Goal: Task Accomplishment & Management: Manage account settings

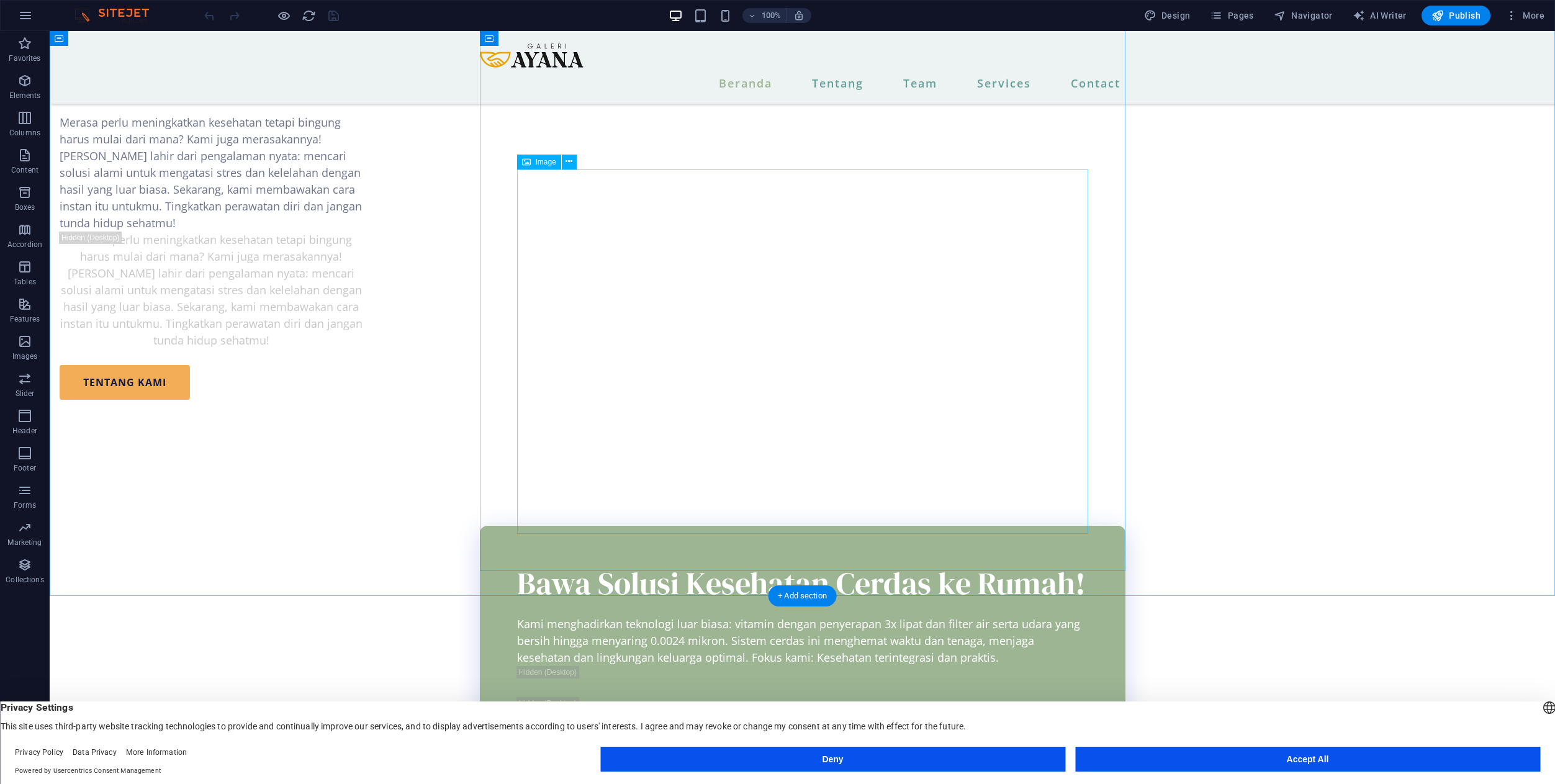
scroll to position [1578, 0]
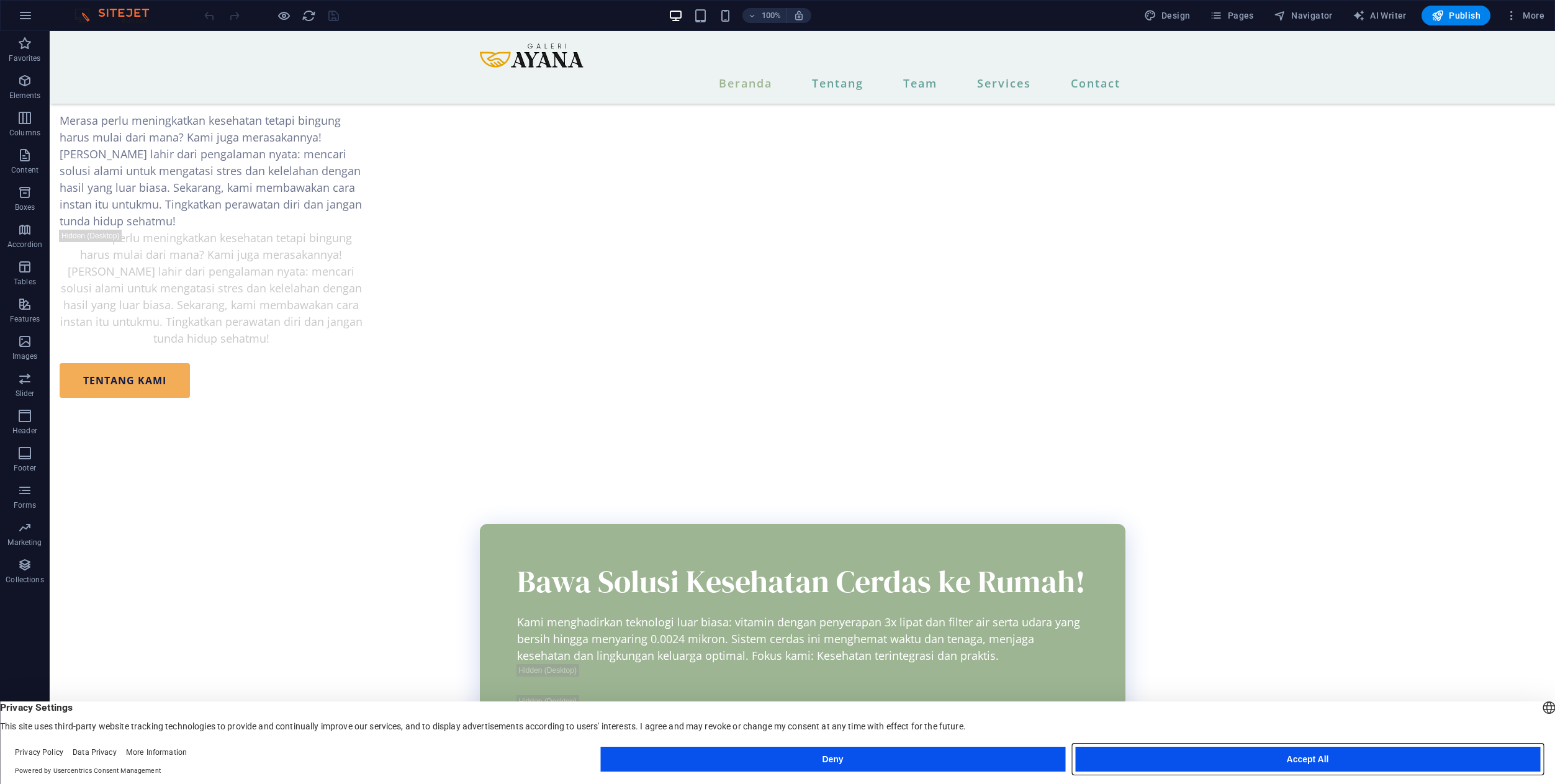
click at [1280, 764] on button "Accept All" at bounding box center [1307, 759] width 465 height 25
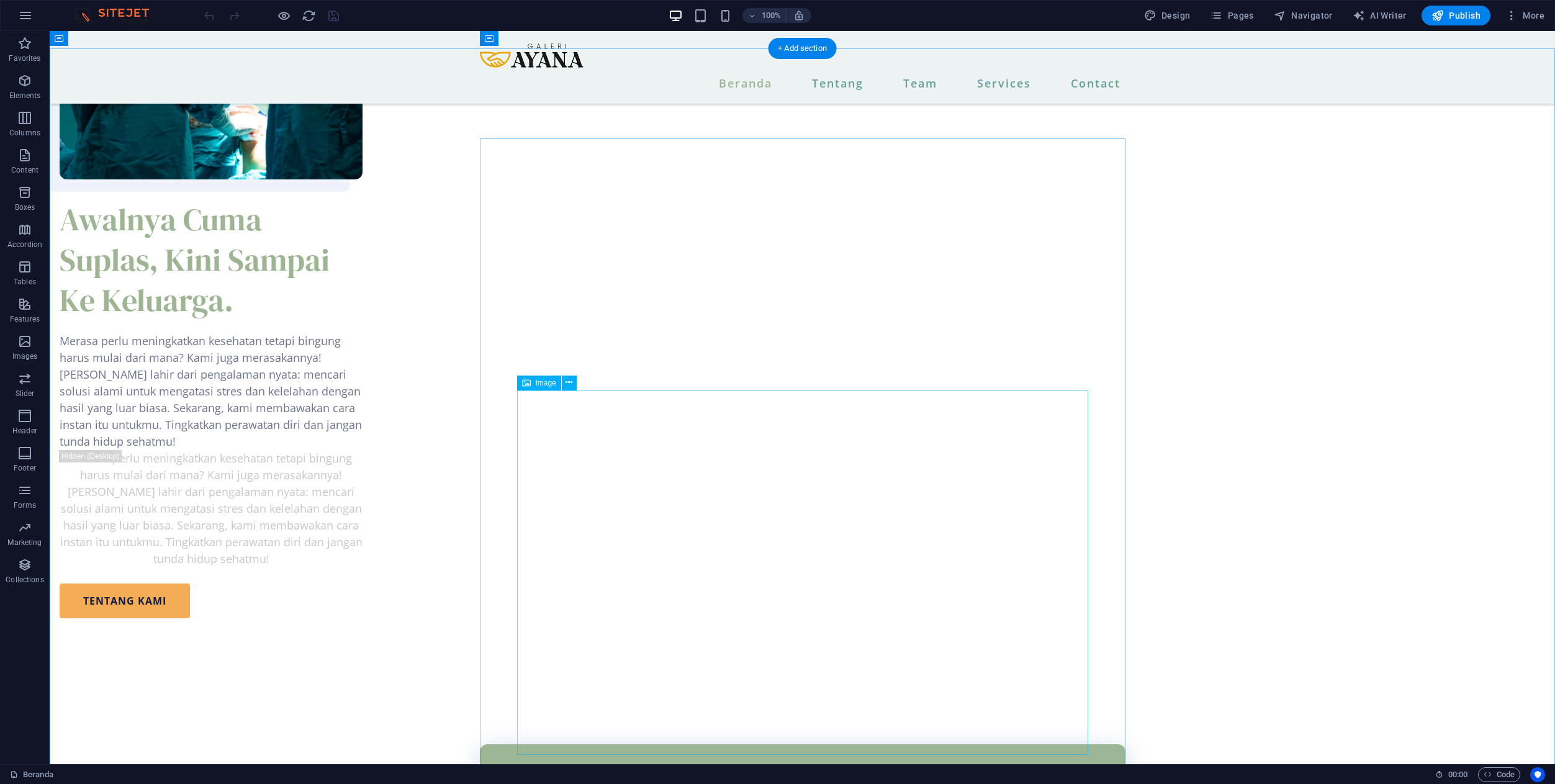
scroll to position [1350, 0]
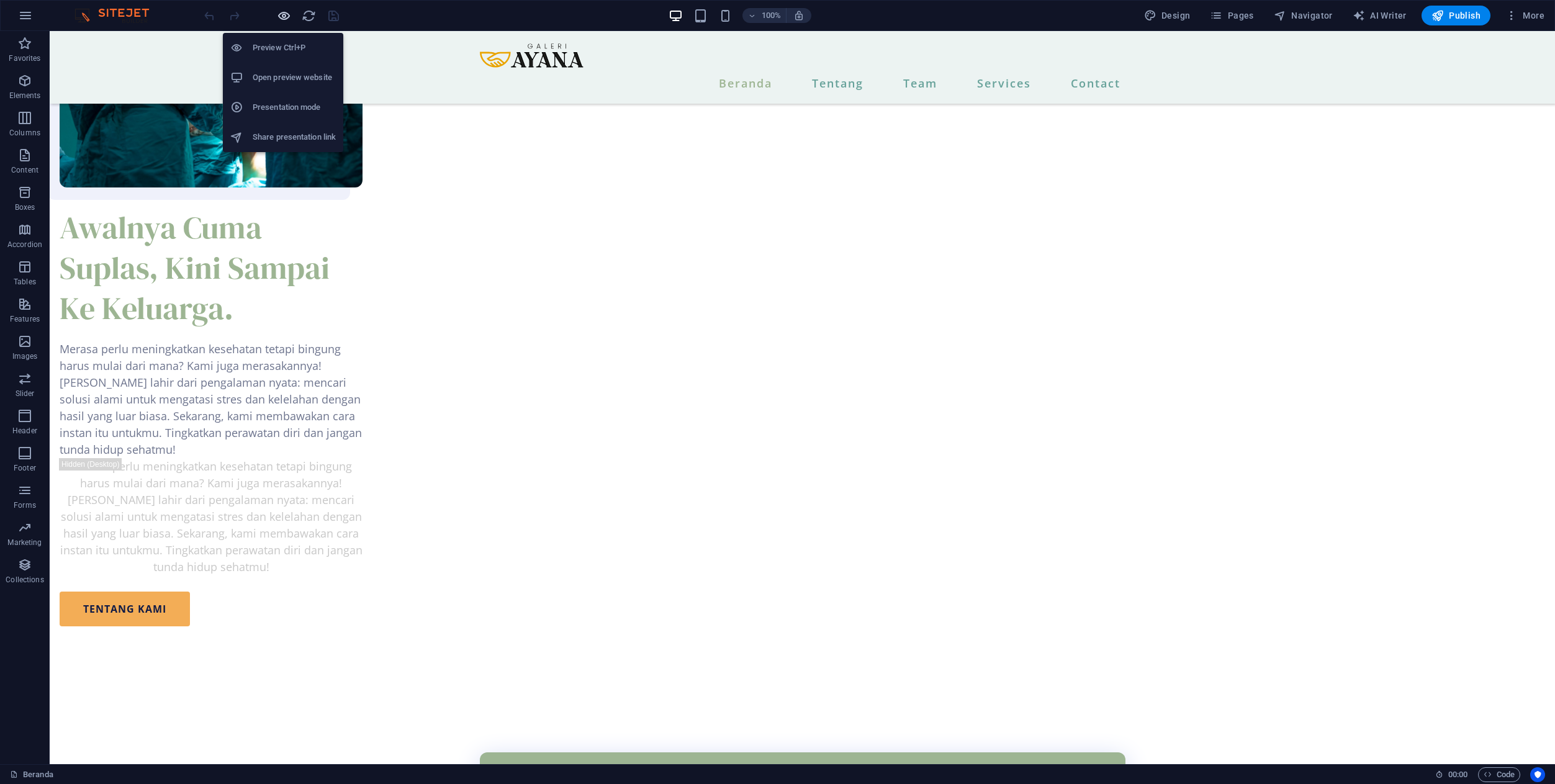
click at [278, 14] on icon "button" at bounding box center [284, 16] width 14 height 14
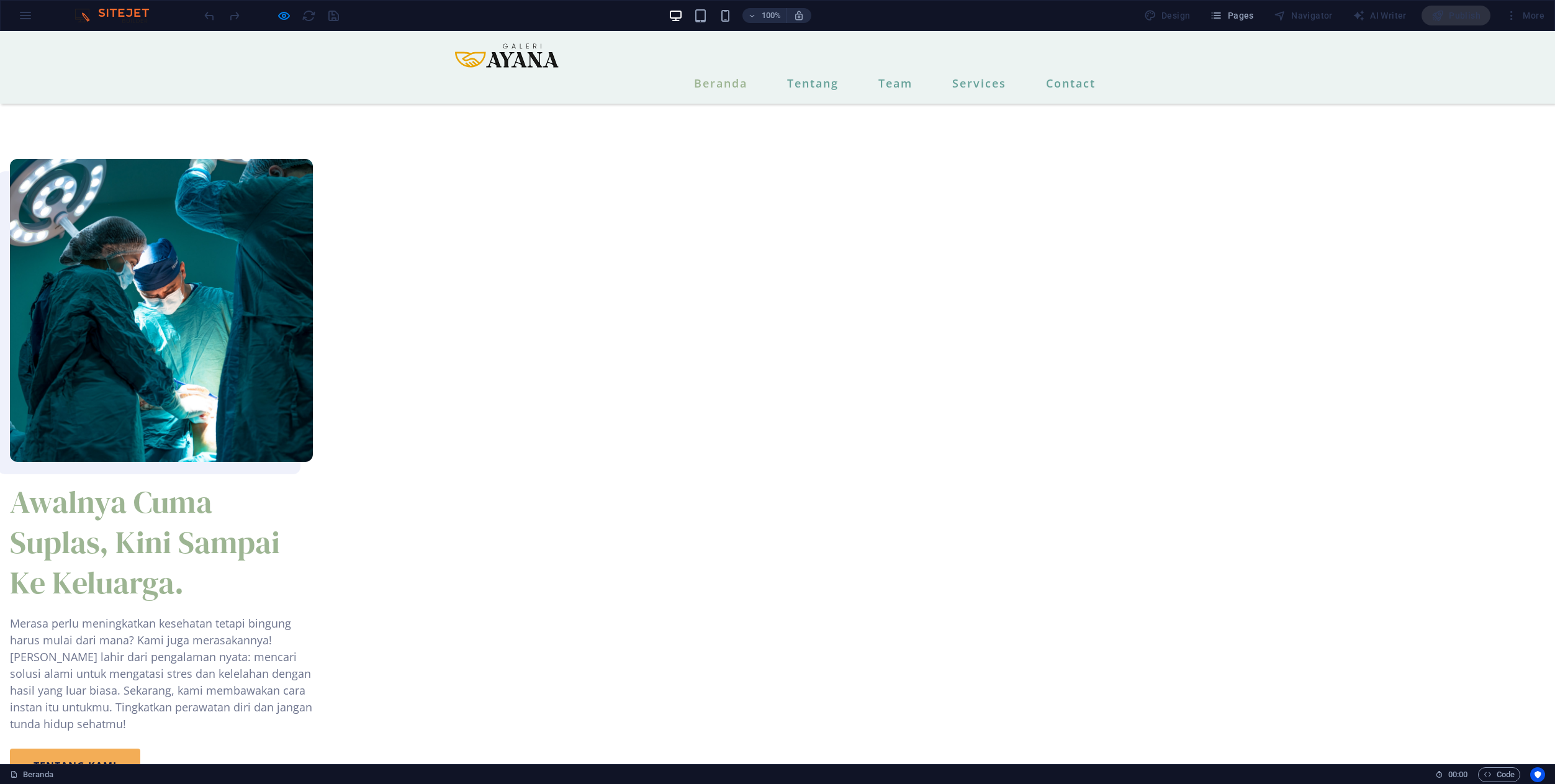
scroll to position [925, 0]
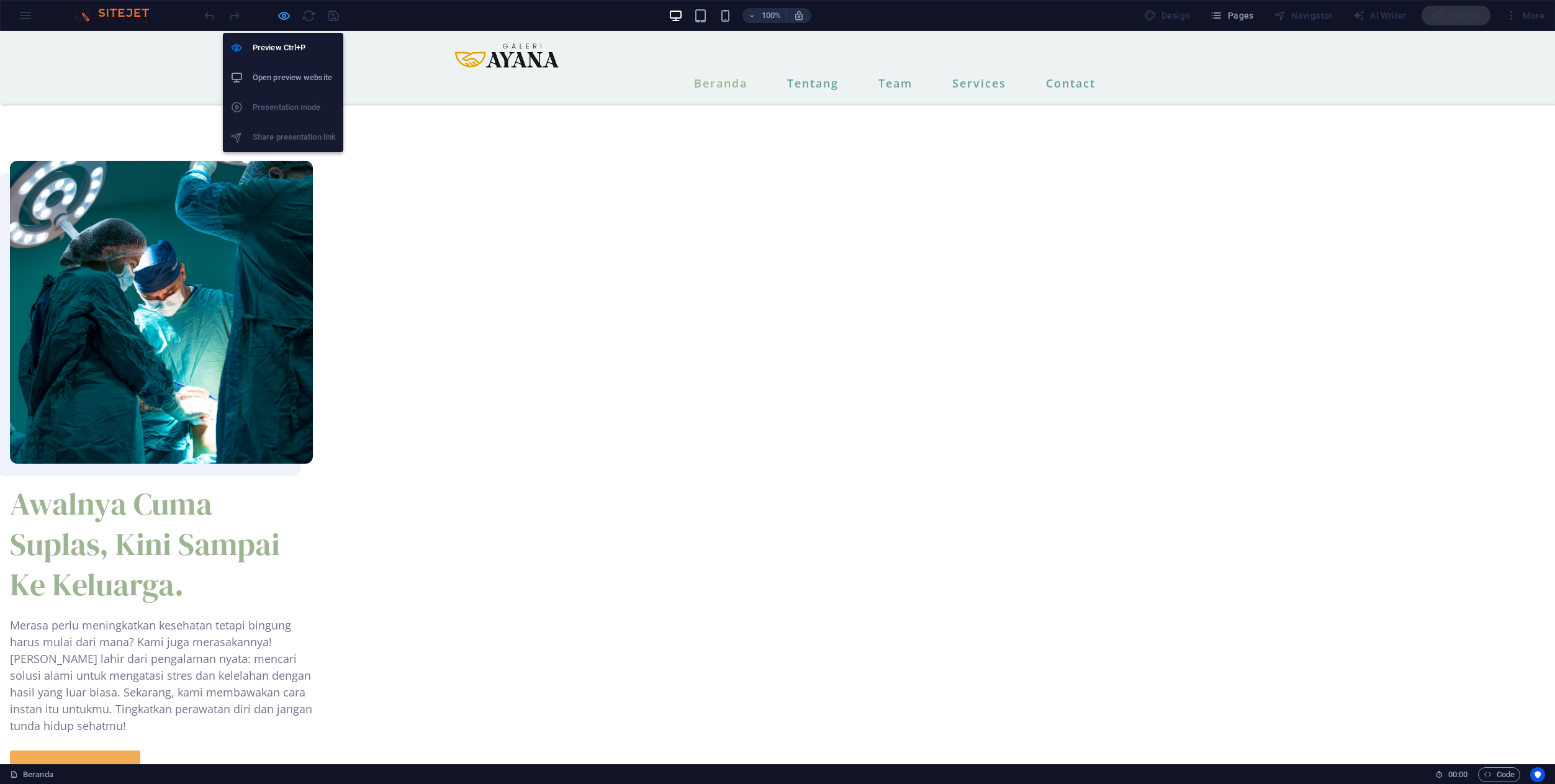
click at [286, 13] on icon "button" at bounding box center [284, 16] width 14 height 14
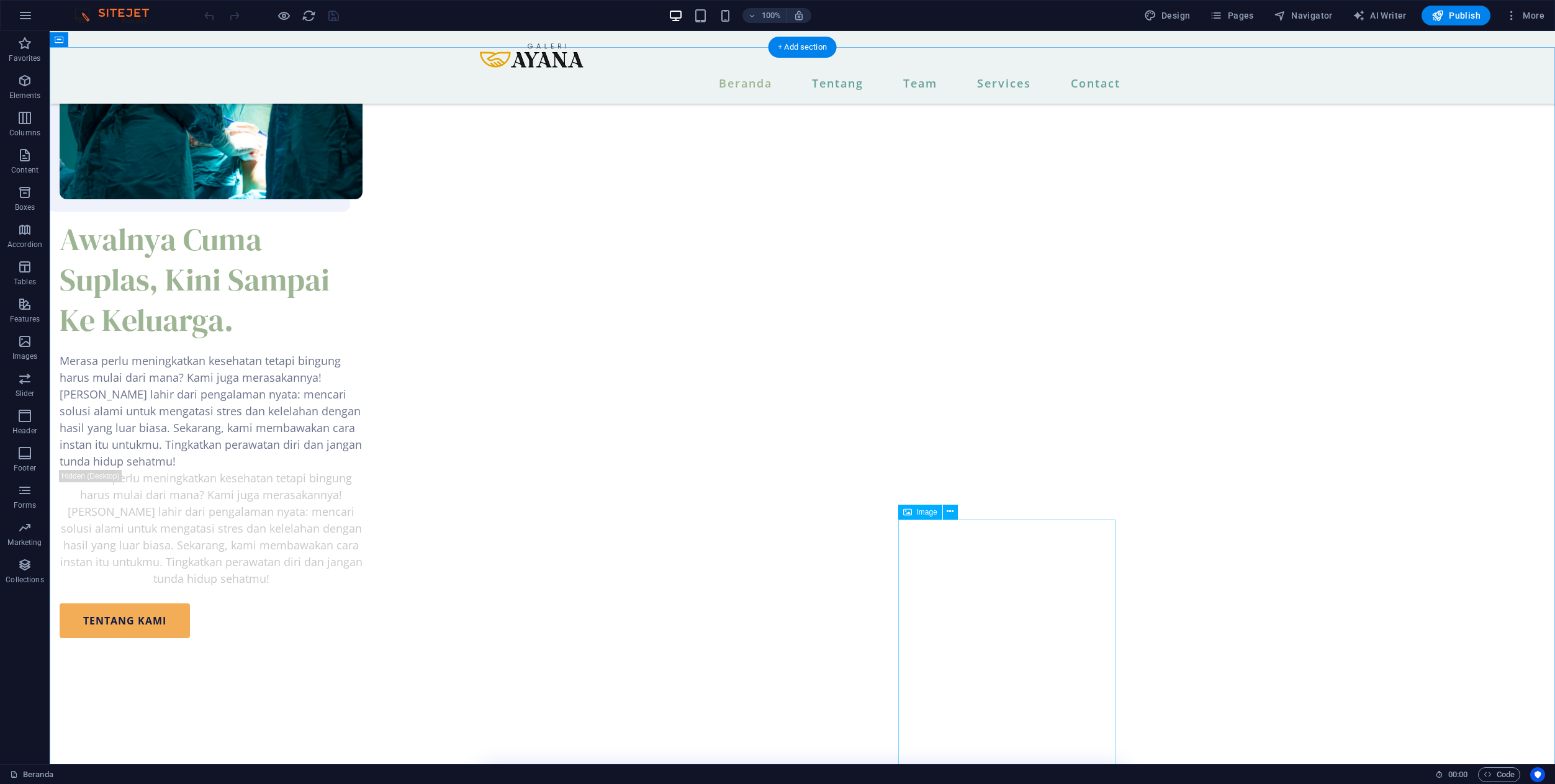
scroll to position [1358, 0]
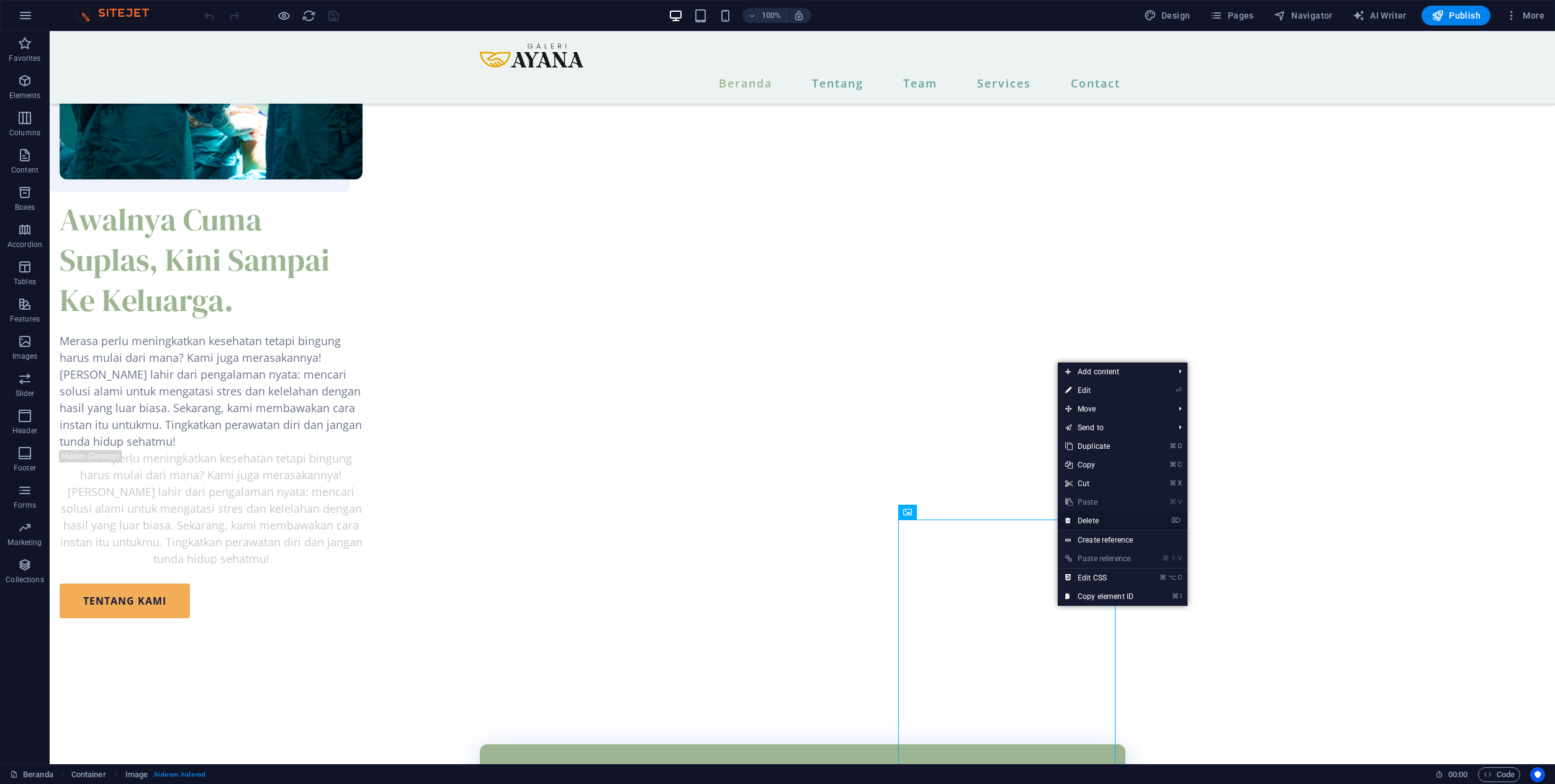
click at [1085, 519] on link "⌦ Delete" at bounding box center [1099, 521] width 83 height 19
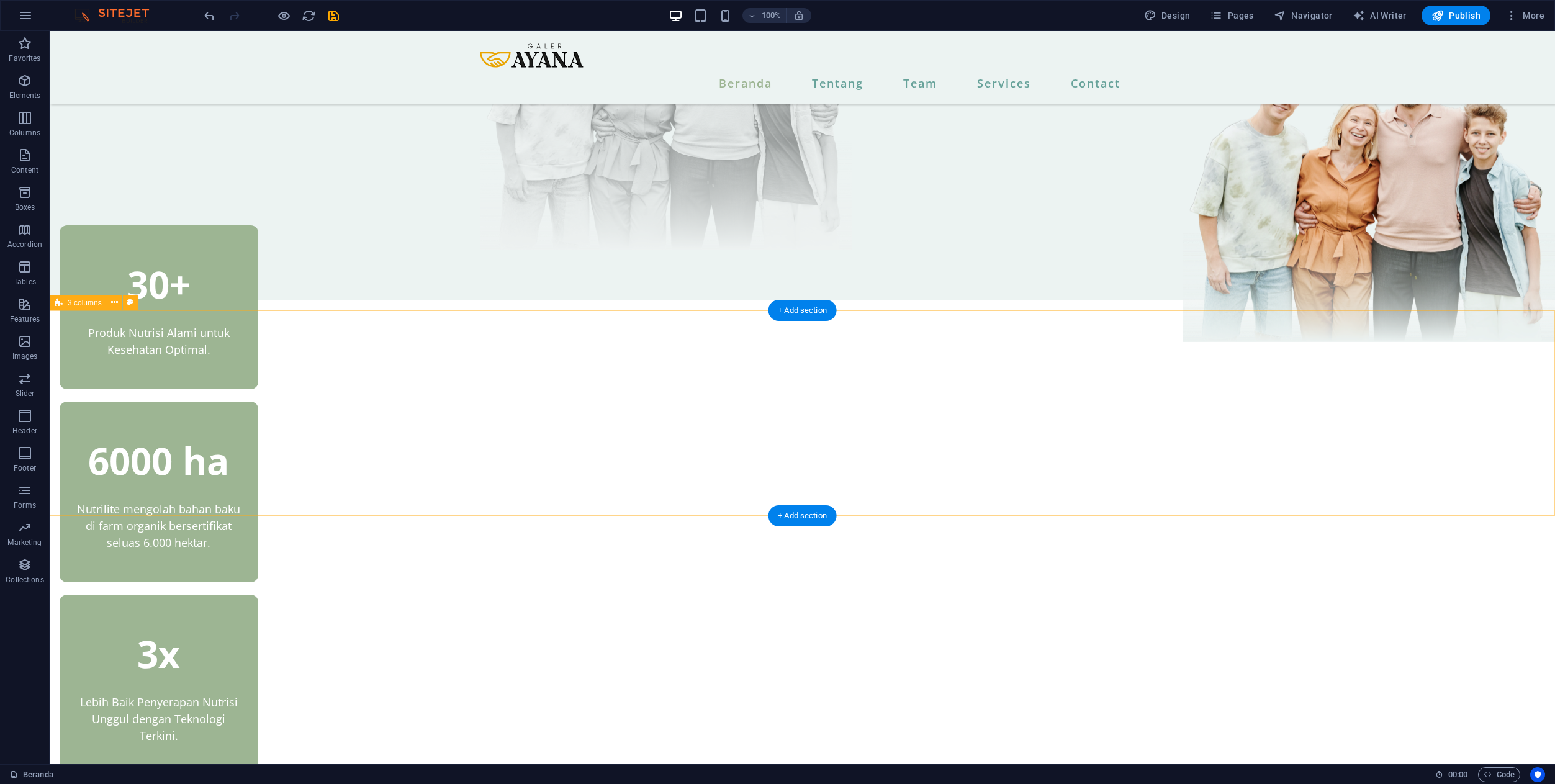
scroll to position [384, 0]
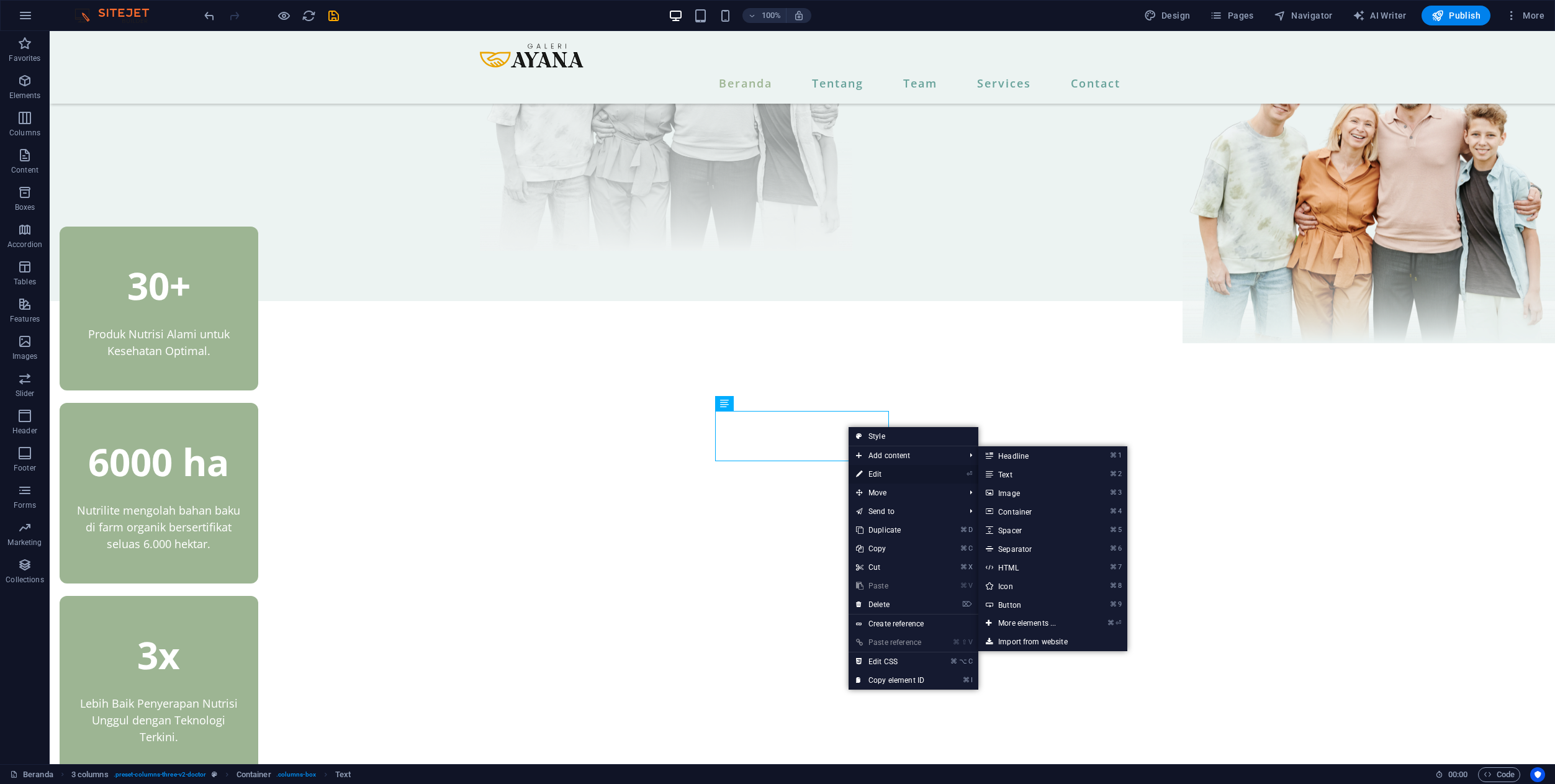
click at [865, 468] on link "⏎ Edit" at bounding box center [890, 474] width 83 height 19
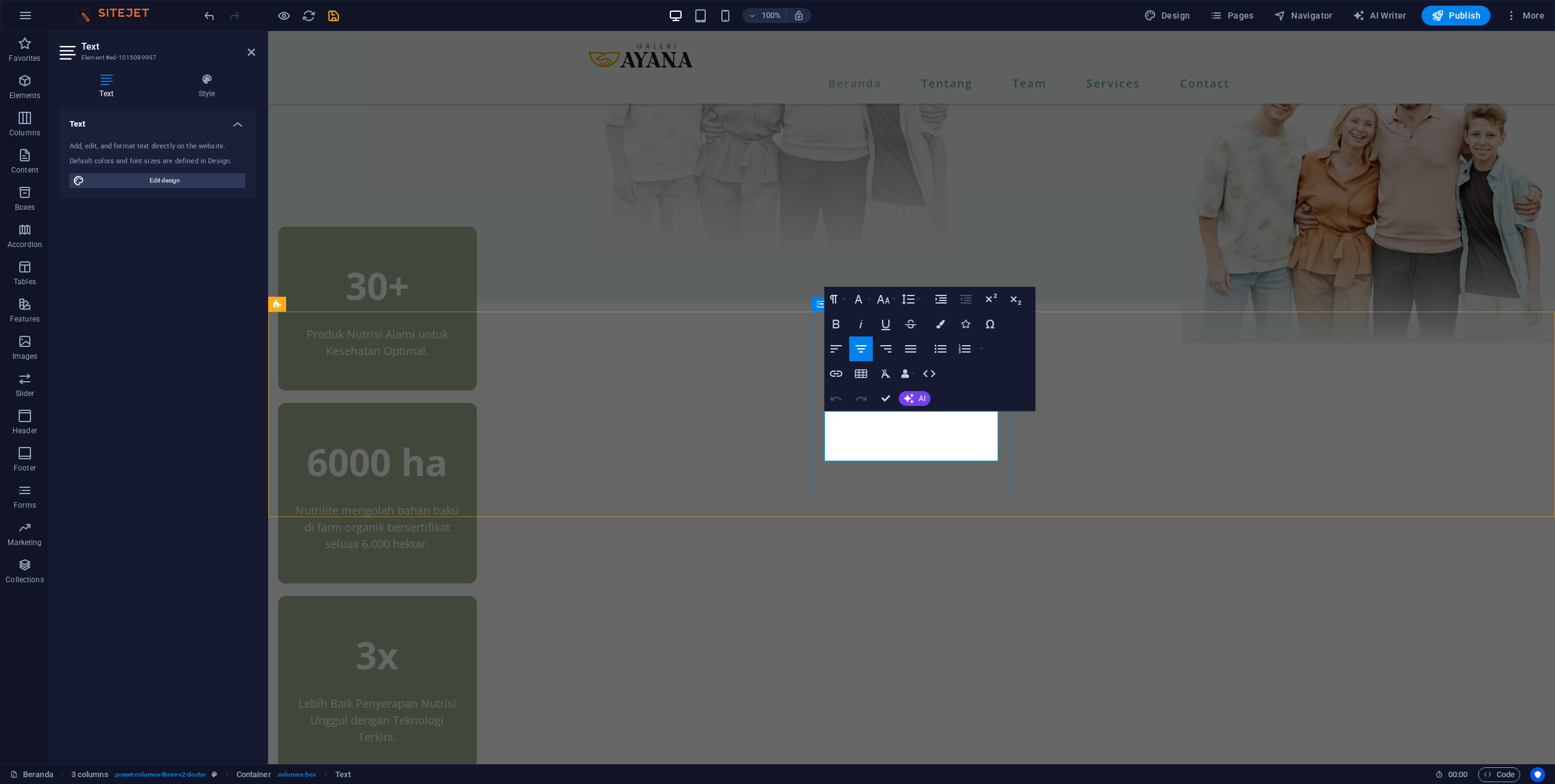
click at [464, 502] on p "Nutrilite mengolah bahan baku di farm organik bersertifikat seluas 6.000 hektar." at bounding box center [377, 527] width 174 height 50
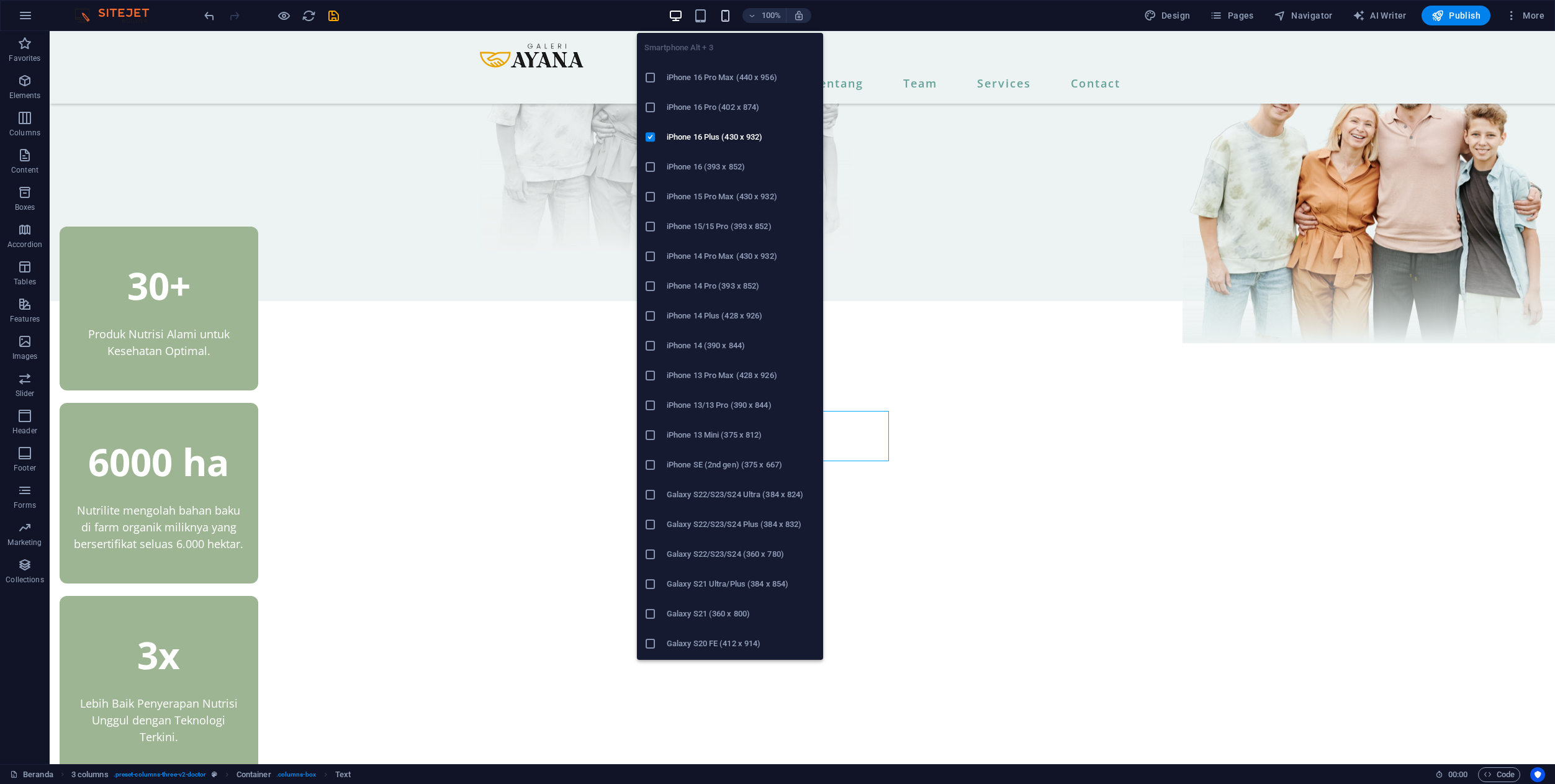
click at [726, 21] on icon "button" at bounding box center [725, 16] width 14 height 14
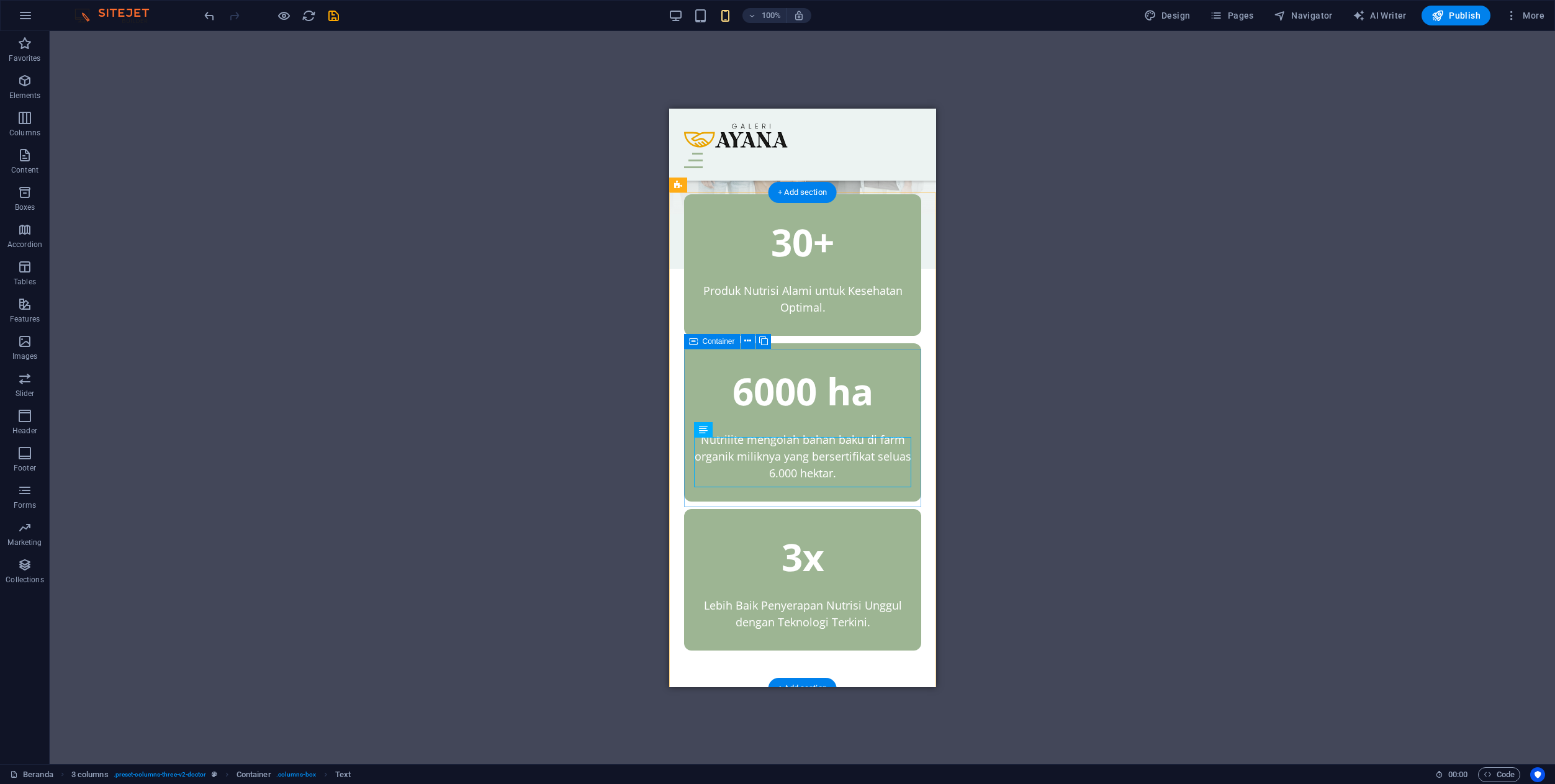
scroll to position [438, 0]
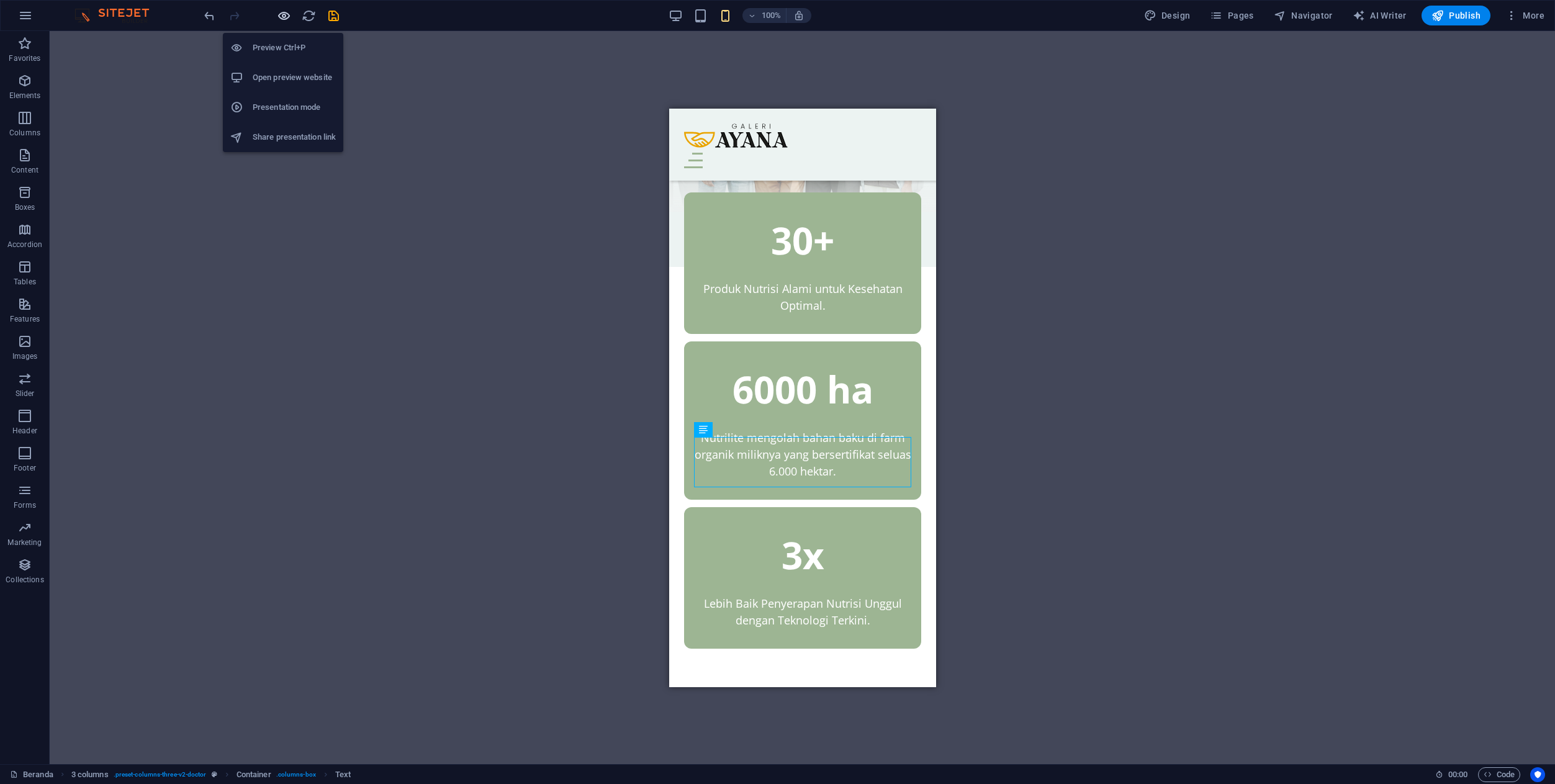
click at [285, 14] on icon "button" at bounding box center [284, 16] width 14 height 14
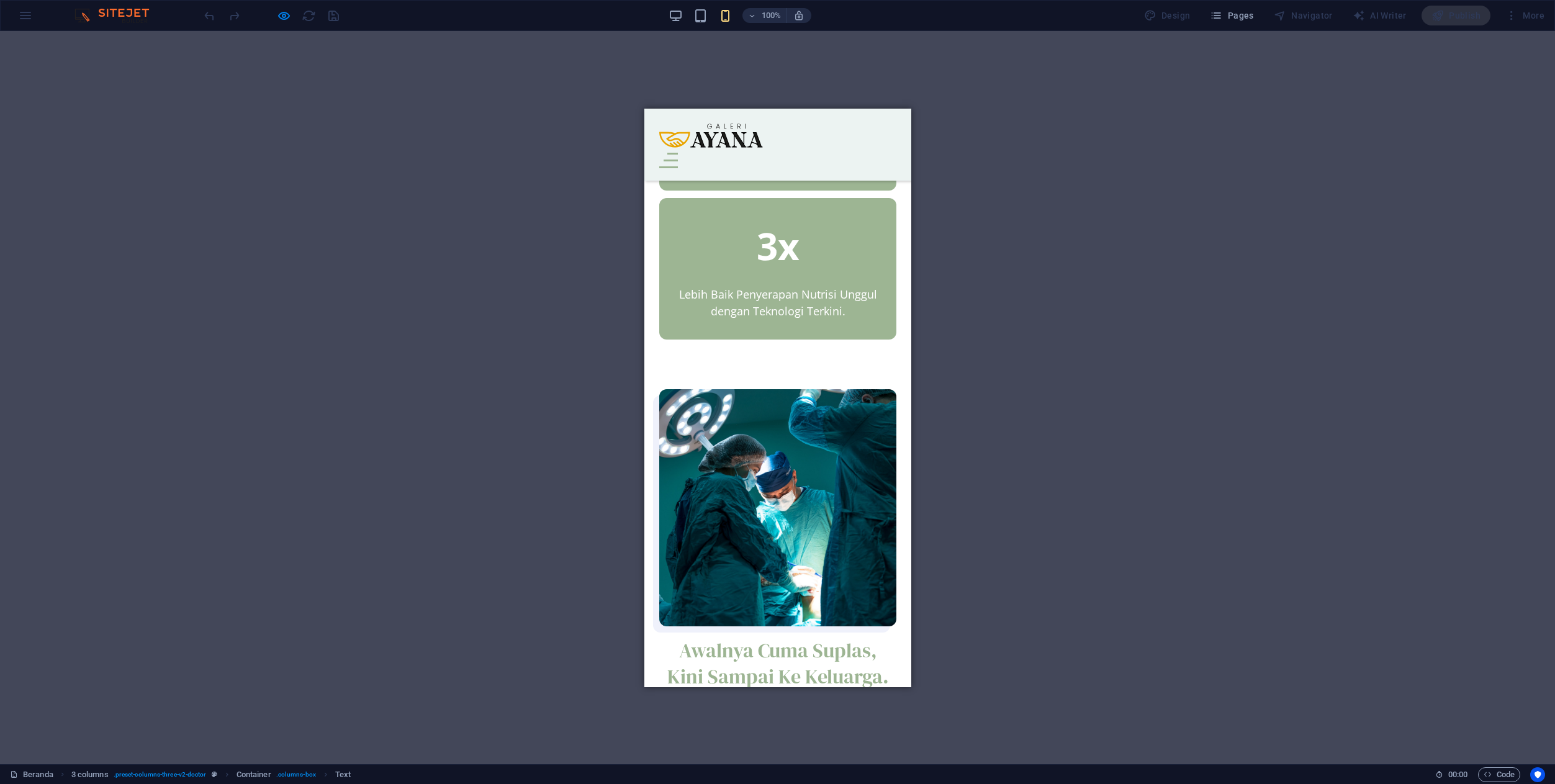
scroll to position [749, 0]
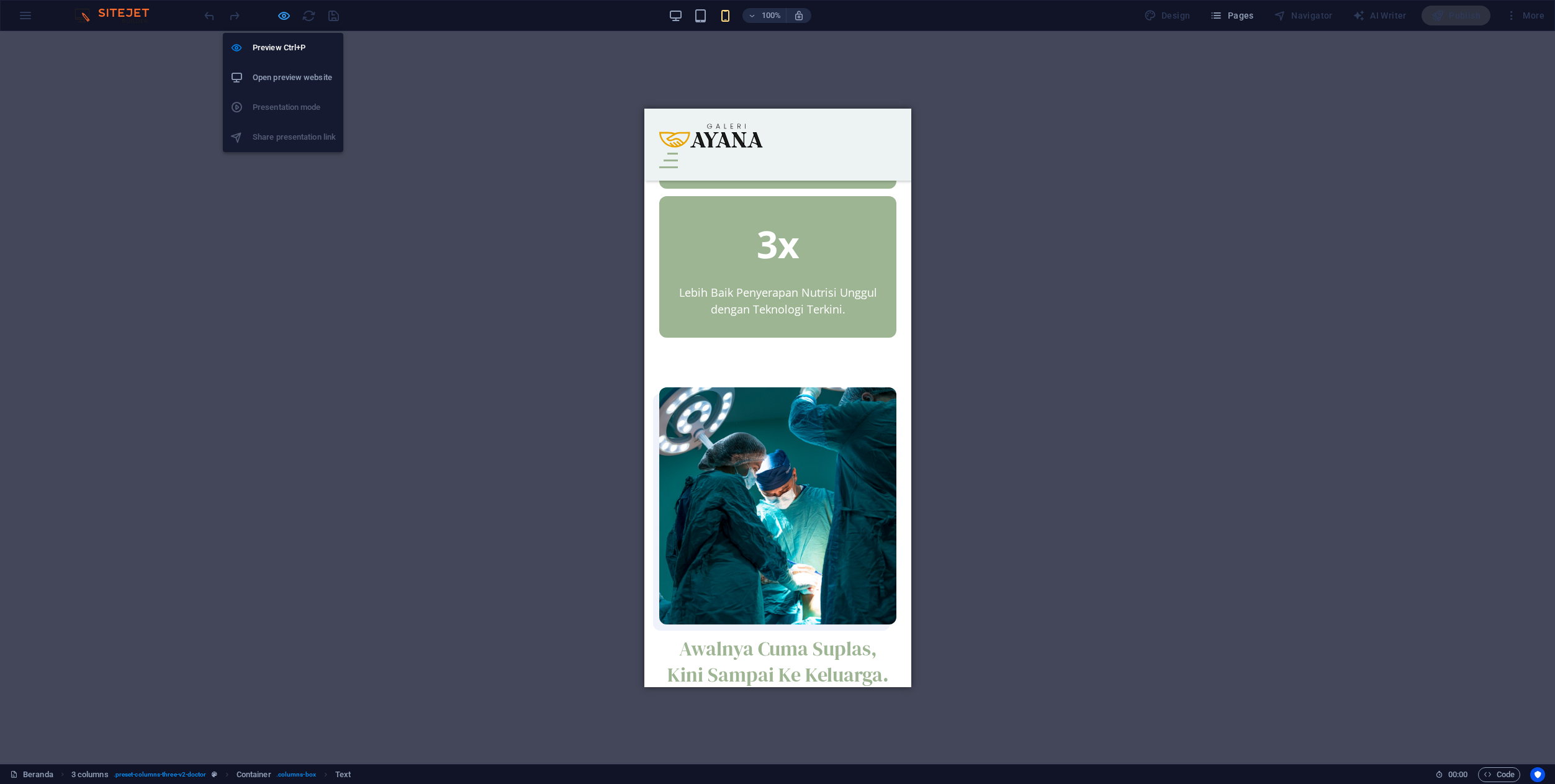
click at [285, 16] on icon "button" at bounding box center [284, 16] width 14 height 14
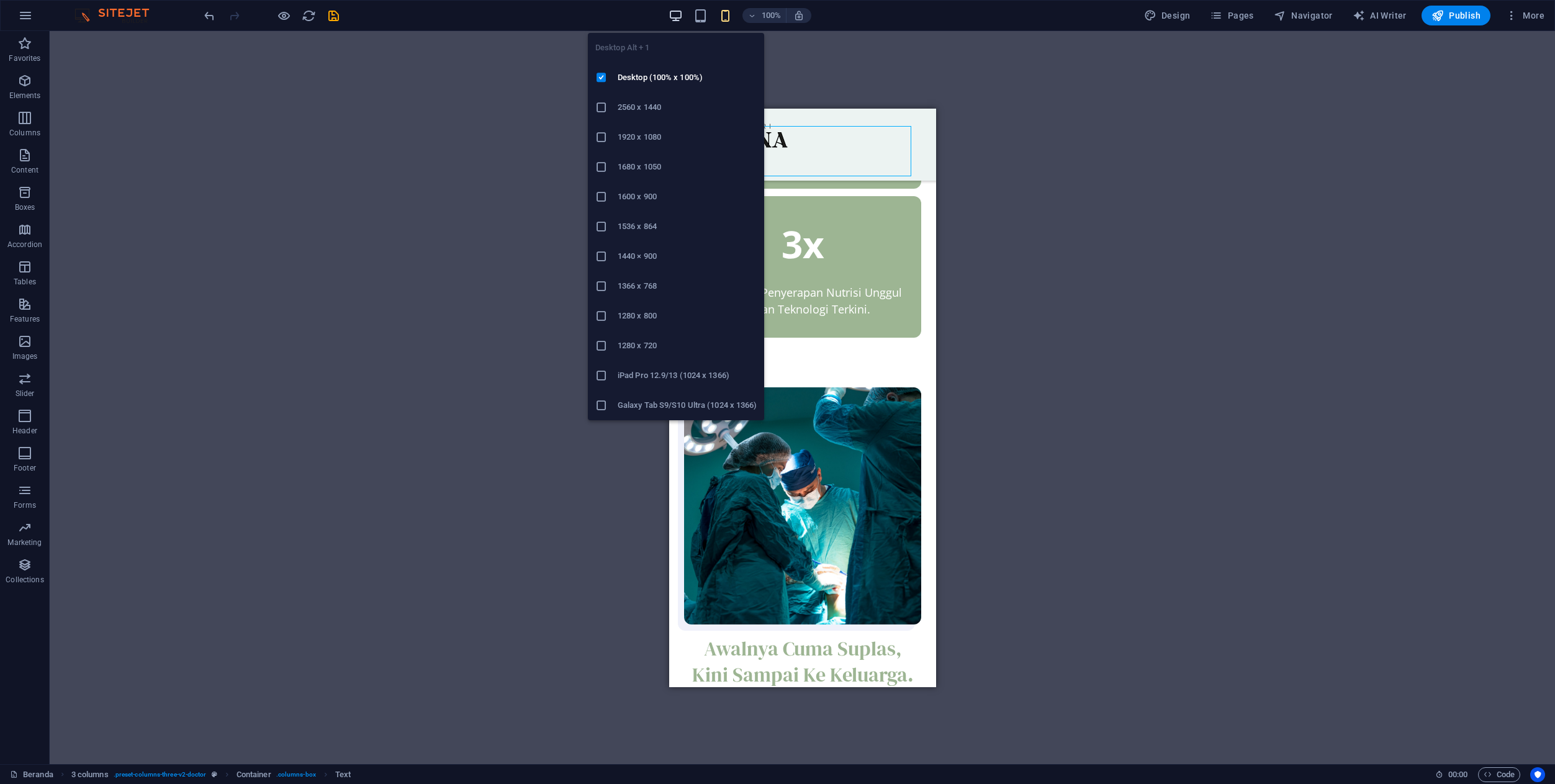
click at [678, 19] on icon "button" at bounding box center [675, 16] width 14 height 14
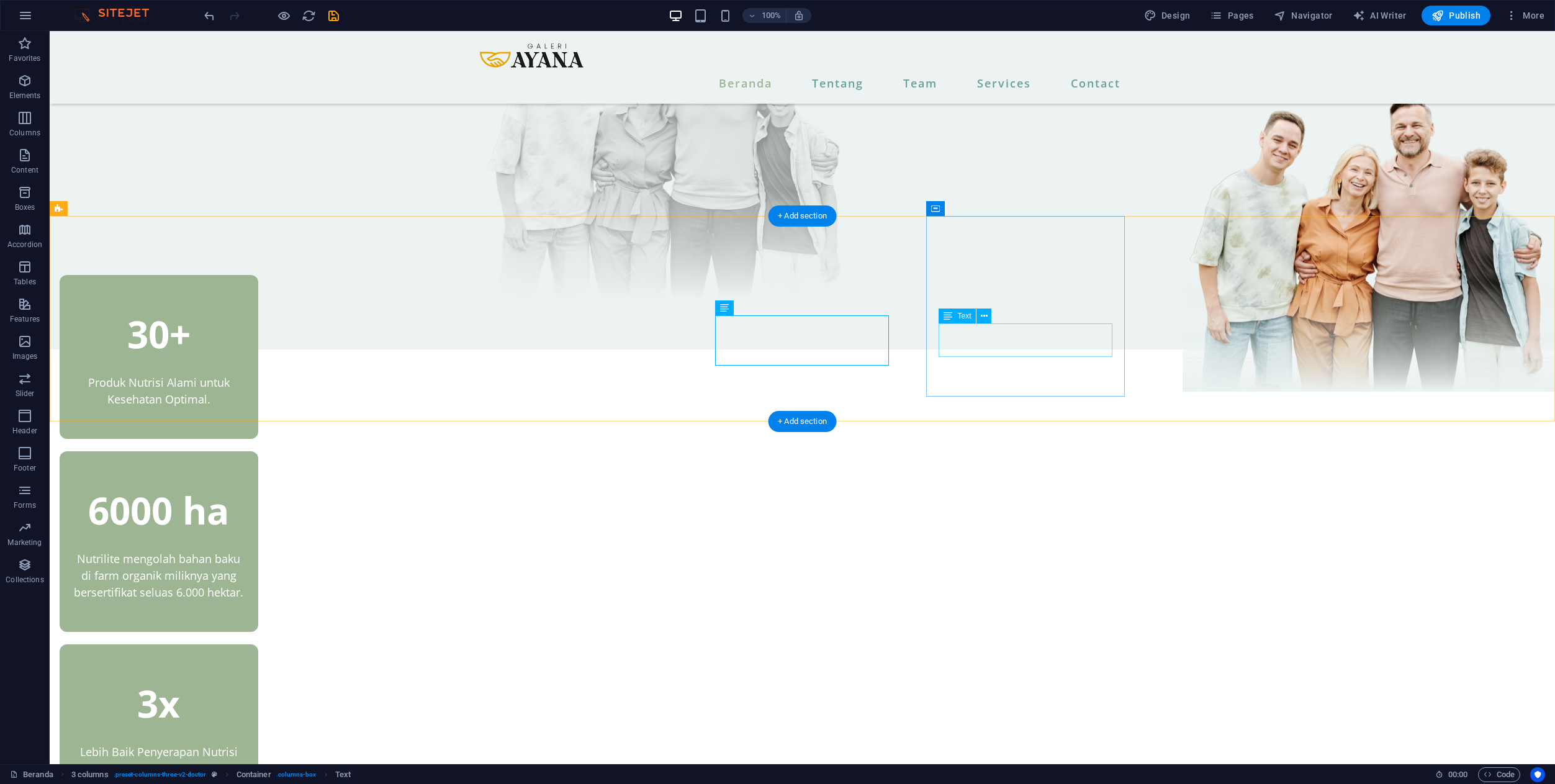
scroll to position [259, 0]
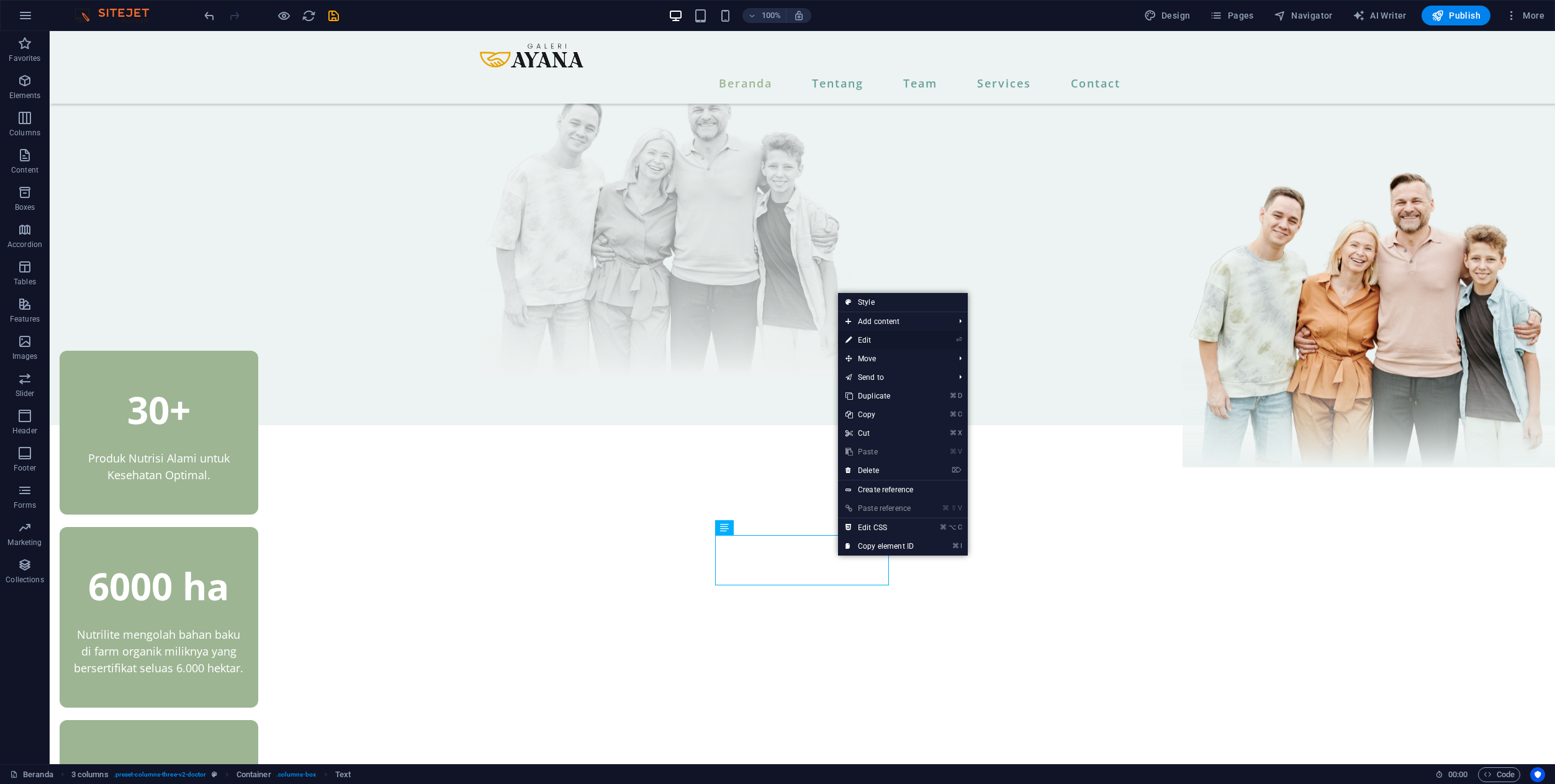
click at [864, 337] on link "⏎ Edit" at bounding box center [880, 339] width 83 height 19
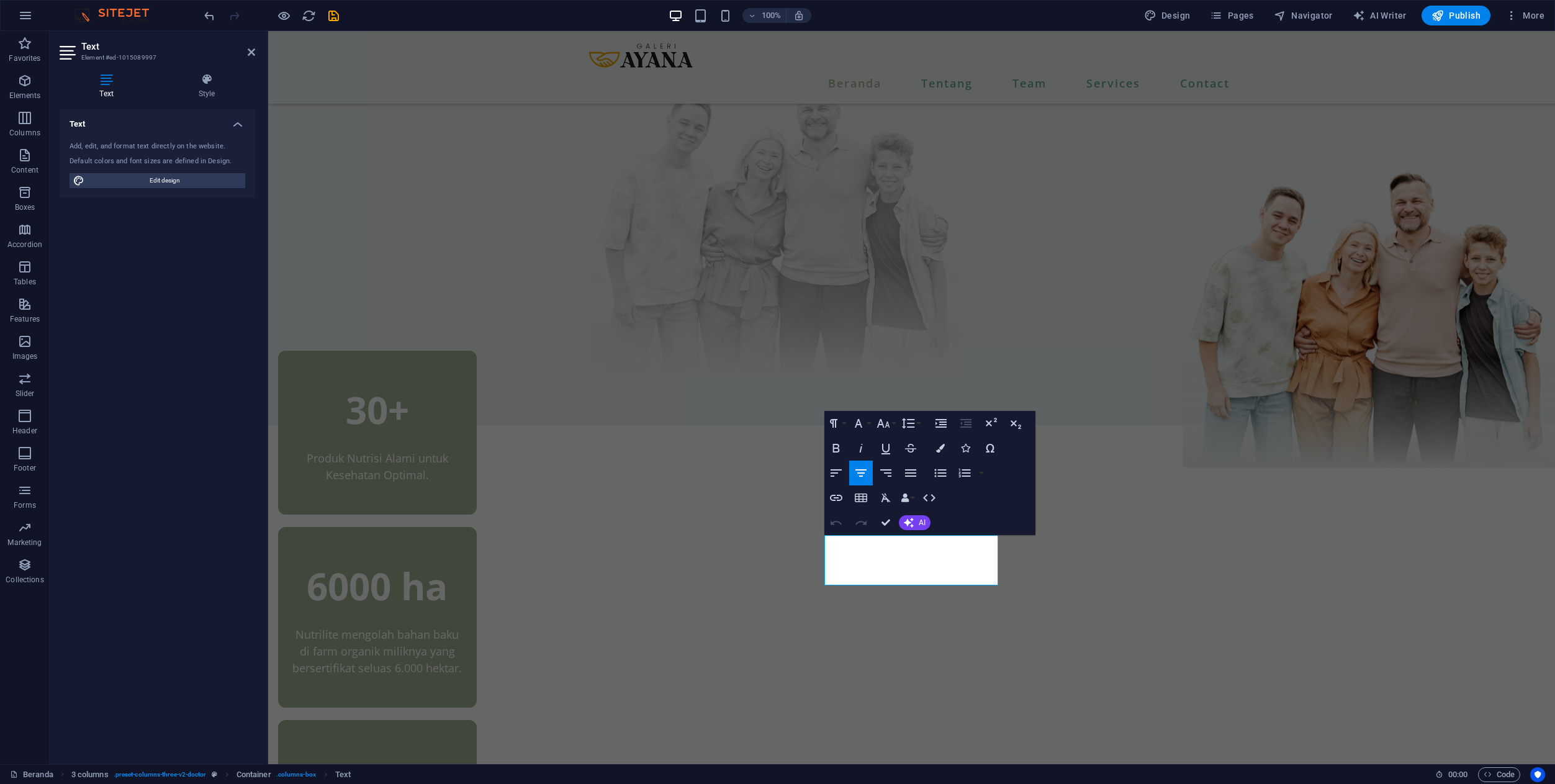
click at [910, 514] on div "Undo Redo Confirm (⌘+⏎) AI Improve Make shorter Make longer Fix spelling & gram…" at bounding box center [877, 522] width 107 height 25
click at [911, 521] on icon "button" at bounding box center [908, 522] width 10 height 10
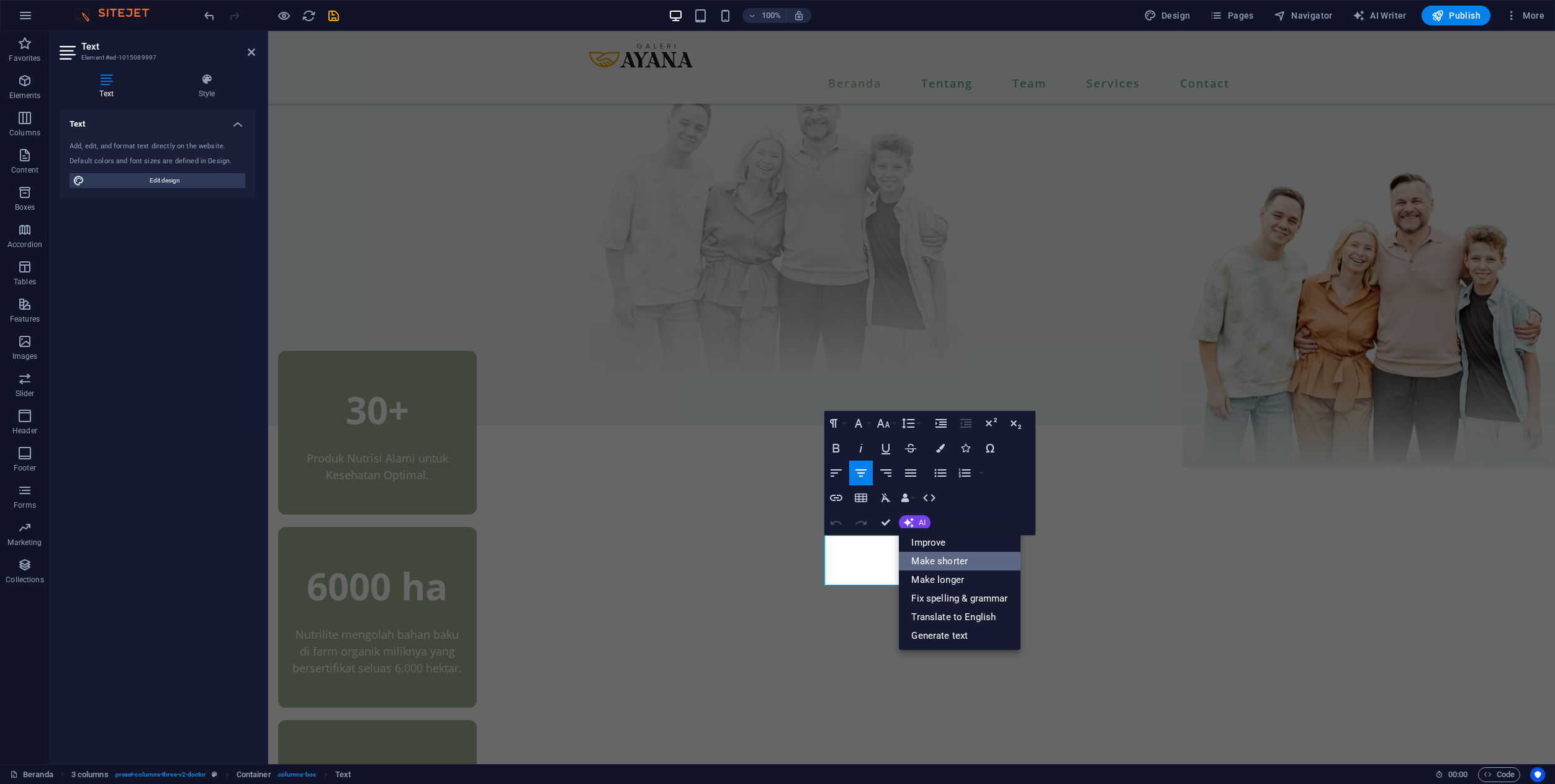
click at [926, 553] on link "Make shorter" at bounding box center [959, 560] width 121 height 19
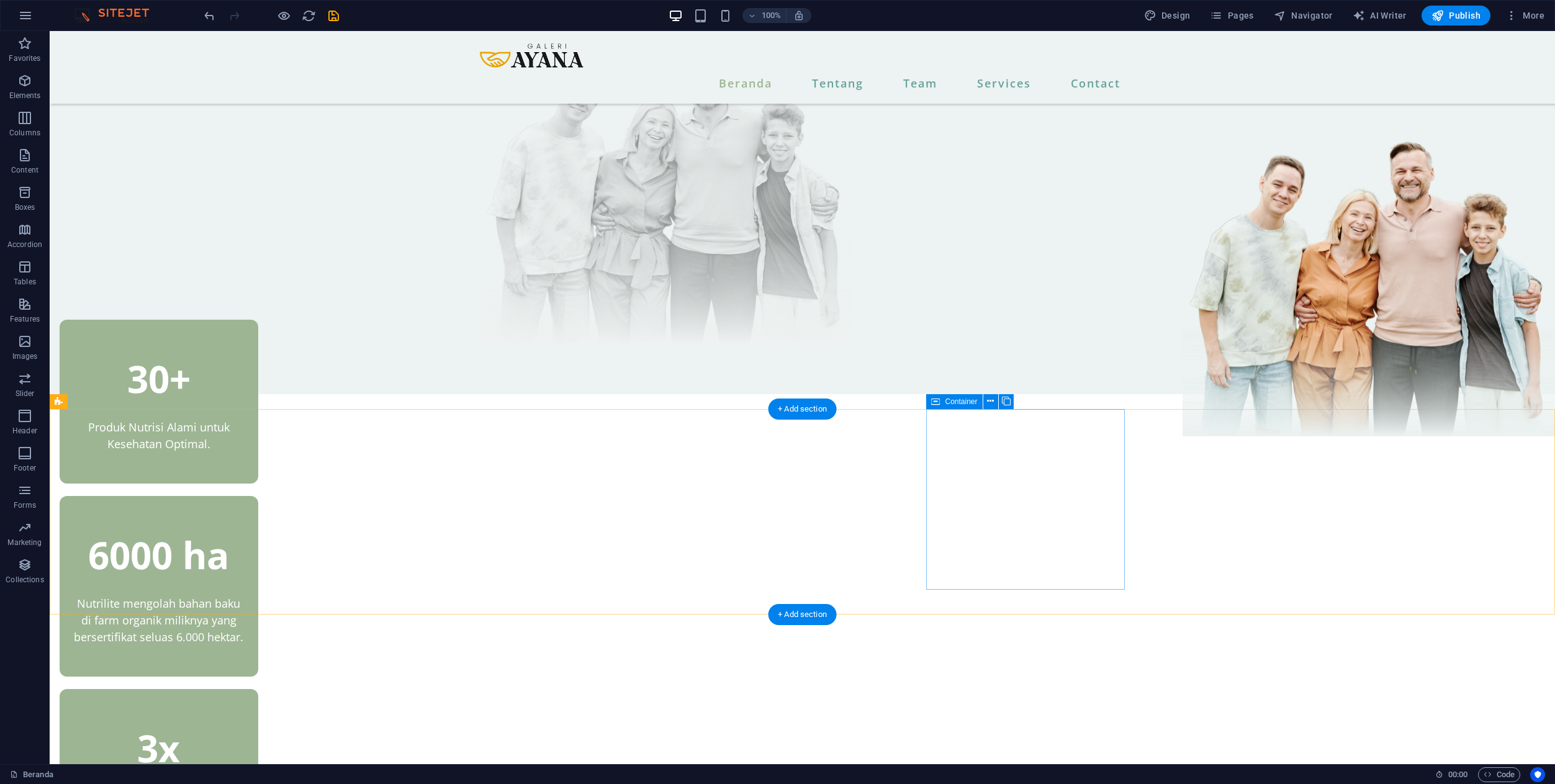
scroll to position [308, 0]
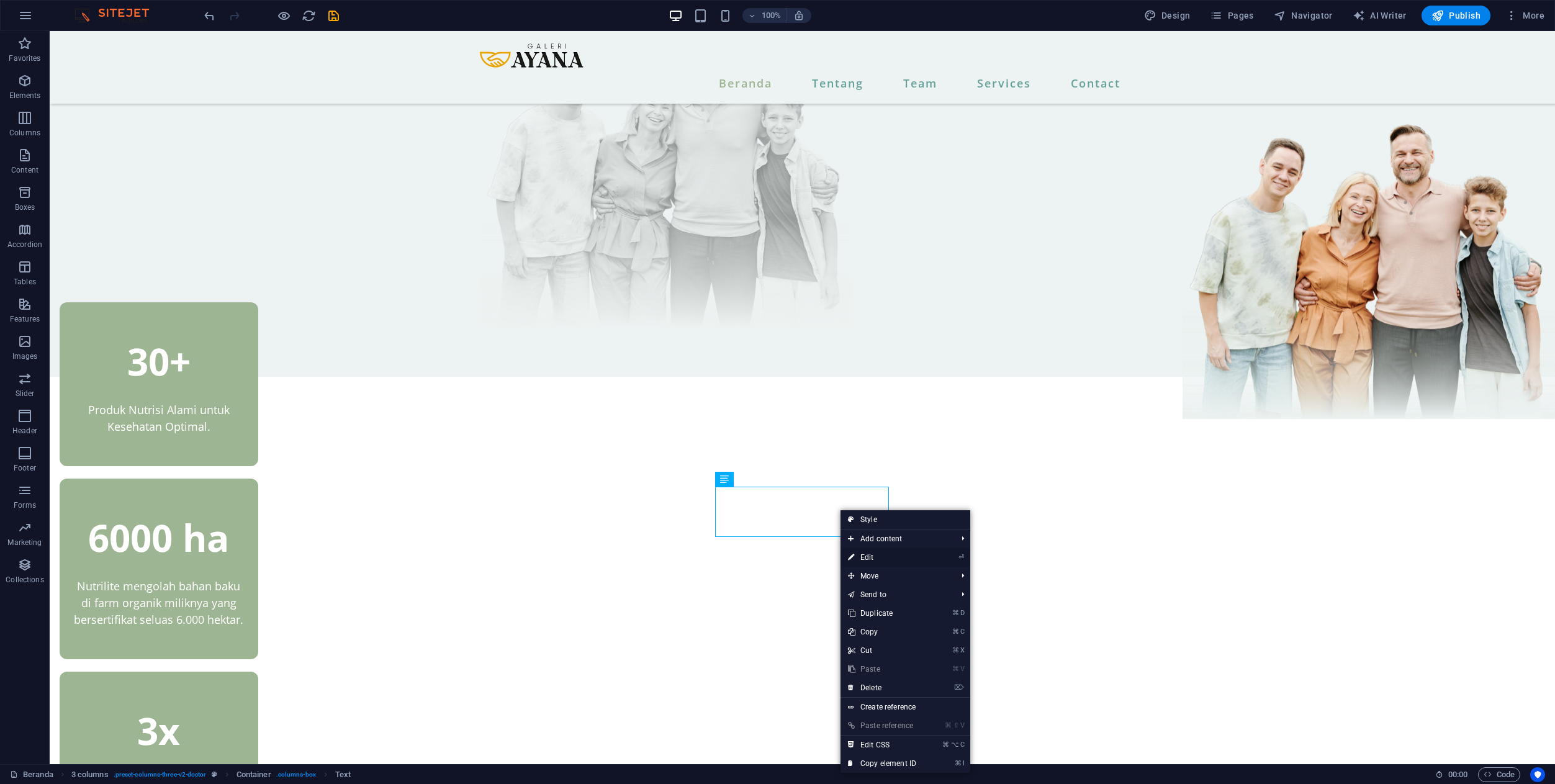
click at [865, 552] on link "⏎ Edit" at bounding box center [882, 557] width 83 height 19
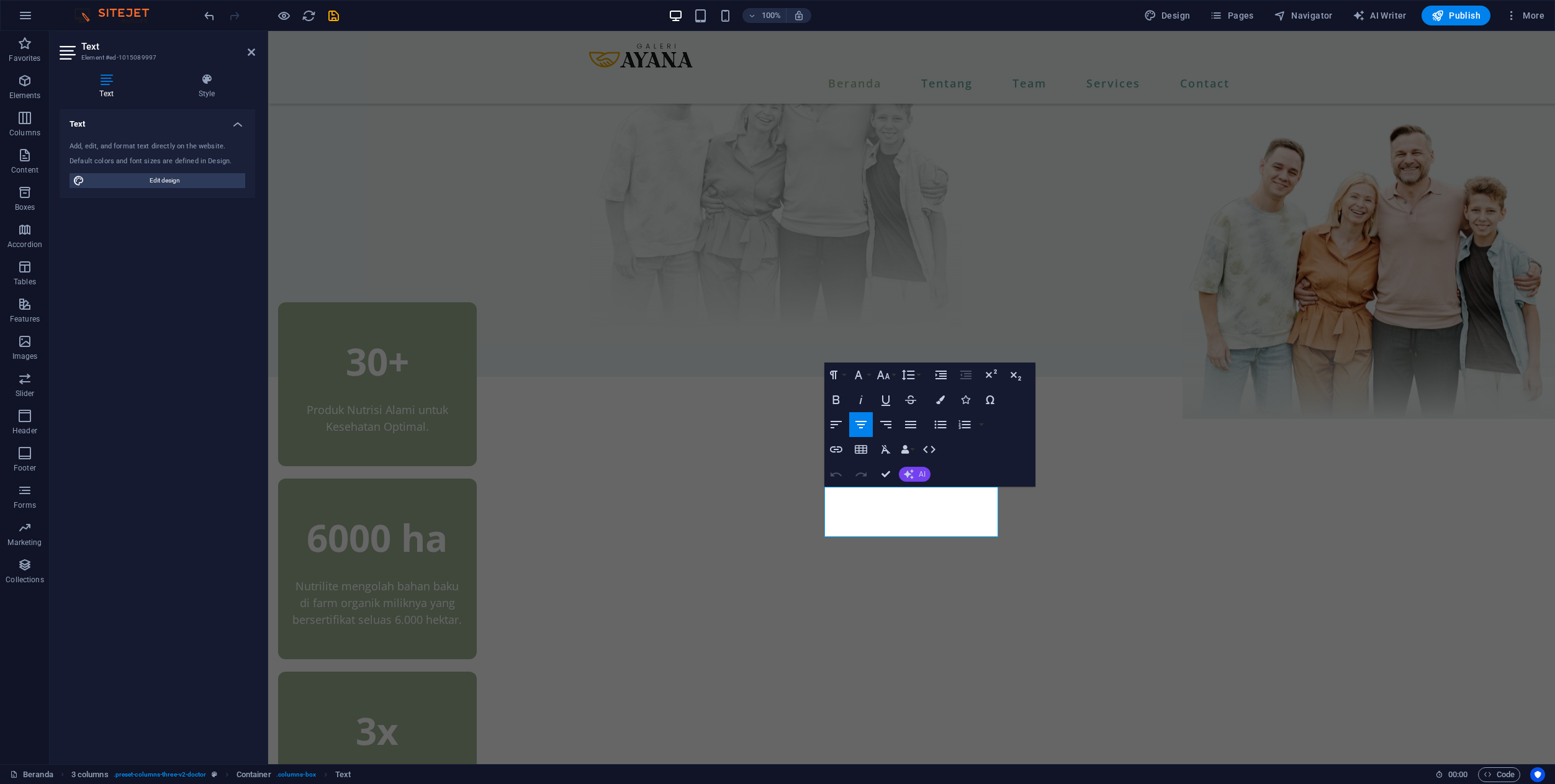
click at [905, 476] on icon "button" at bounding box center [908, 474] width 10 height 10
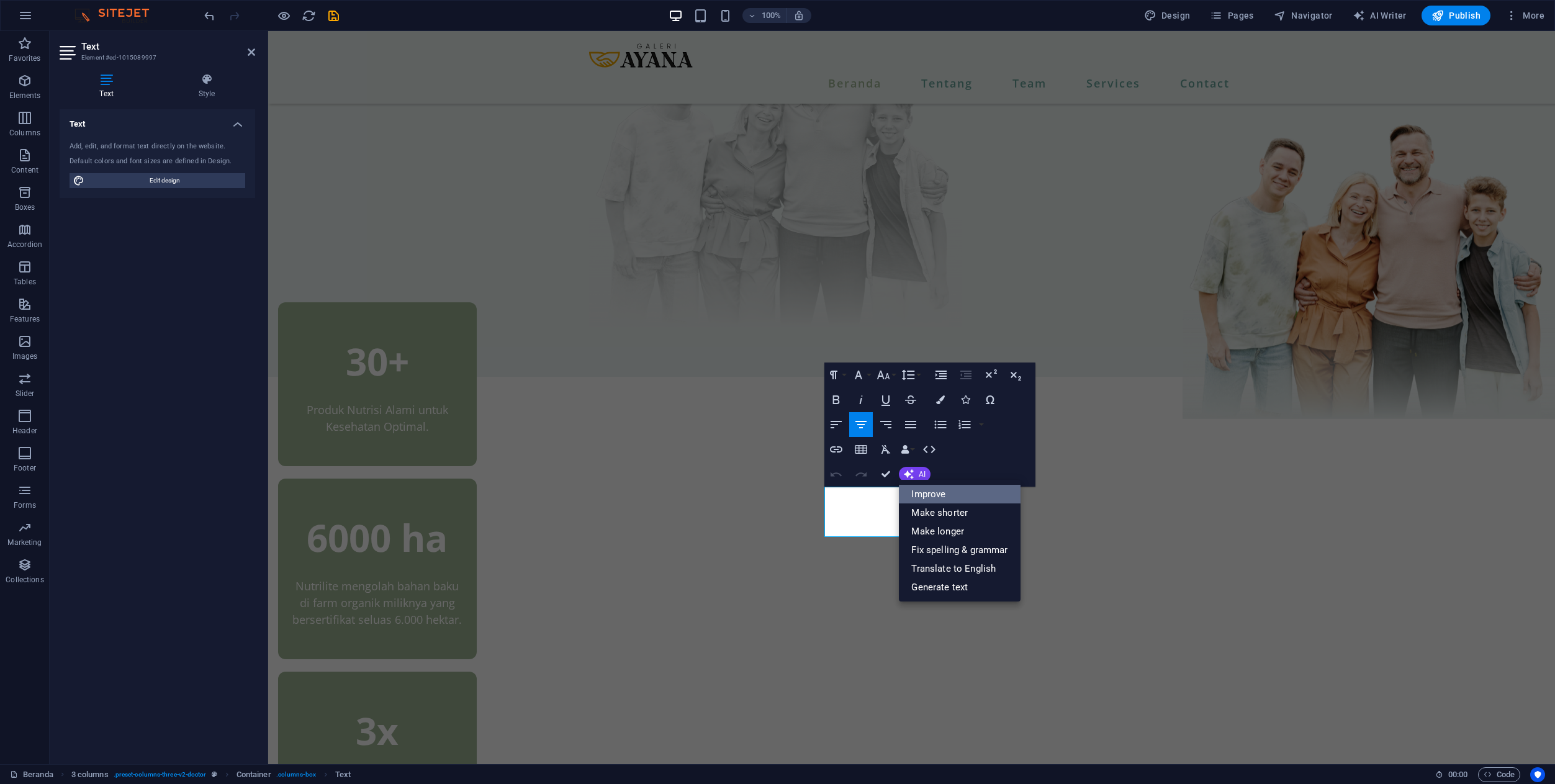
click at [913, 491] on link "Improve" at bounding box center [959, 493] width 121 height 19
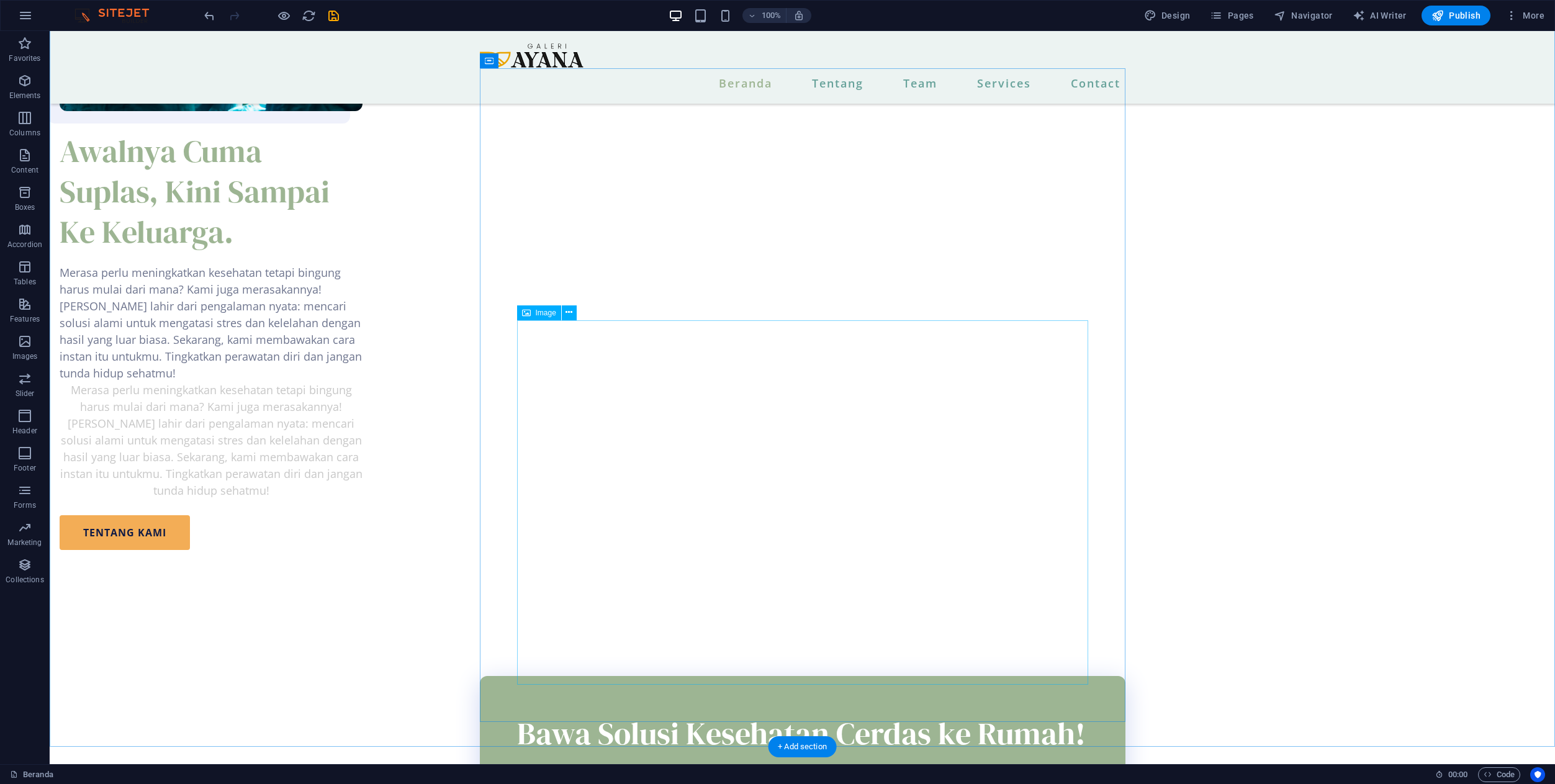
scroll to position [1428, 0]
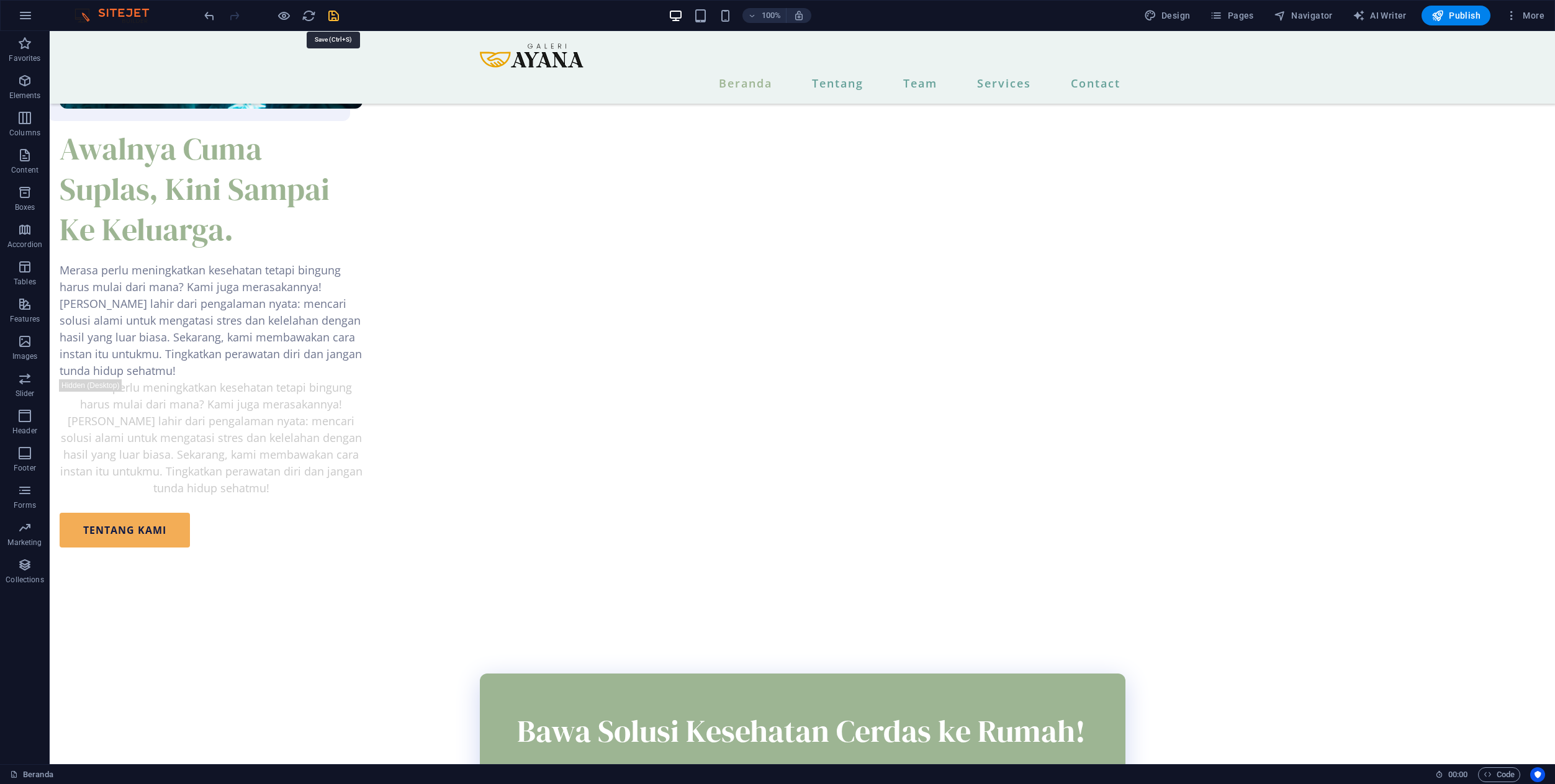
click at [339, 21] on icon "save" at bounding box center [333, 16] width 14 height 14
checkbox input "false"
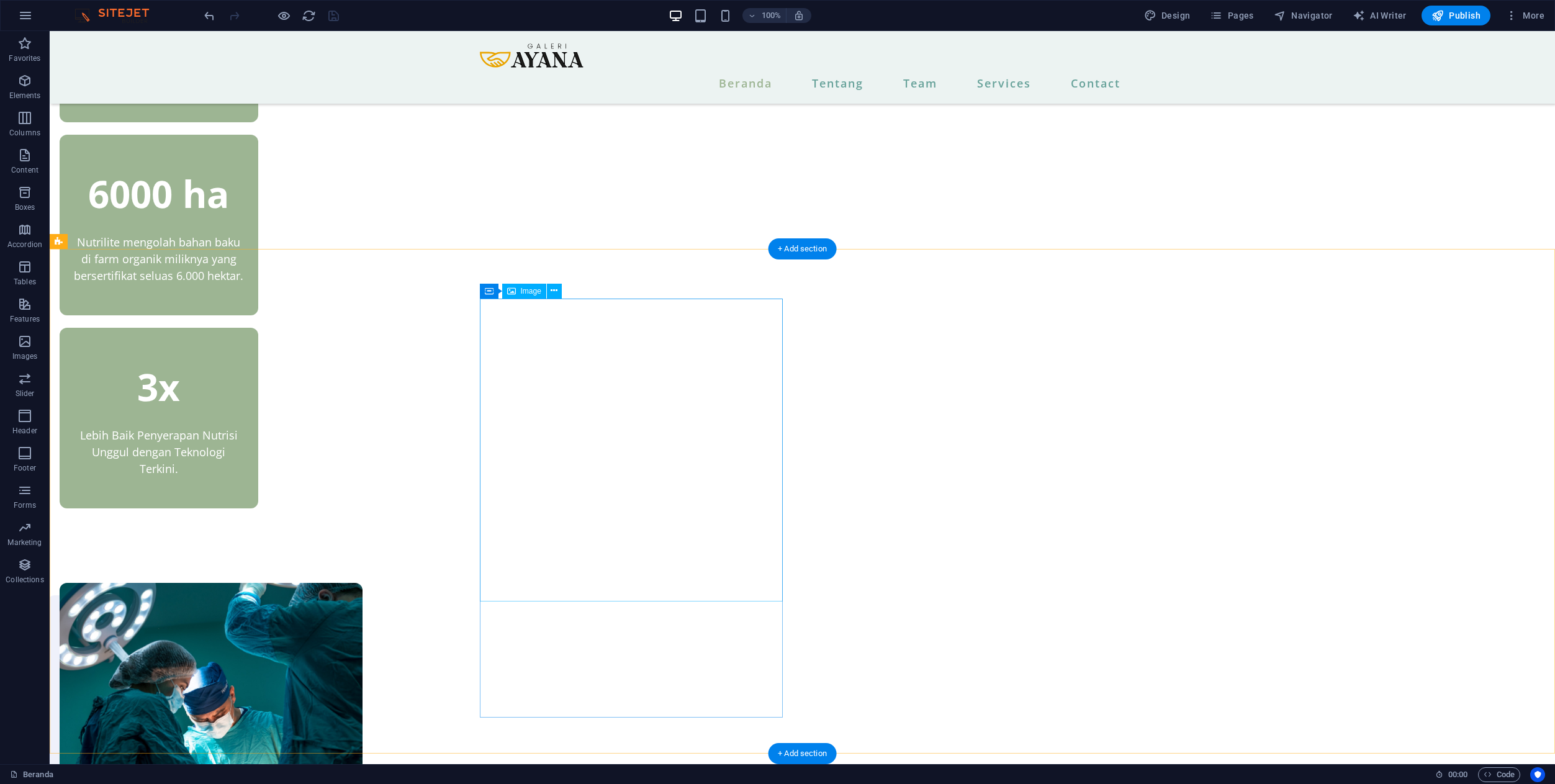
scroll to position [643, 0]
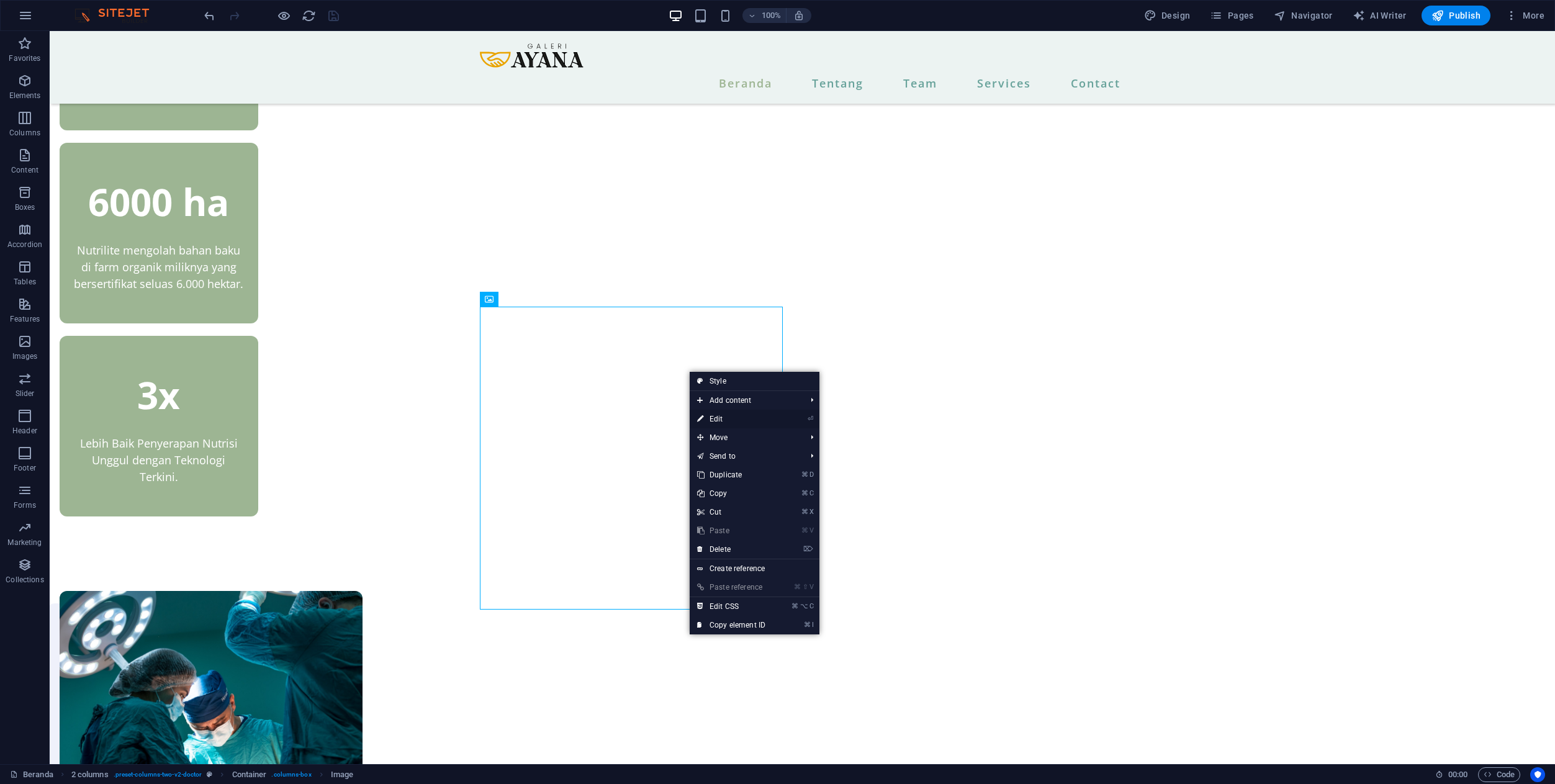
click at [703, 415] on icon at bounding box center [699, 418] width 6 height 19
select select "%"
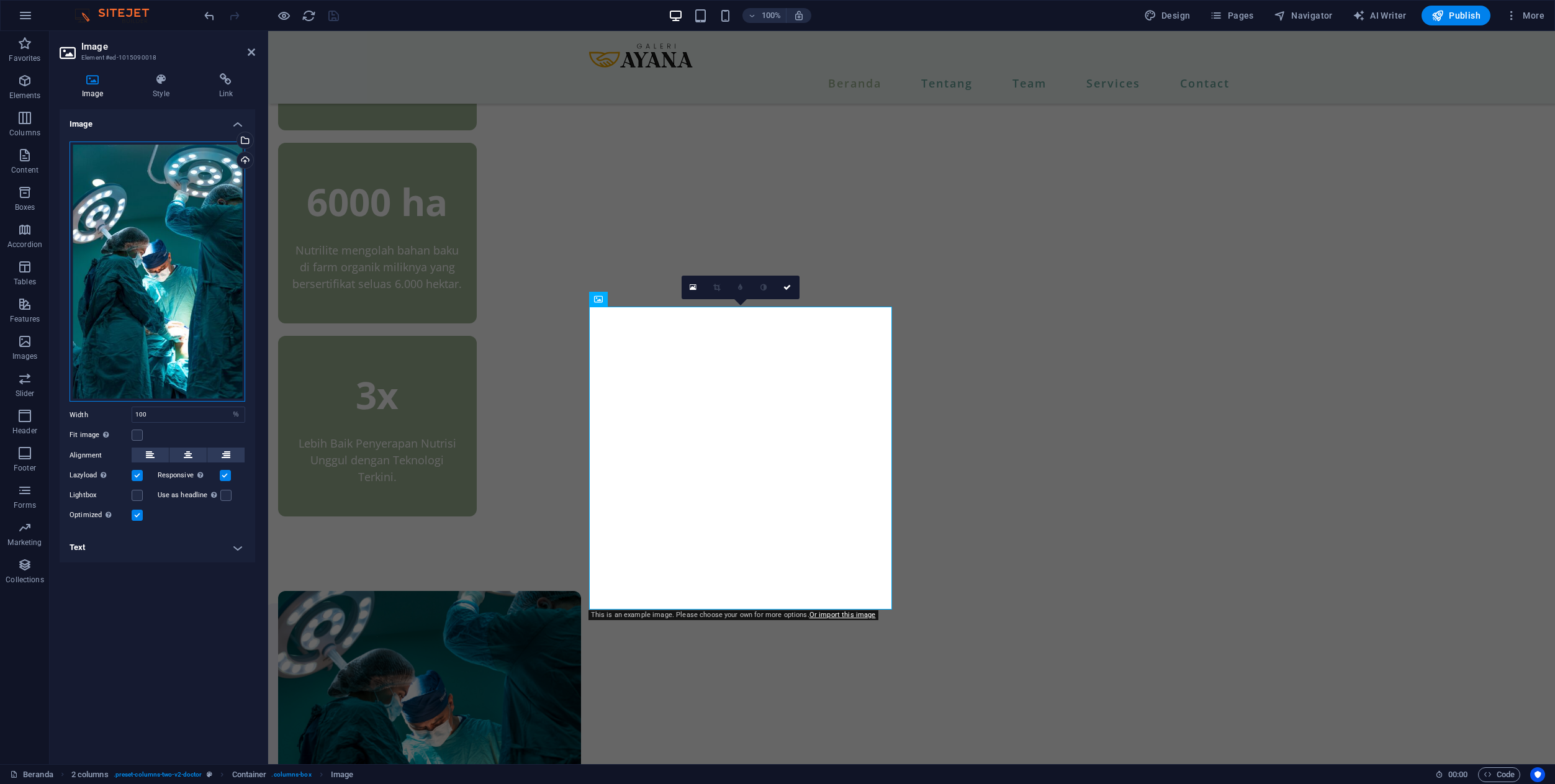
click at [167, 295] on div "Drag files here, click to choose files or select files from Files or our free s…" at bounding box center [157, 271] width 176 height 261
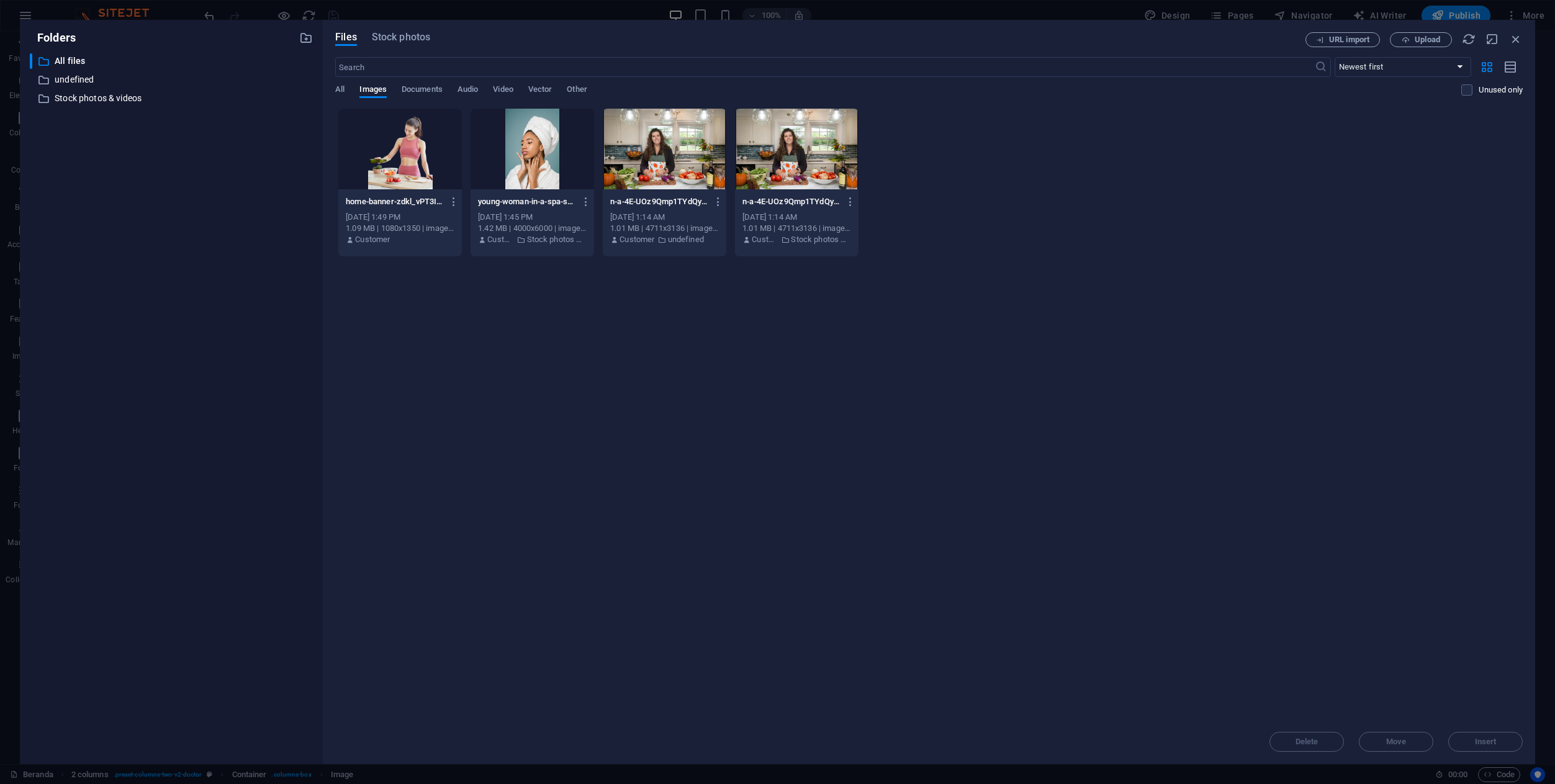
click at [658, 153] on div at bounding box center [665, 148] width 124 height 80
click at [852, 201] on icon "button" at bounding box center [850, 202] width 11 height 11
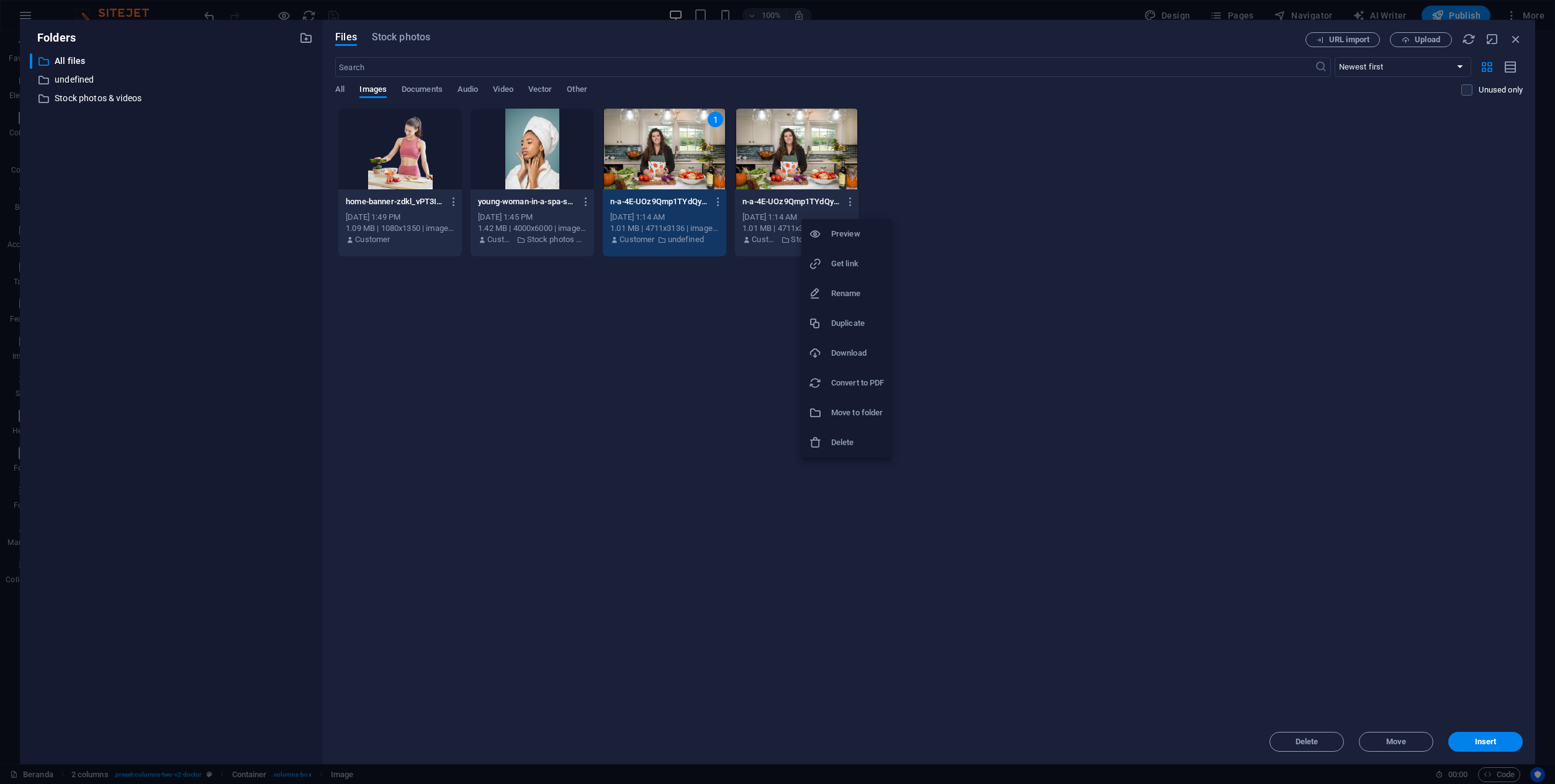
click at [858, 446] on h6 "Delete" at bounding box center [858, 442] width 53 height 15
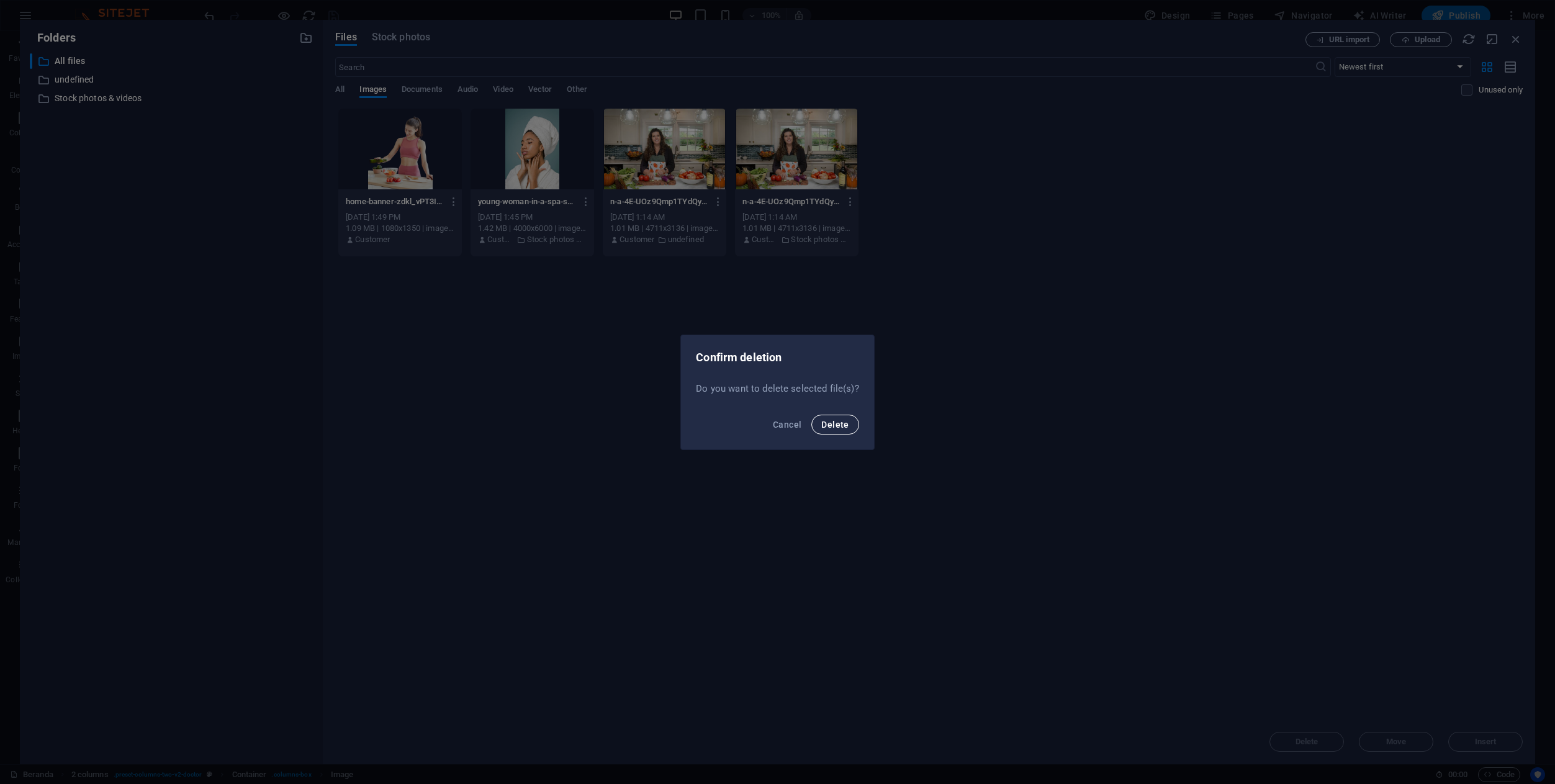
click at [839, 424] on span "Delete" at bounding box center [835, 424] width 27 height 10
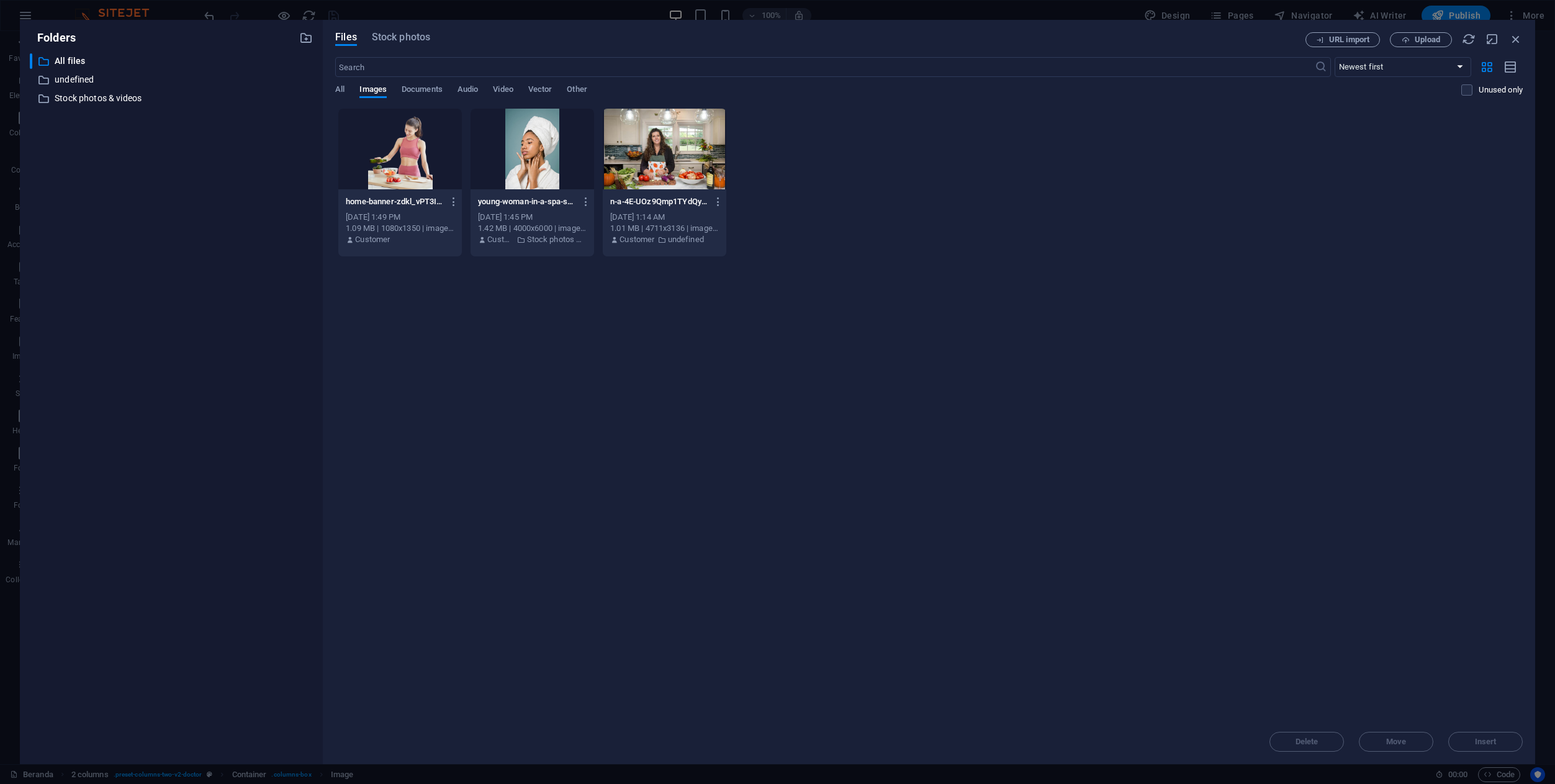
click at [675, 164] on div at bounding box center [665, 148] width 124 height 80
click at [1482, 739] on span "Insert" at bounding box center [1485, 742] width 22 height 7
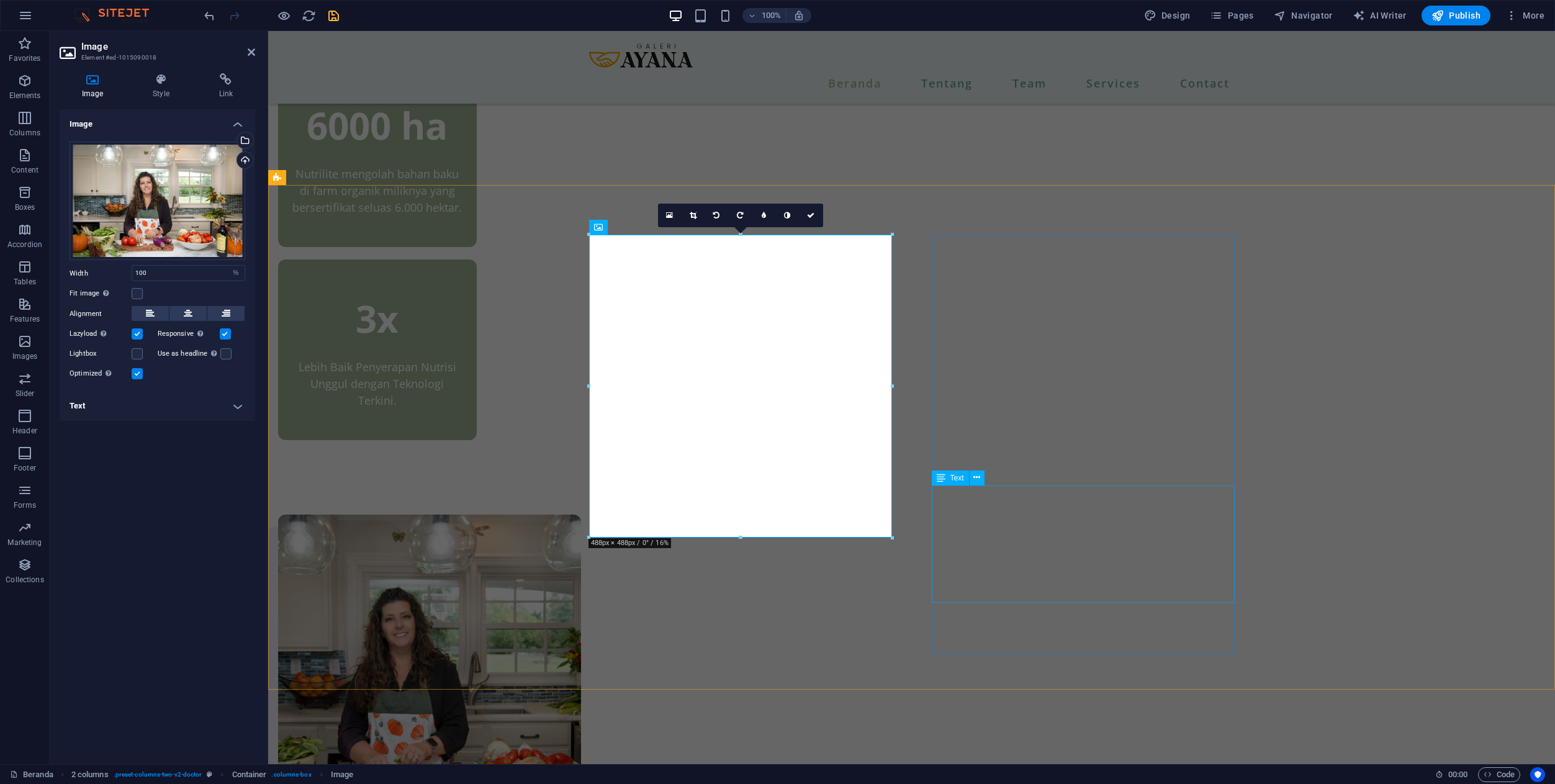
scroll to position [722, 0]
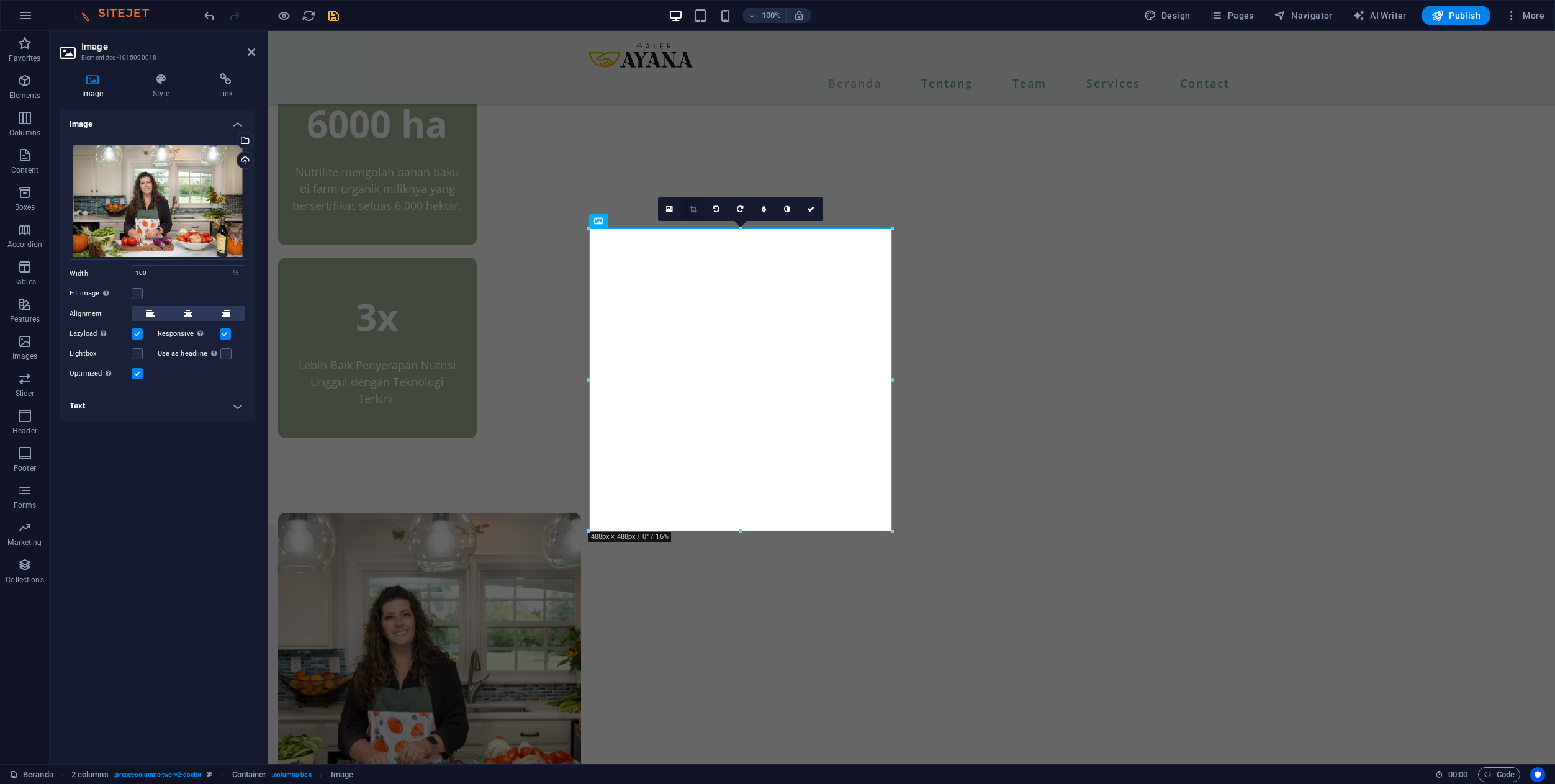
click at [698, 212] on link at bounding box center [693, 209] width 24 height 24
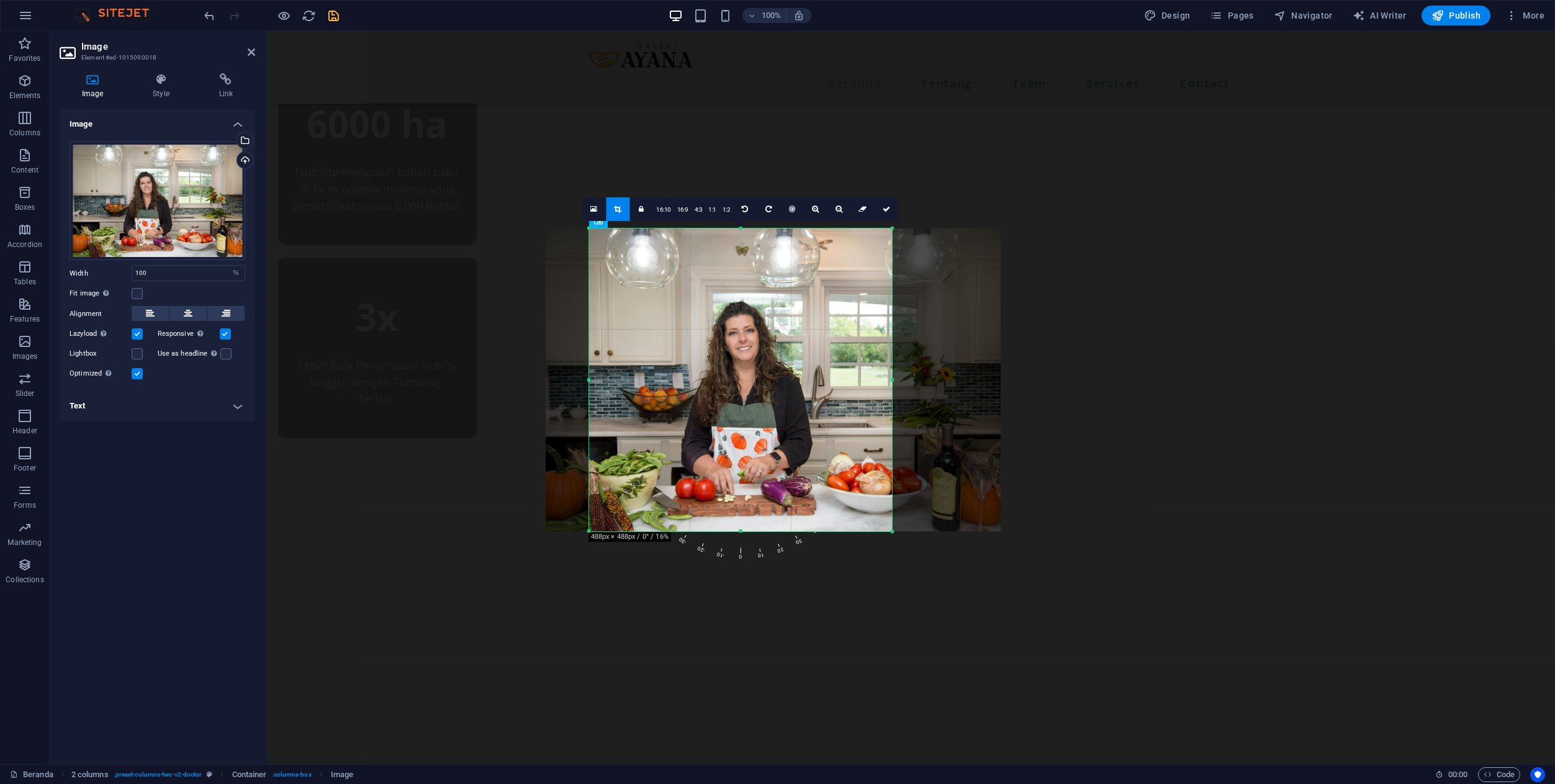
drag, startPoint x: 785, startPoint y: 331, endPoint x: 818, endPoint y: 331, distance: 33.0
click at [818, 331] on div at bounding box center [773, 379] width 455 height 303
click at [712, 216] on link "1:1" at bounding box center [713, 209] width 14 height 24
click at [824, 339] on div at bounding box center [771, 379] width 455 height 303
click at [888, 205] on icon at bounding box center [886, 209] width 7 height 7
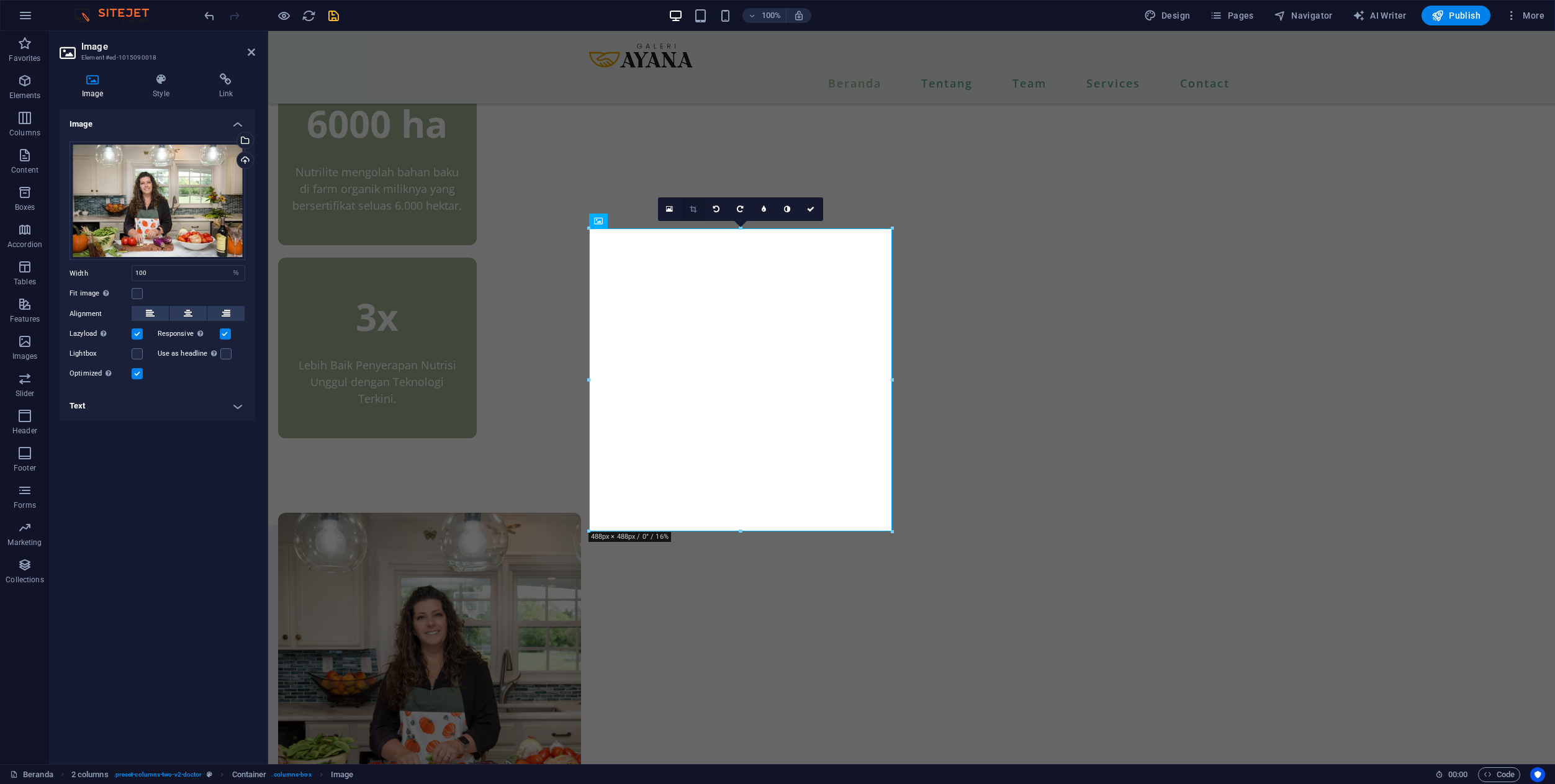
click at [690, 212] on link at bounding box center [693, 209] width 24 height 24
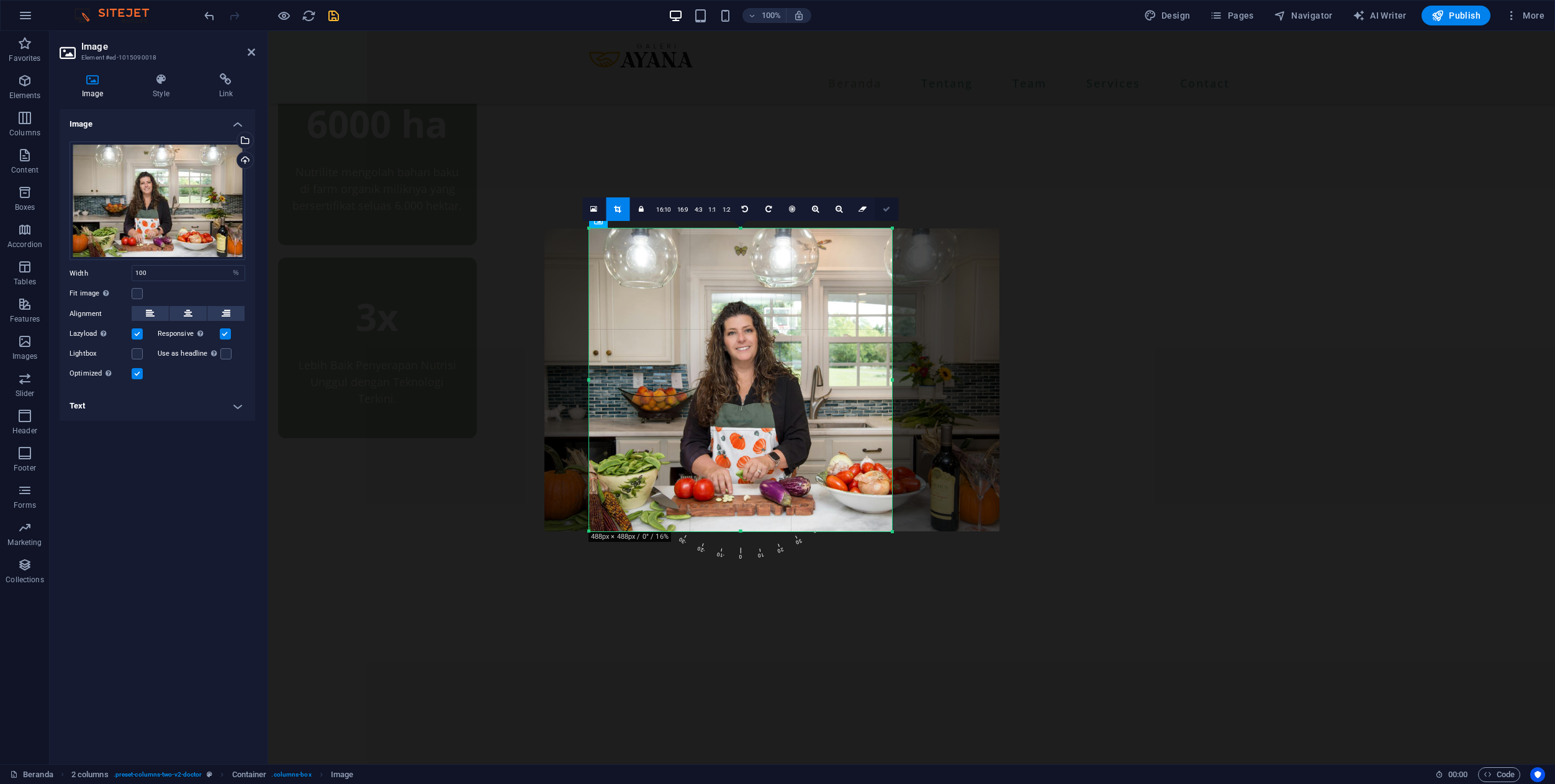
click at [884, 208] on icon at bounding box center [886, 209] width 7 height 7
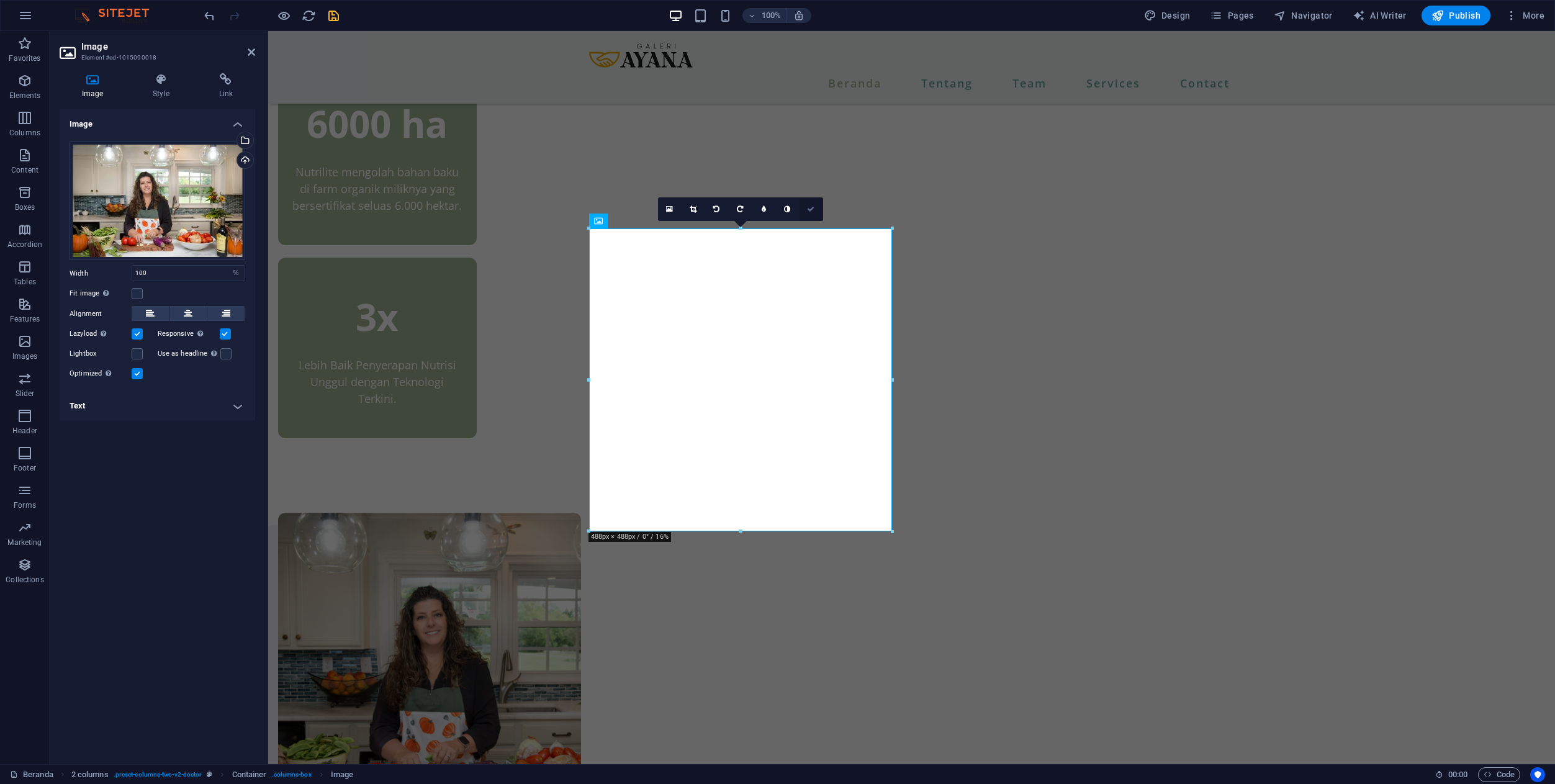
click at [810, 211] on icon at bounding box center [811, 209] width 7 height 7
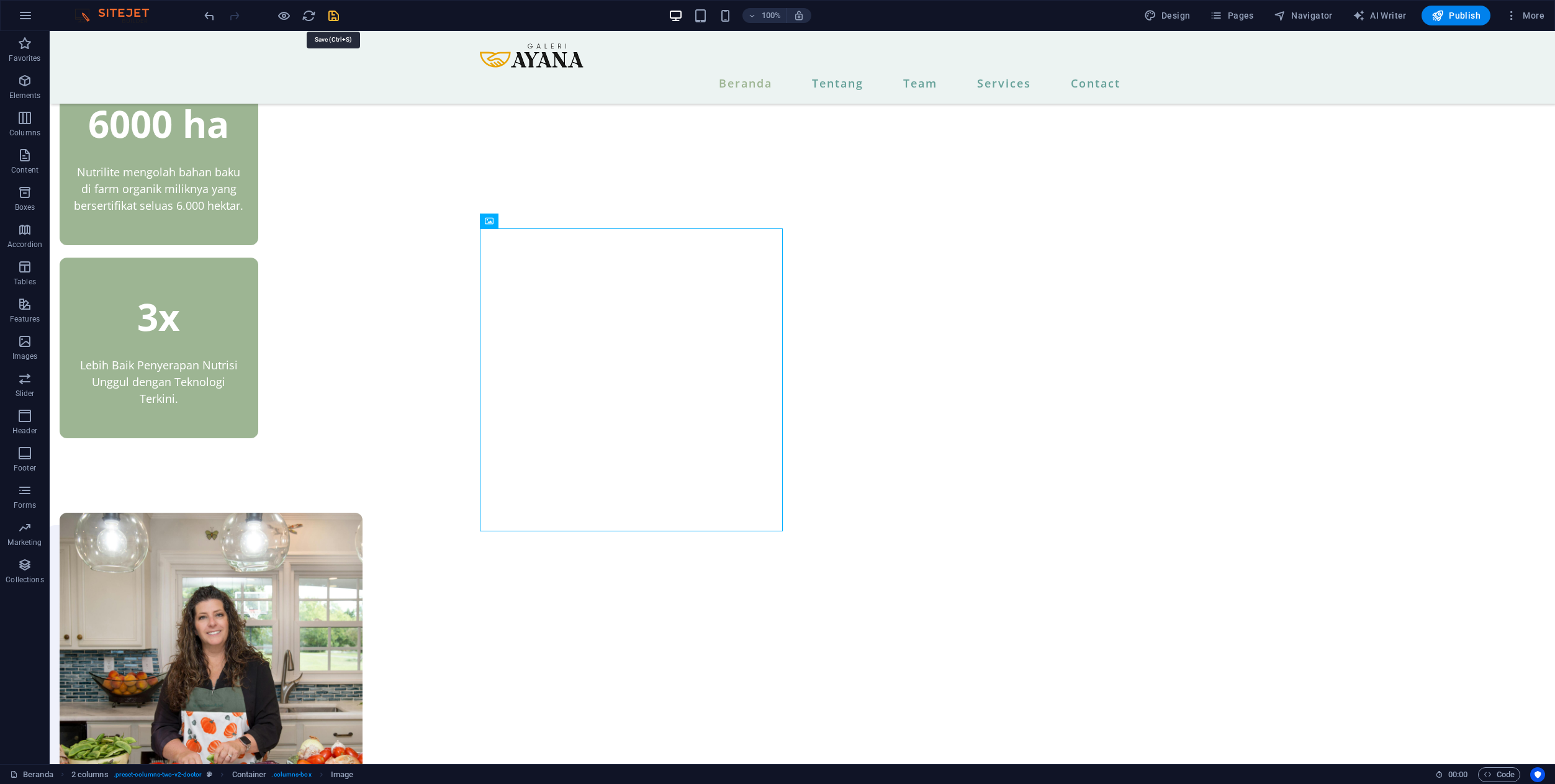
click at [332, 20] on icon "save" at bounding box center [333, 16] width 14 height 14
checkbox input "false"
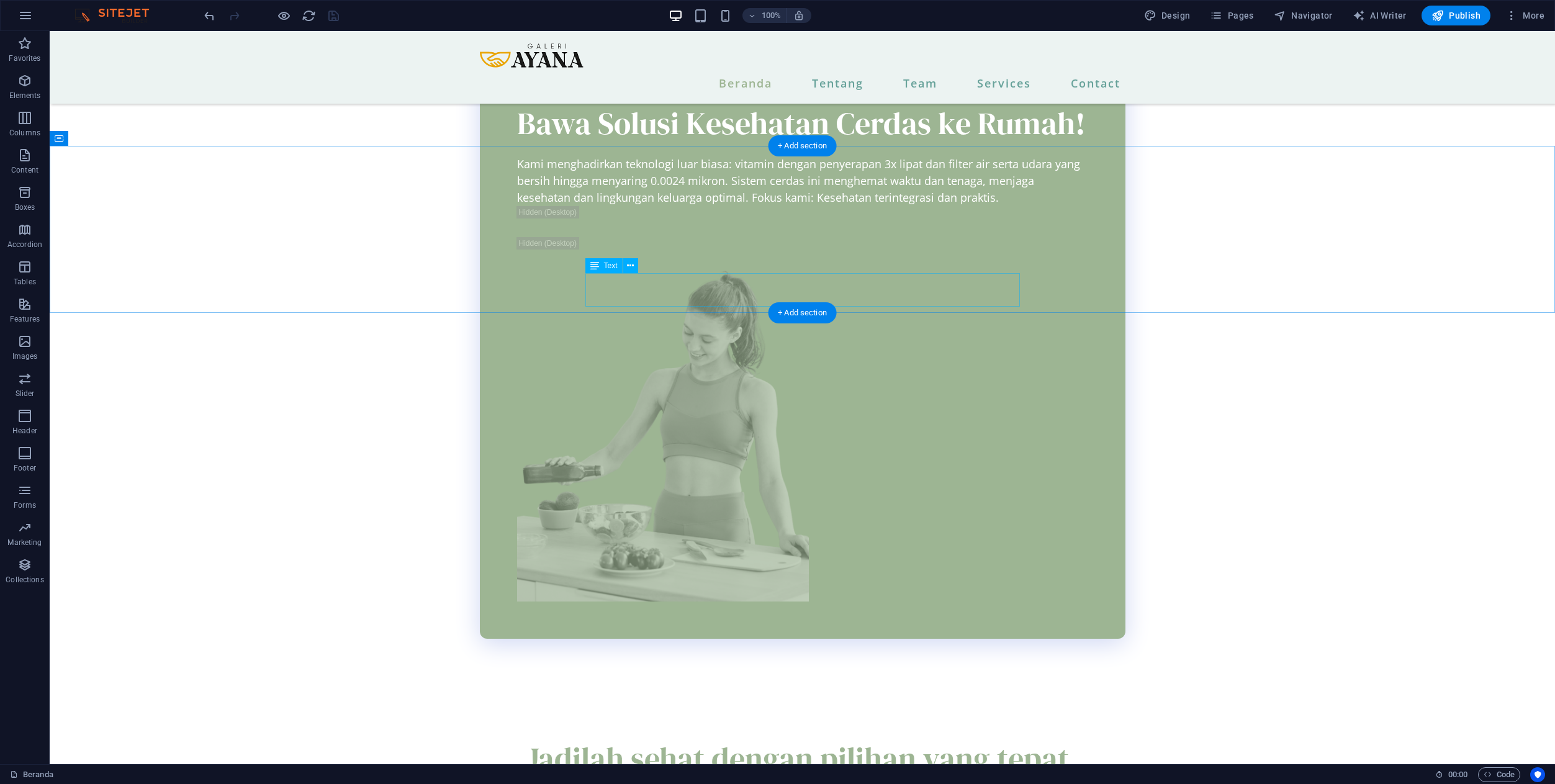
scroll to position [1998, 0]
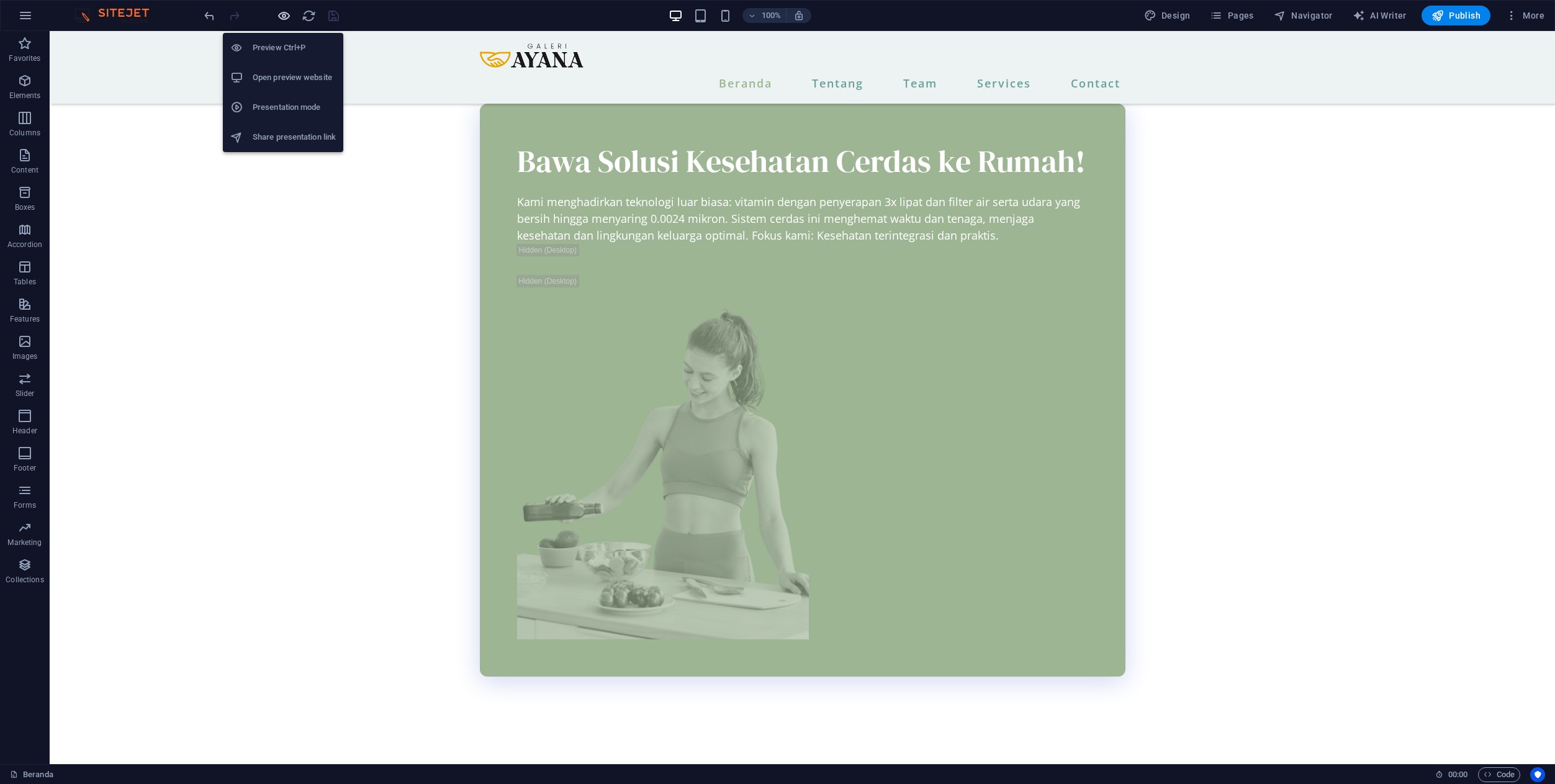
click at [286, 20] on icon "button" at bounding box center [284, 16] width 14 height 14
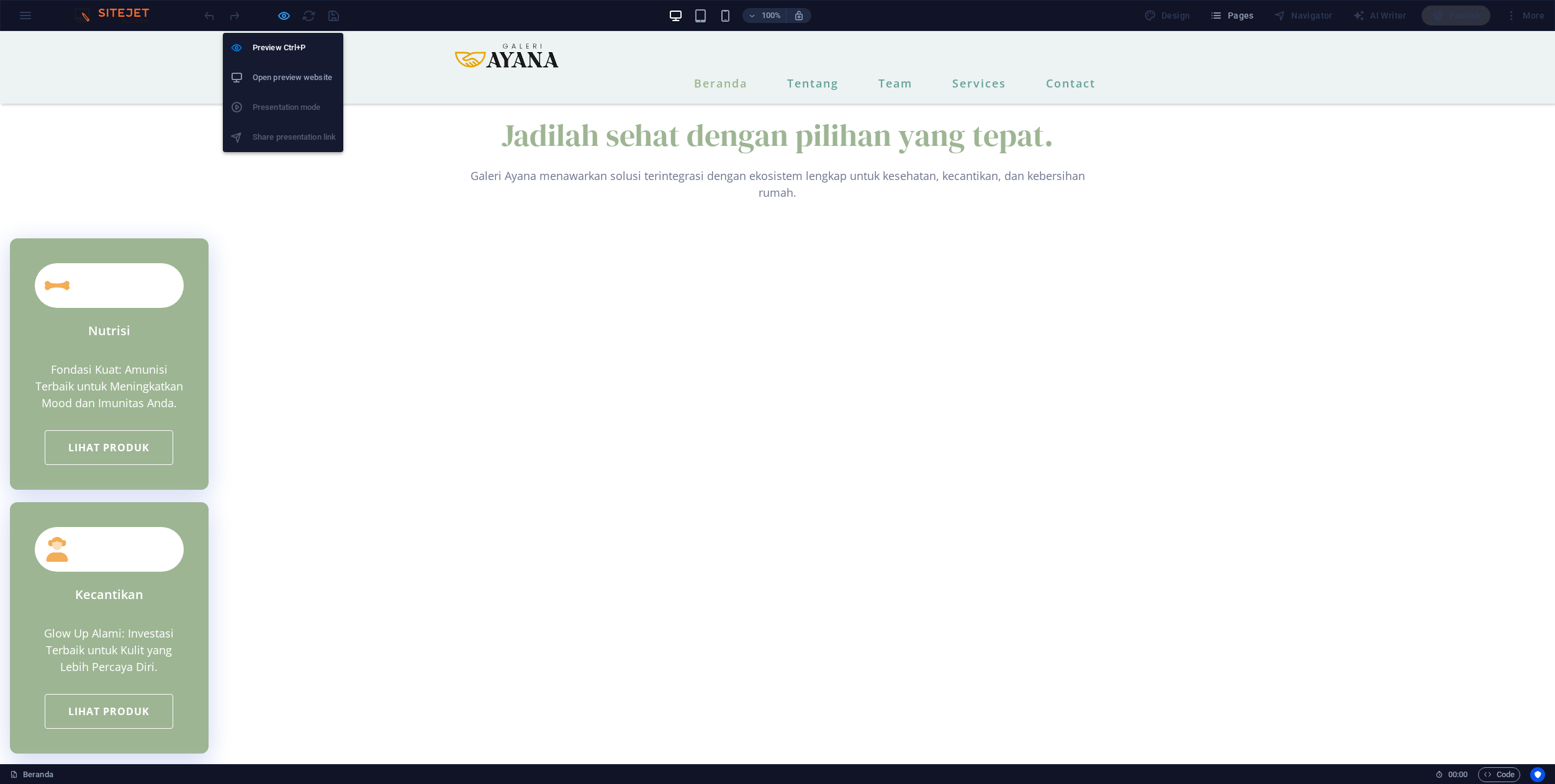
scroll to position [1649, 0]
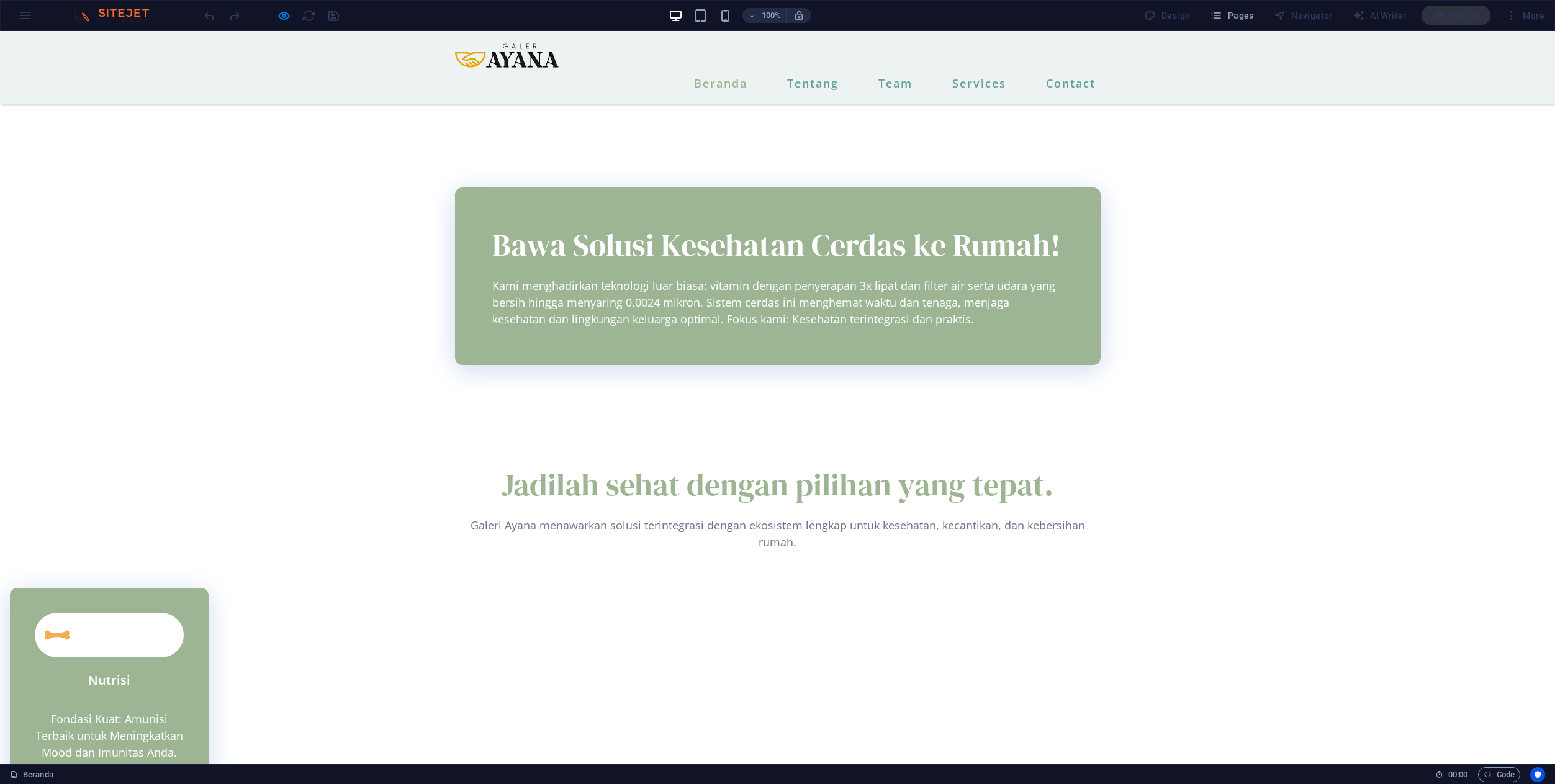
click at [173, 780] on link "Lihat produk" at bounding box center [109, 796] width 128 height 34
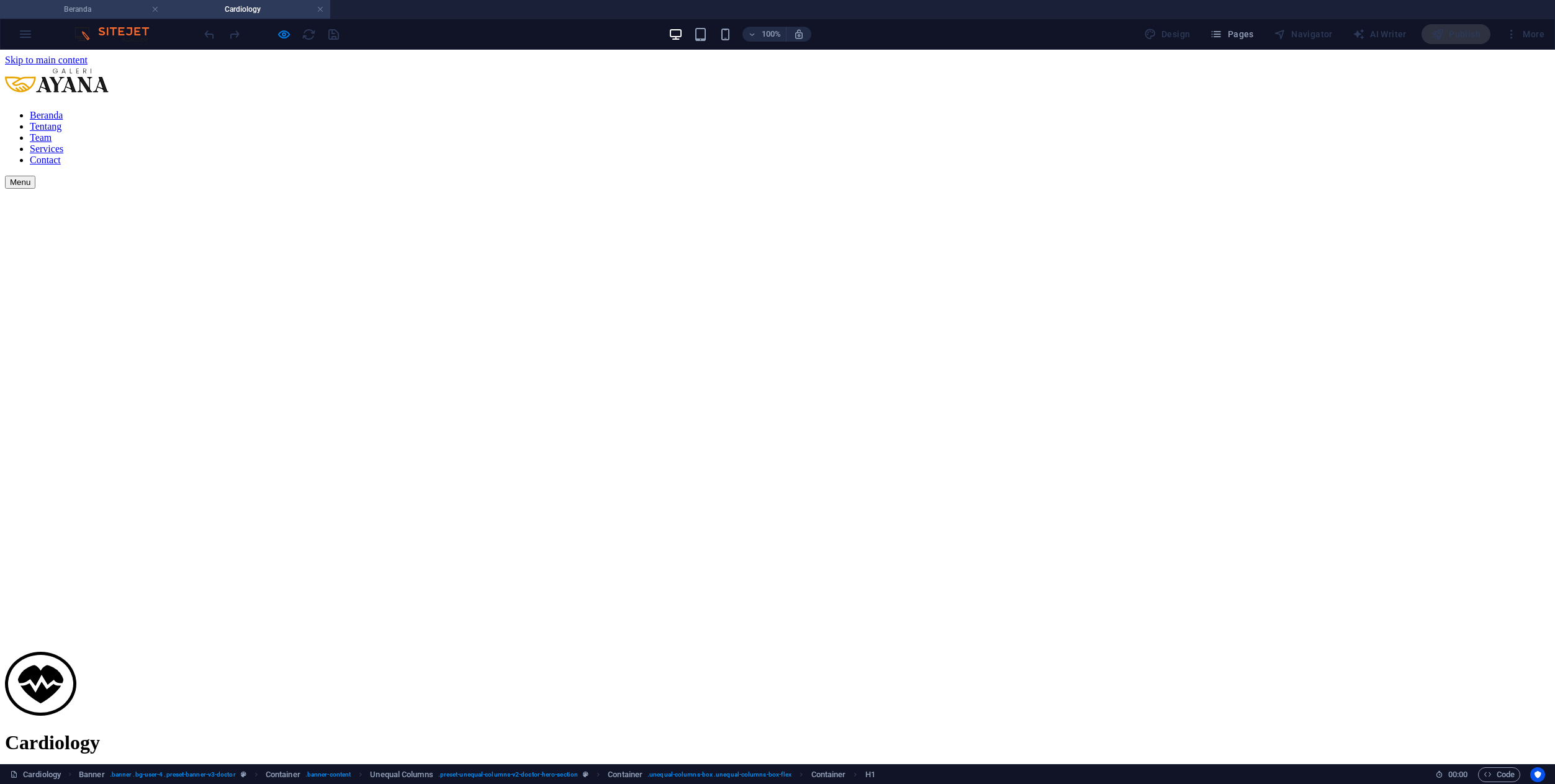
scroll to position [0, 0]
click at [95, 14] on h4 "Beranda" at bounding box center [82, 9] width 165 height 13
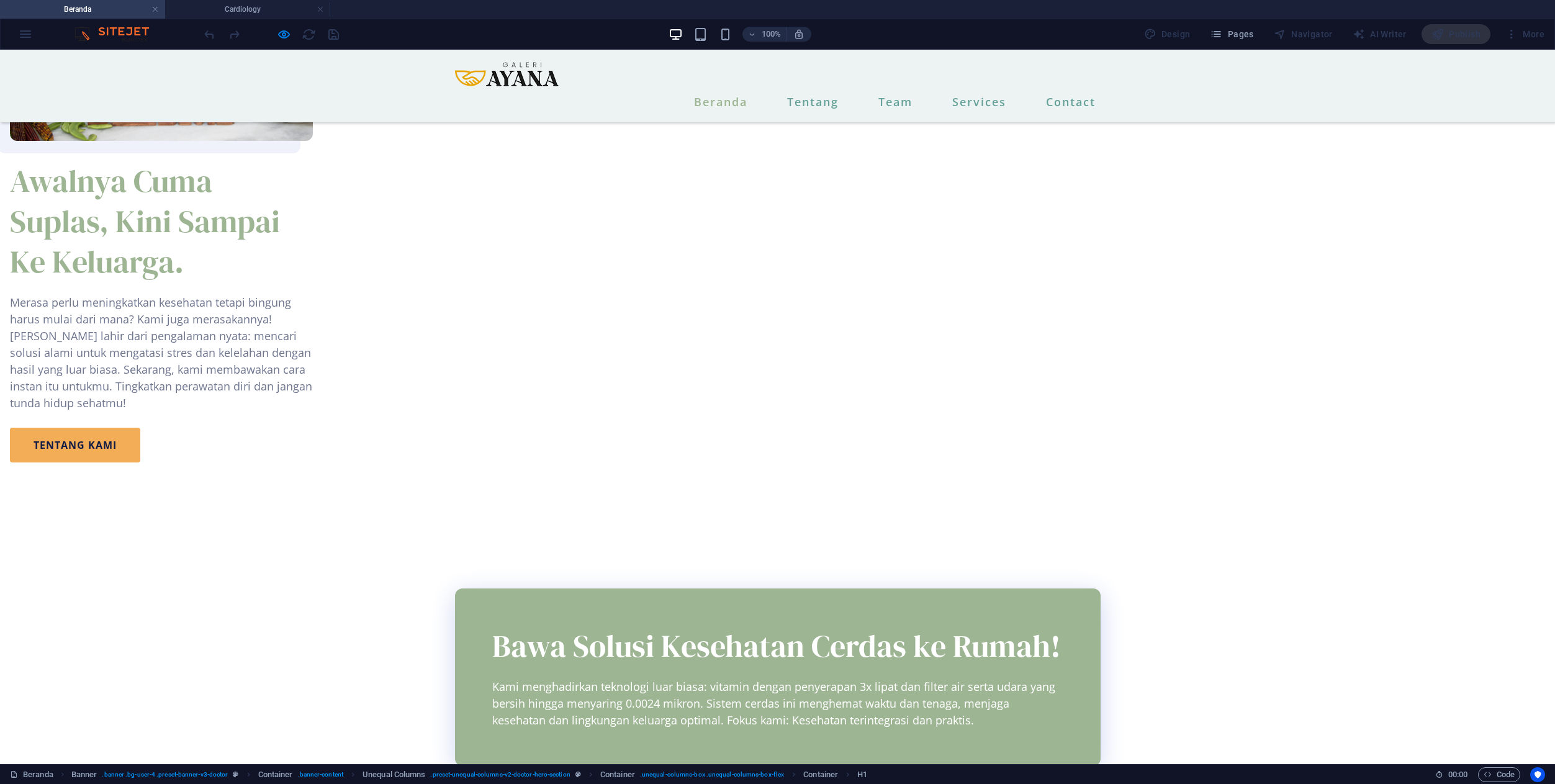
scroll to position [1266, 0]
click at [247, 11] on h4 "Cardiology" at bounding box center [248, 9] width 165 height 13
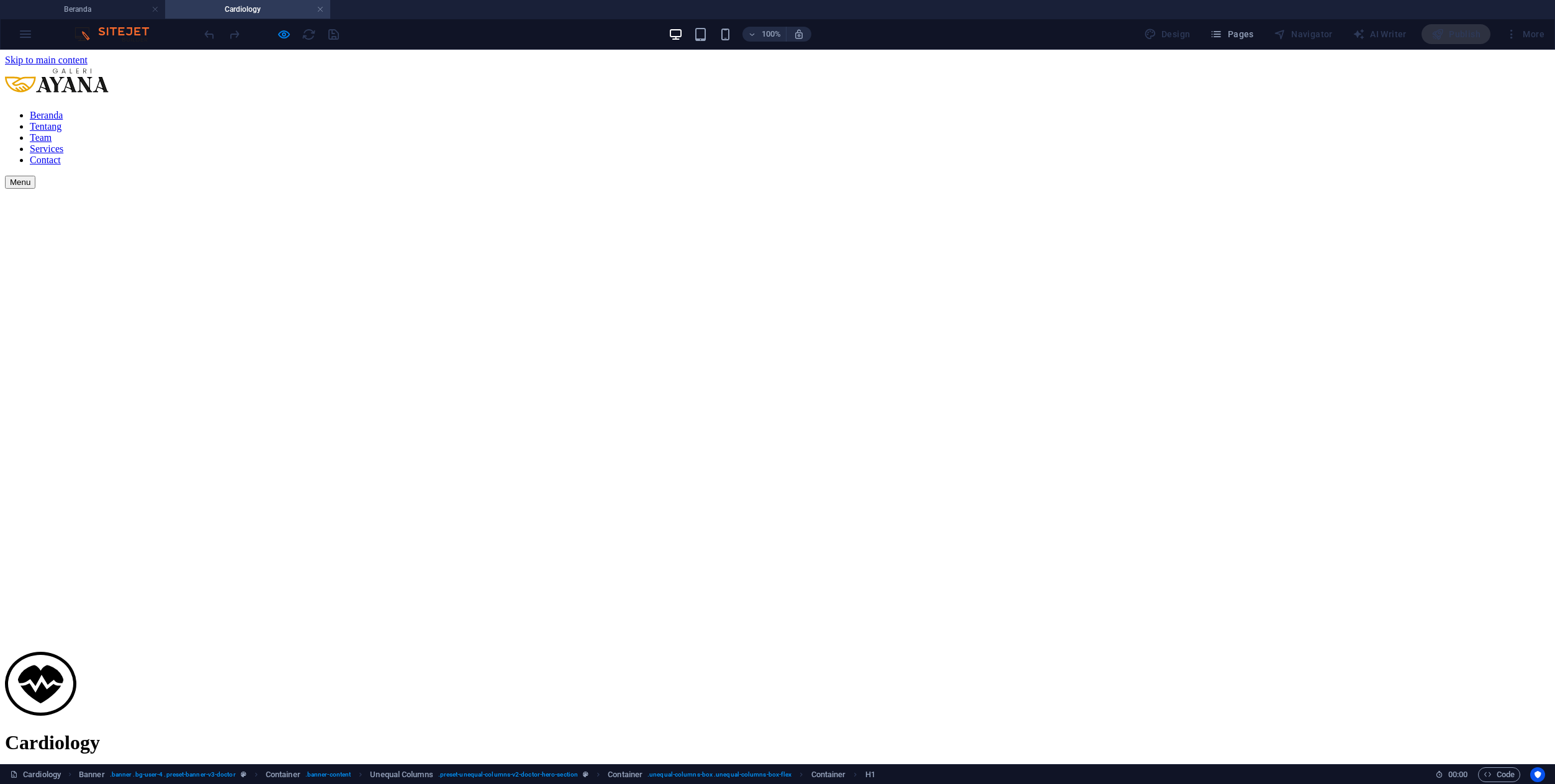
scroll to position [0, 0]
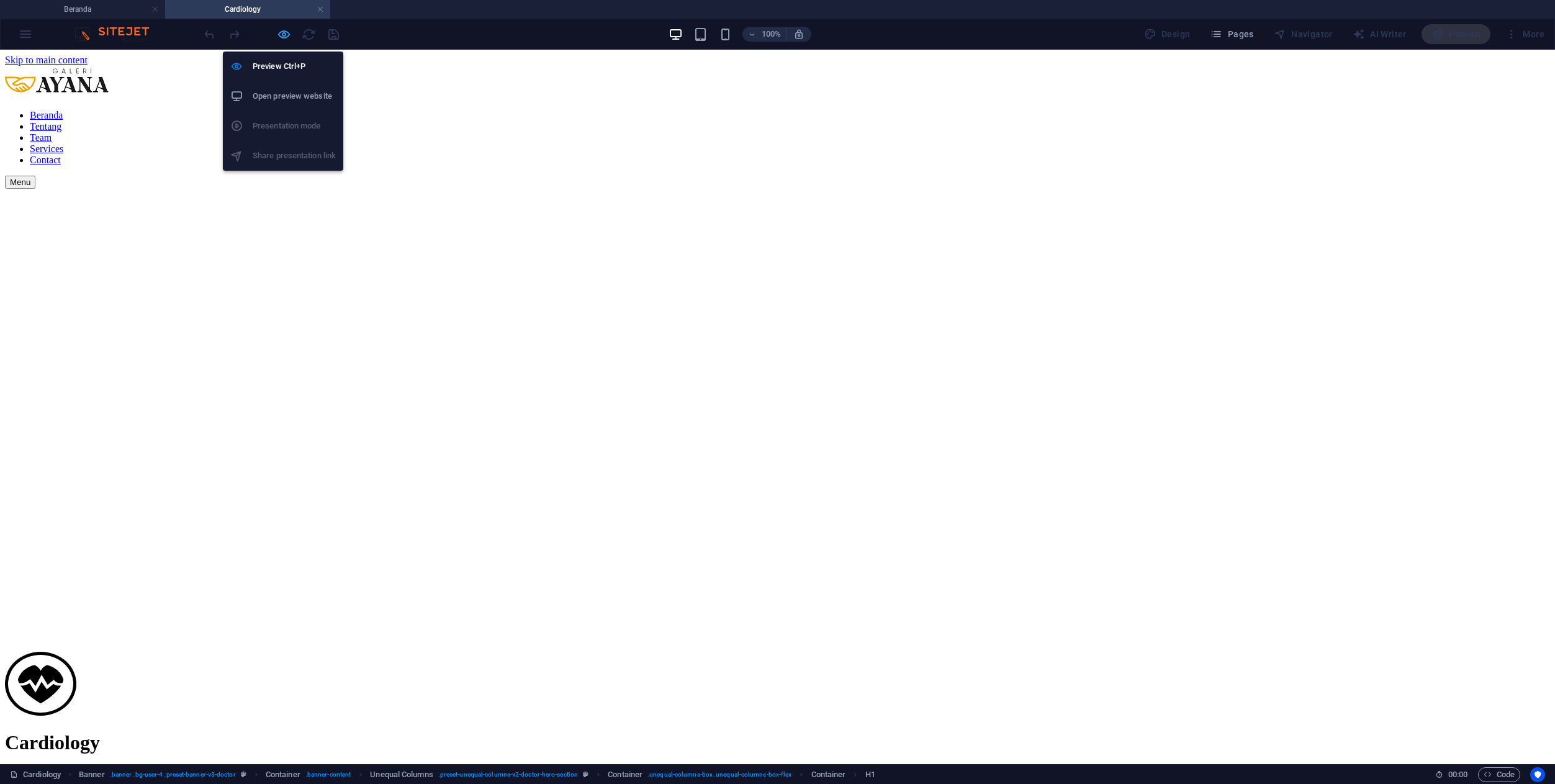
click at [289, 33] on icon "button" at bounding box center [284, 34] width 14 height 14
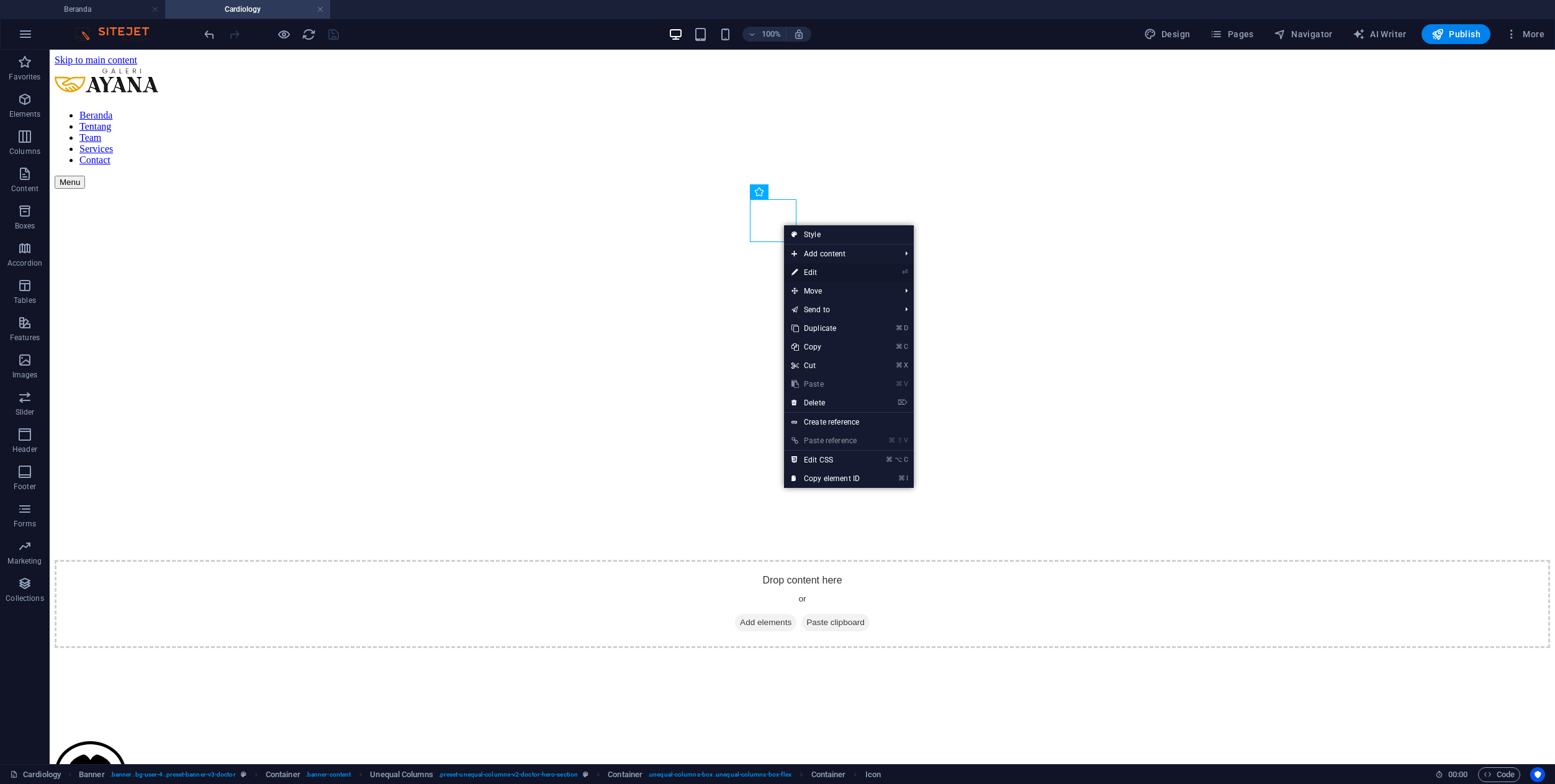
click at [809, 272] on link "⏎ Edit" at bounding box center [826, 272] width 83 height 19
select select "xMidYMid"
select select "px"
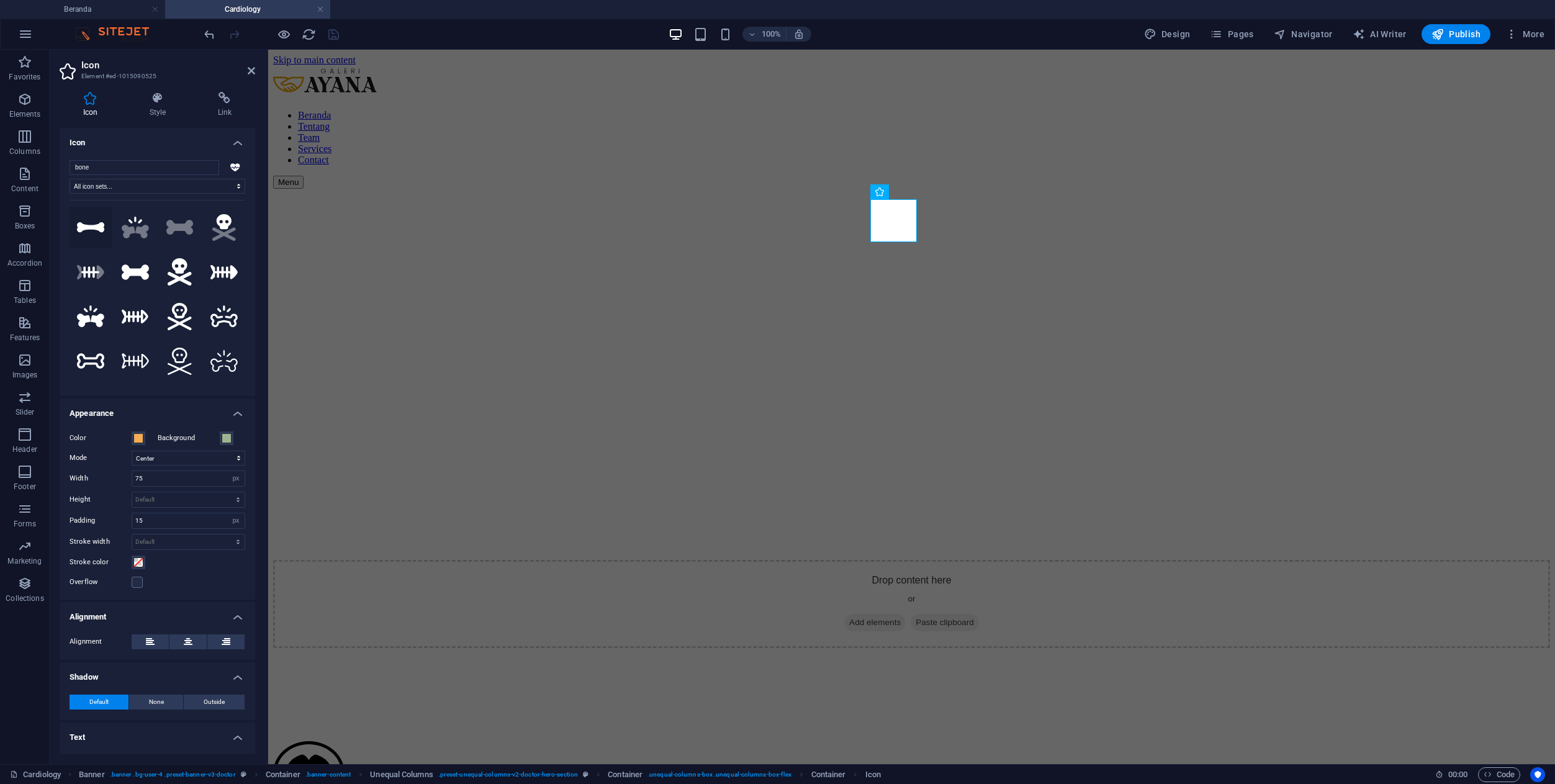
type input "bone"
click at [99, 219] on button at bounding box center [91, 228] width 42 height 42
click at [126, 270] on icon at bounding box center [135, 271] width 27 height 15
click at [91, 234] on button at bounding box center [91, 228] width 42 height 42
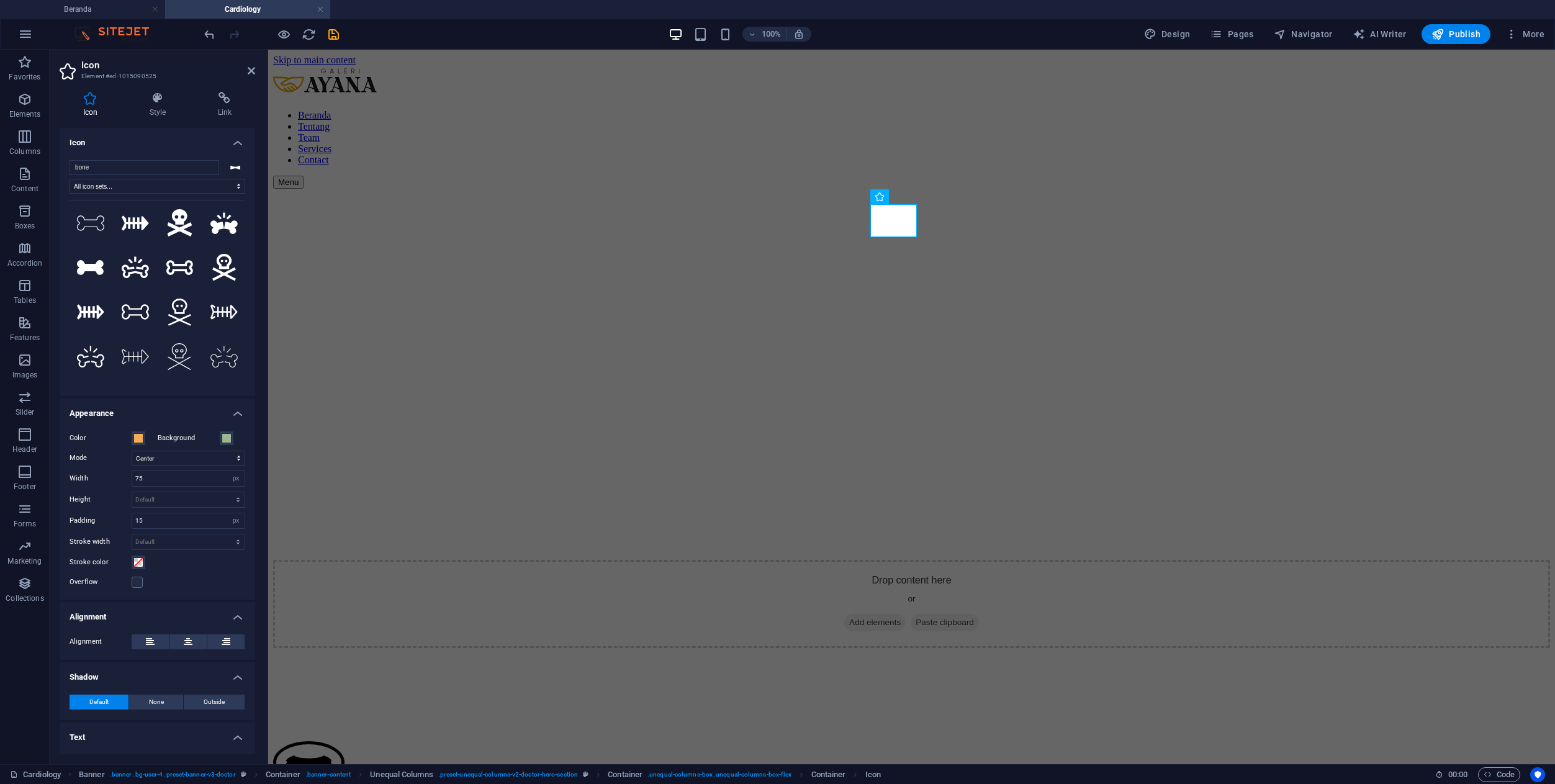
scroll to position [257, 0]
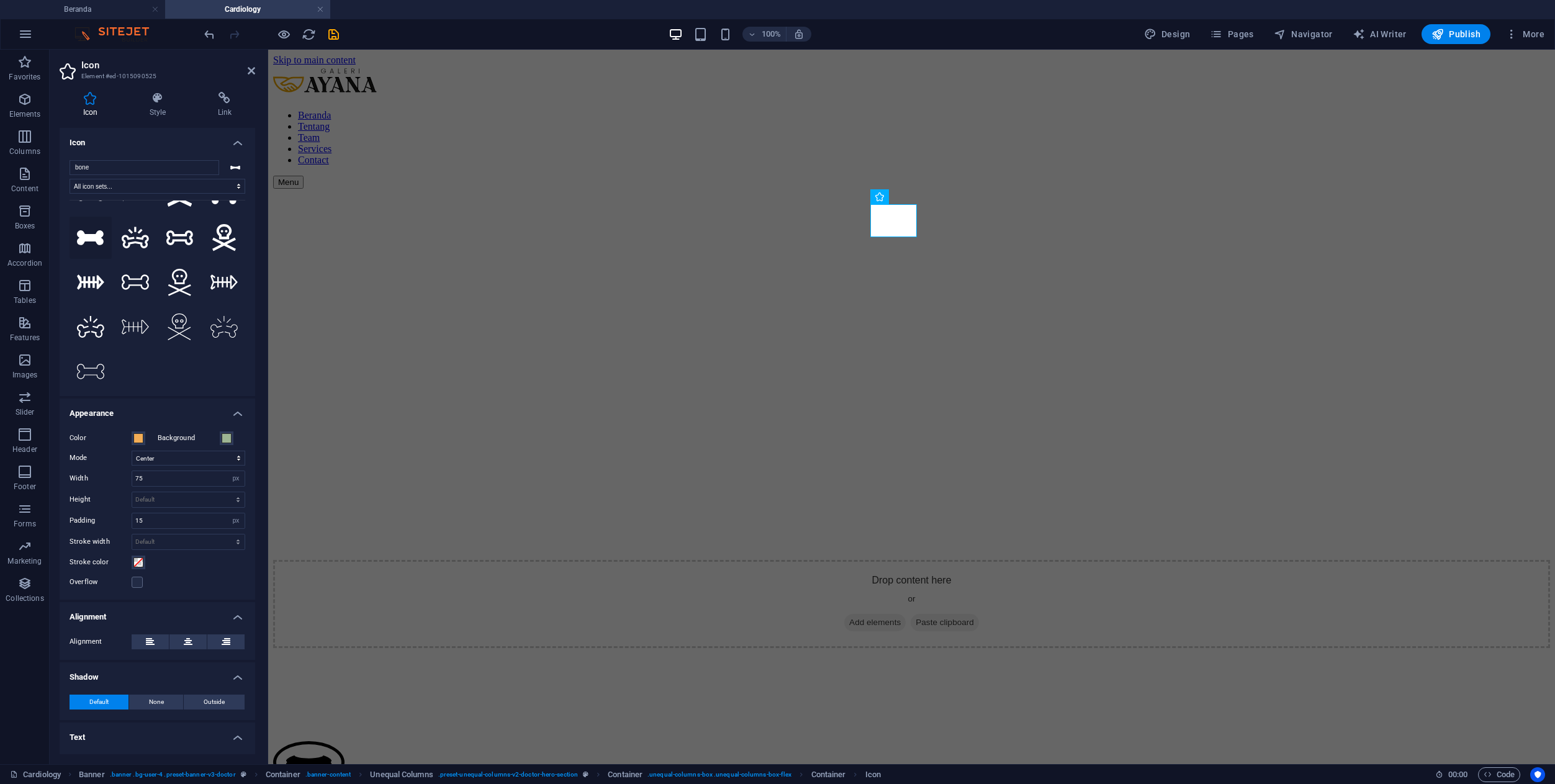
click at [90, 232] on icon at bounding box center [90, 237] width 27 height 15
click at [232, 141] on h4 "Icon" at bounding box center [156, 139] width 195 height 22
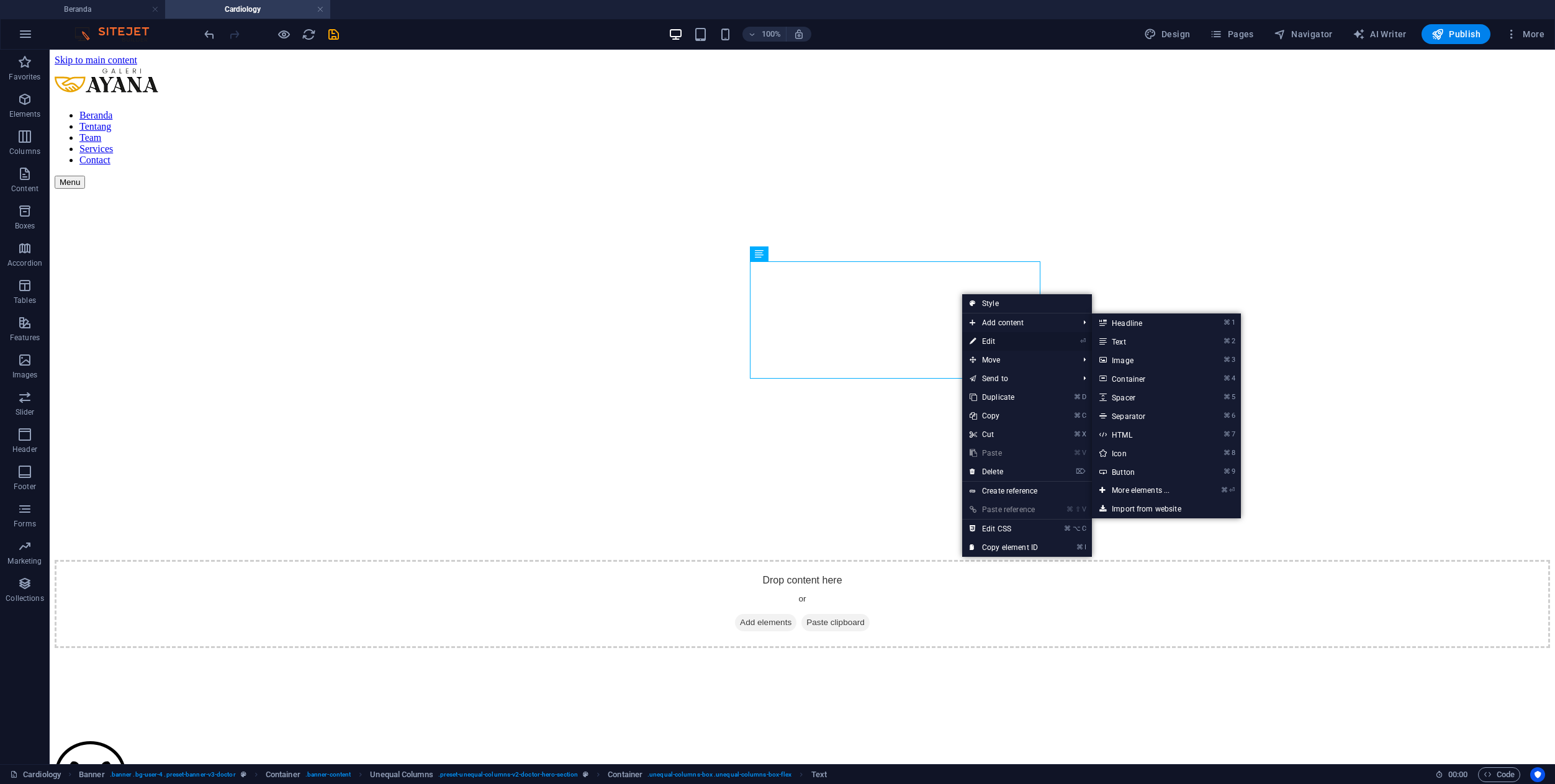
click at [978, 342] on link "⏎ Edit" at bounding box center [1003, 341] width 83 height 19
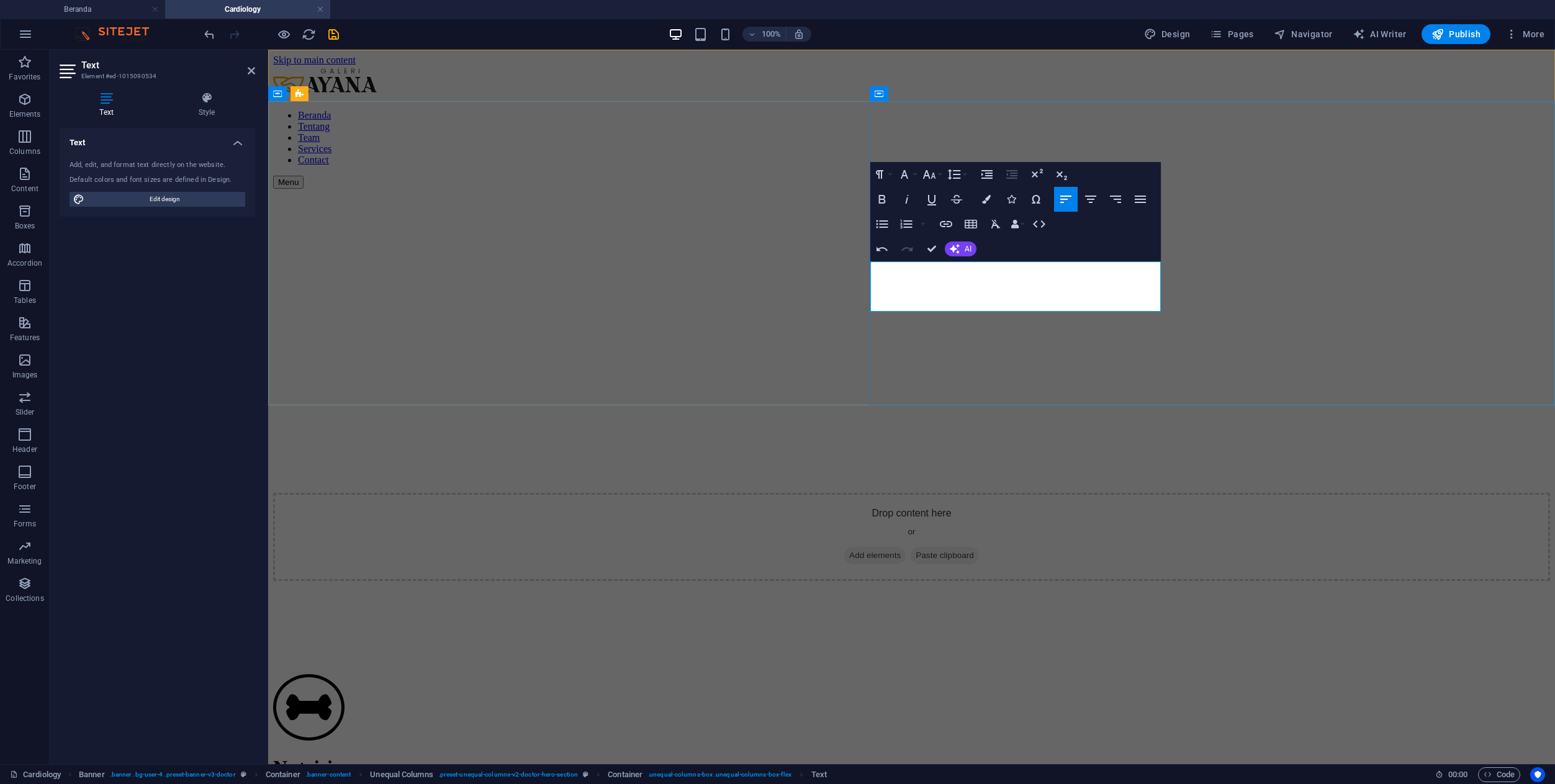
drag, startPoint x: 962, startPoint y: 288, endPoint x: 1003, endPoint y: 291, distance: 41.1
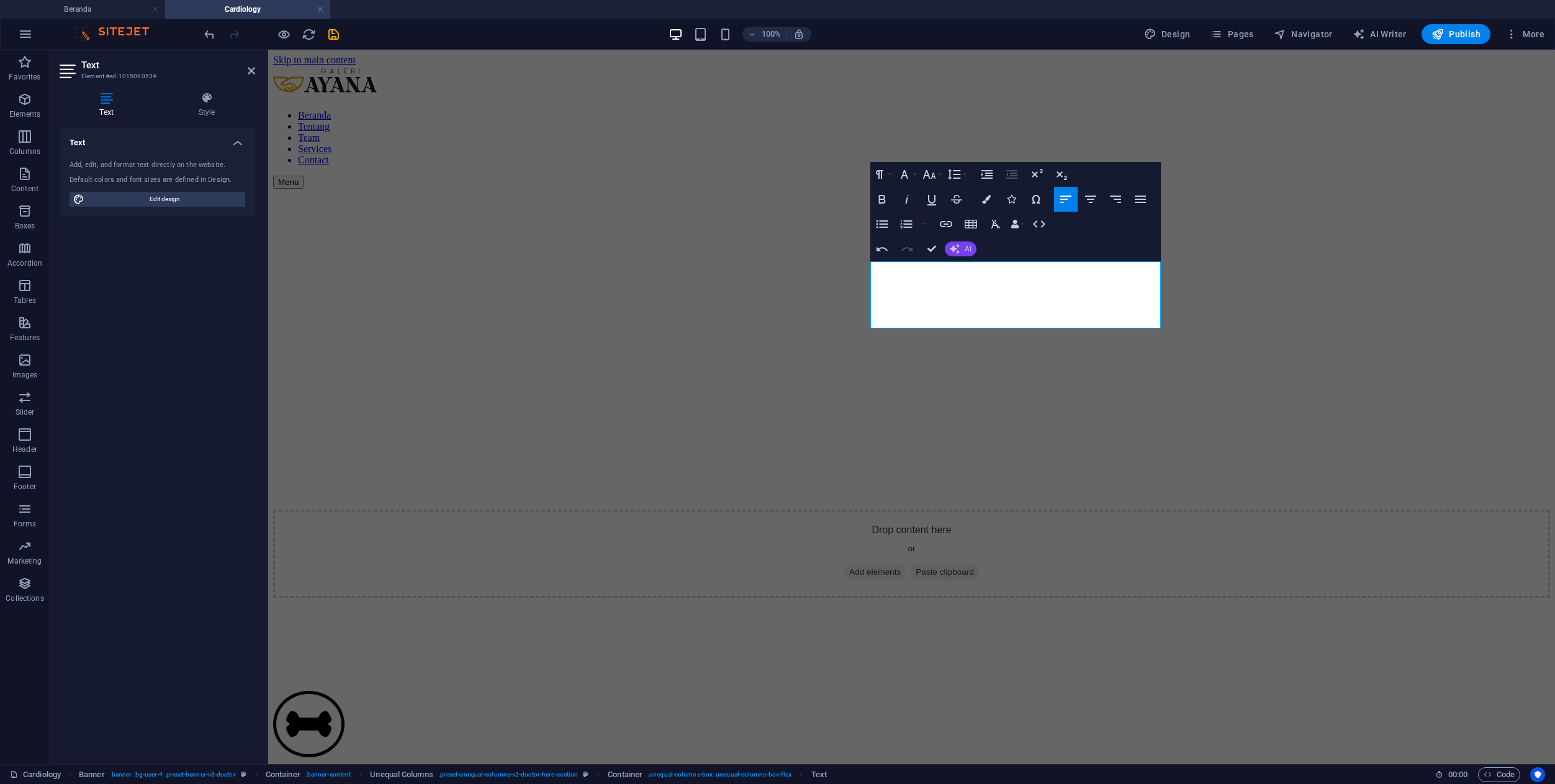
click at [968, 250] on span "AI" at bounding box center [968, 248] width 7 height 7
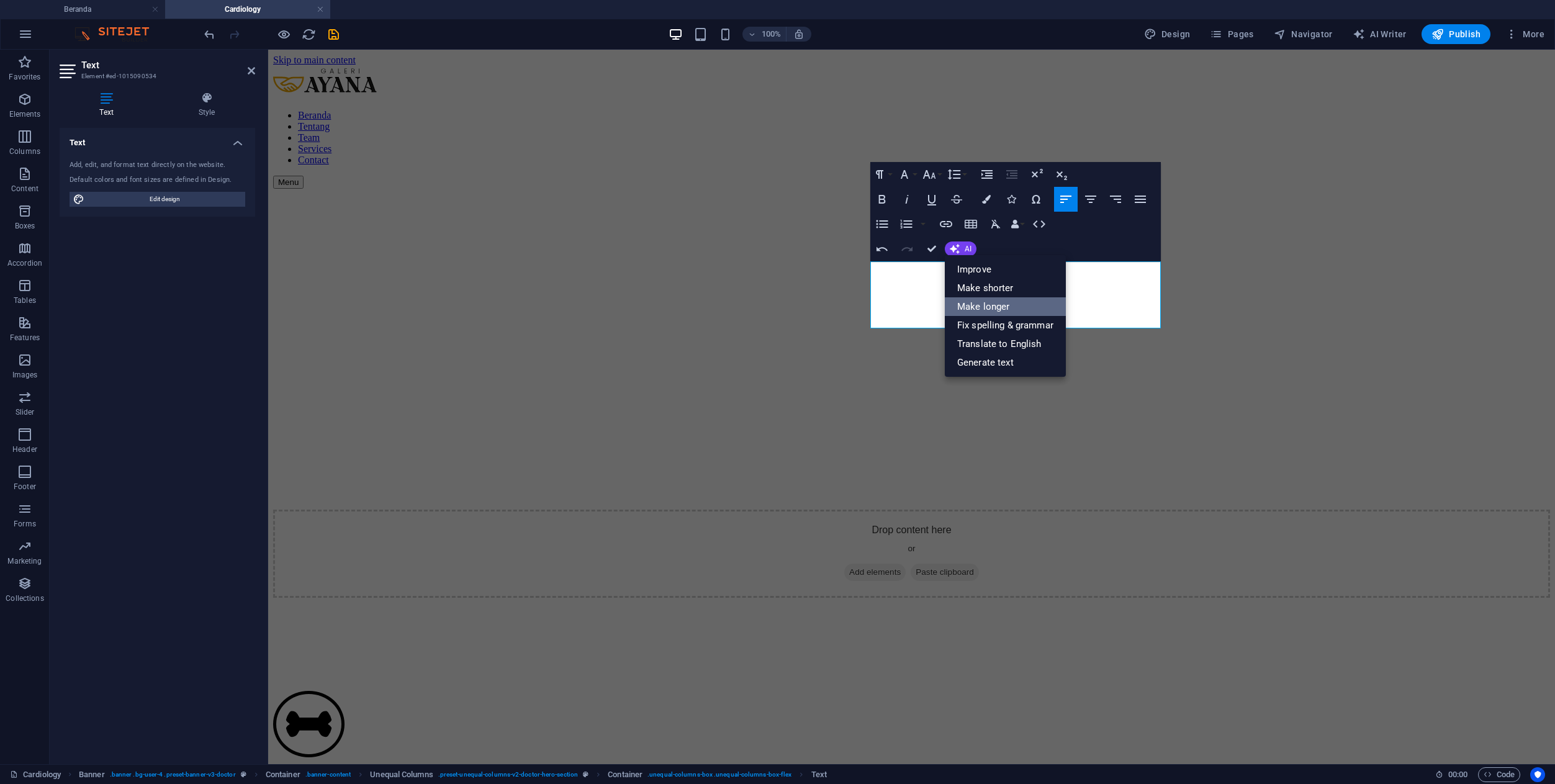
click at [979, 309] on link "Make longer" at bounding box center [1005, 306] width 121 height 19
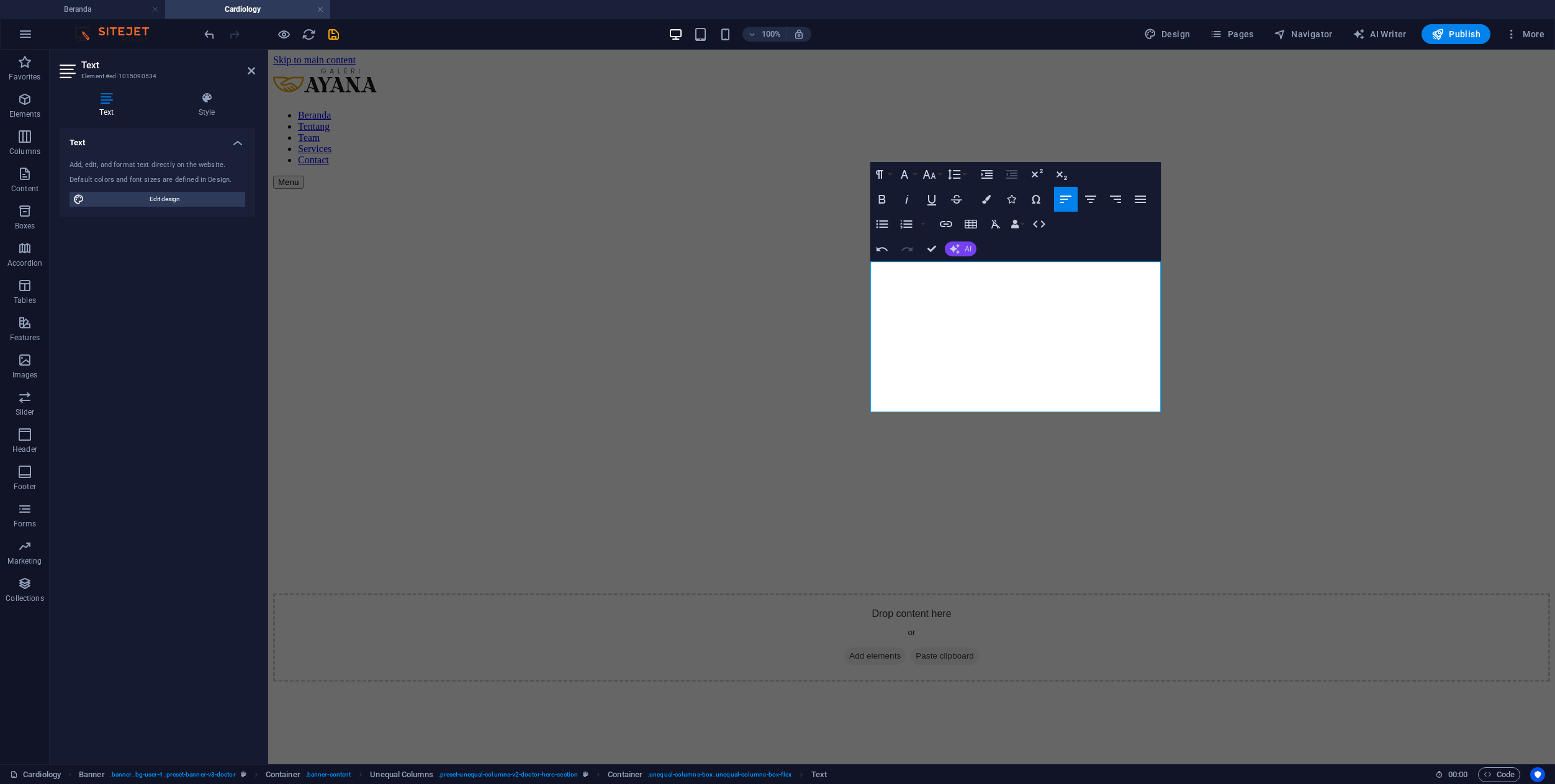
click at [956, 253] on icon "button" at bounding box center [954, 248] width 10 height 10
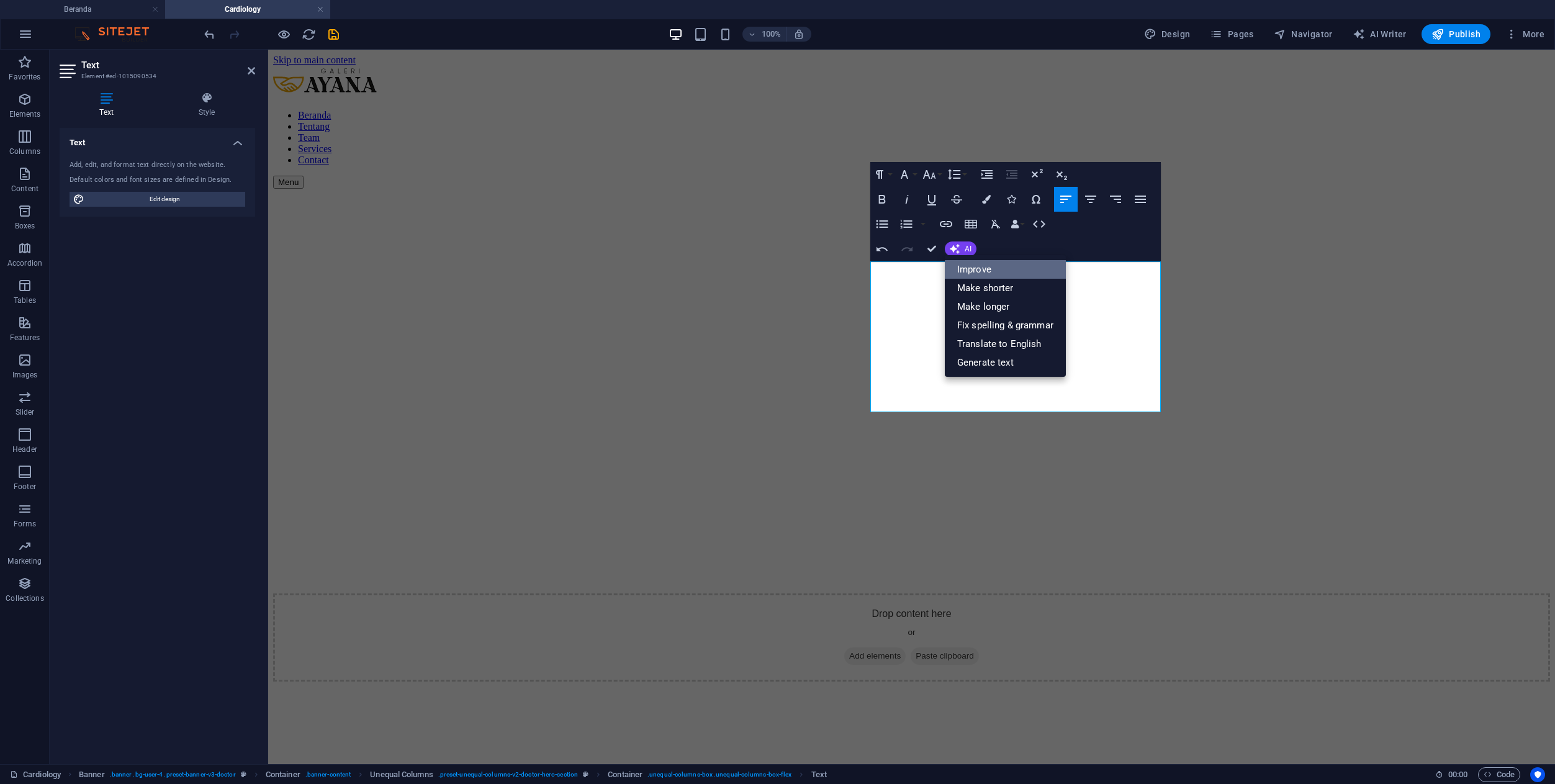
click at [972, 274] on link "Improve" at bounding box center [1005, 269] width 121 height 19
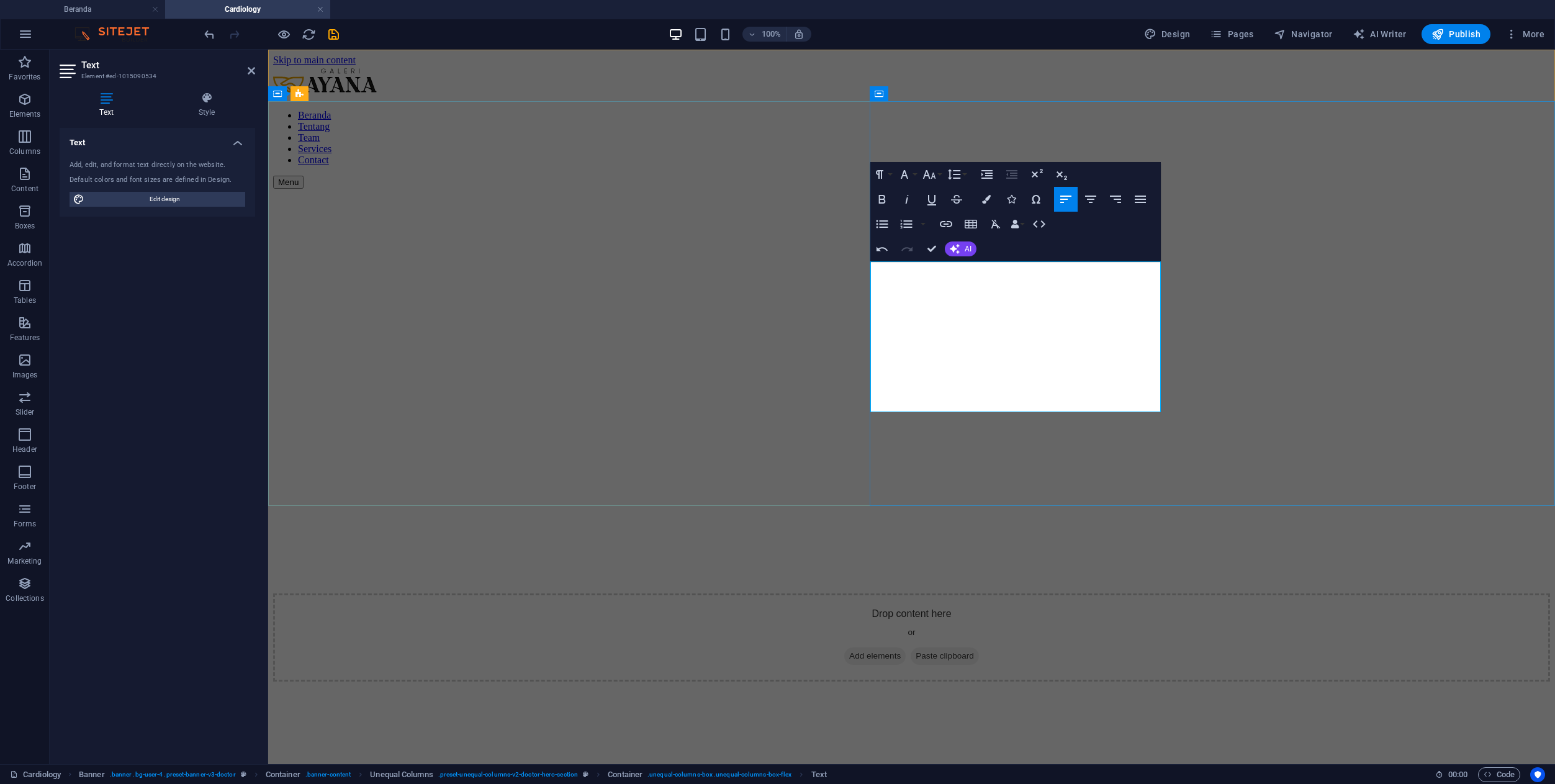
copy p "Nutrisi unggul yang dihasilkan dari lahan pertanian organik seluas lebih dari 6…"
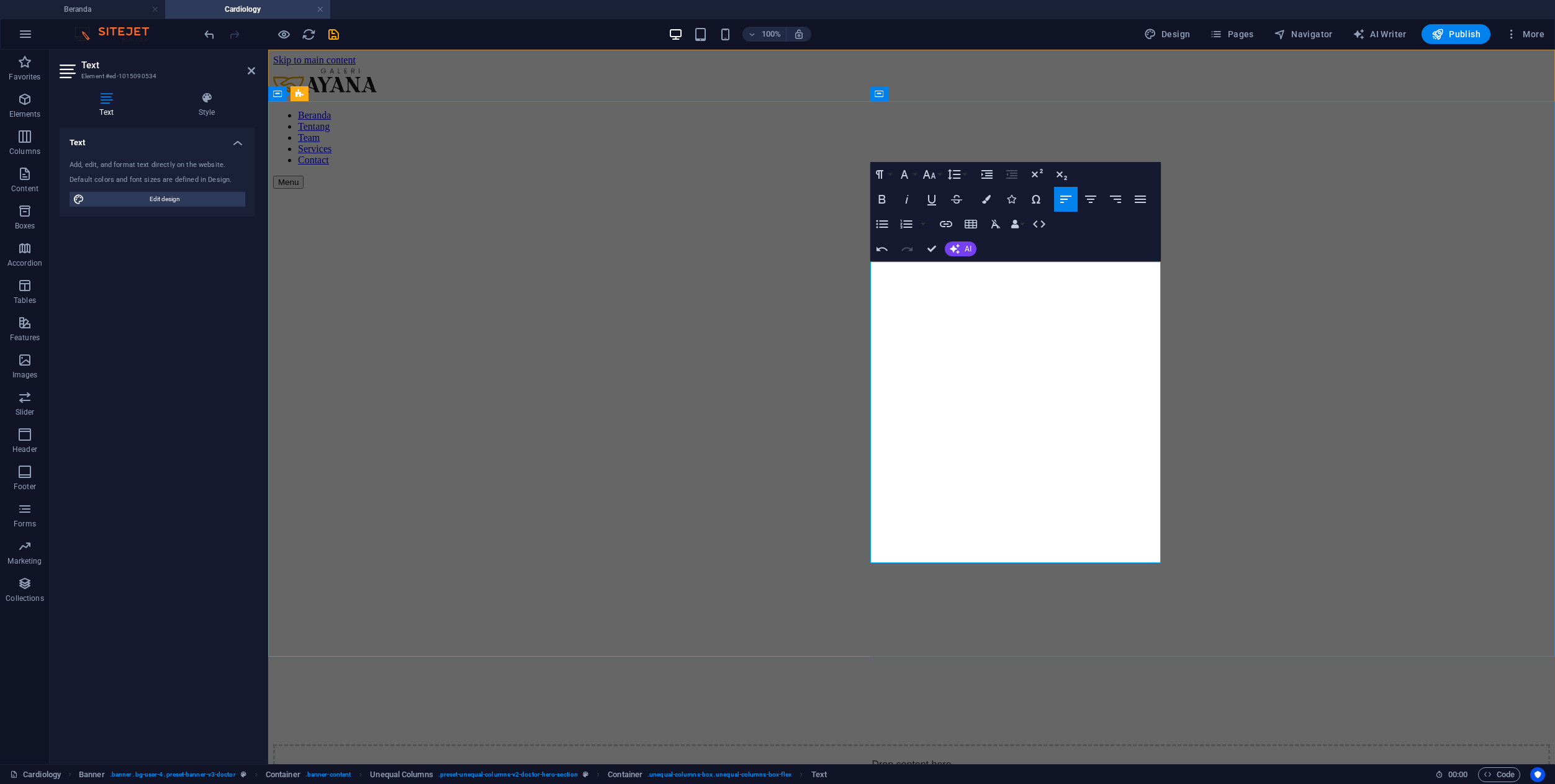
scroll to position [9796, 2]
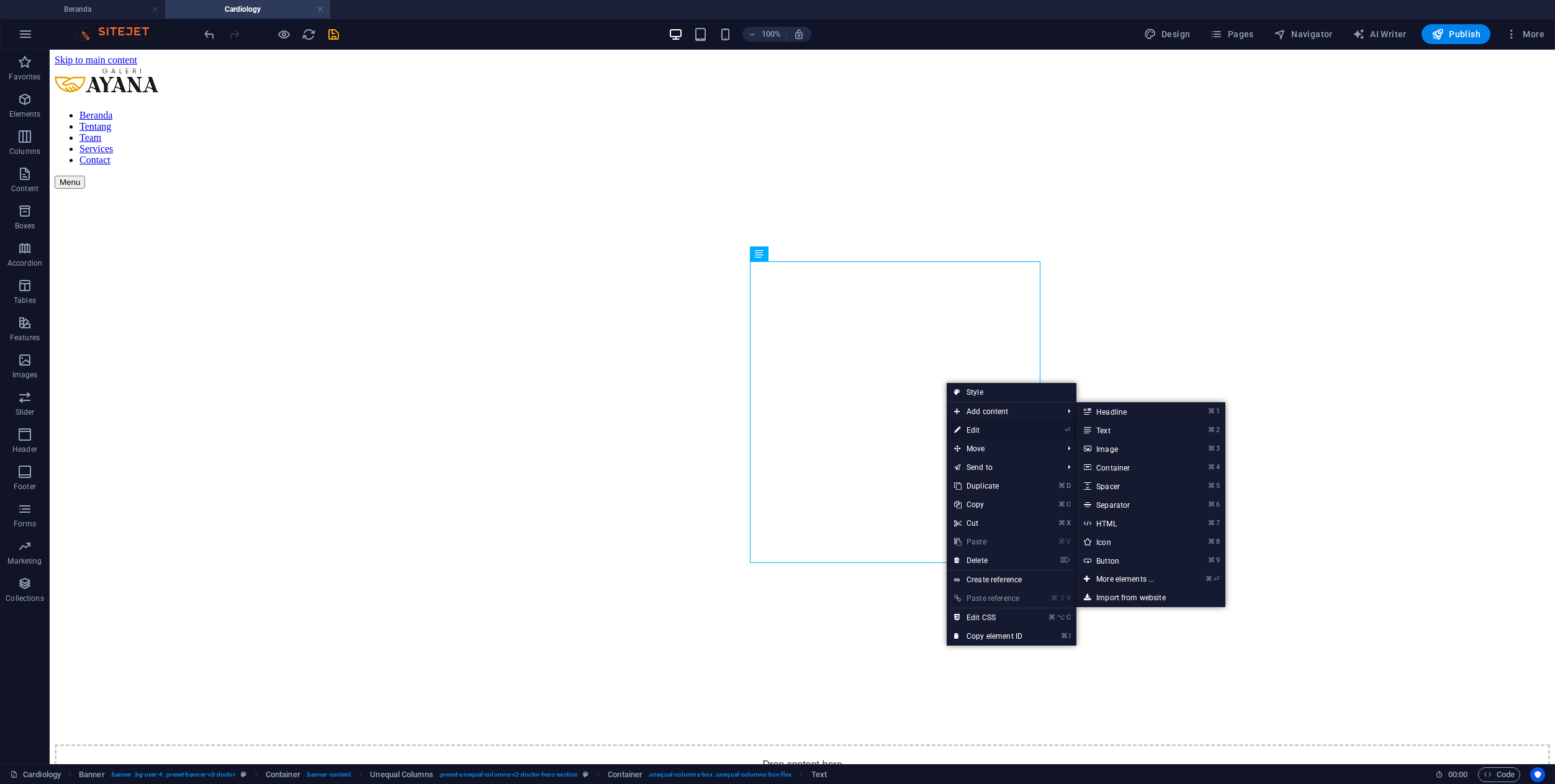
click at [968, 430] on link "⏎ Edit" at bounding box center [988, 430] width 83 height 19
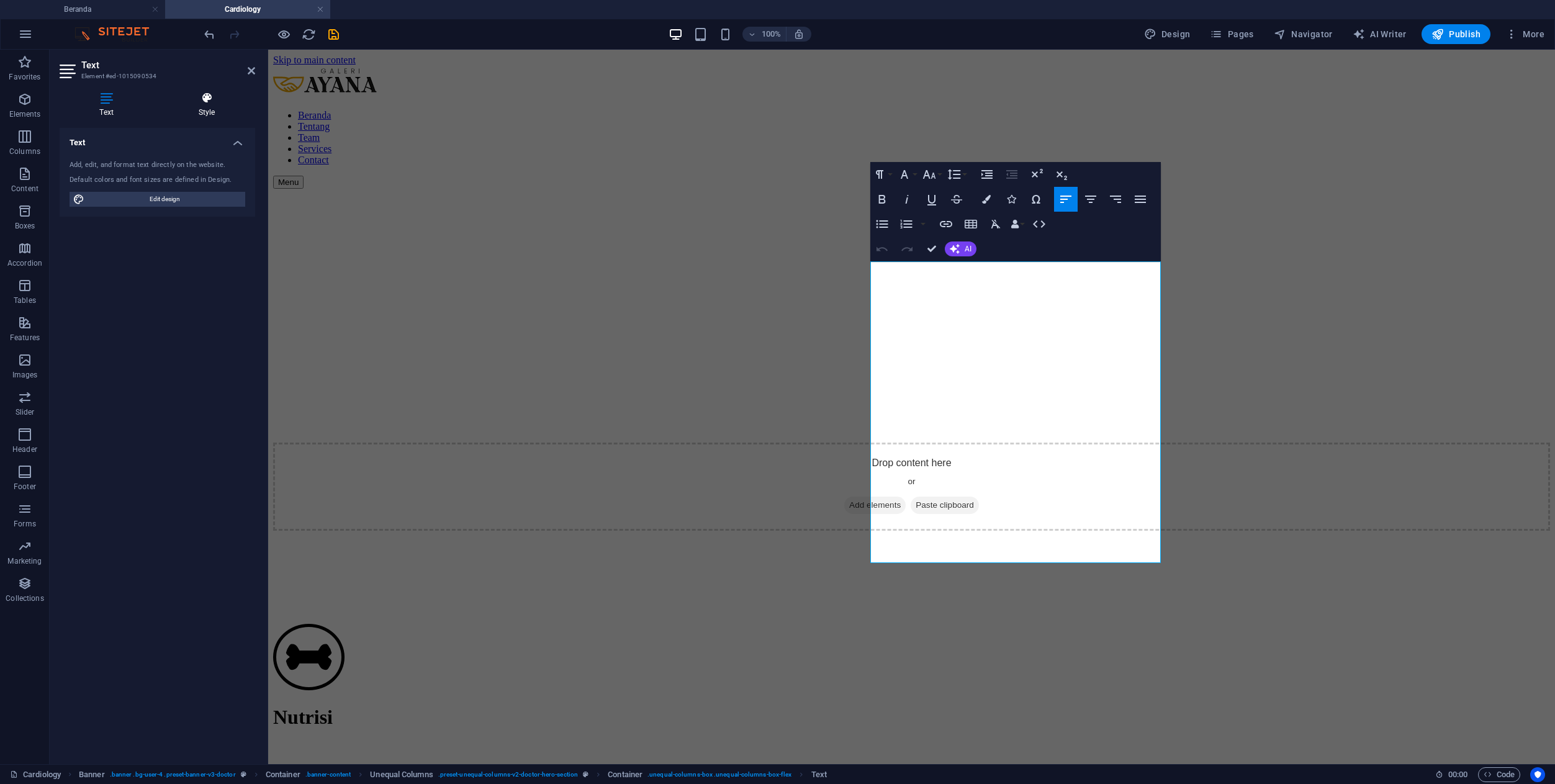
click at [217, 103] on icon at bounding box center [207, 98] width 97 height 12
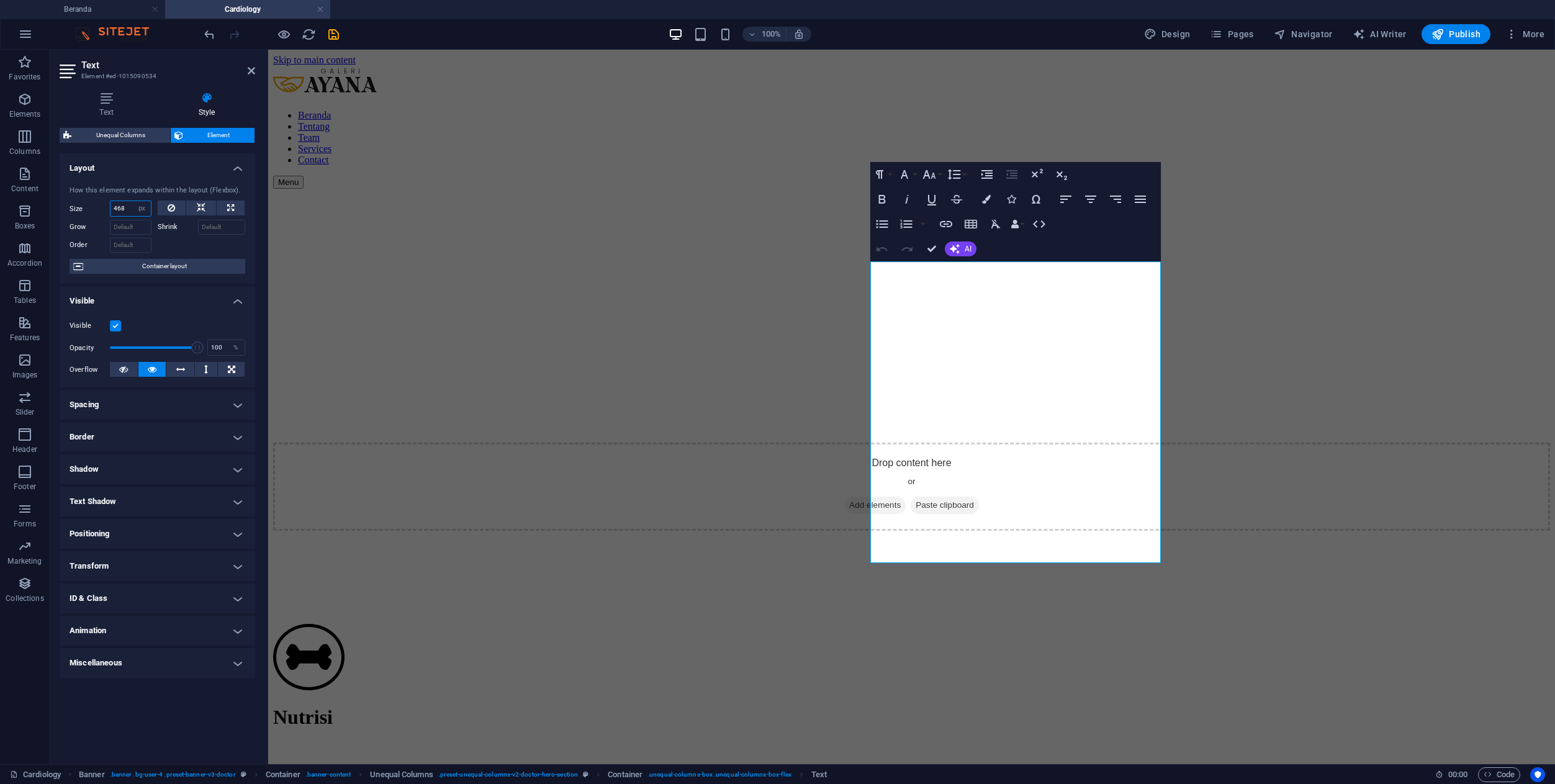
drag, startPoint x: 126, startPoint y: 208, endPoint x: 95, endPoint y: 207, distance: 31.0
click at [95, 207] on div "Size 468 Default auto px % 1/1 1/2 1/3 1/4 1/5 1/6 1/7 1/8 1/9 1/10" at bounding box center [111, 209] width 82 height 16
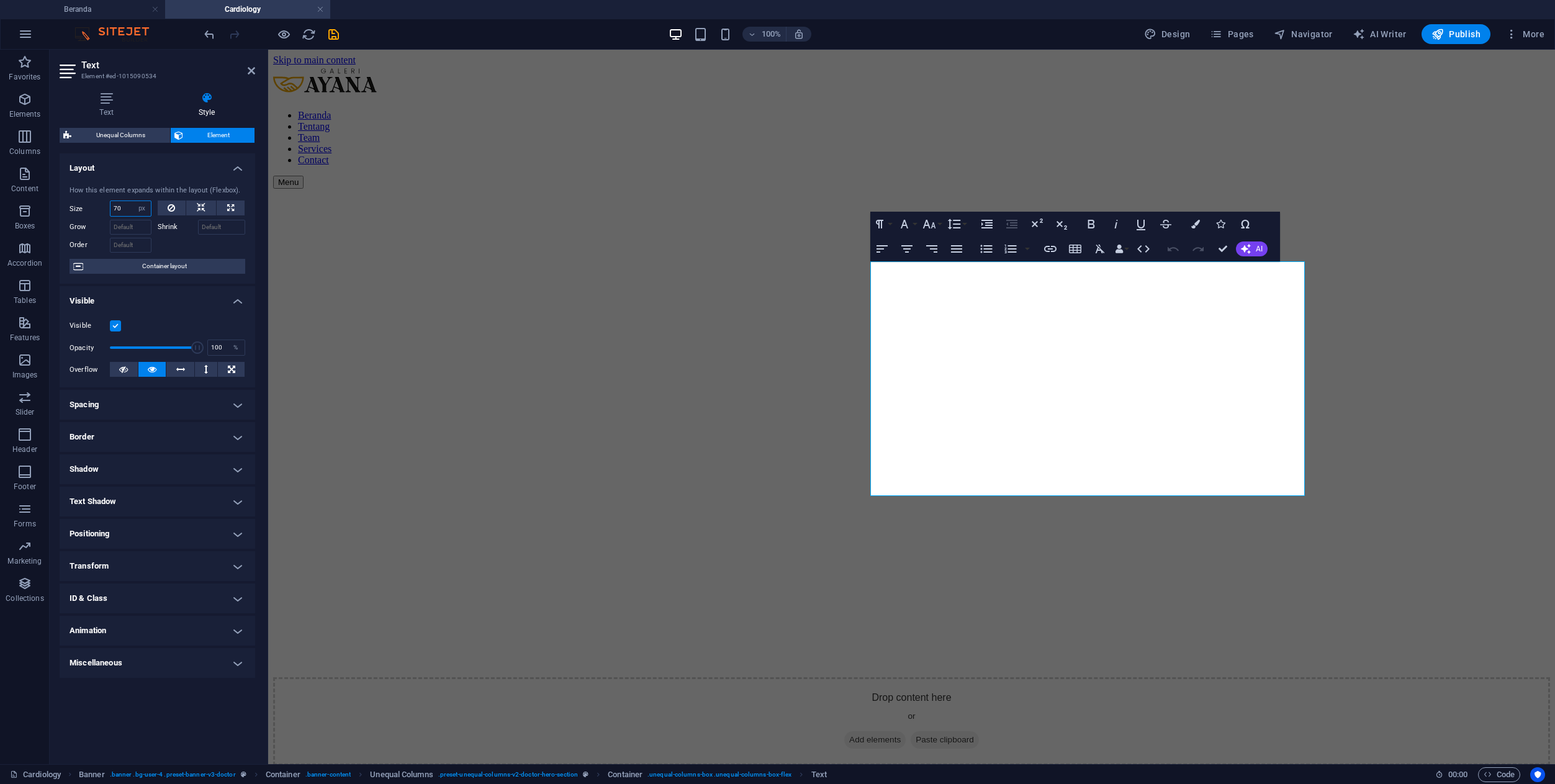
type input "7"
type input "900"
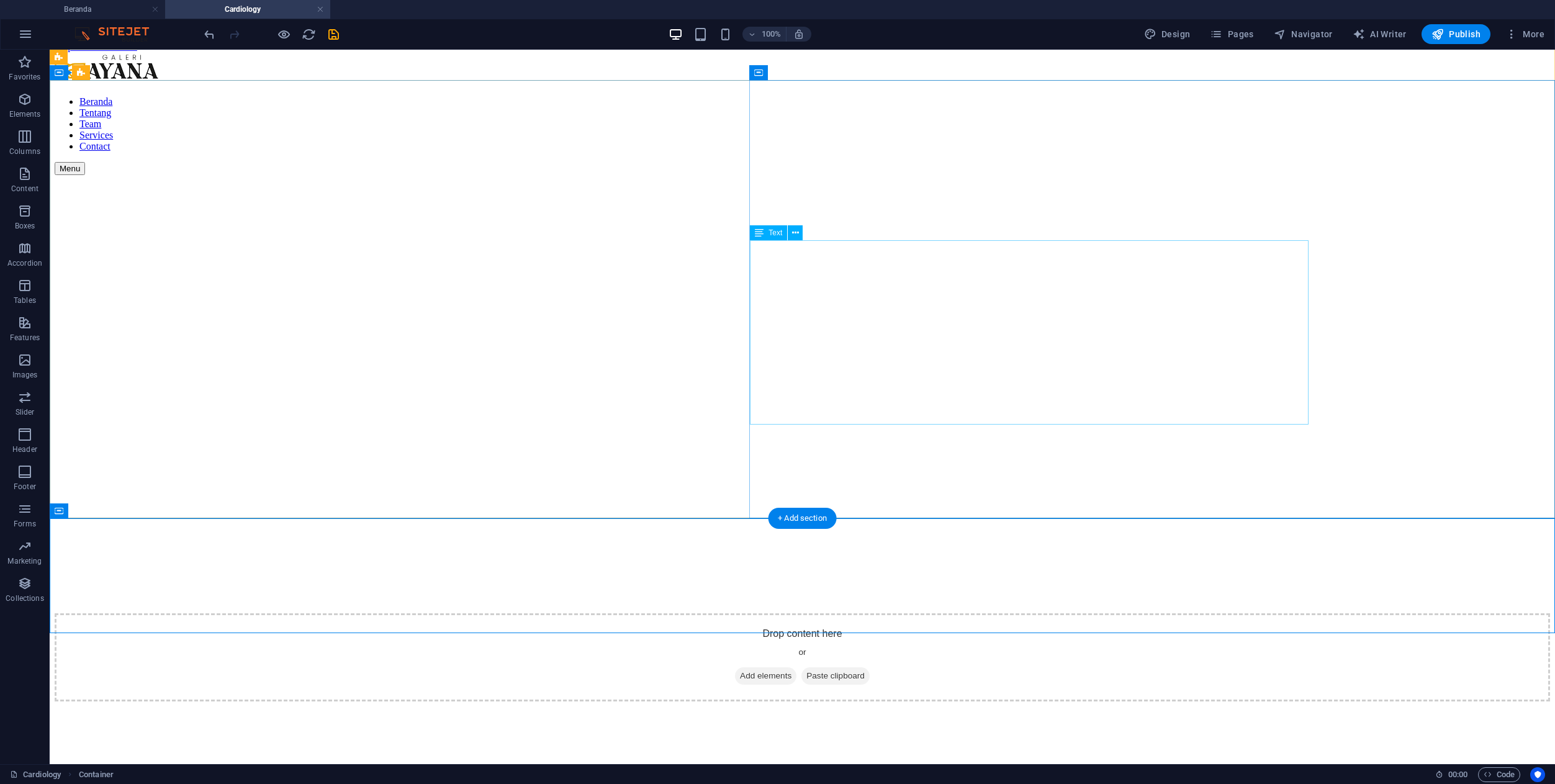
scroll to position [0, 0]
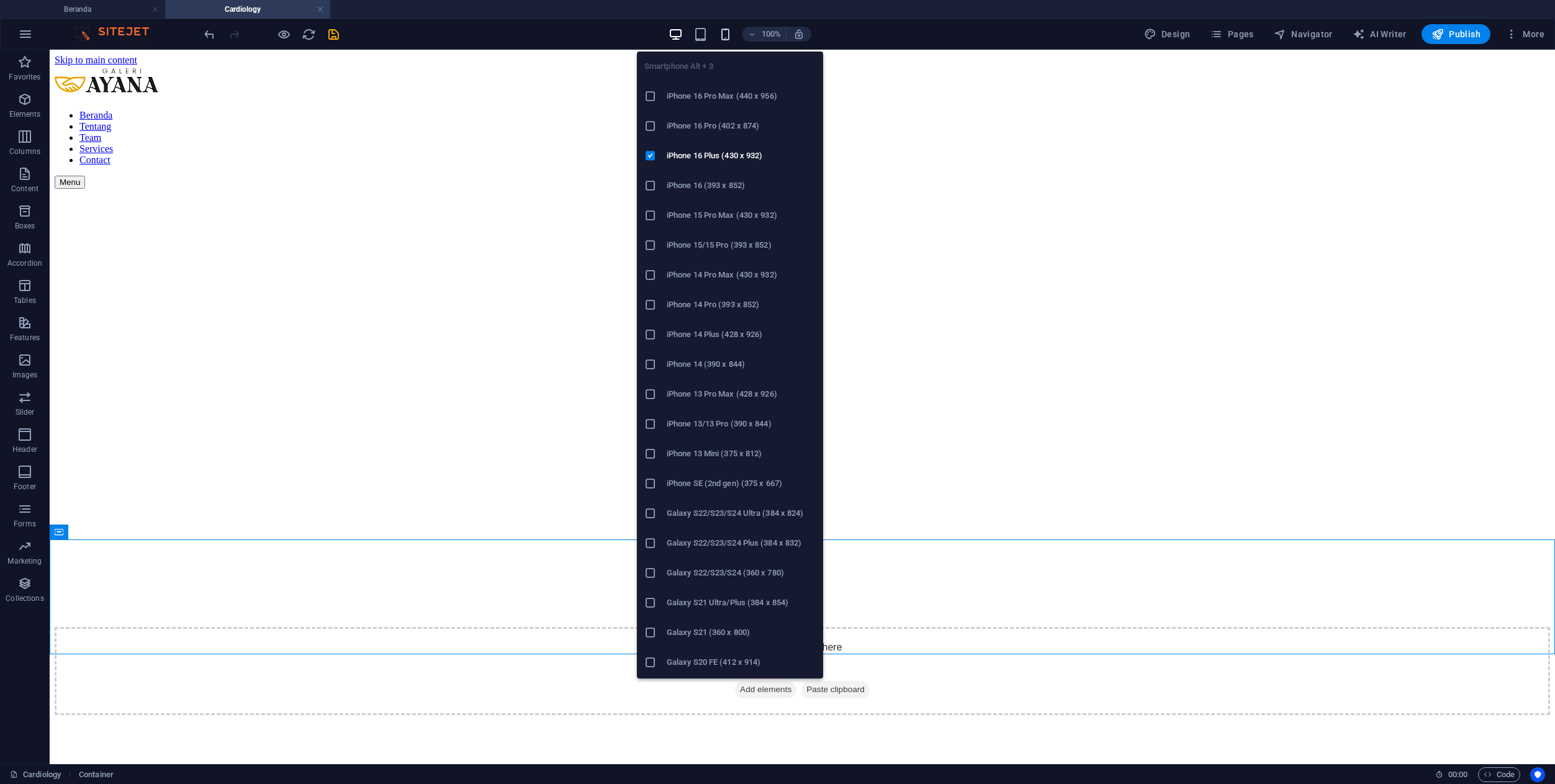
click at [720, 40] on icon "button" at bounding box center [725, 34] width 14 height 14
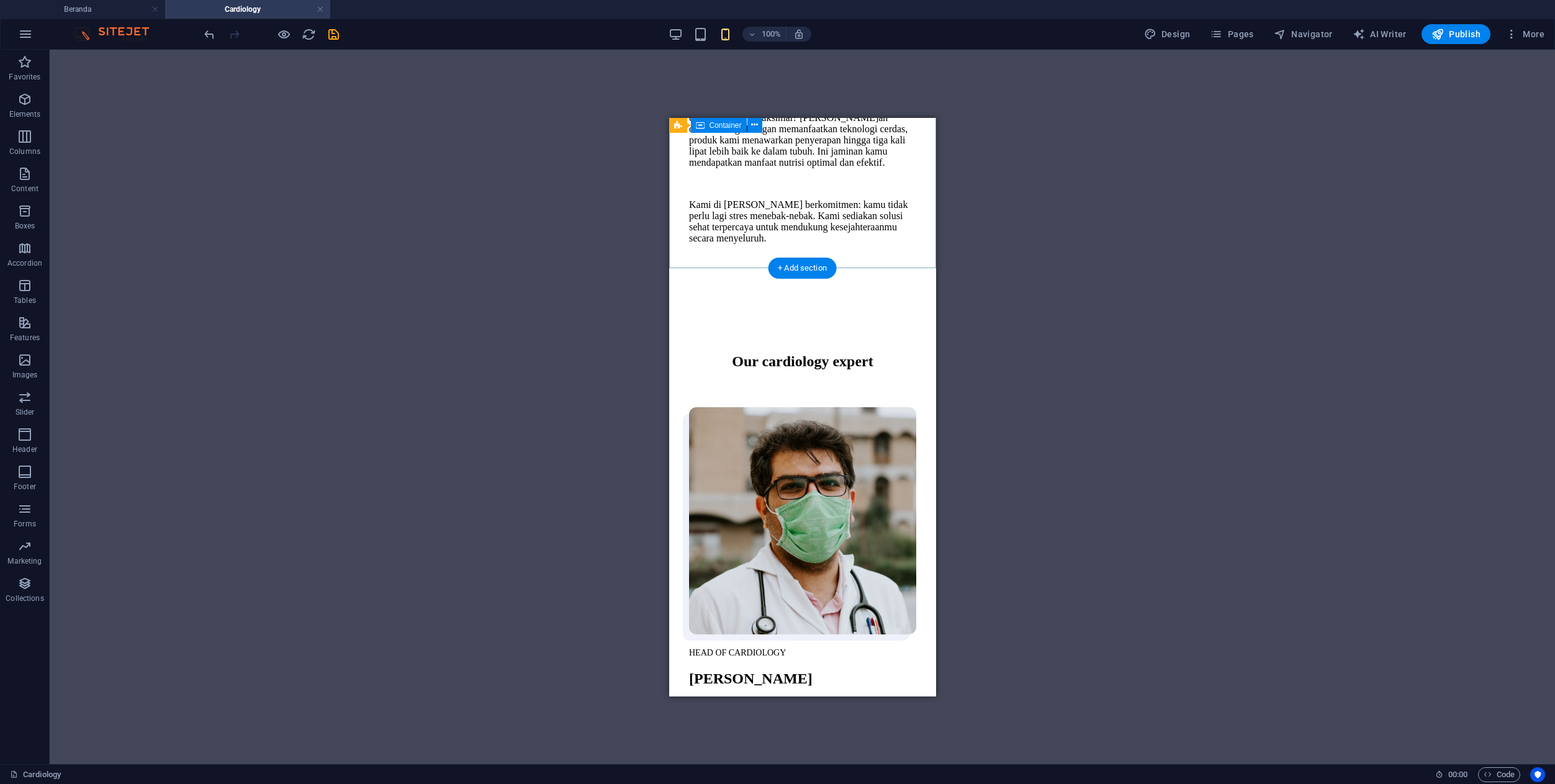
scroll to position [619, 0]
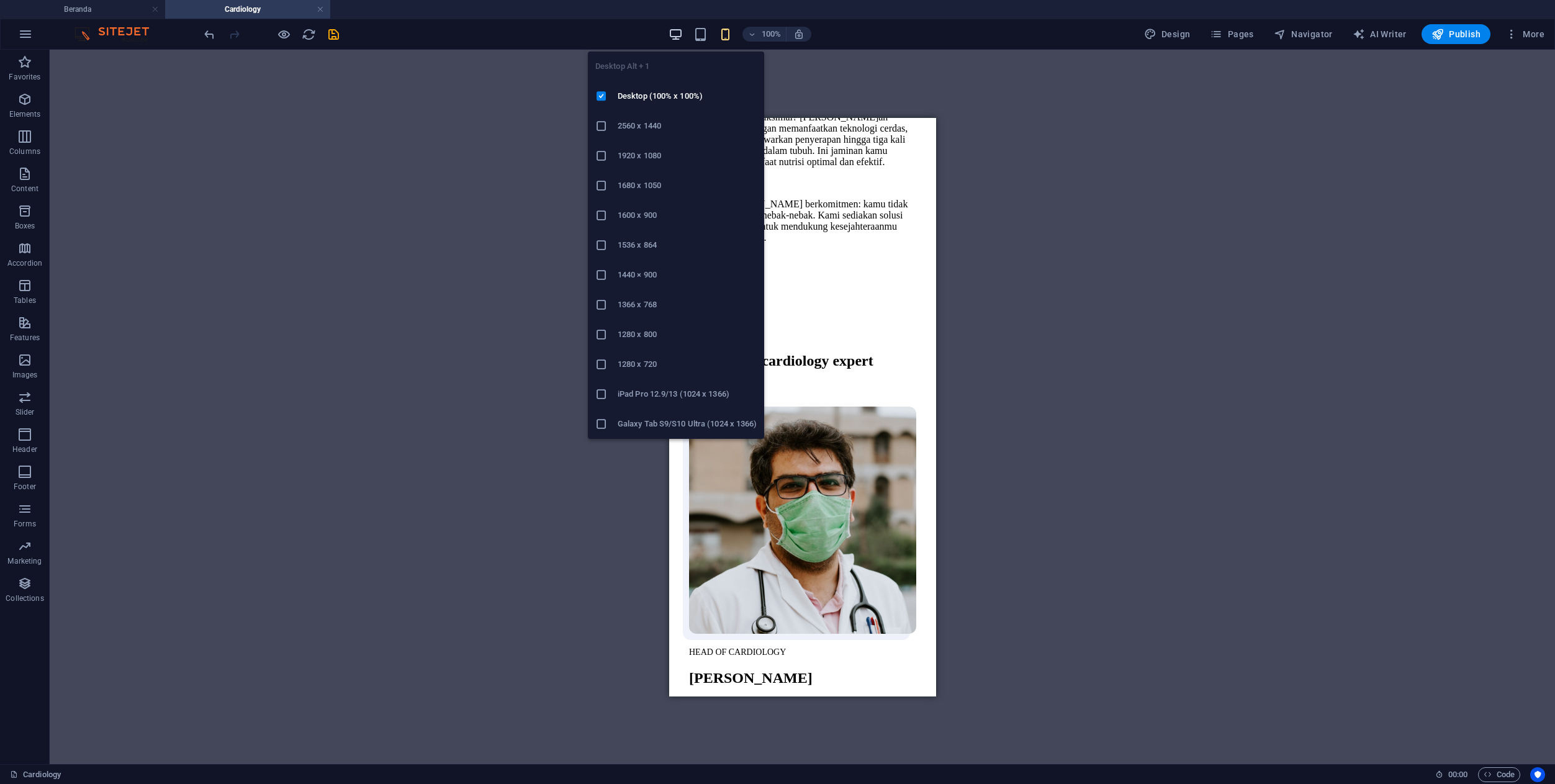
click at [672, 27] on icon "button" at bounding box center [675, 34] width 14 height 14
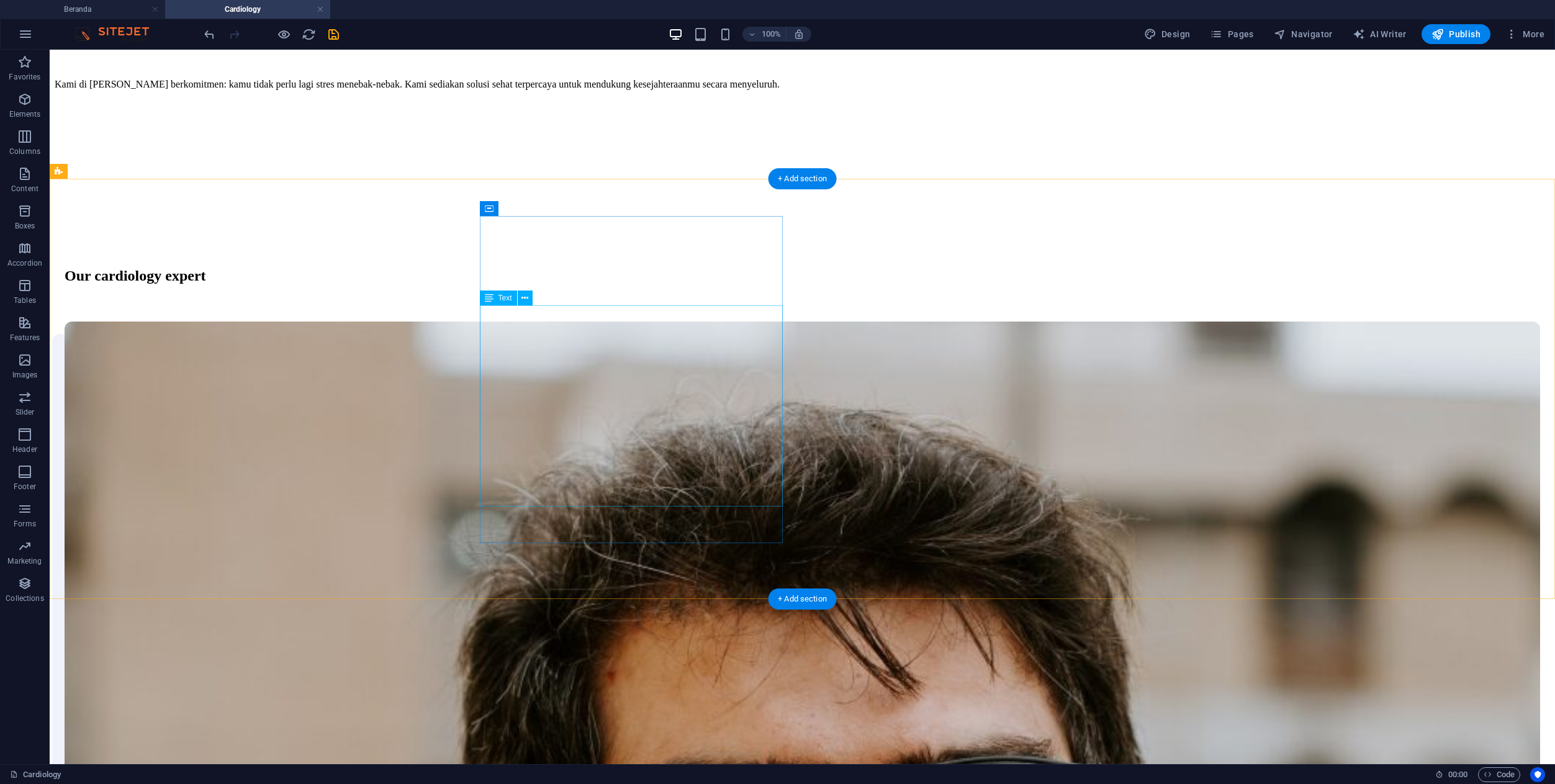
scroll to position [986, 0]
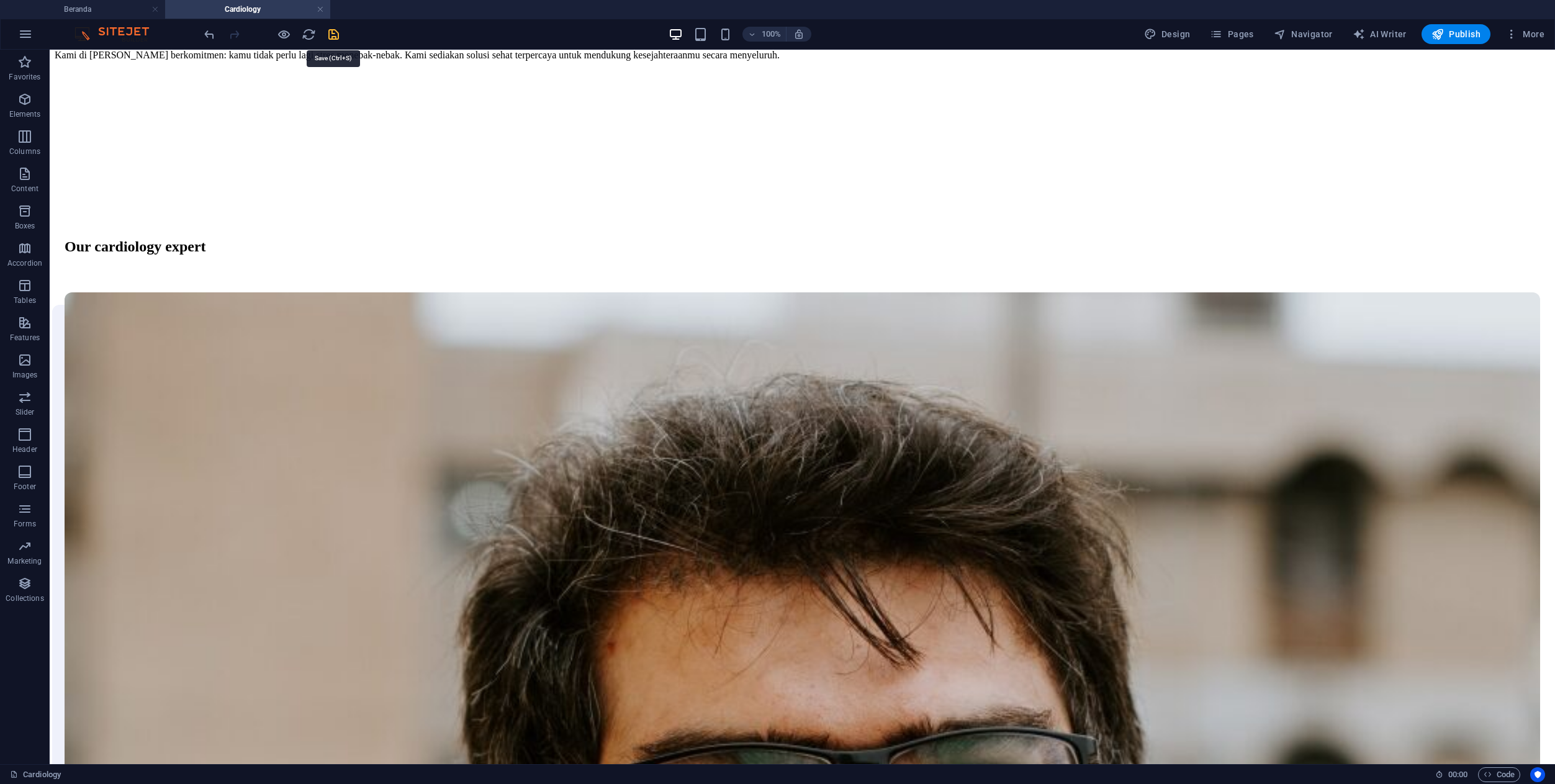
click at [335, 34] on icon "save" at bounding box center [333, 34] width 14 height 14
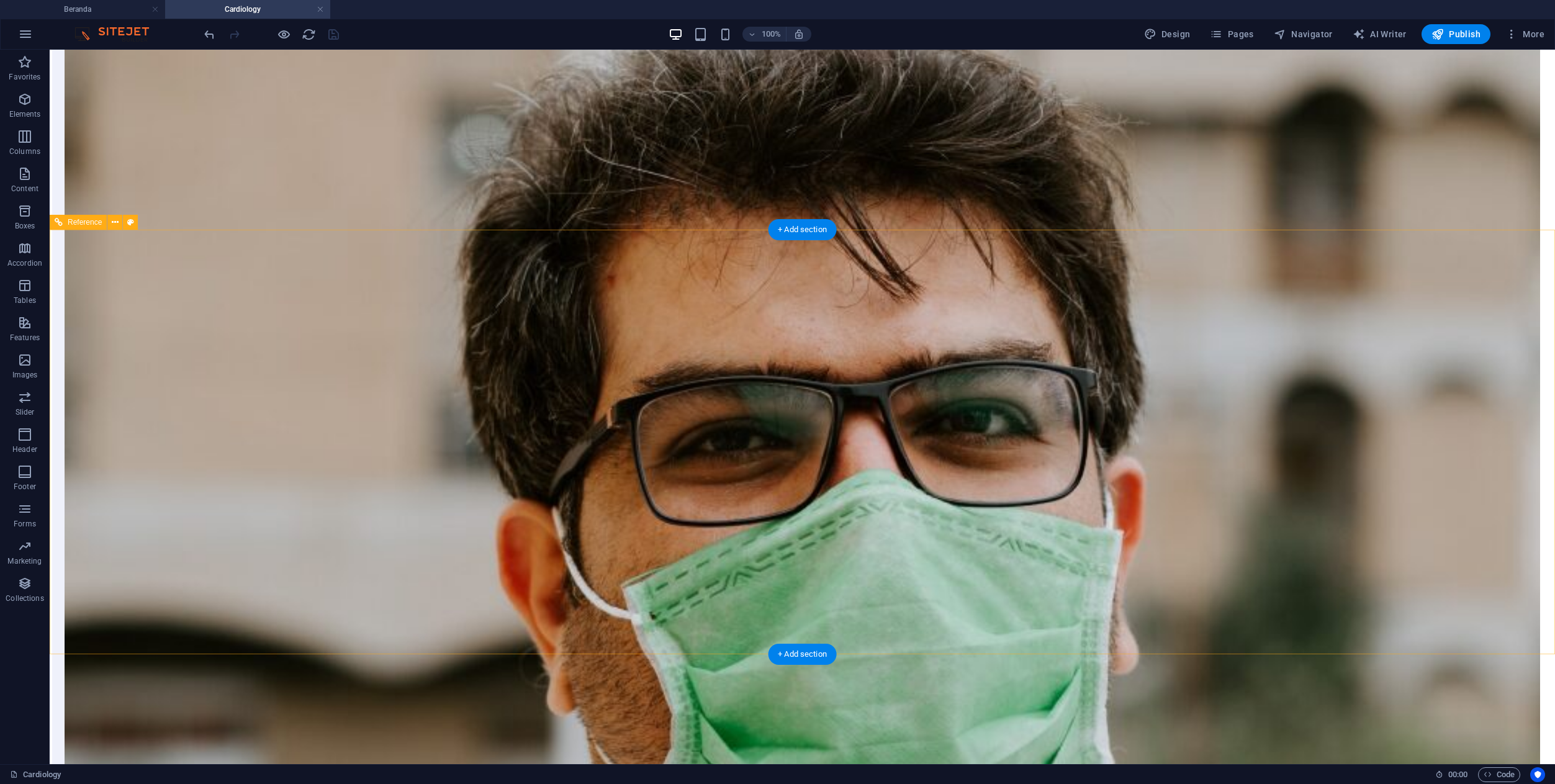
scroll to position [1355, 0]
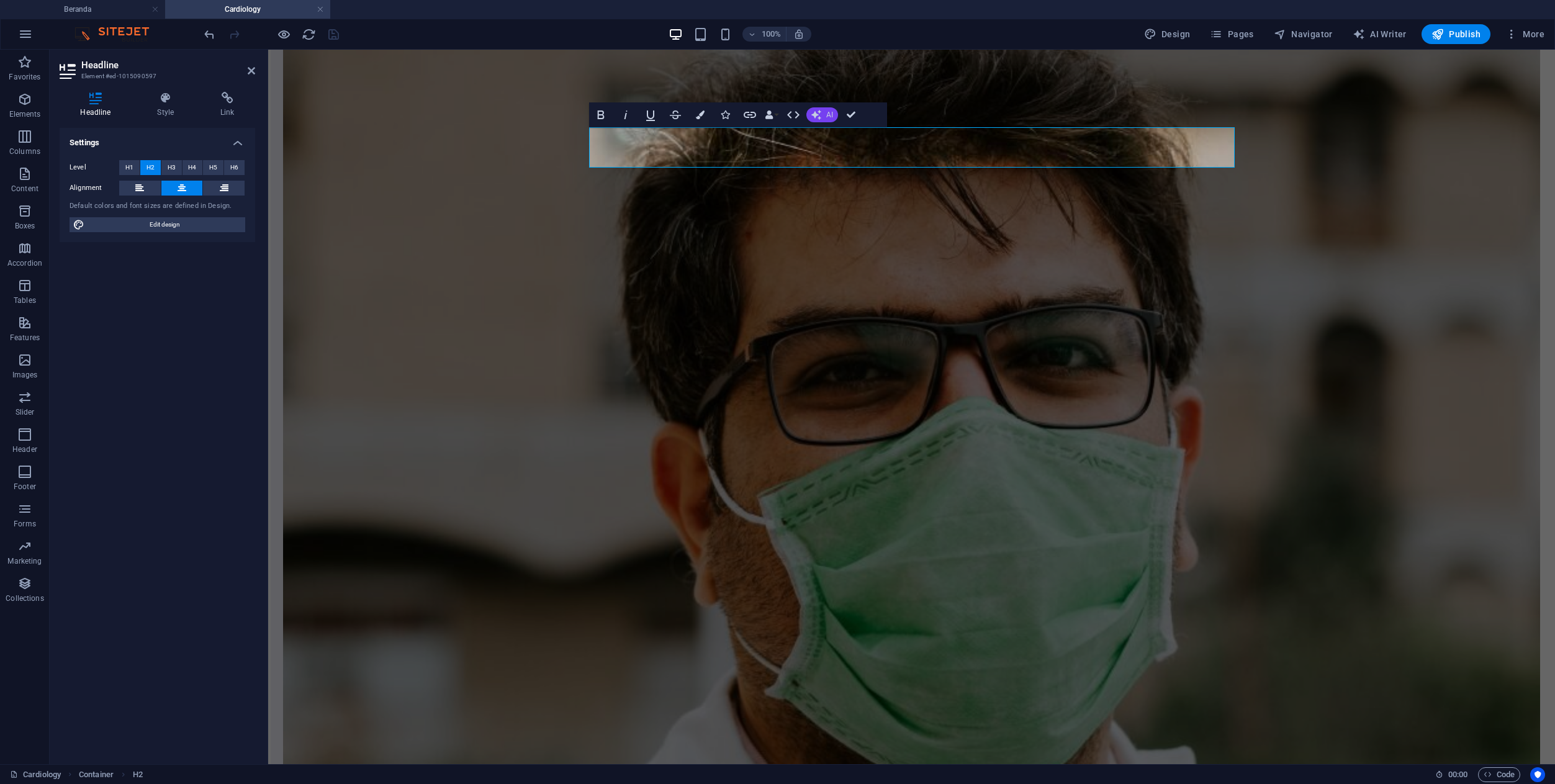
click at [831, 115] on span "AI" at bounding box center [830, 115] width 7 height 7
click at [835, 134] on link "Improve" at bounding box center [866, 135] width 121 height 19
click at [830, 115] on span "AI" at bounding box center [830, 115] width 7 height 7
click at [829, 159] on link "Make shorter" at bounding box center [866, 154] width 121 height 19
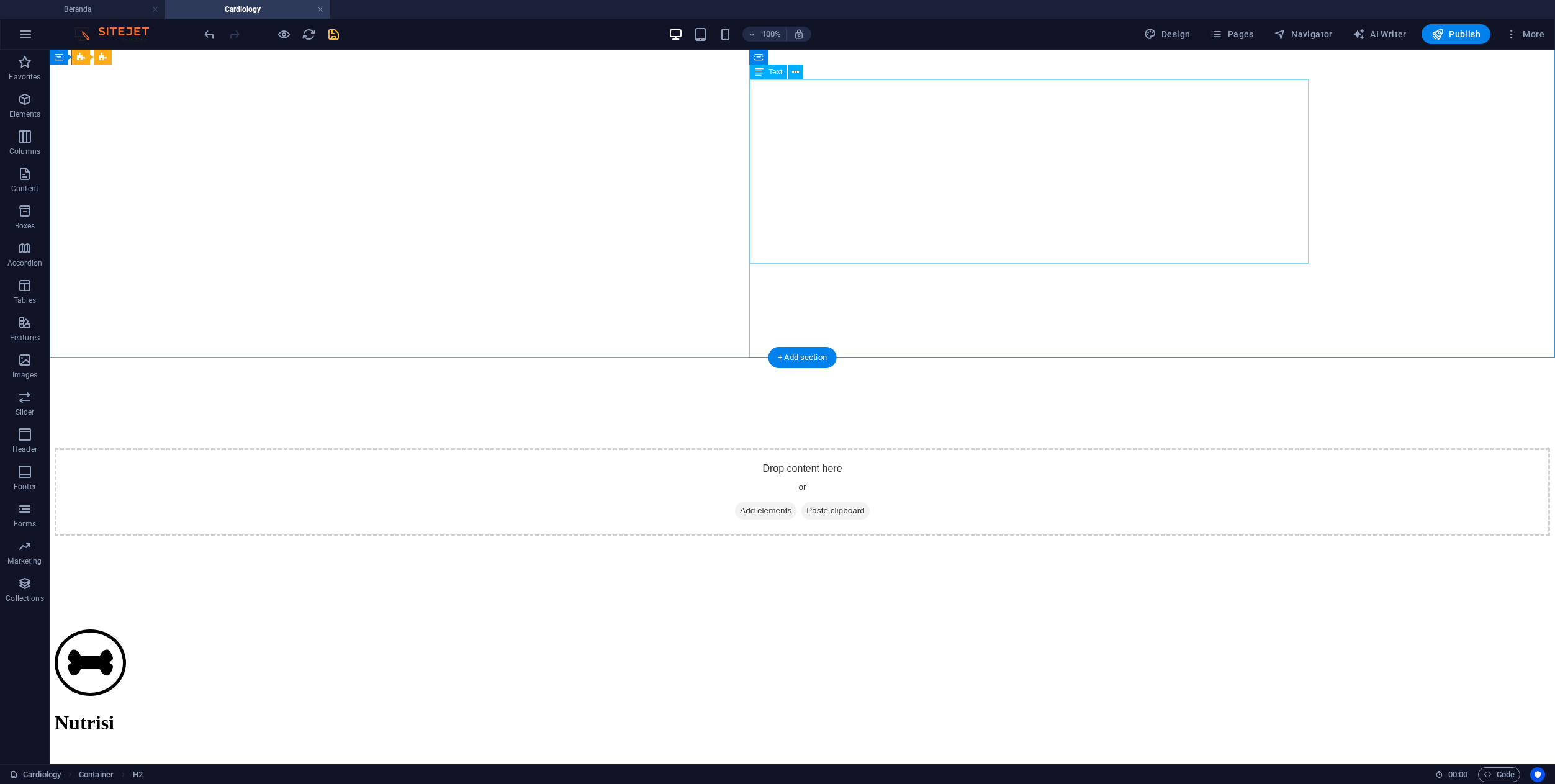
scroll to position [182, 0]
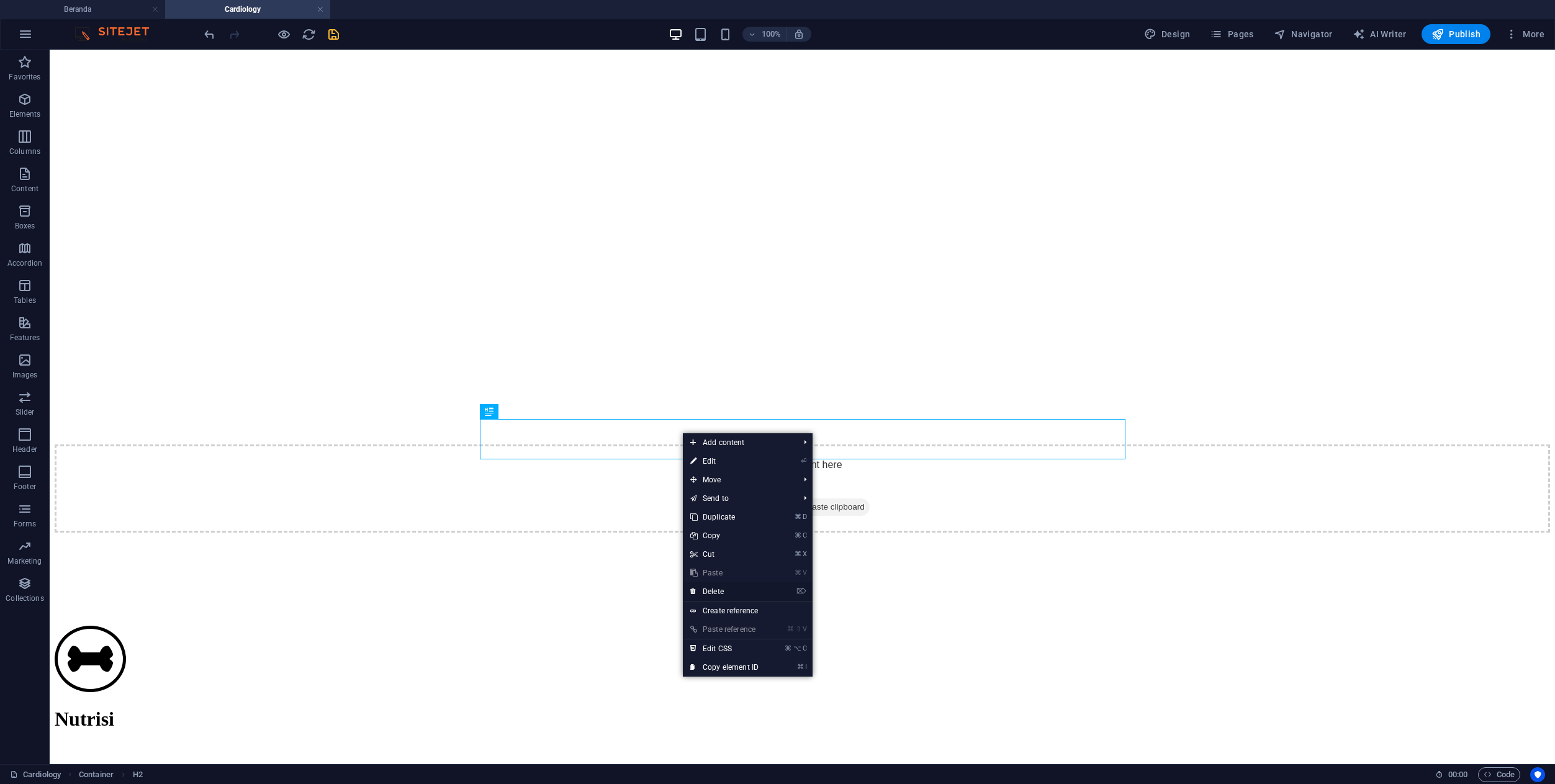
click at [718, 590] on link "⌦ Delete" at bounding box center [724, 591] width 83 height 19
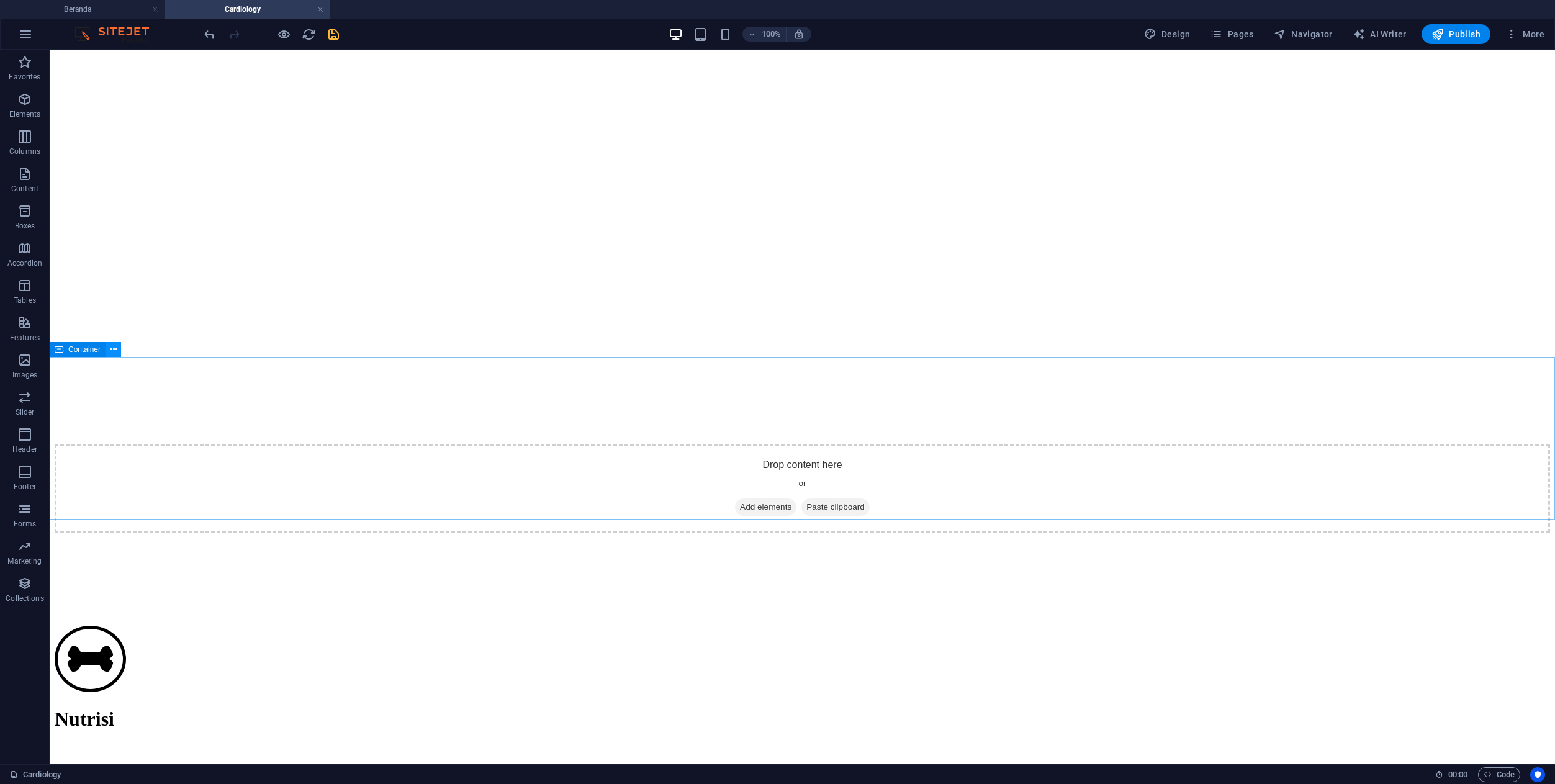
click at [115, 348] on icon at bounding box center [114, 349] width 7 height 13
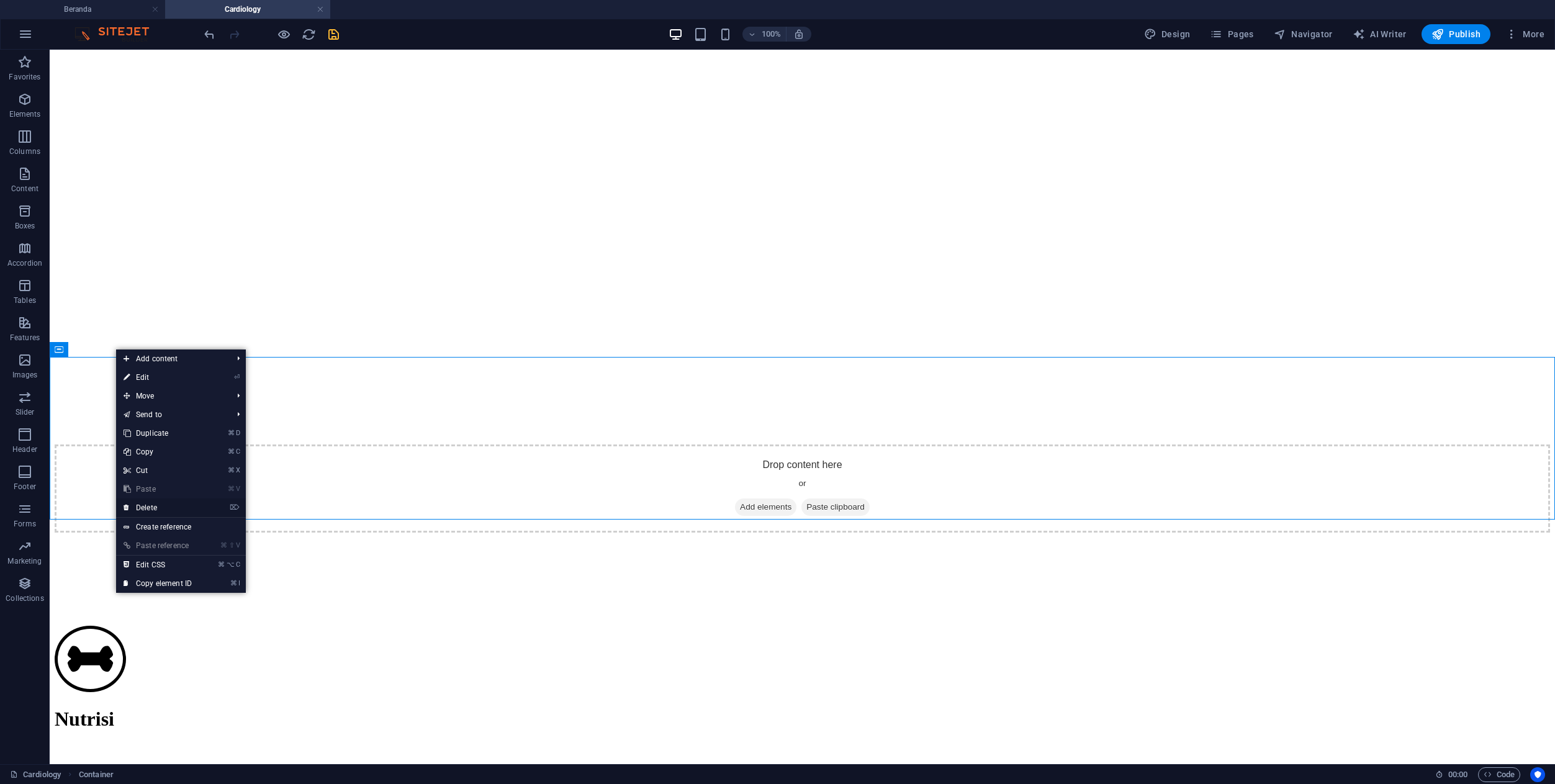
click at [162, 509] on link "⌦ Delete" at bounding box center [157, 507] width 83 height 19
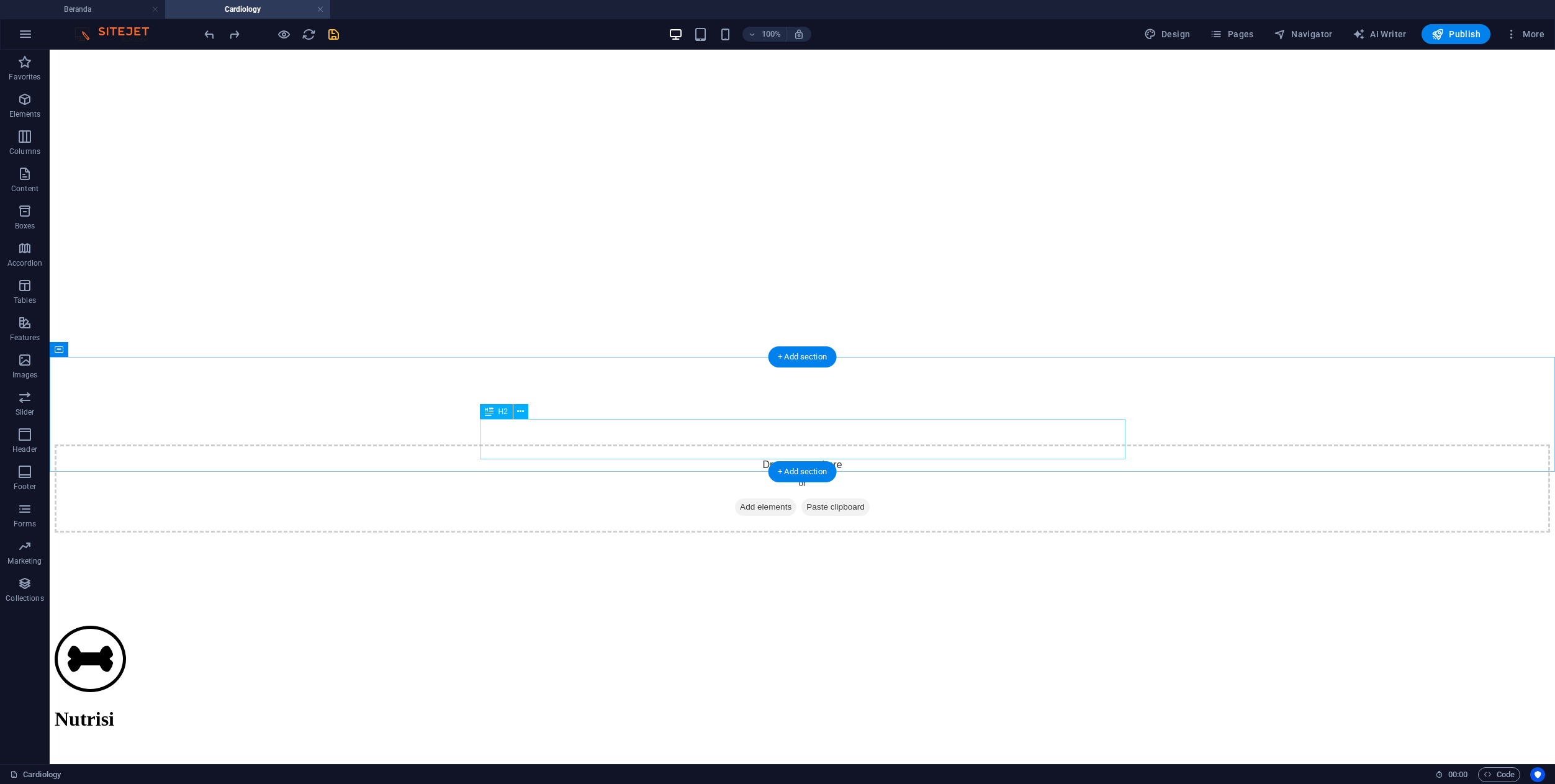
click at [551, 481] on icon at bounding box center [554, 476] width 7 height 13
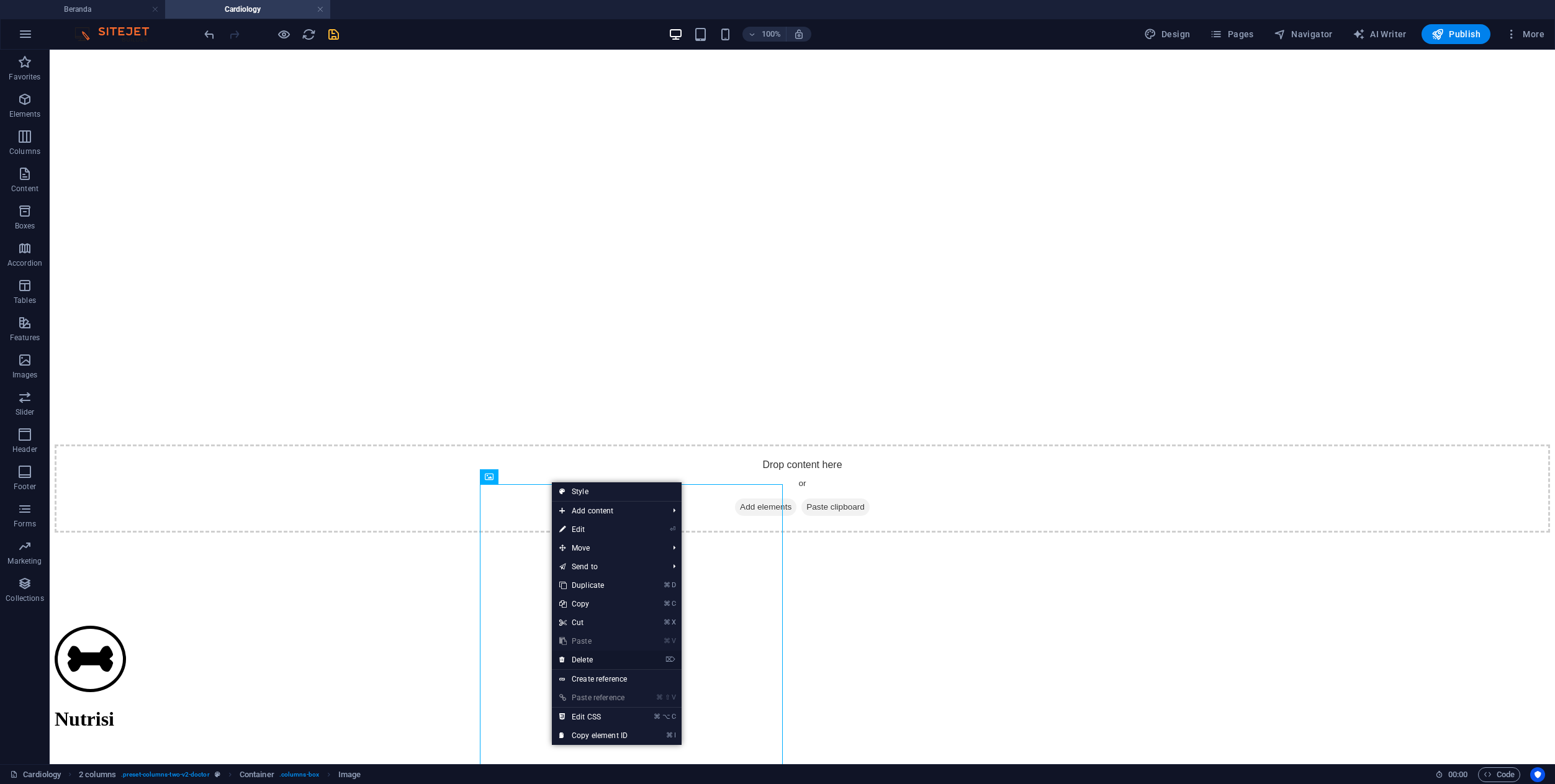
click at [597, 660] on link "⌦ Delete" at bounding box center [593, 659] width 83 height 19
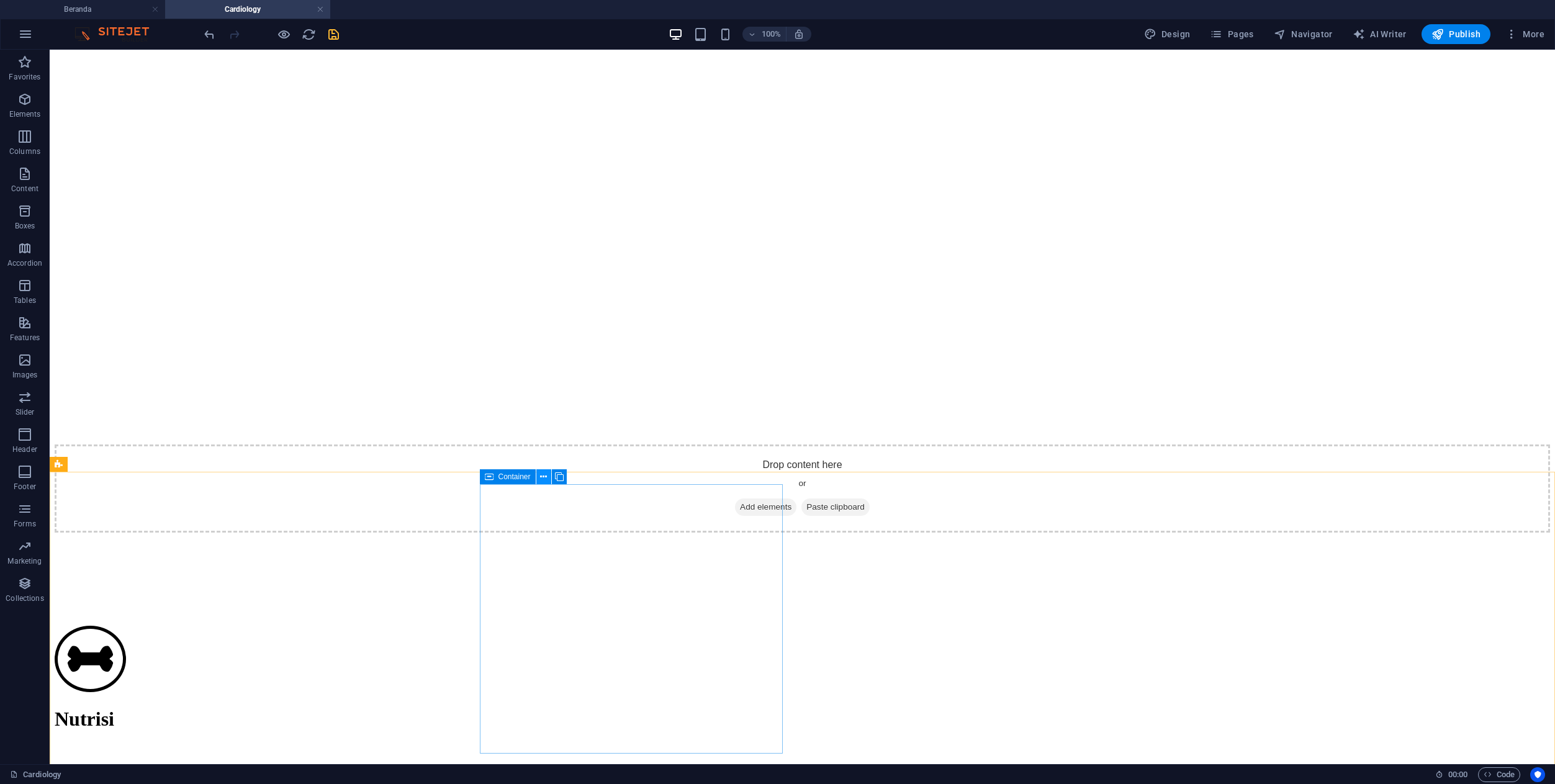
click at [545, 470] on icon at bounding box center [544, 476] width 7 height 13
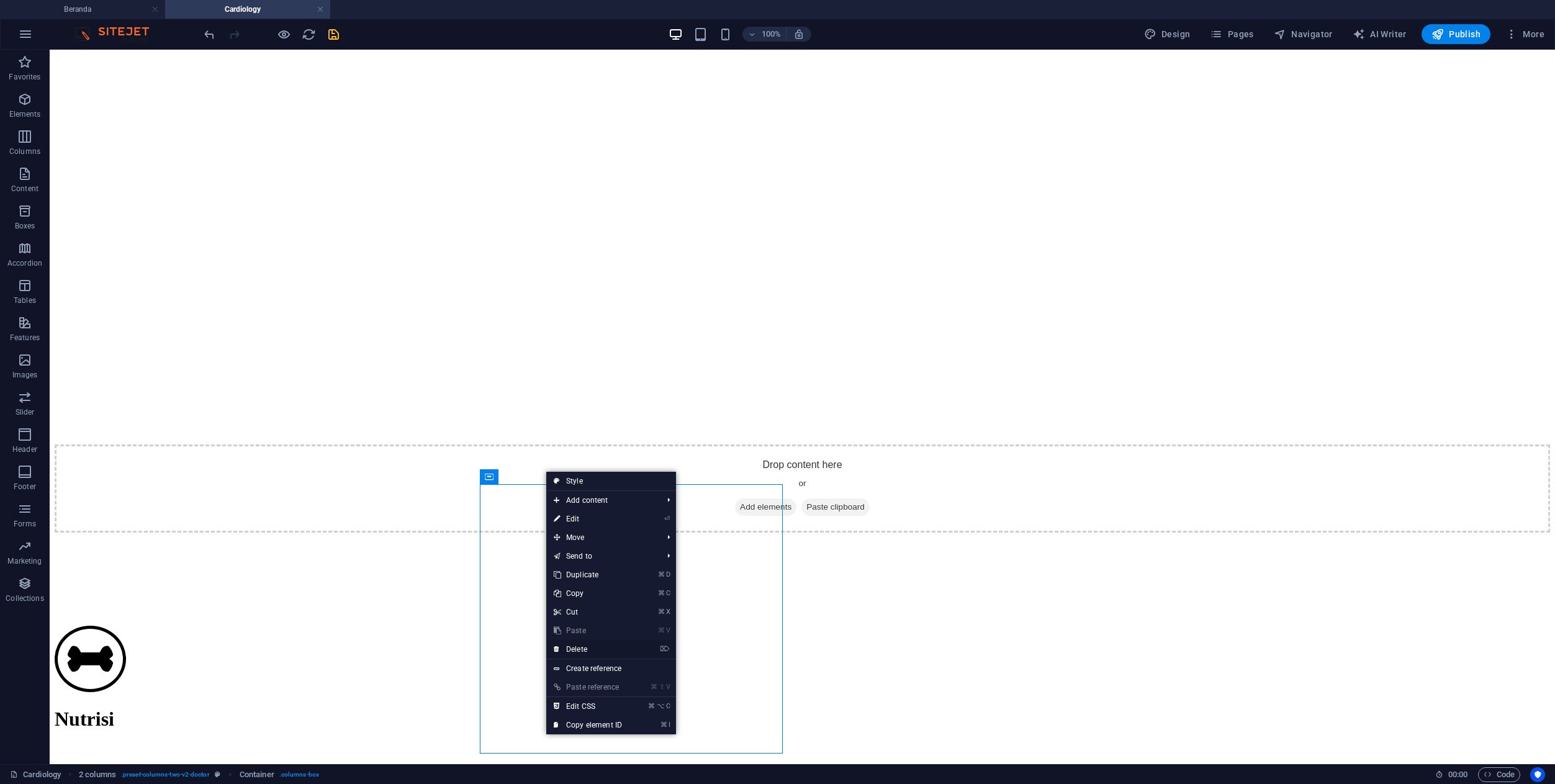
click at [588, 653] on link "⌦ Delete" at bounding box center [588, 649] width 83 height 19
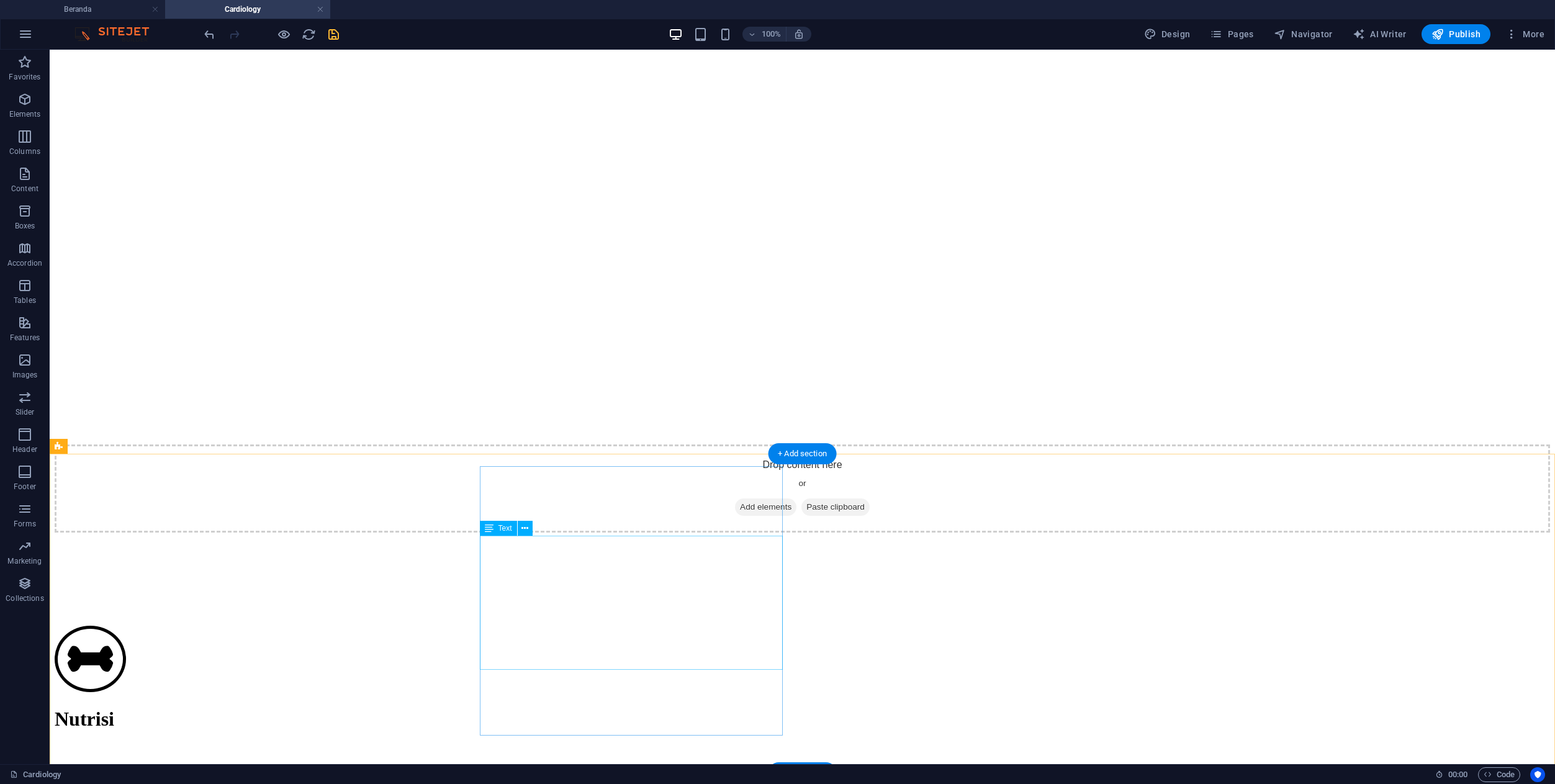
scroll to position [225, 0]
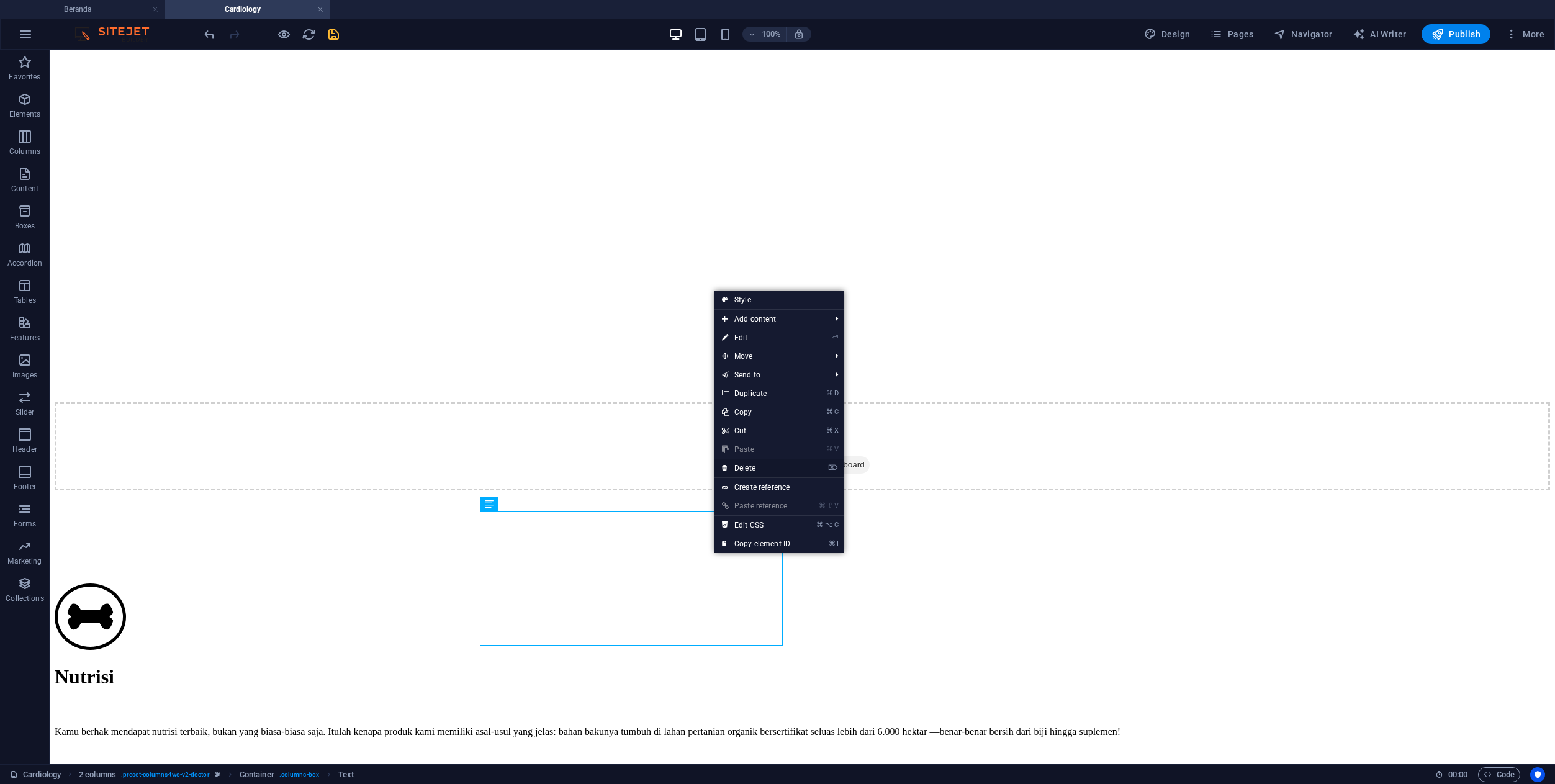
click at [762, 460] on link "⌦ Delete" at bounding box center [756, 468] width 83 height 19
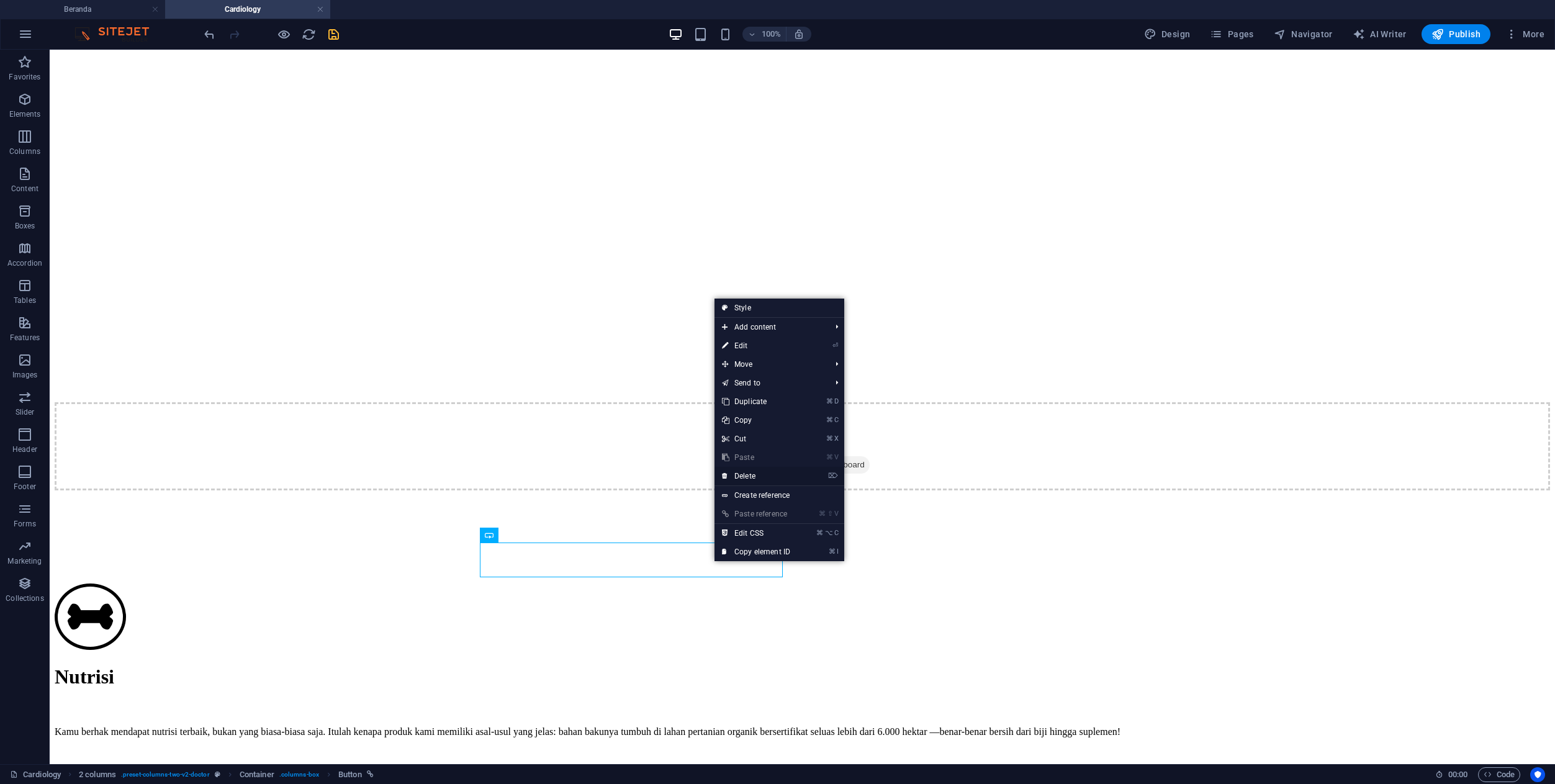
click at [752, 472] on link "⌦ Delete" at bounding box center [756, 476] width 83 height 19
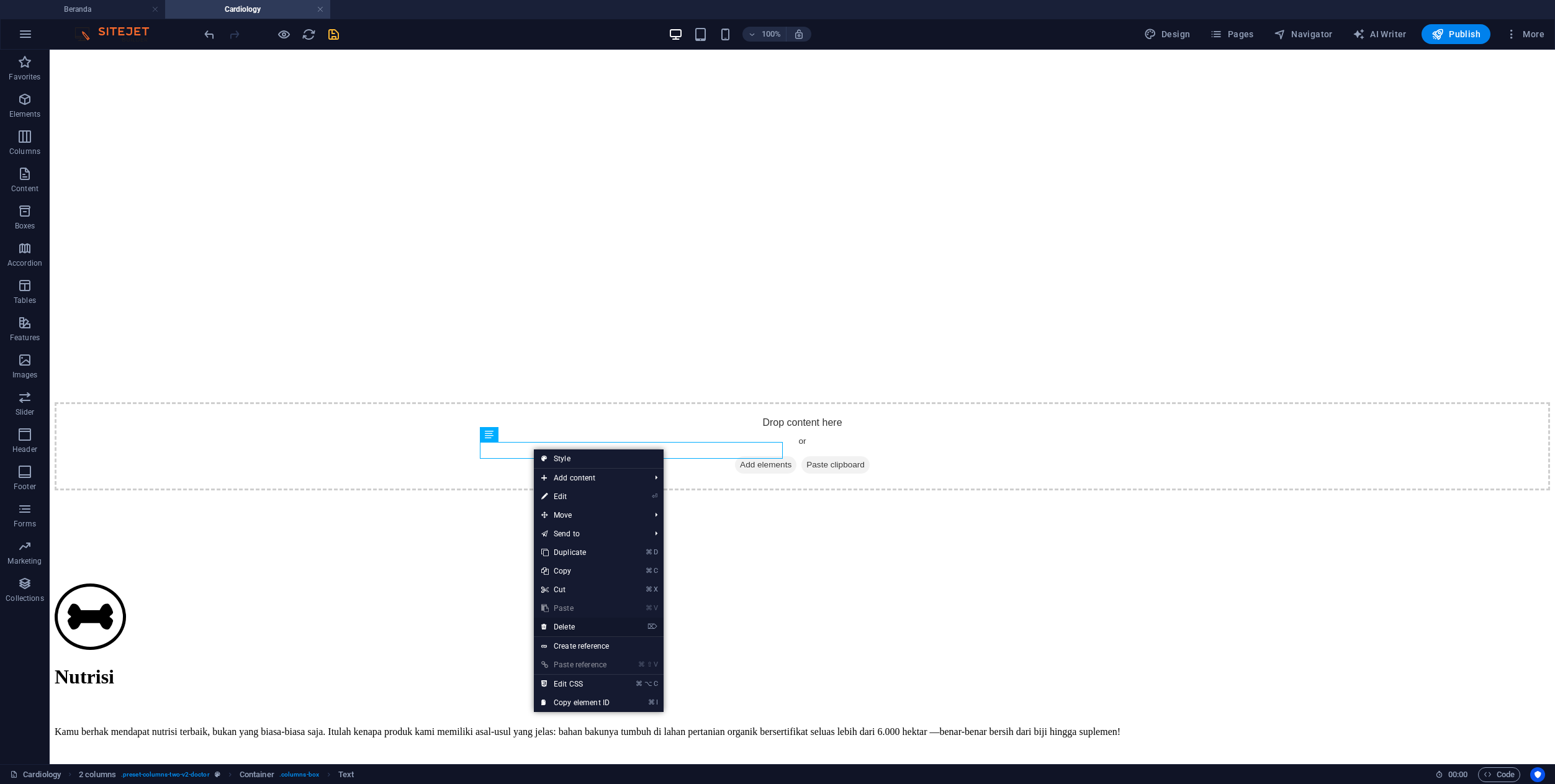
click at [581, 630] on link "⌦ Delete" at bounding box center [576, 627] width 83 height 19
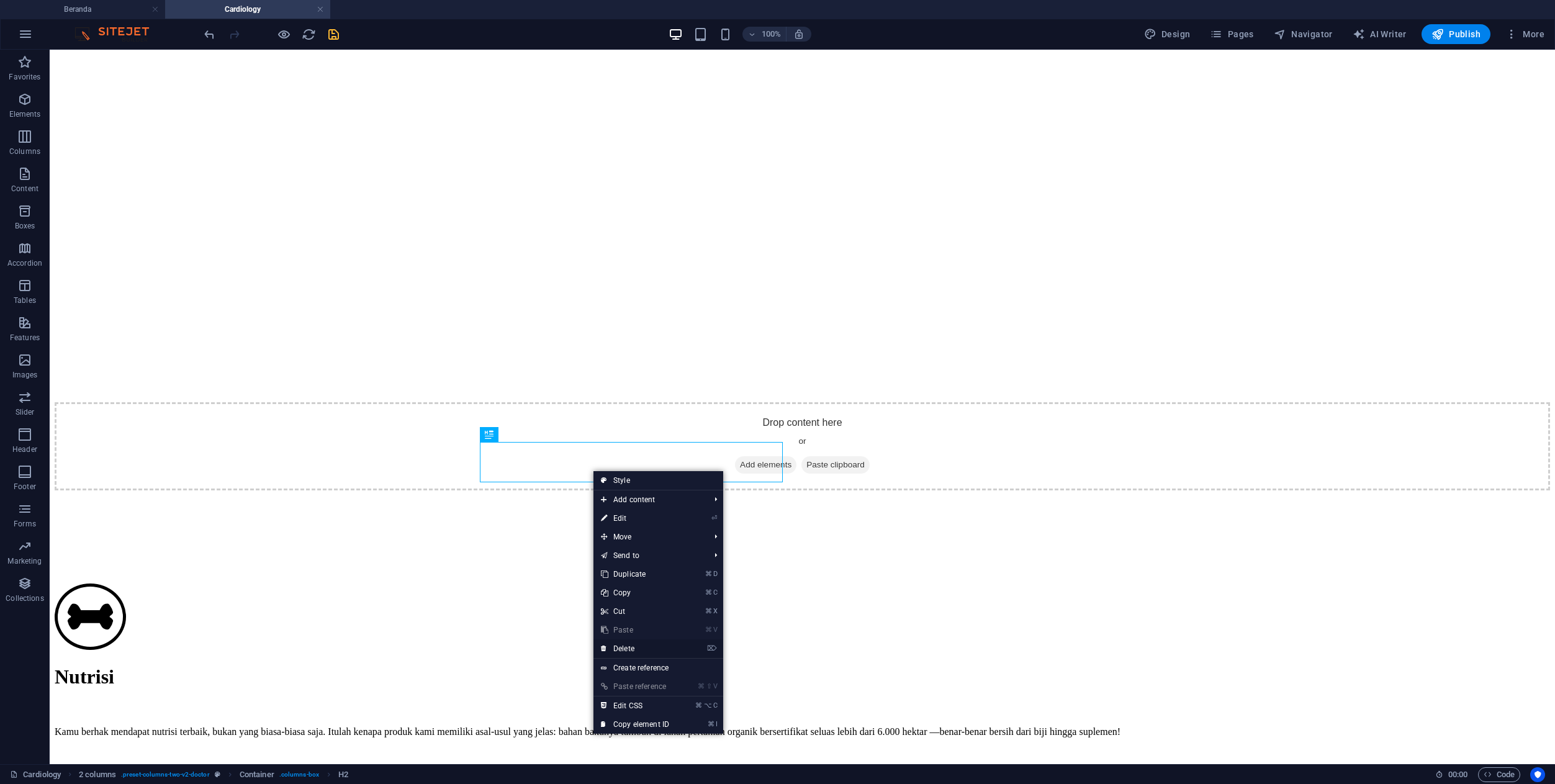
click at [619, 649] on link "⌦ Delete" at bounding box center [635, 648] width 83 height 19
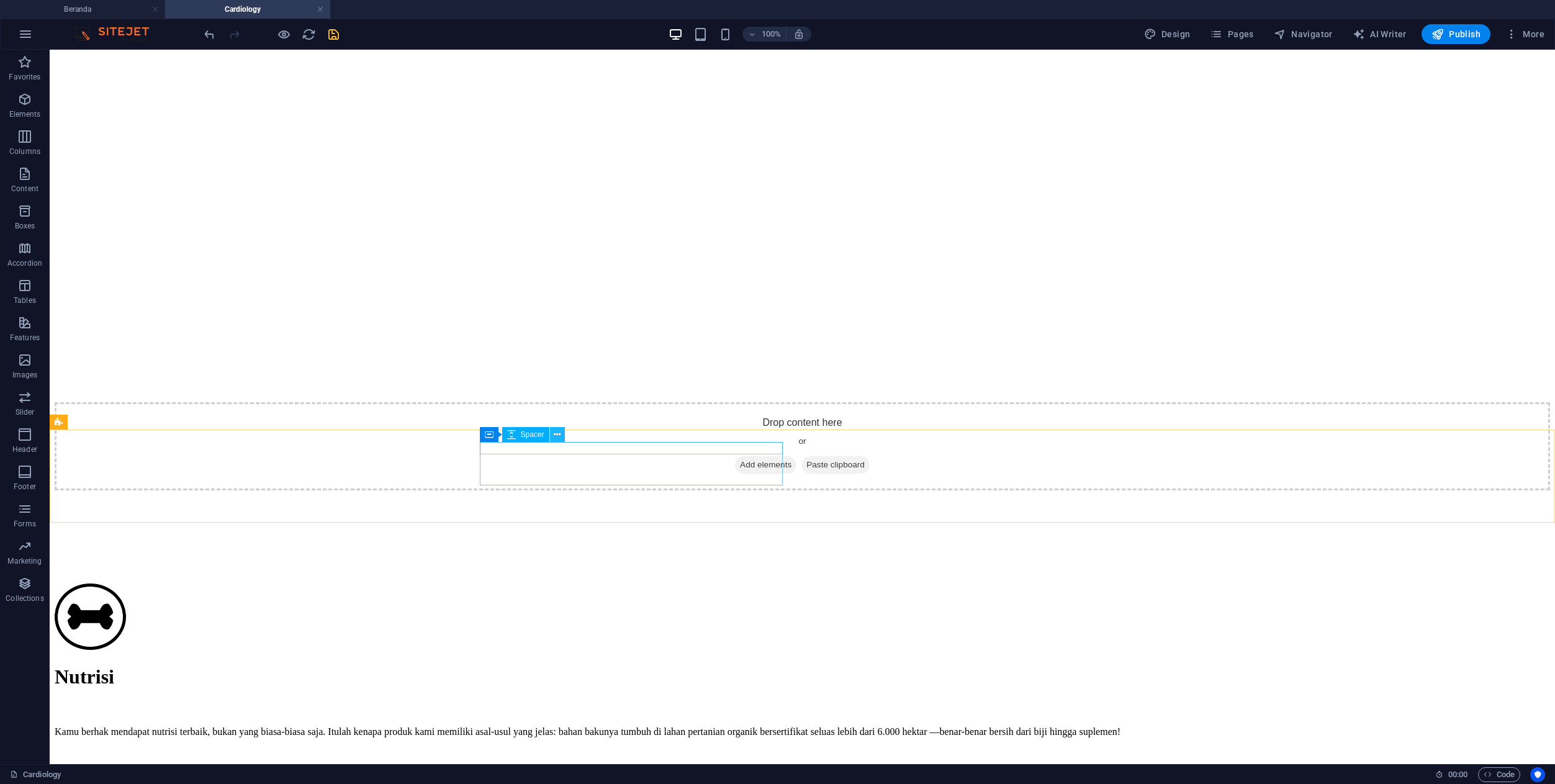
click at [560, 437] on button at bounding box center [557, 434] width 15 height 15
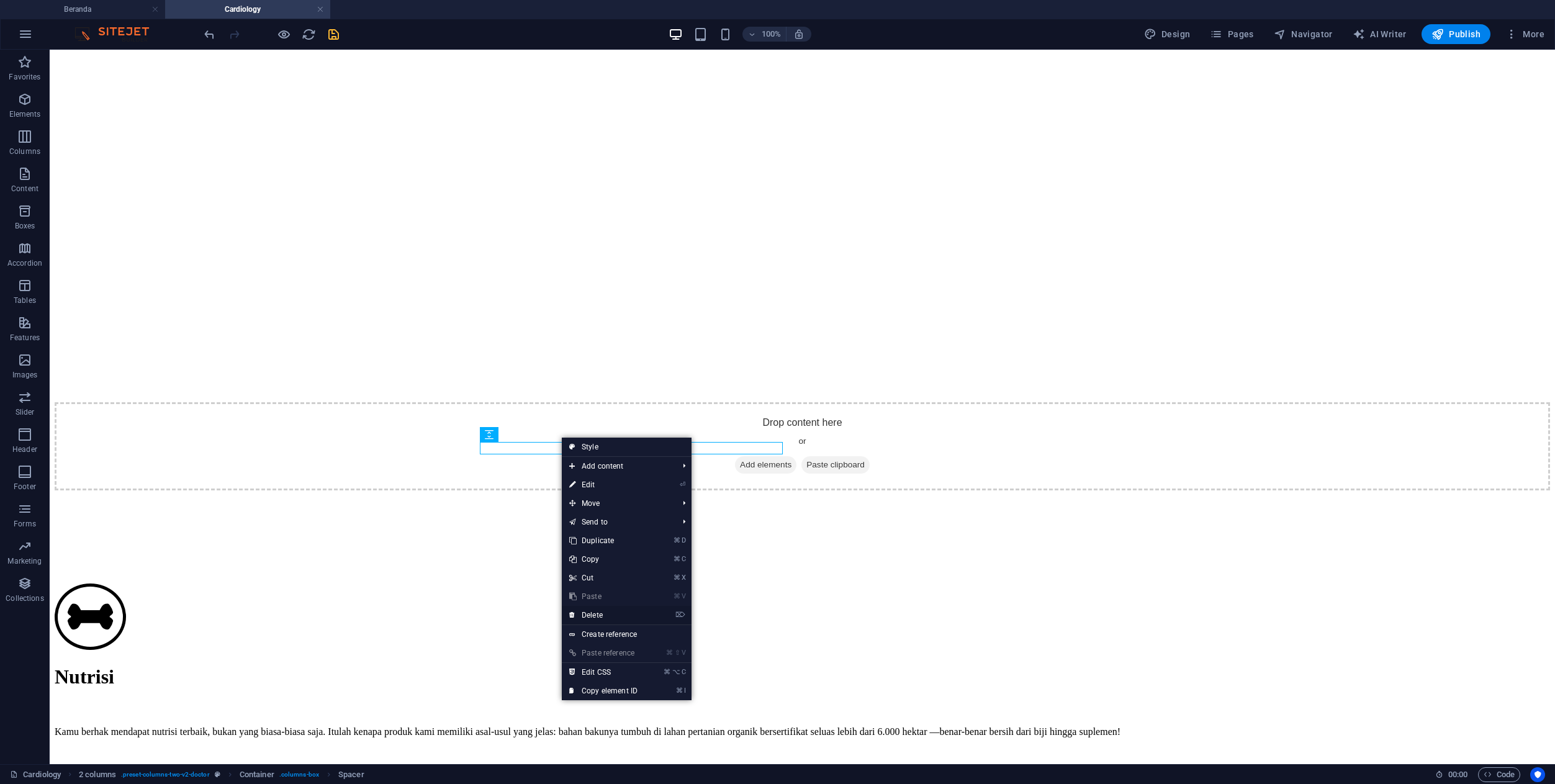
click at [593, 613] on link "⌦ Delete" at bounding box center [603, 614] width 83 height 19
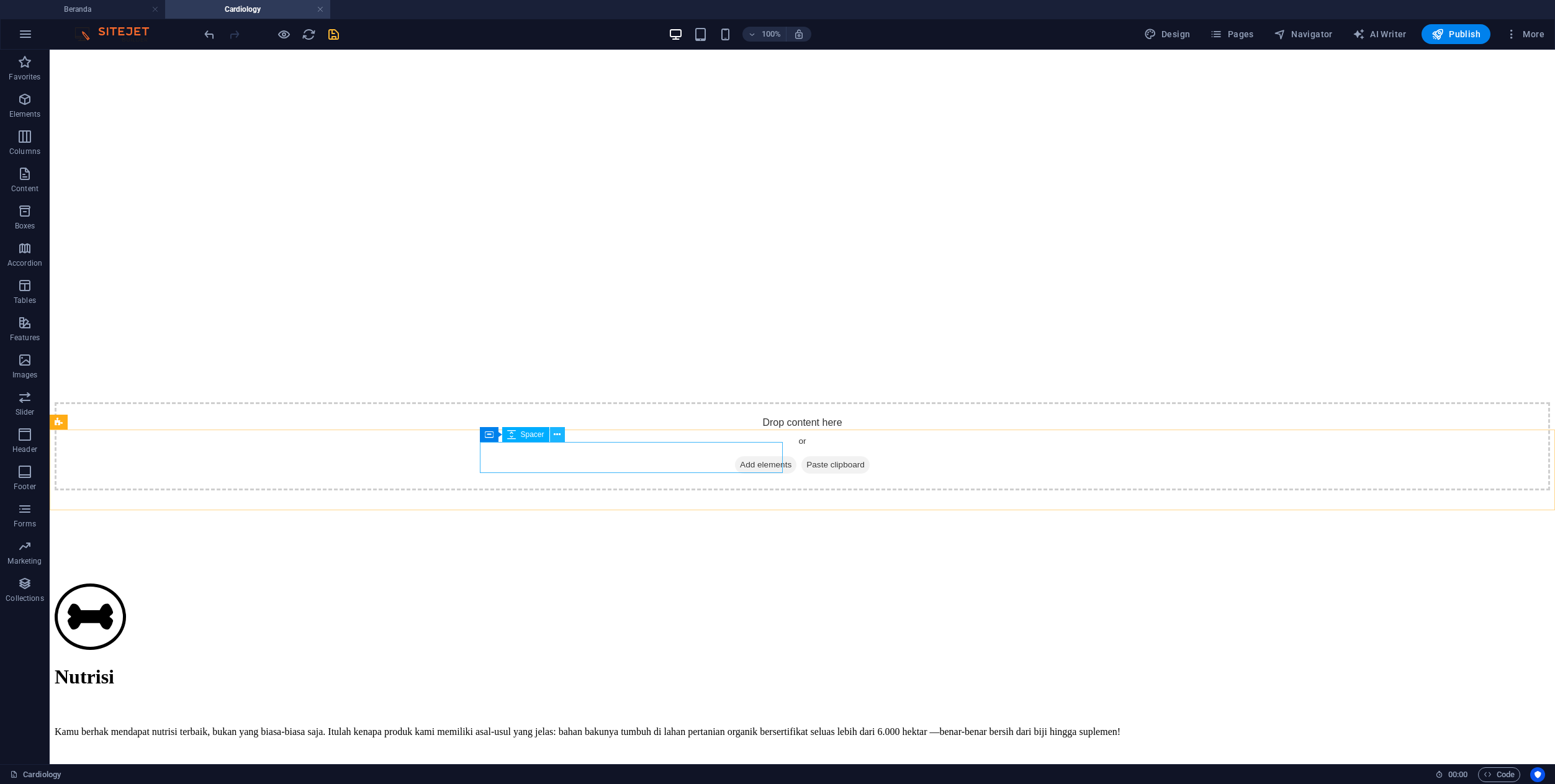
click at [557, 430] on icon at bounding box center [557, 434] width 7 height 13
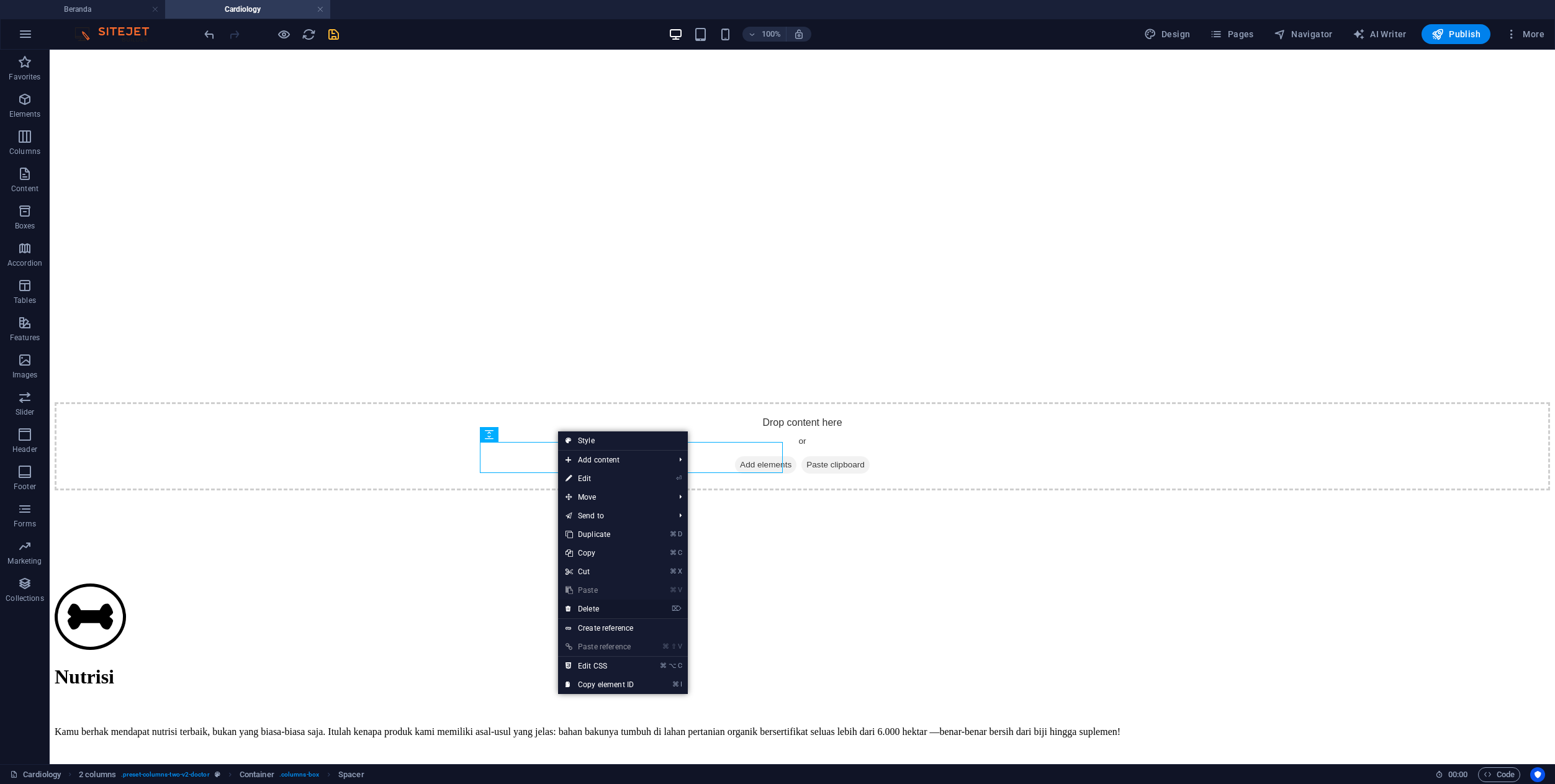
click at [580, 605] on link "⌦ Delete" at bounding box center [599, 608] width 83 height 19
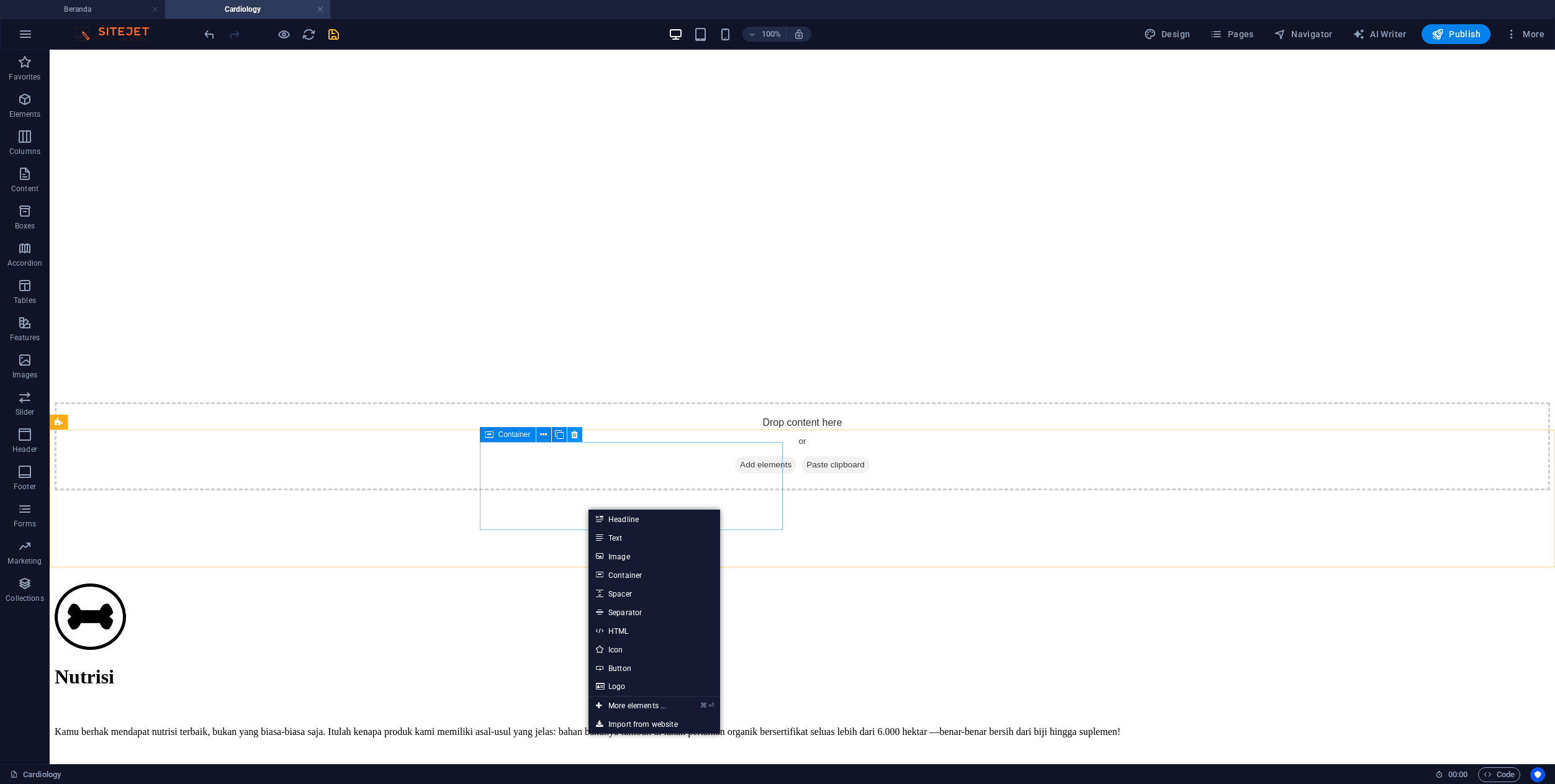
click at [574, 434] on icon at bounding box center [575, 434] width 7 height 13
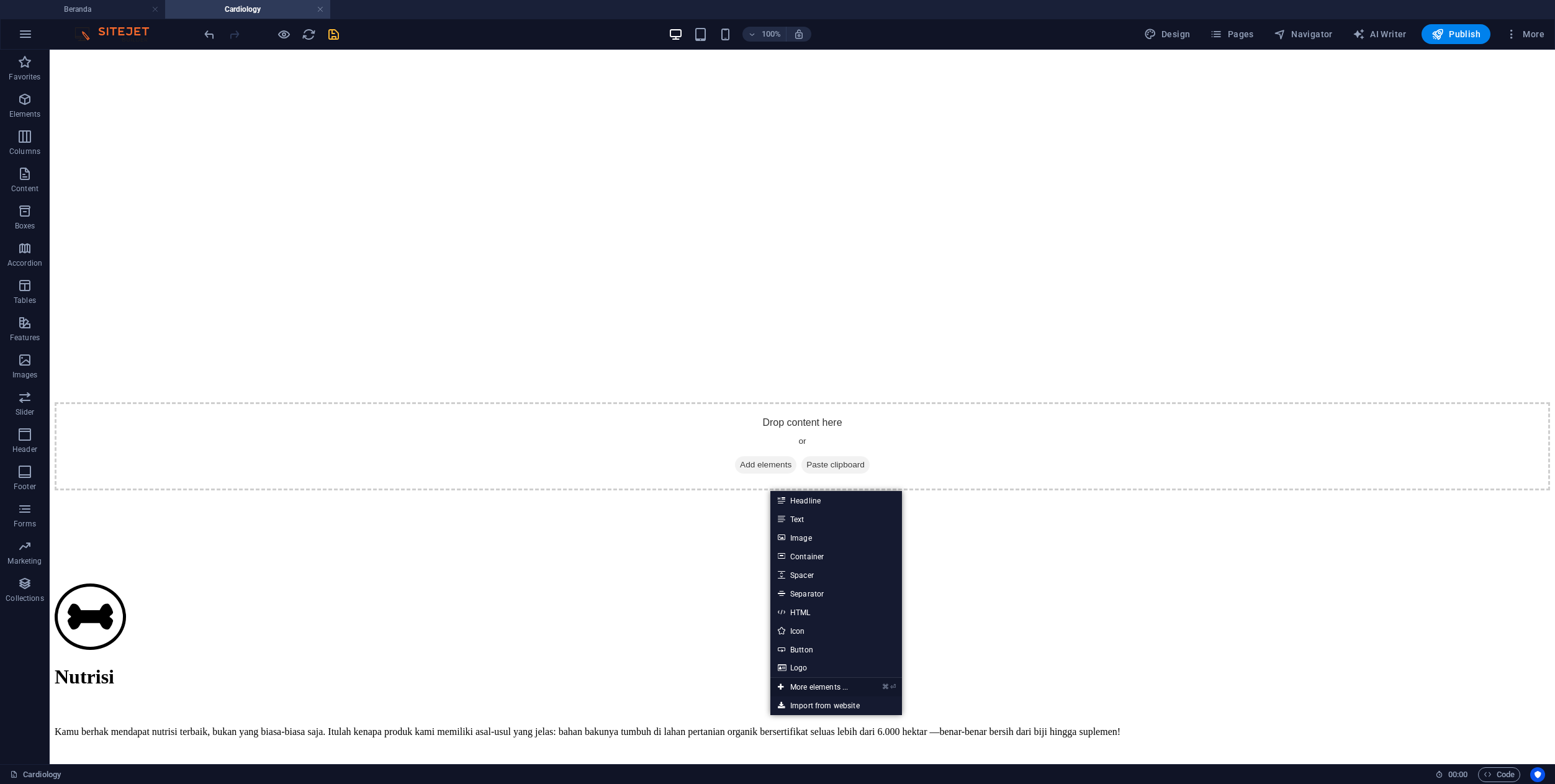
click at [802, 689] on link "⌘ ⏎ More elements ..." at bounding box center [812, 687] width 85 height 19
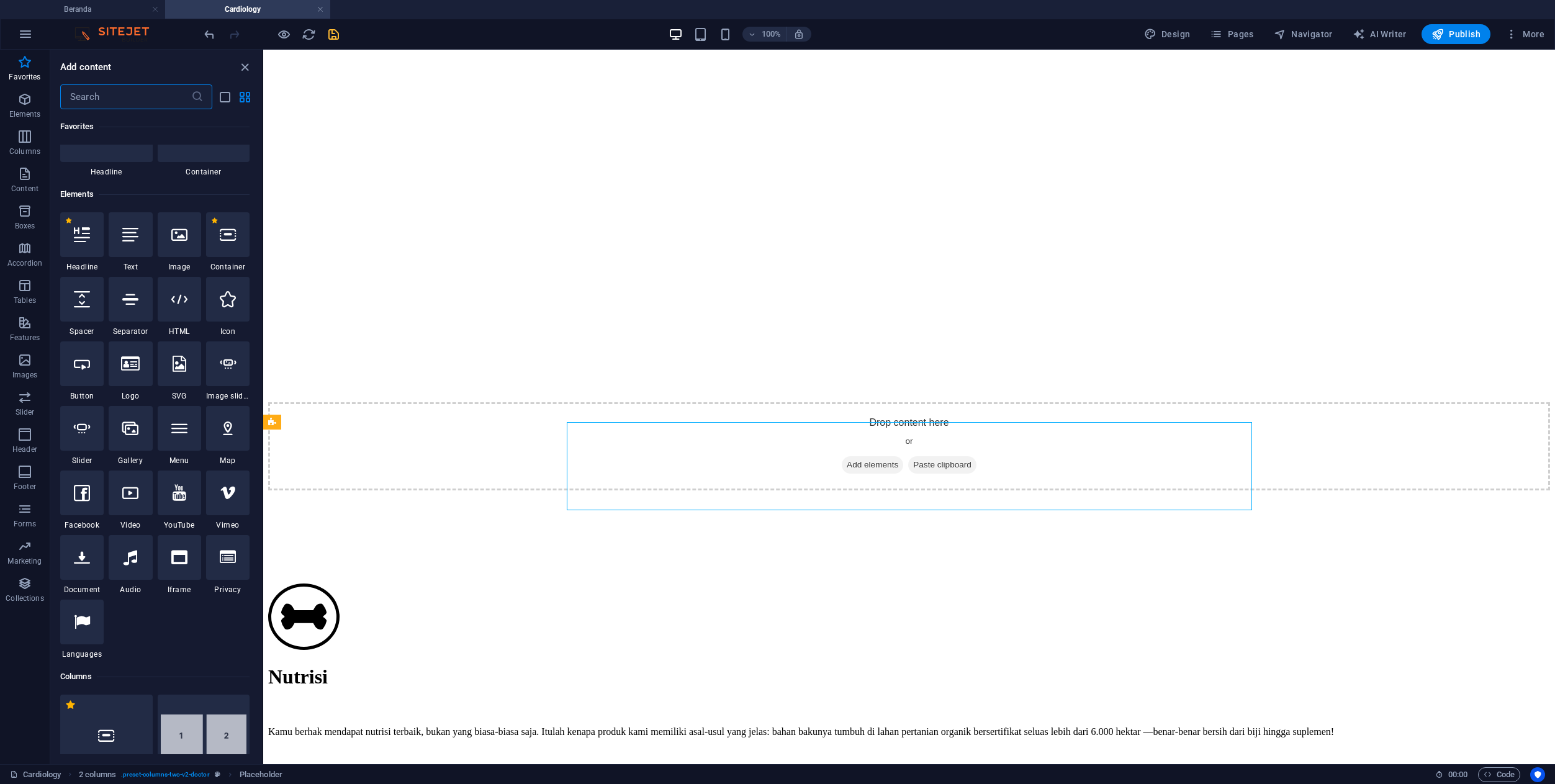
scroll to position [0, 0]
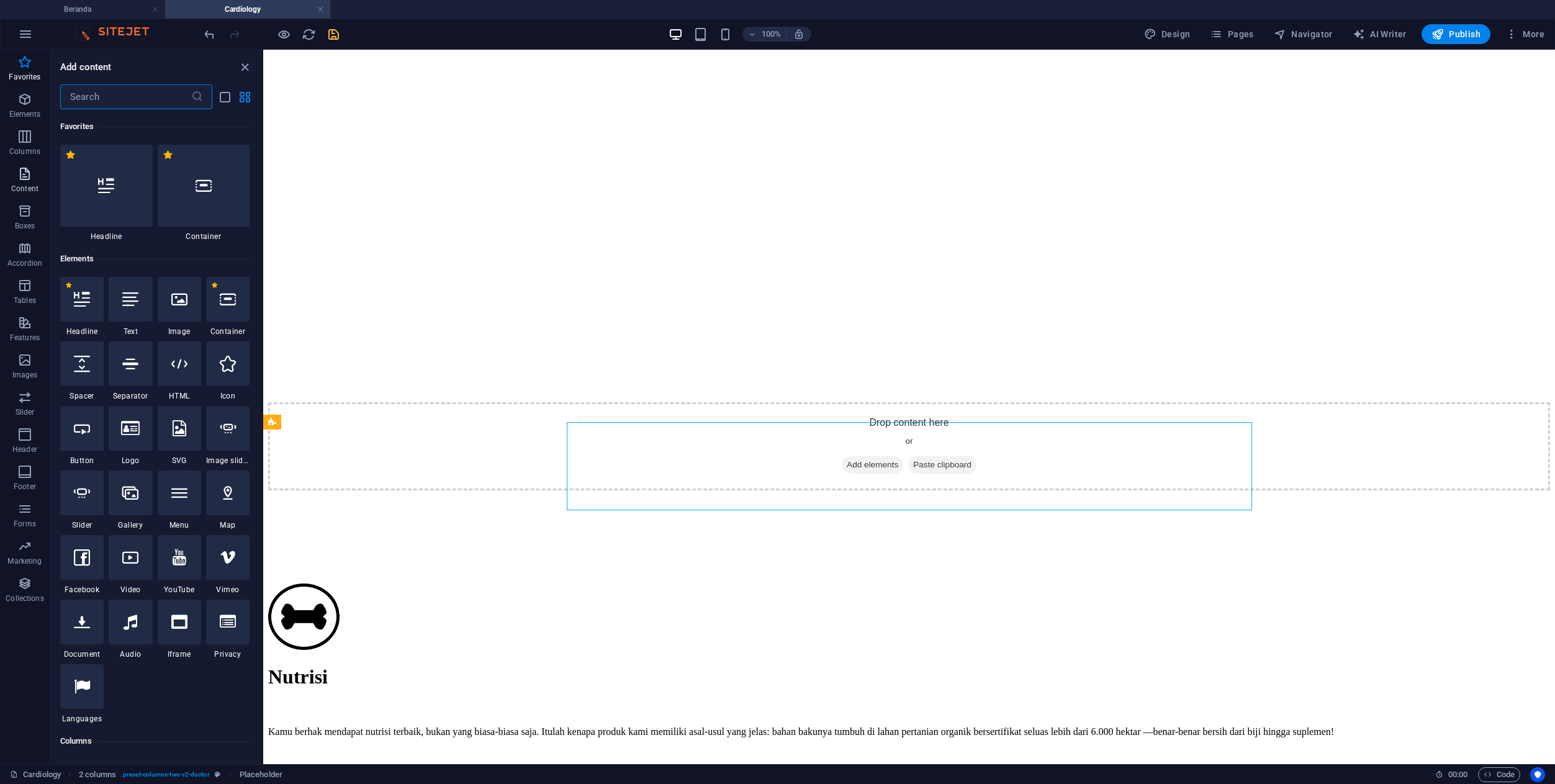
click at [19, 177] on icon "button" at bounding box center [25, 173] width 15 height 15
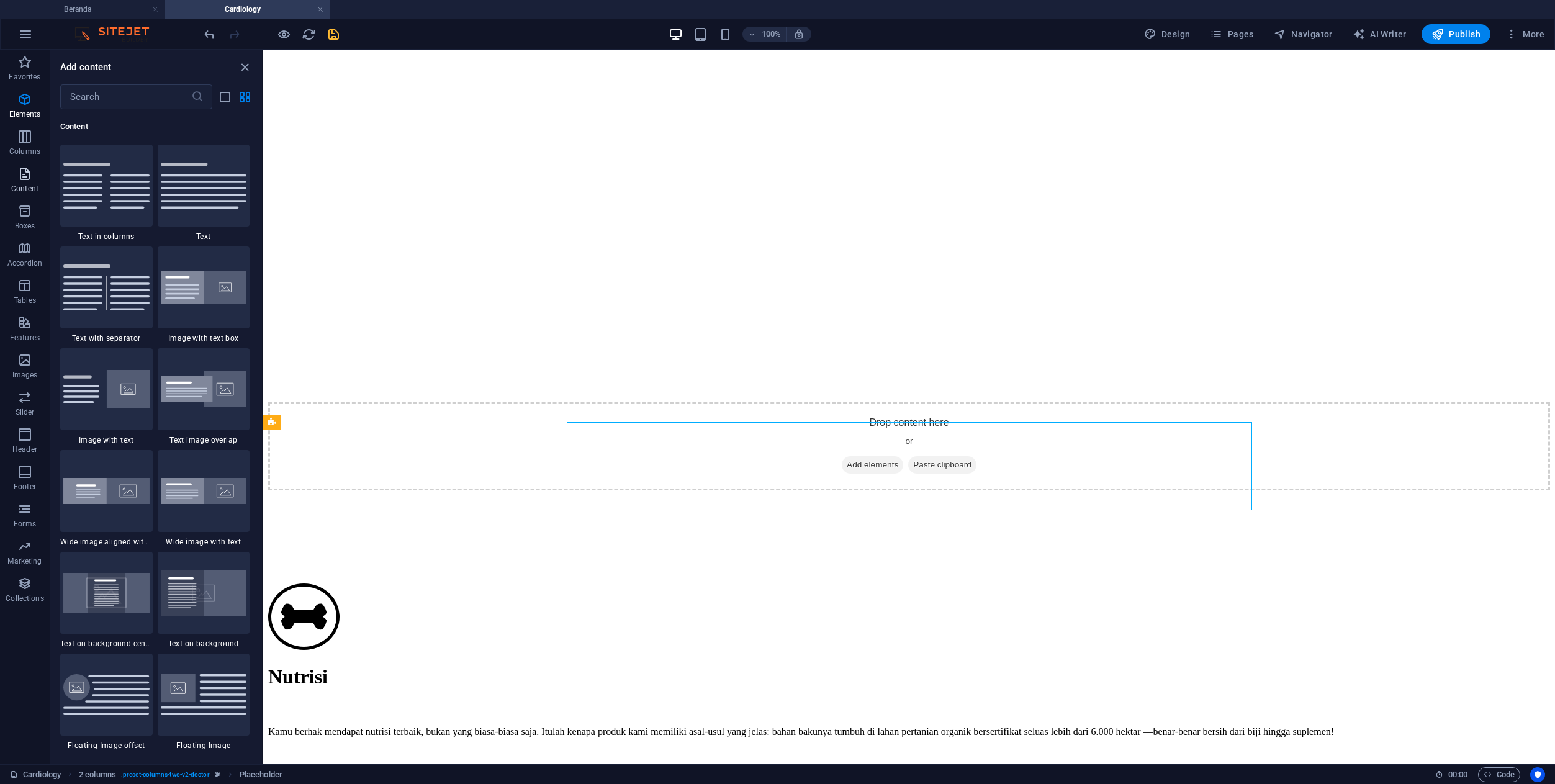
scroll to position [2172, 0]
click at [16, 132] on span "Columns" at bounding box center [25, 144] width 50 height 30
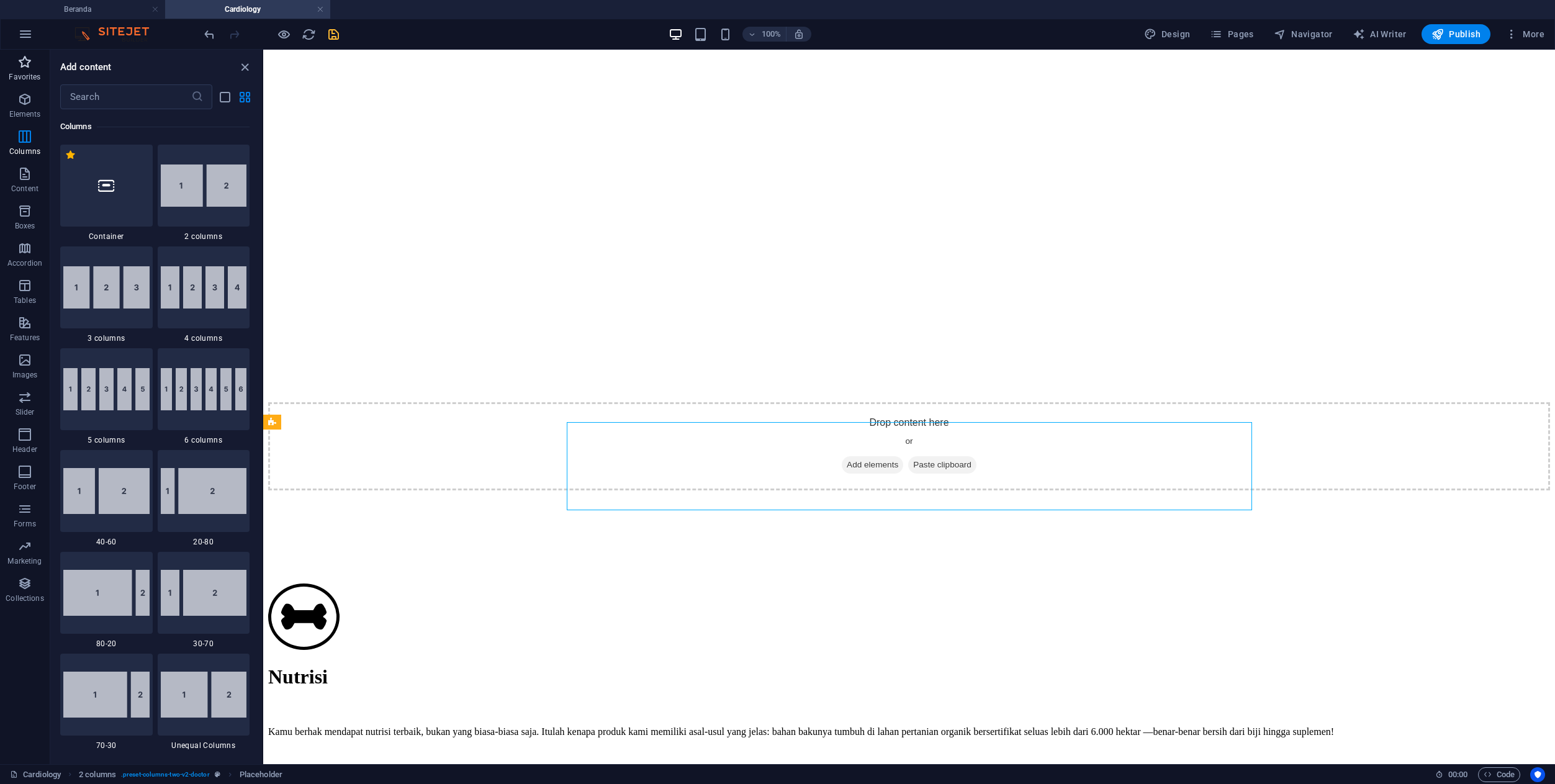
click at [21, 68] on icon "button" at bounding box center [25, 62] width 15 height 15
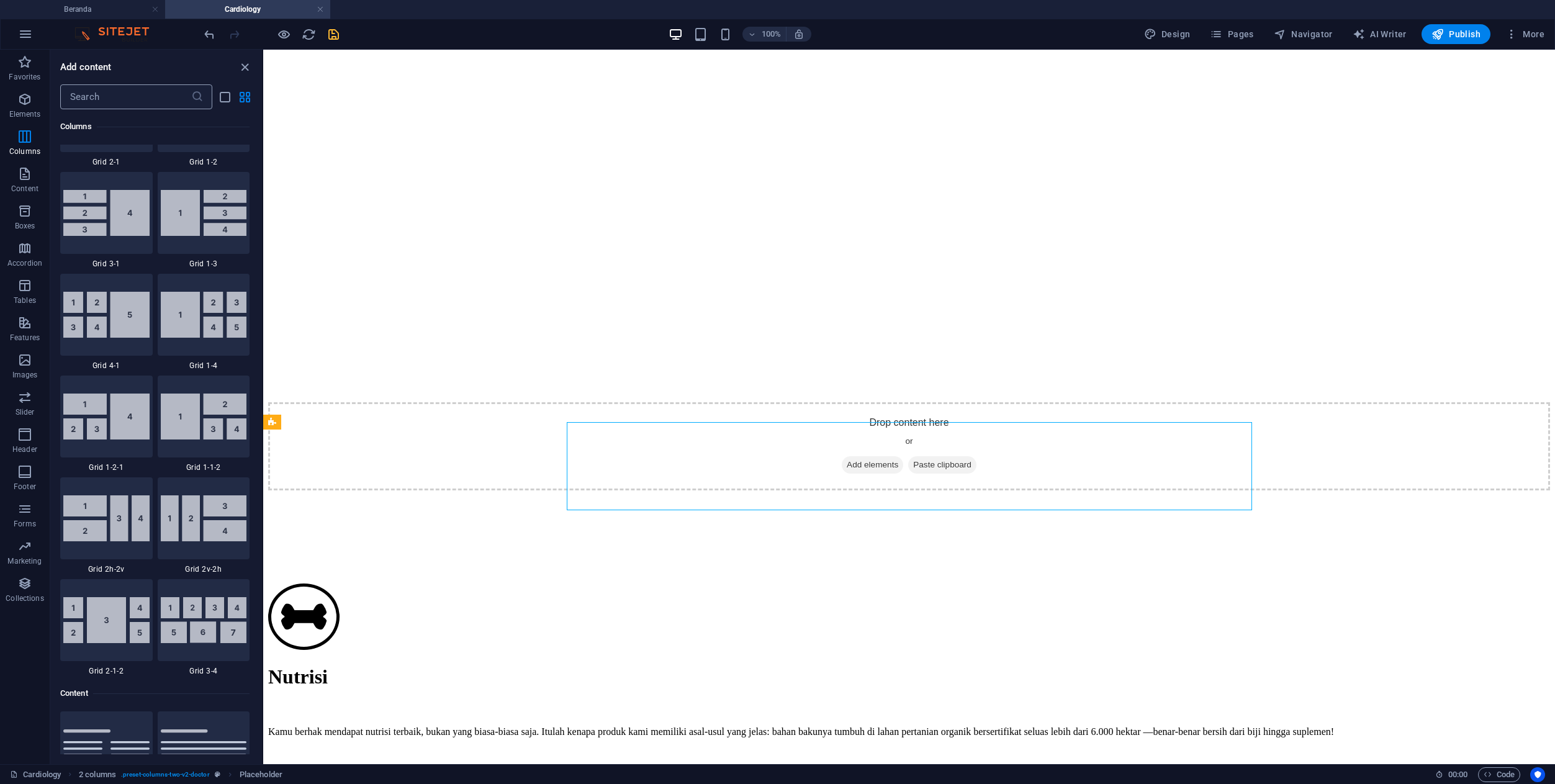
scroll to position [1605, 0]
click at [149, 94] on input "text" at bounding box center [126, 96] width 131 height 25
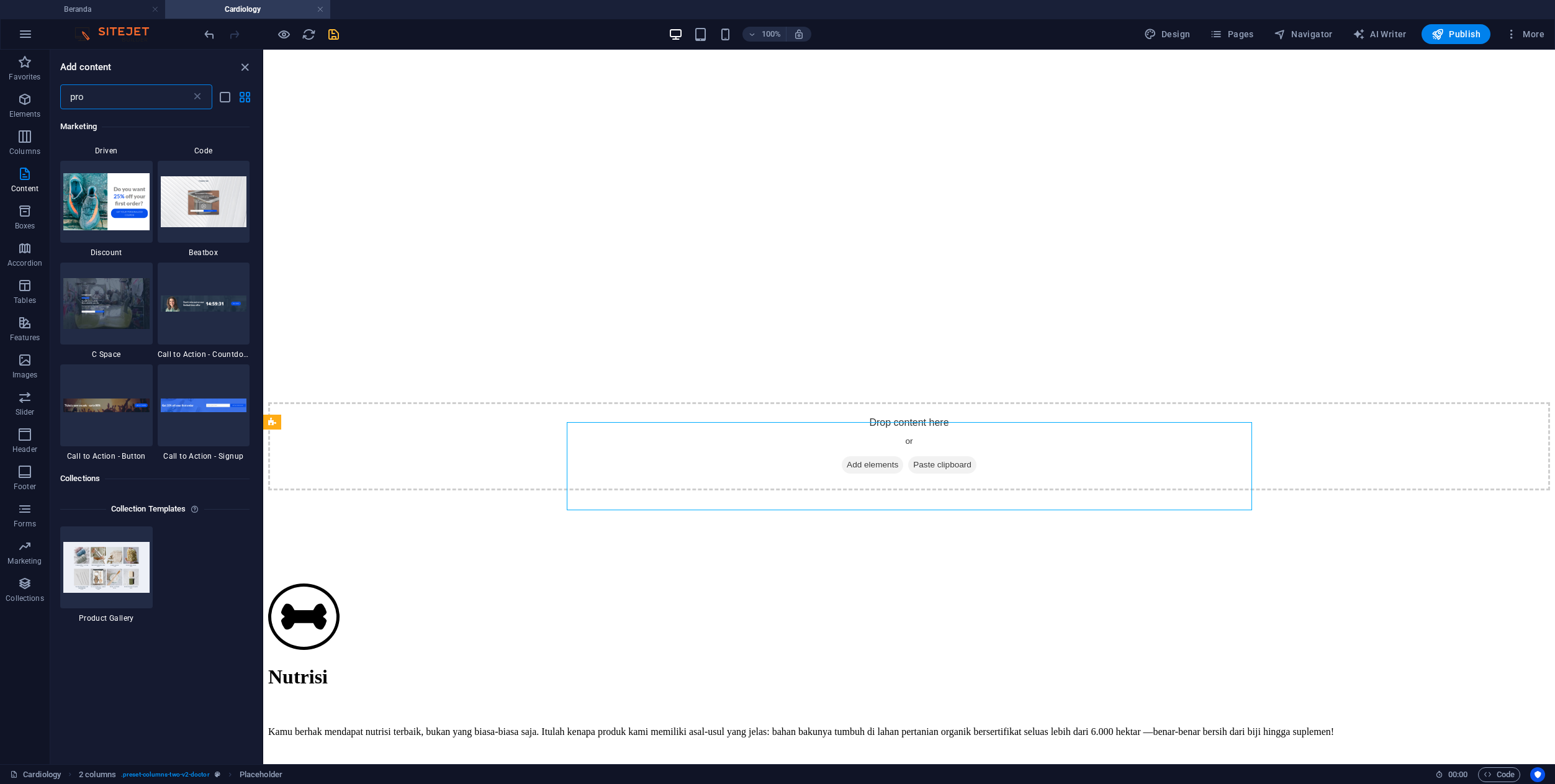
scroll to position [0, 0]
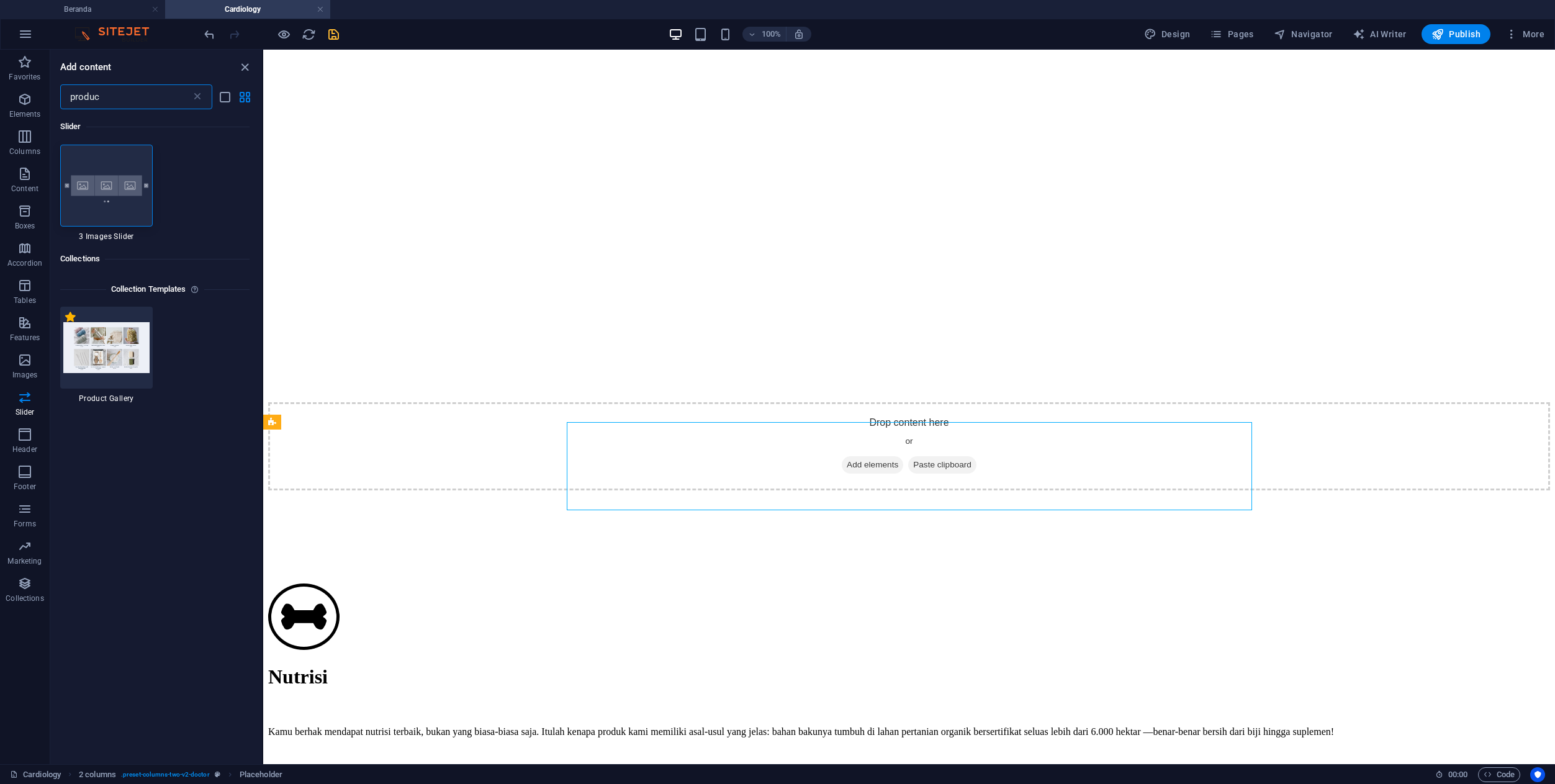
type input "produc"
click at [72, 319] on label "1 Star" at bounding box center [71, 316] width 11 height 11
click at [65, 323] on input "1 Star" at bounding box center [65, 323] width 1 height 1
radio input "true"
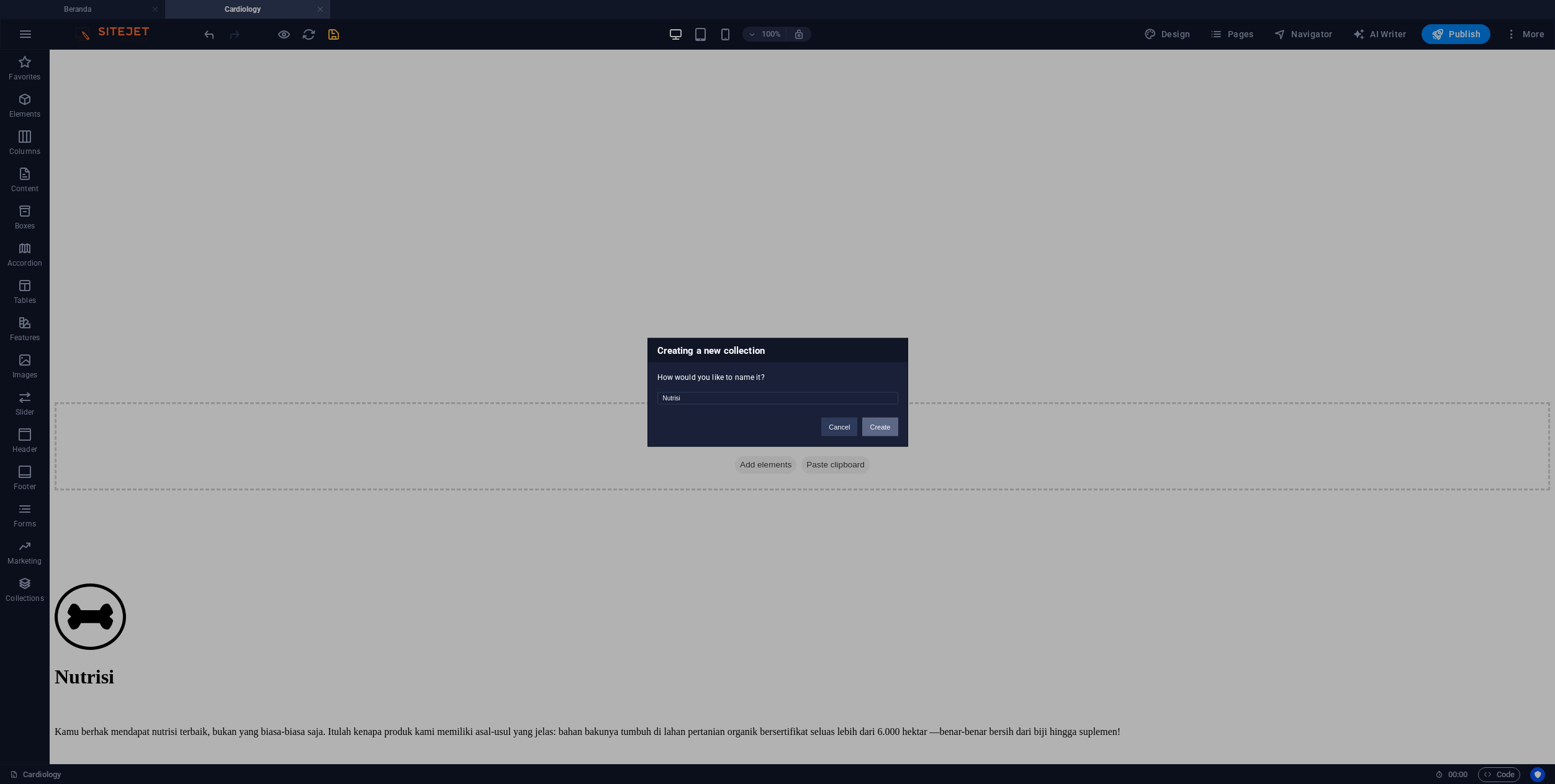
type input "Nutrisi"
click at [890, 429] on button "Create" at bounding box center [880, 426] width 35 height 19
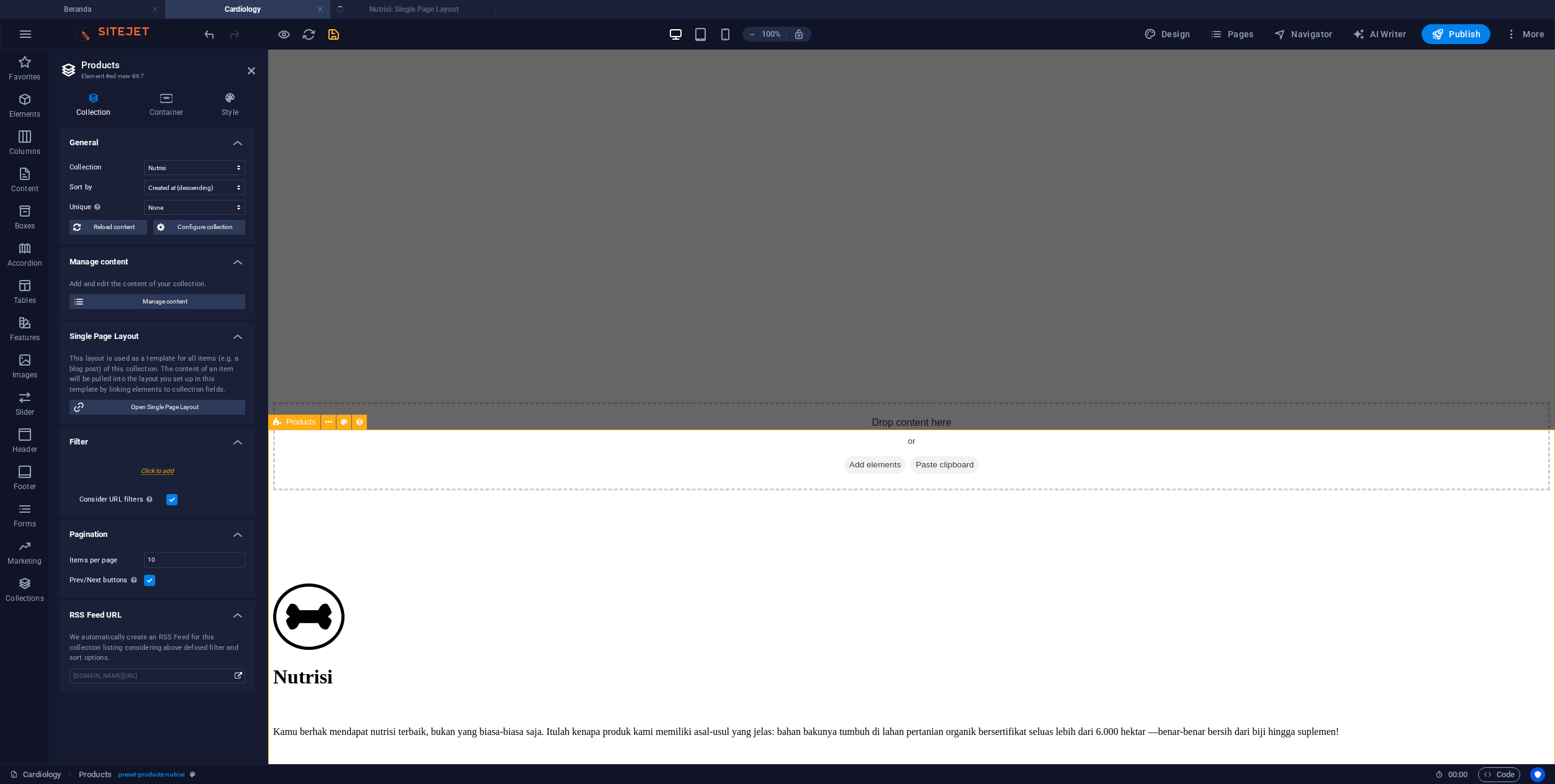
select select "createdAt_DESC"
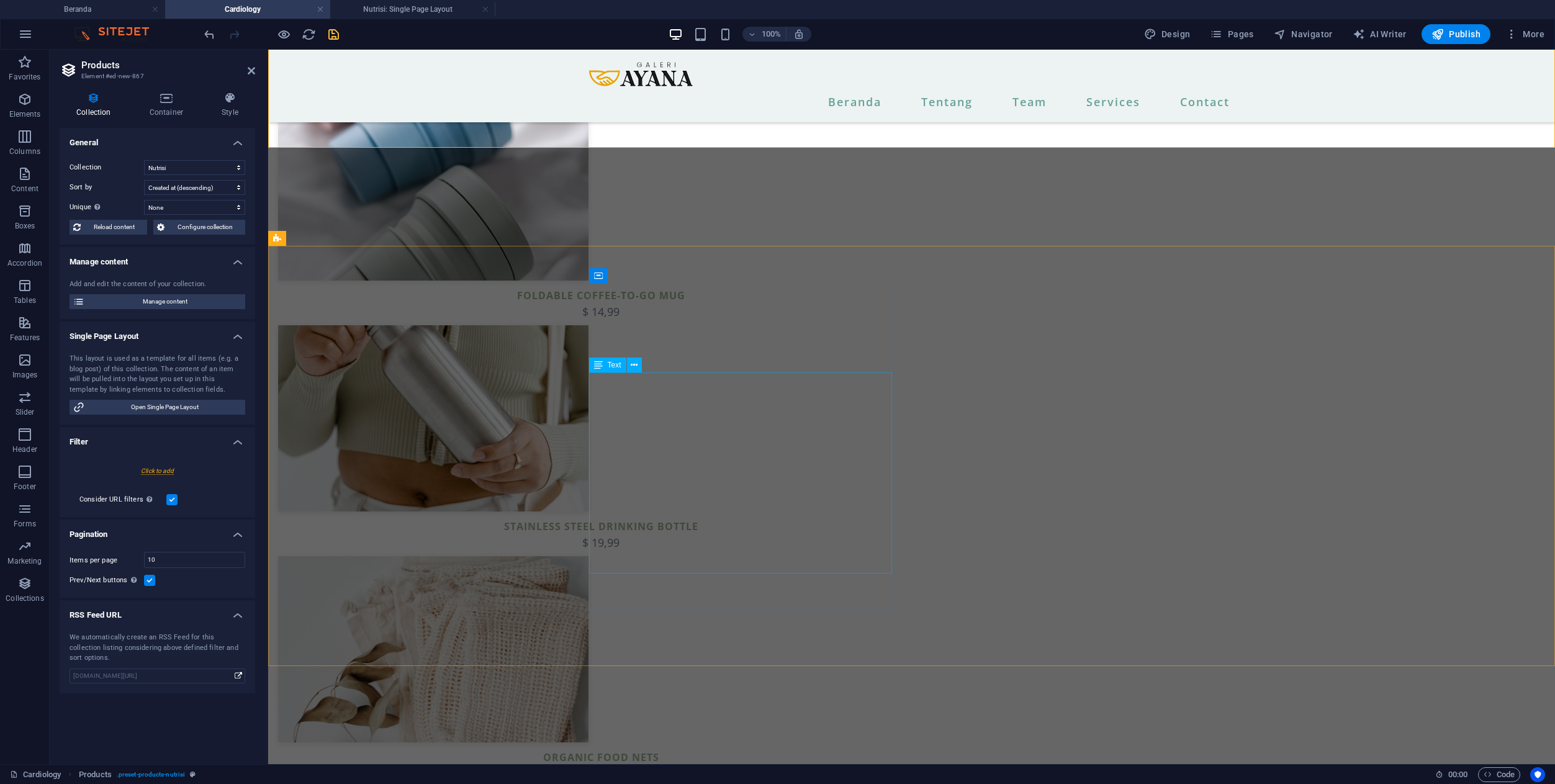
scroll to position [1140, 0]
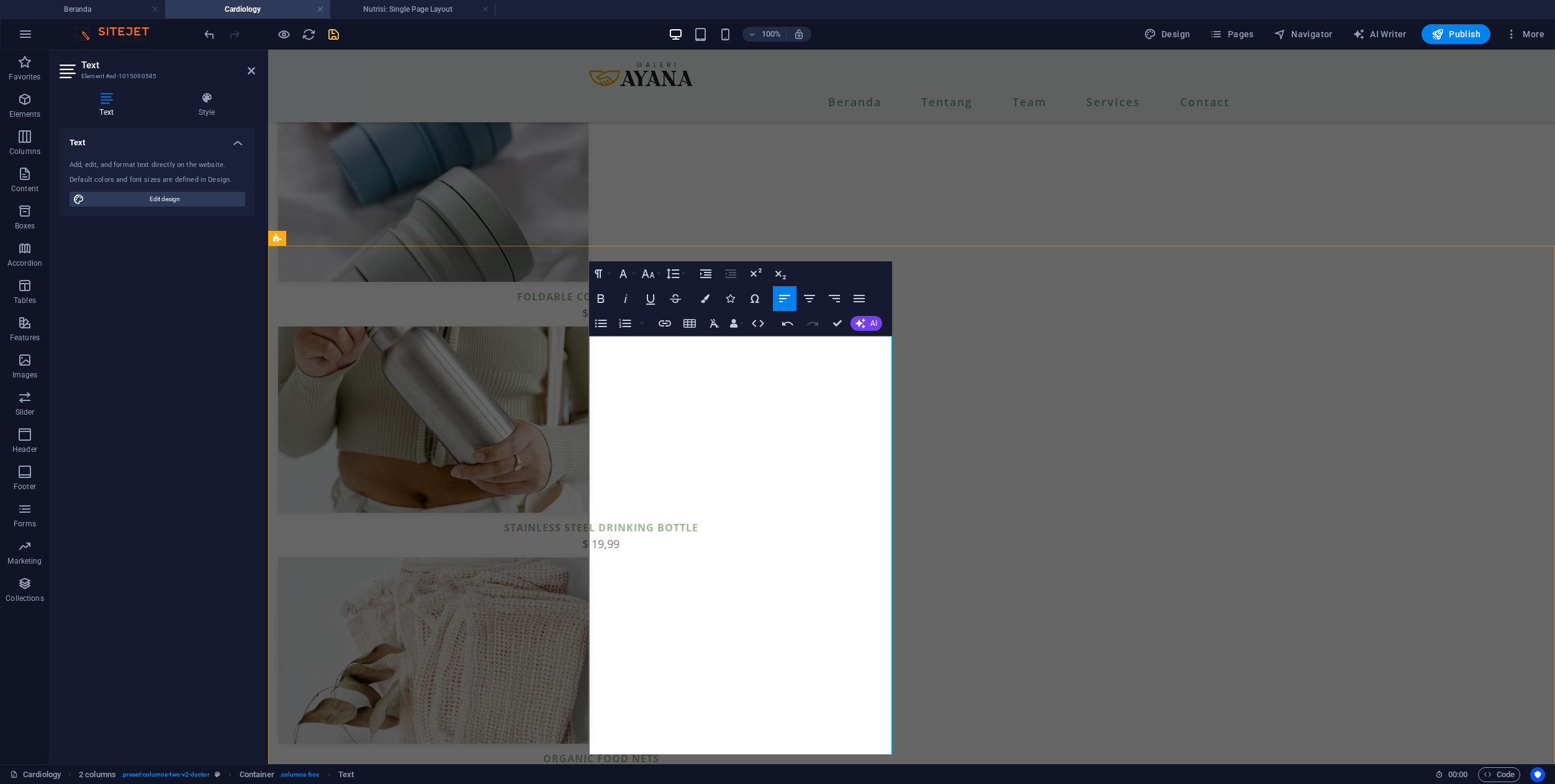
click at [865, 327] on button "AI" at bounding box center [866, 323] width 32 height 15
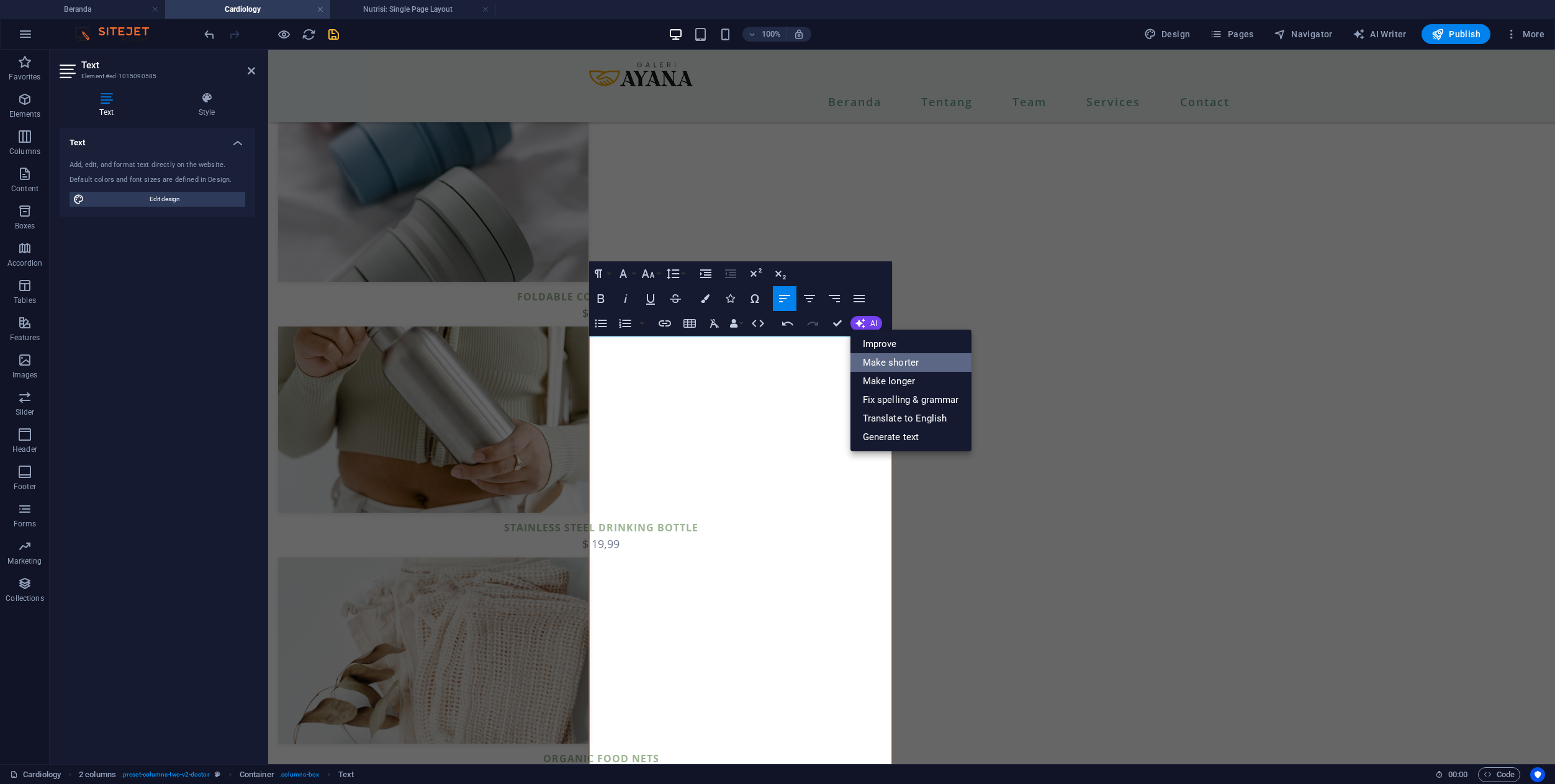
click at [876, 368] on link "Make shorter" at bounding box center [911, 362] width 121 height 19
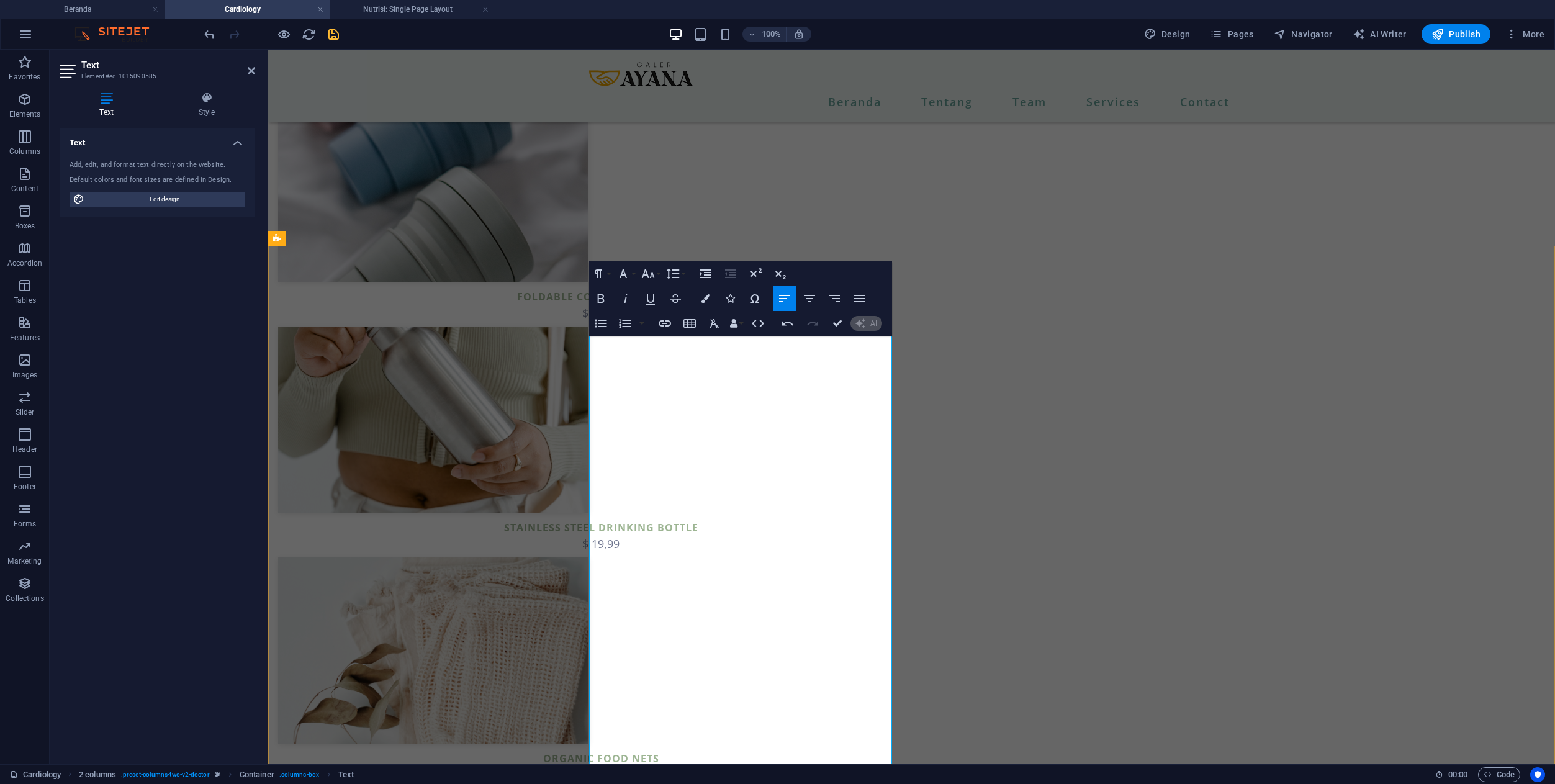
scroll to position [1161, 0]
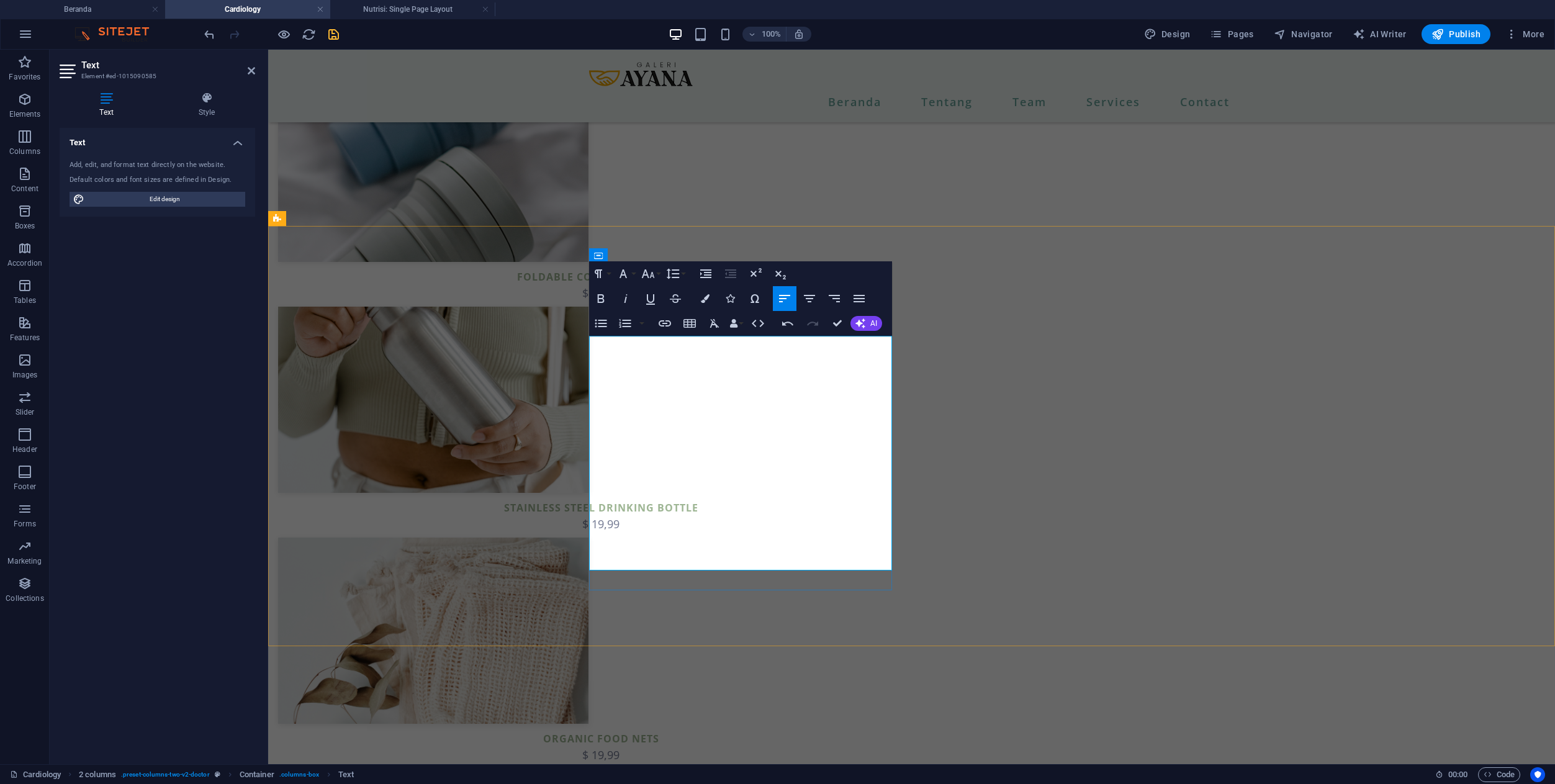
drag, startPoint x: 652, startPoint y: 380, endPoint x: 627, endPoint y: 377, distance: 25.2
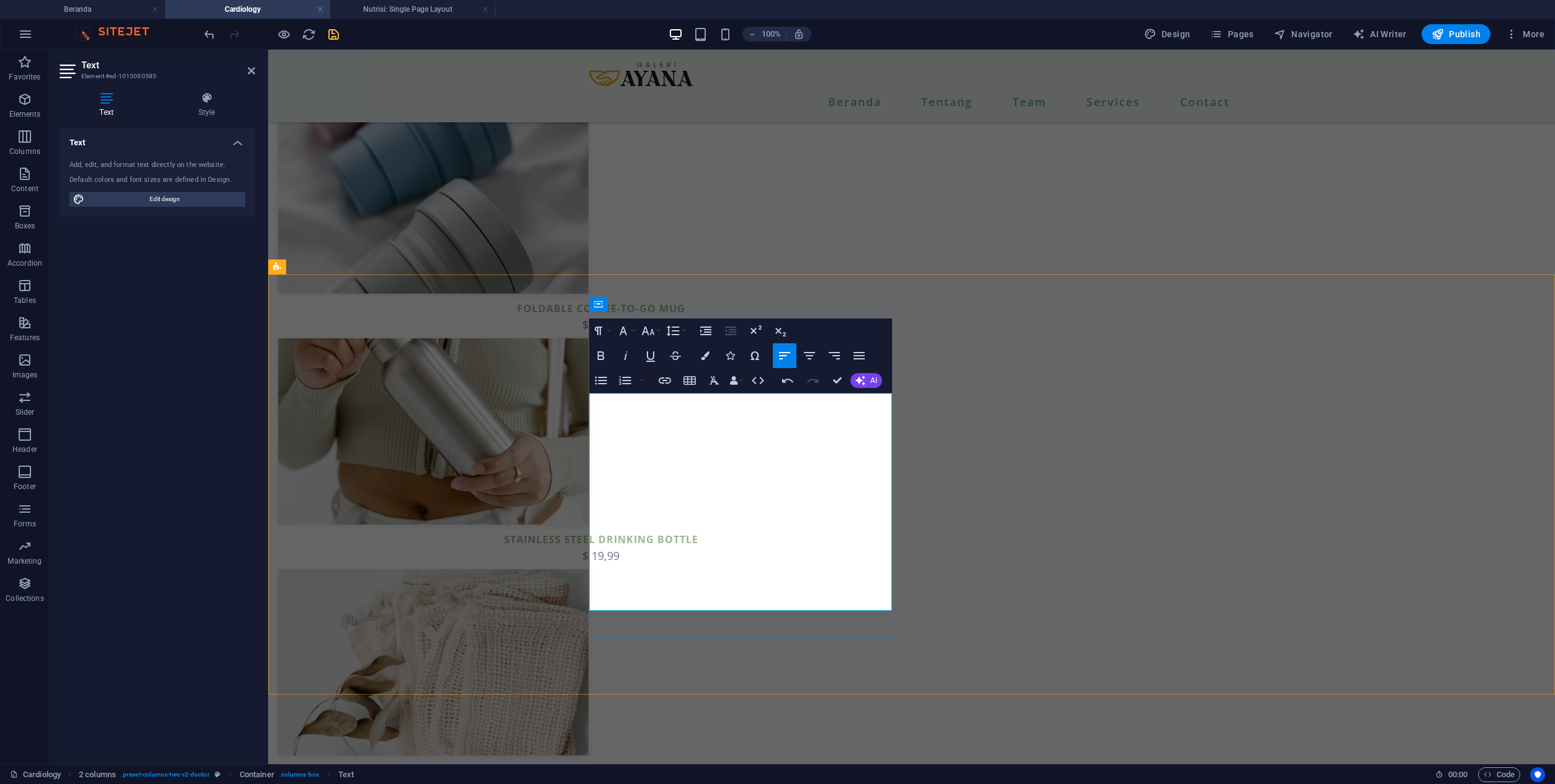
scroll to position [1089, 0]
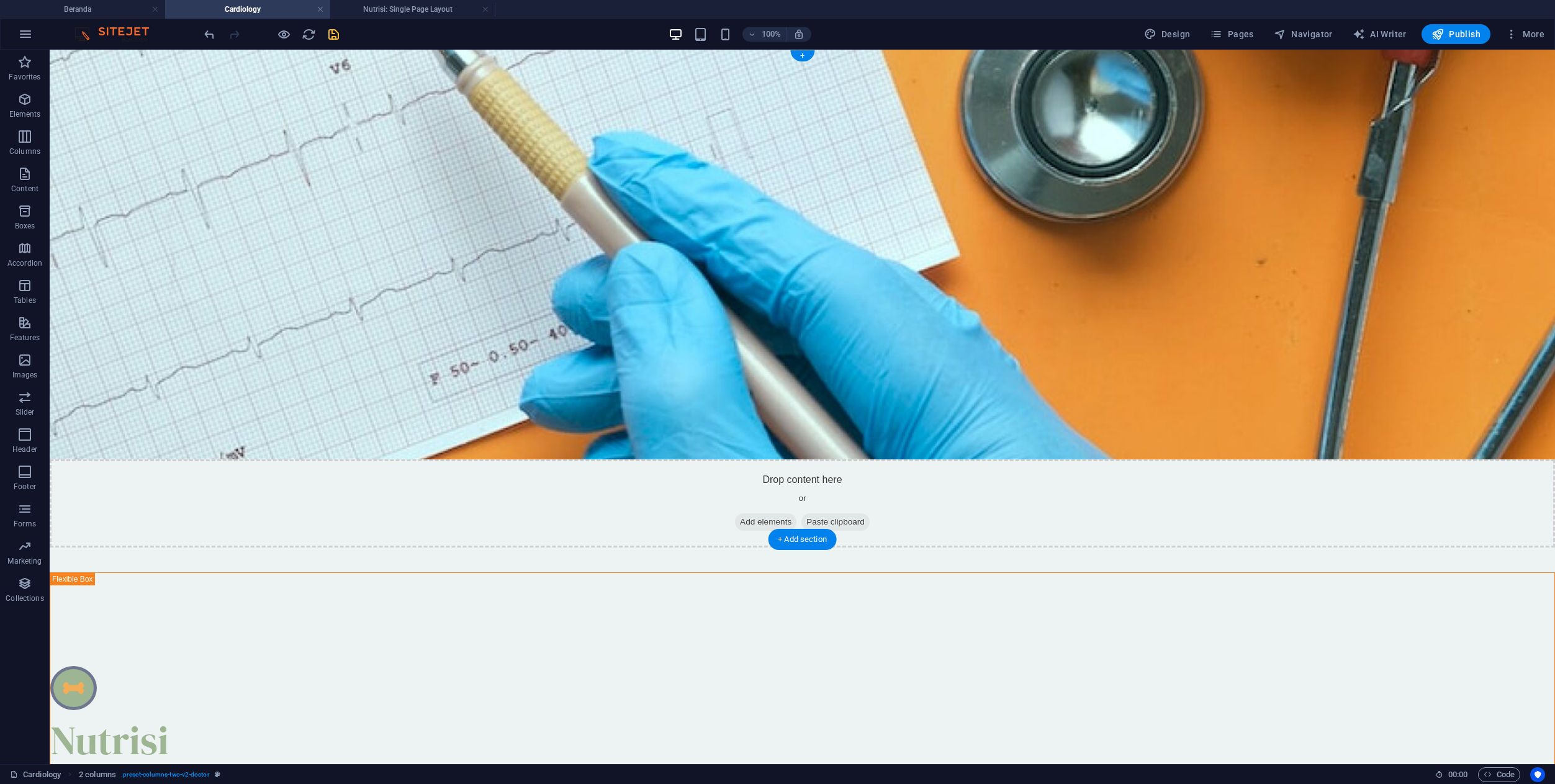
scroll to position [0, 0]
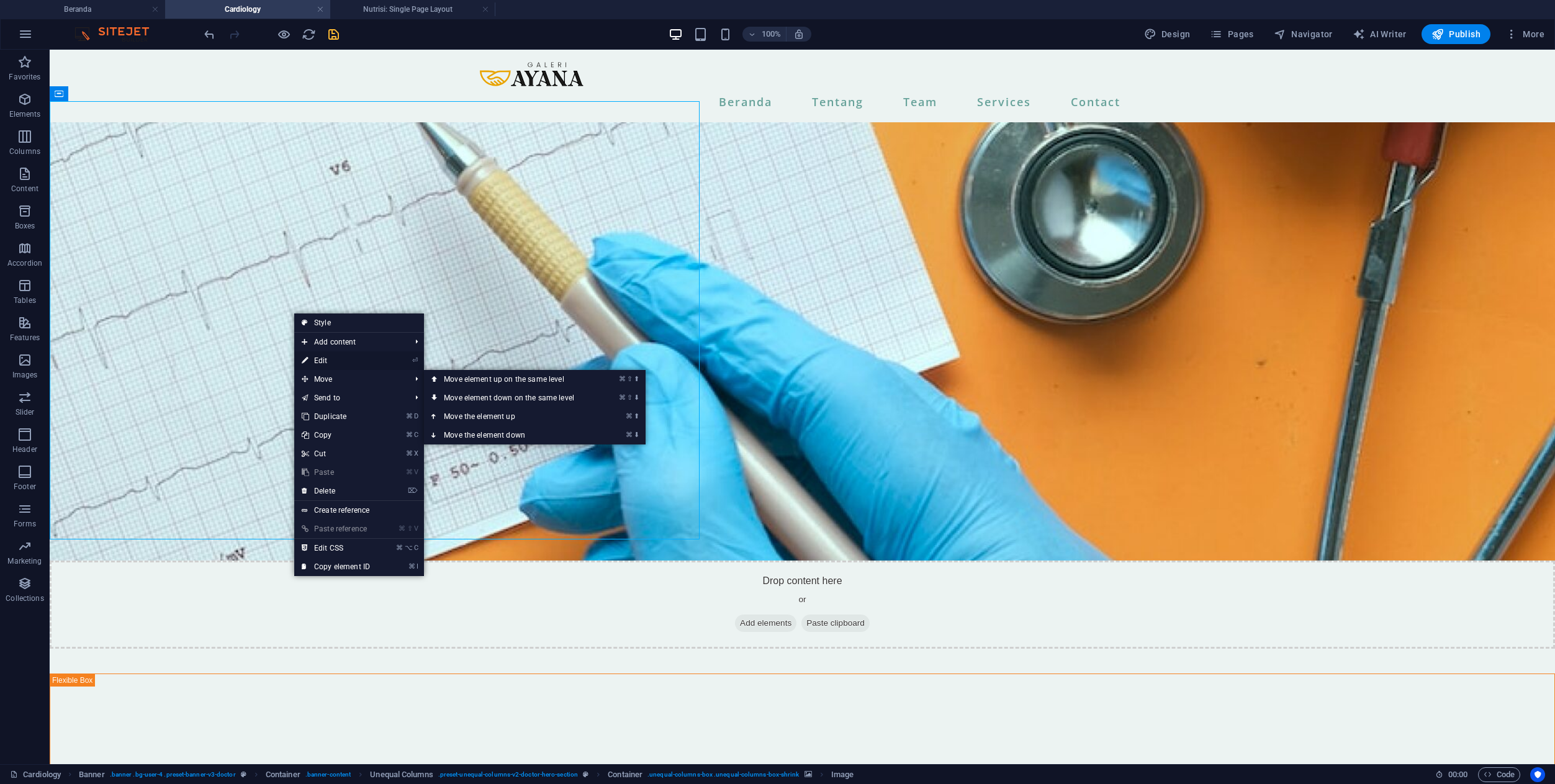
click at [322, 360] on link "⏎ Edit" at bounding box center [336, 360] width 83 height 19
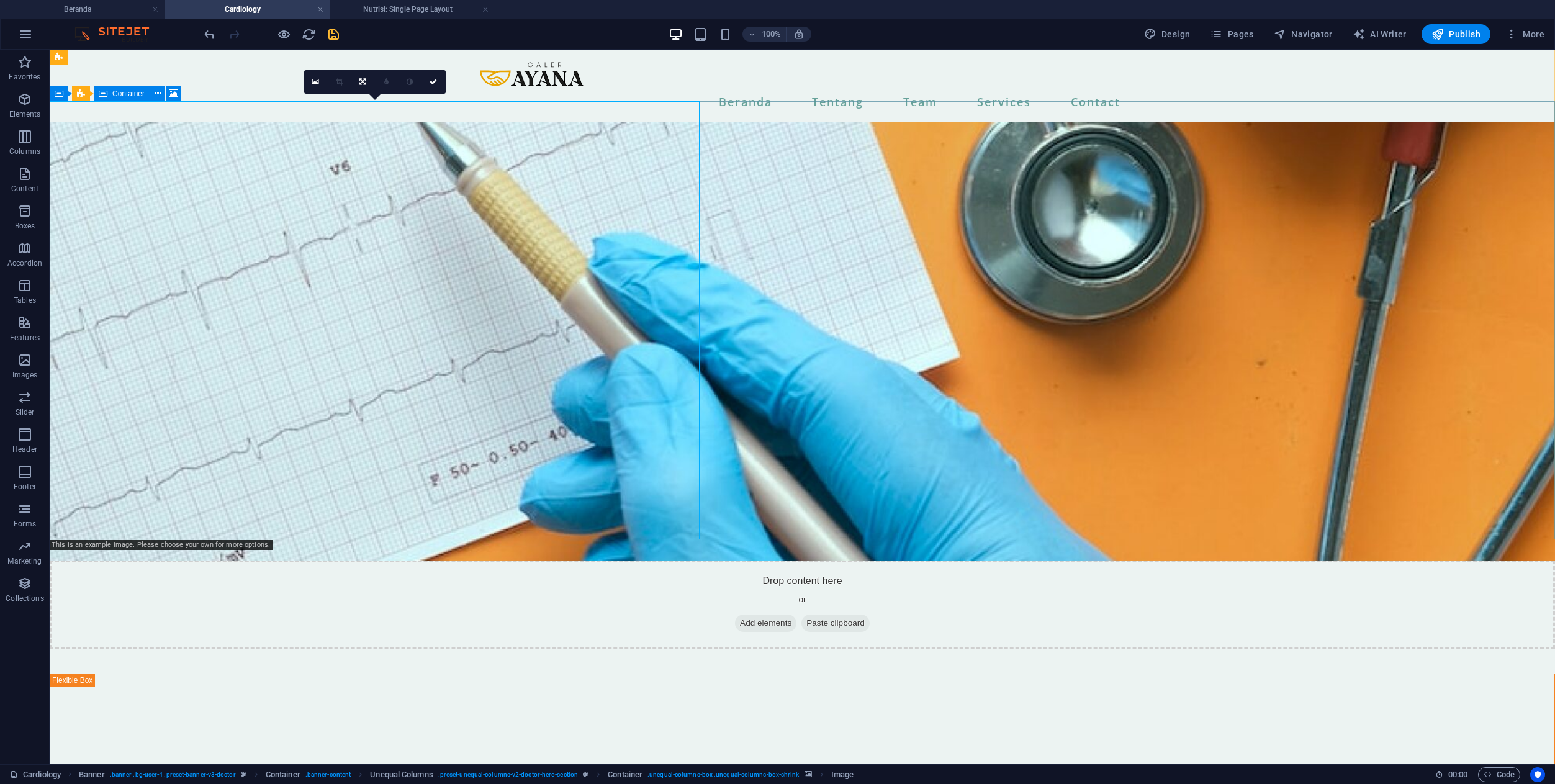
click at [294, 326] on figure at bounding box center [802, 341] width 1505 height 438
click at [333, 296] on figure at bounding box center [802, 341] width 1505 height 438
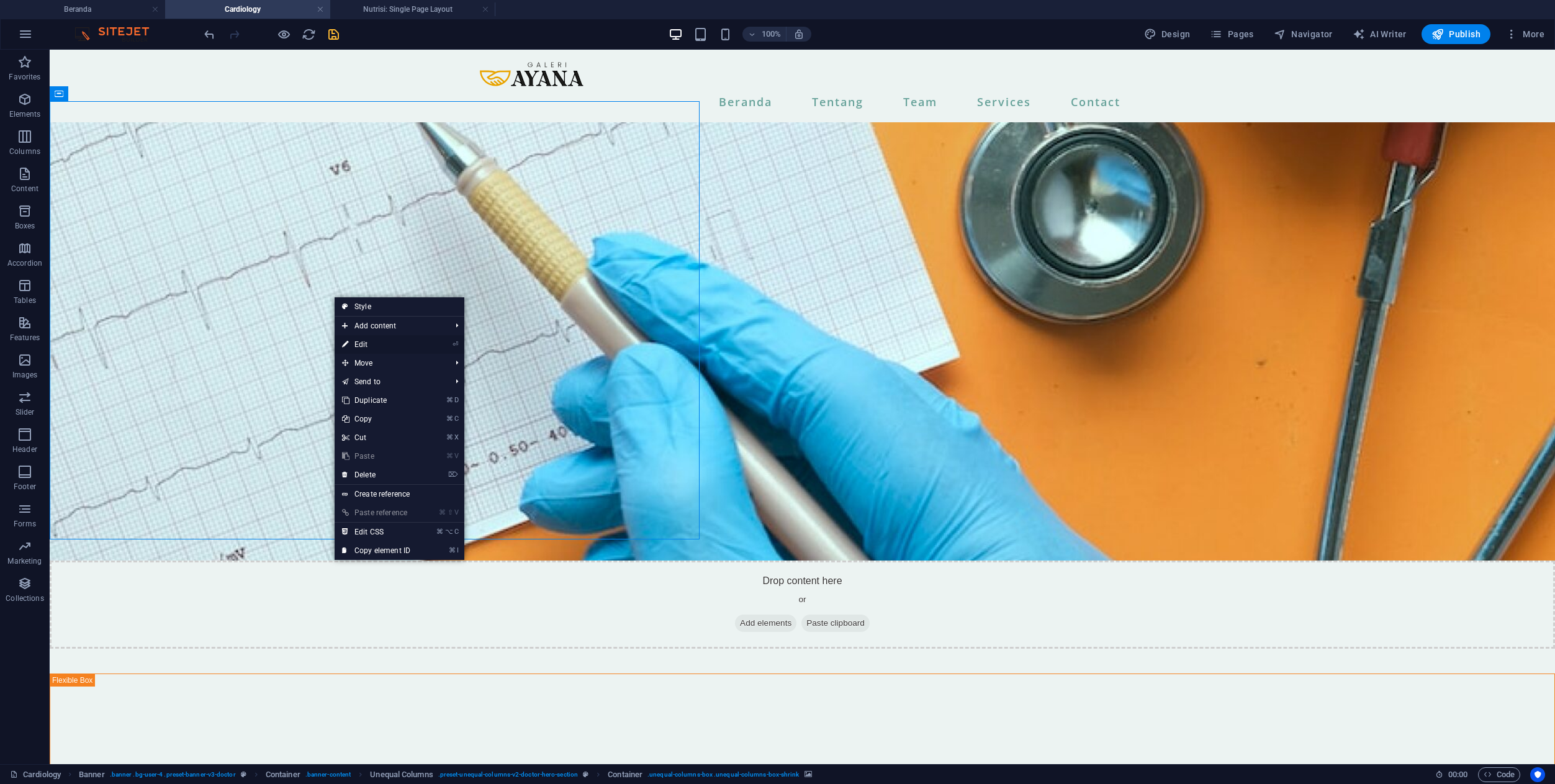
click at [362, 340] on link "⏎ Edit" at bounding box center [376, 344] width 83 height 19
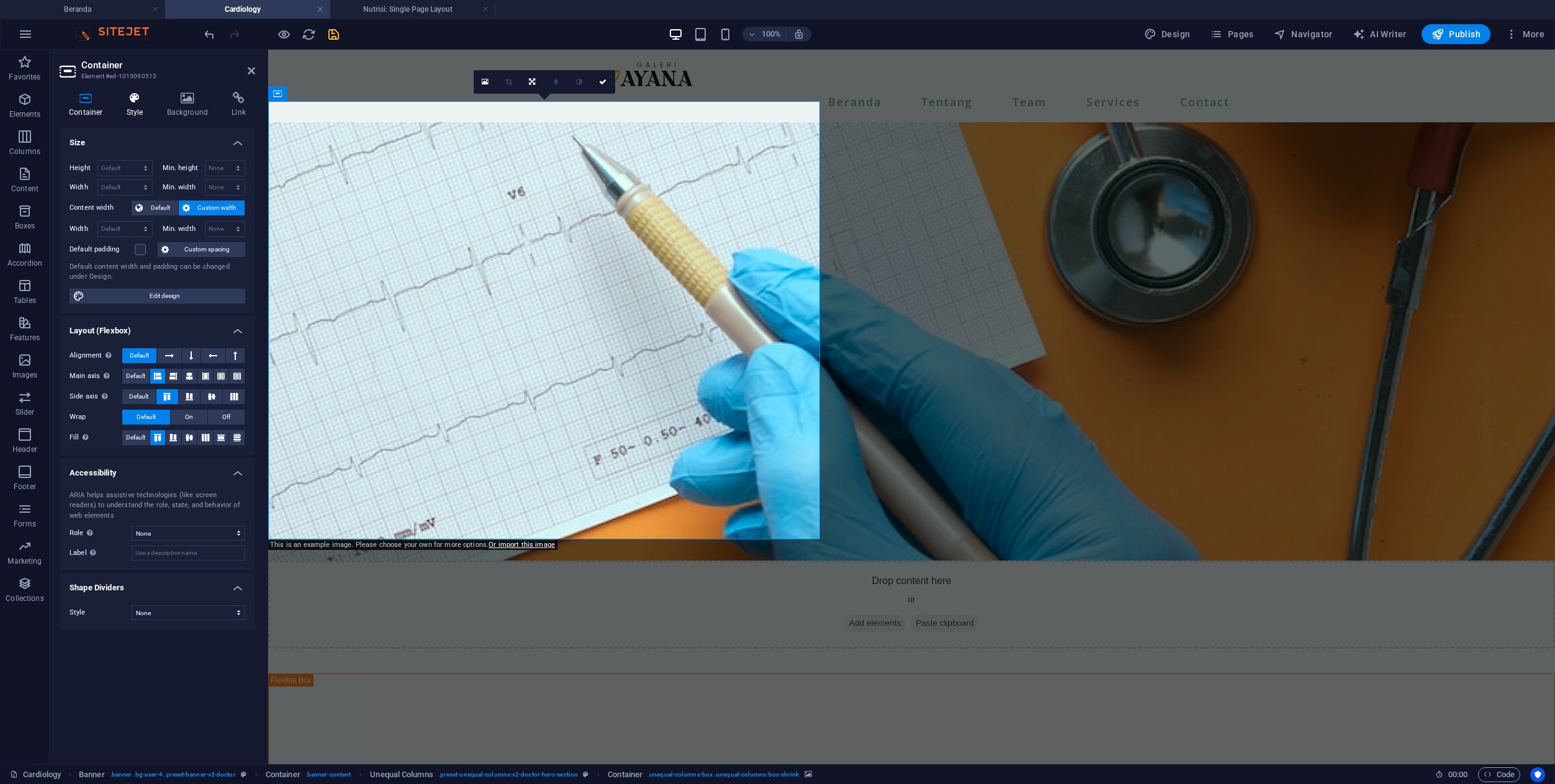
click at [133, 103] on icon at bounding box center [135, 98] width 35 height 12
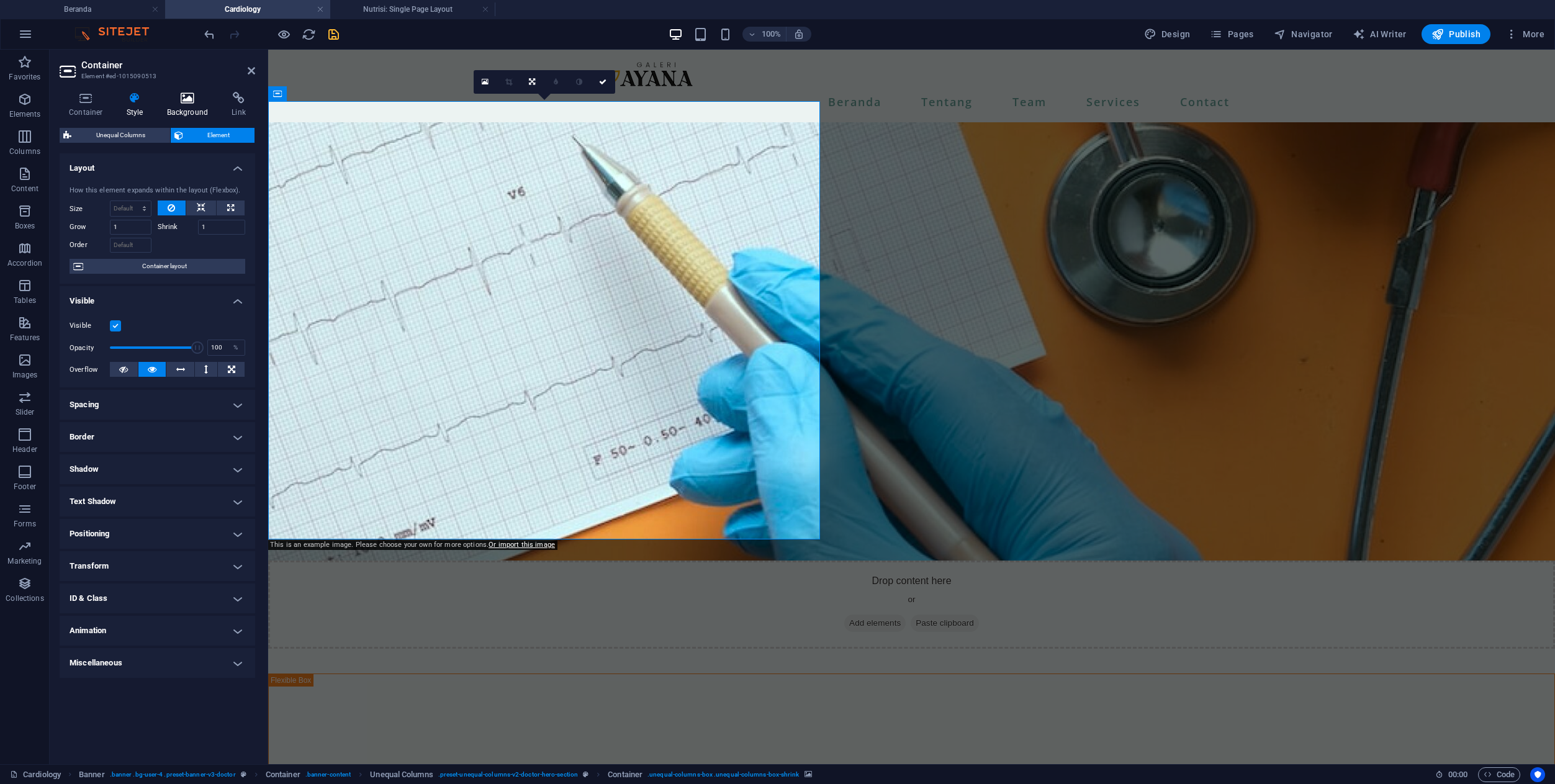
click at [193, 109] on h4 "Background" at bounding box center [190, 104] width 65 height 26
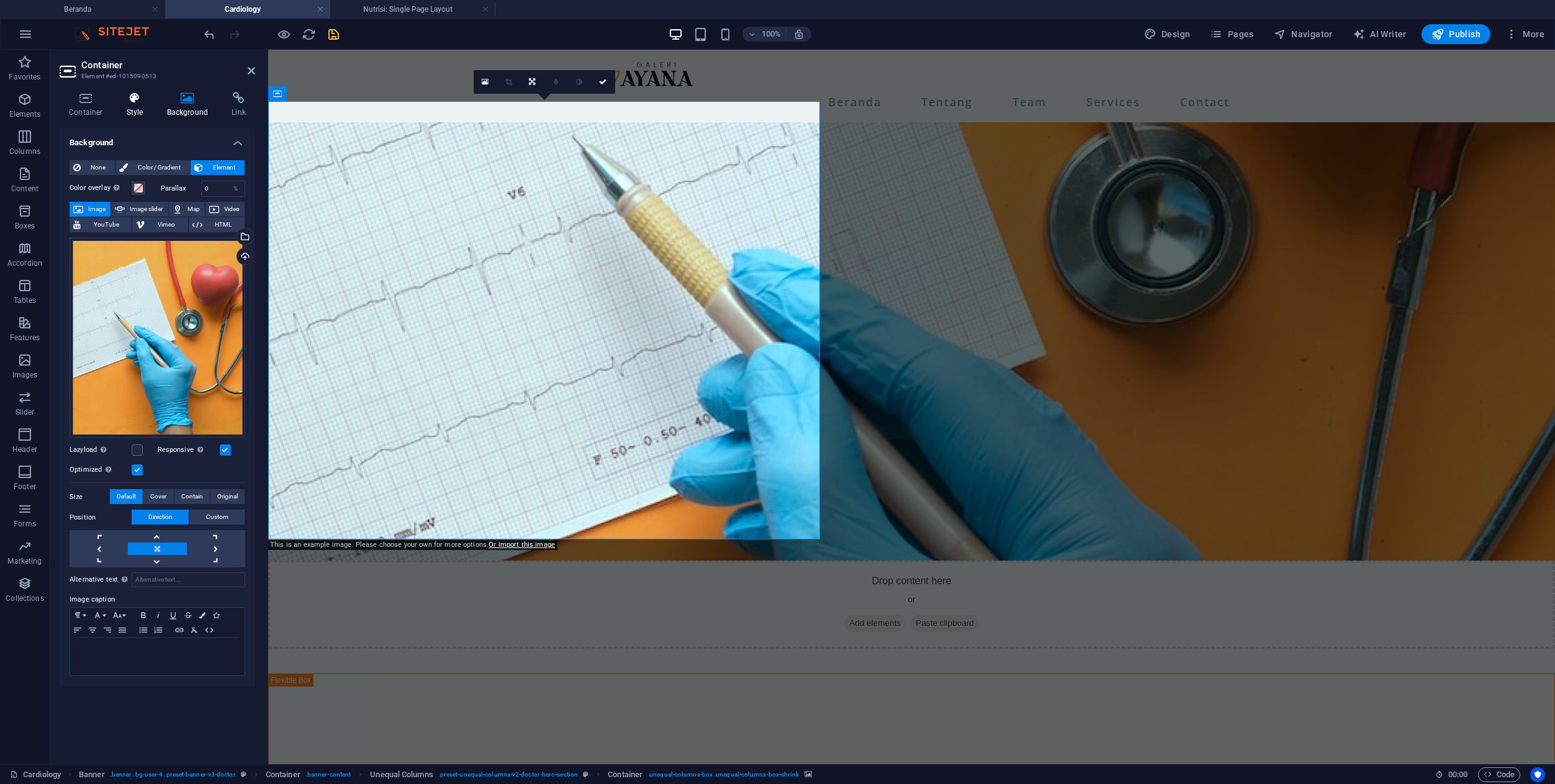
click at [139, 100] on icon at bounding box center [135, 98] width 35 height 12
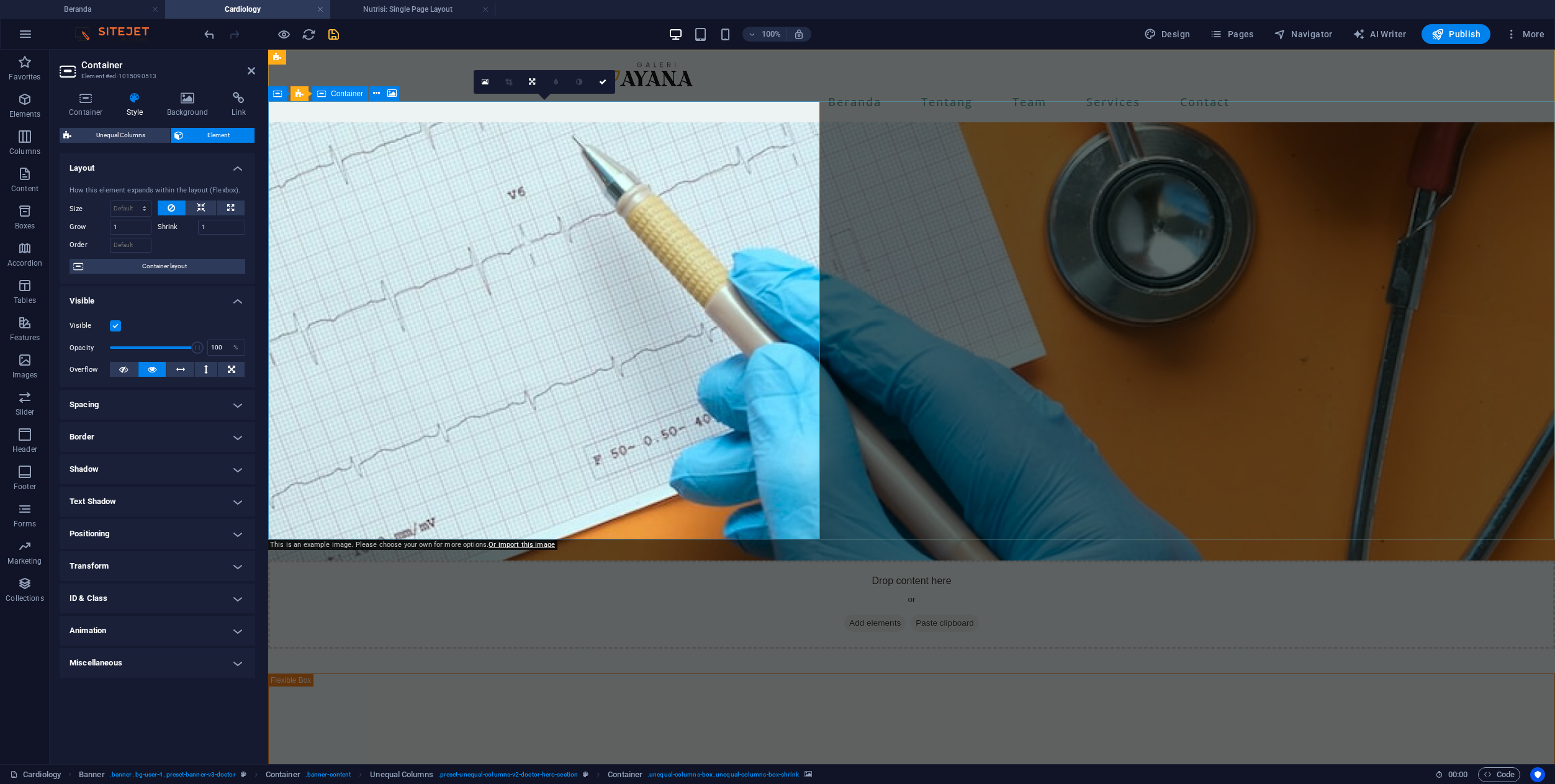
click at [503, 245] on figure at bounding box center [911, 341] width 1286 height 438
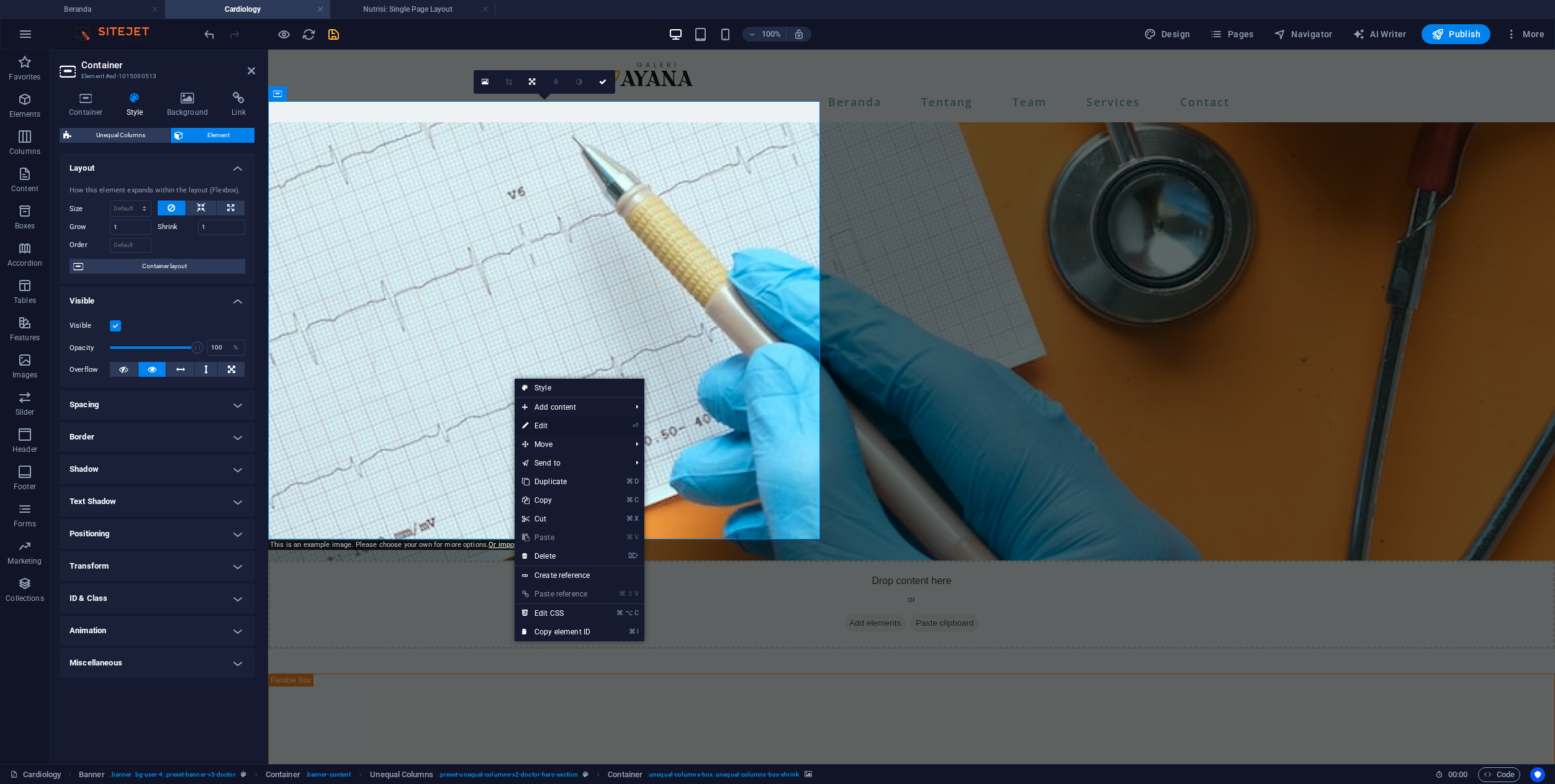
click at [538, 428] on link "⏎ Edit" at bounding box center [556, 425] width 83 height 19
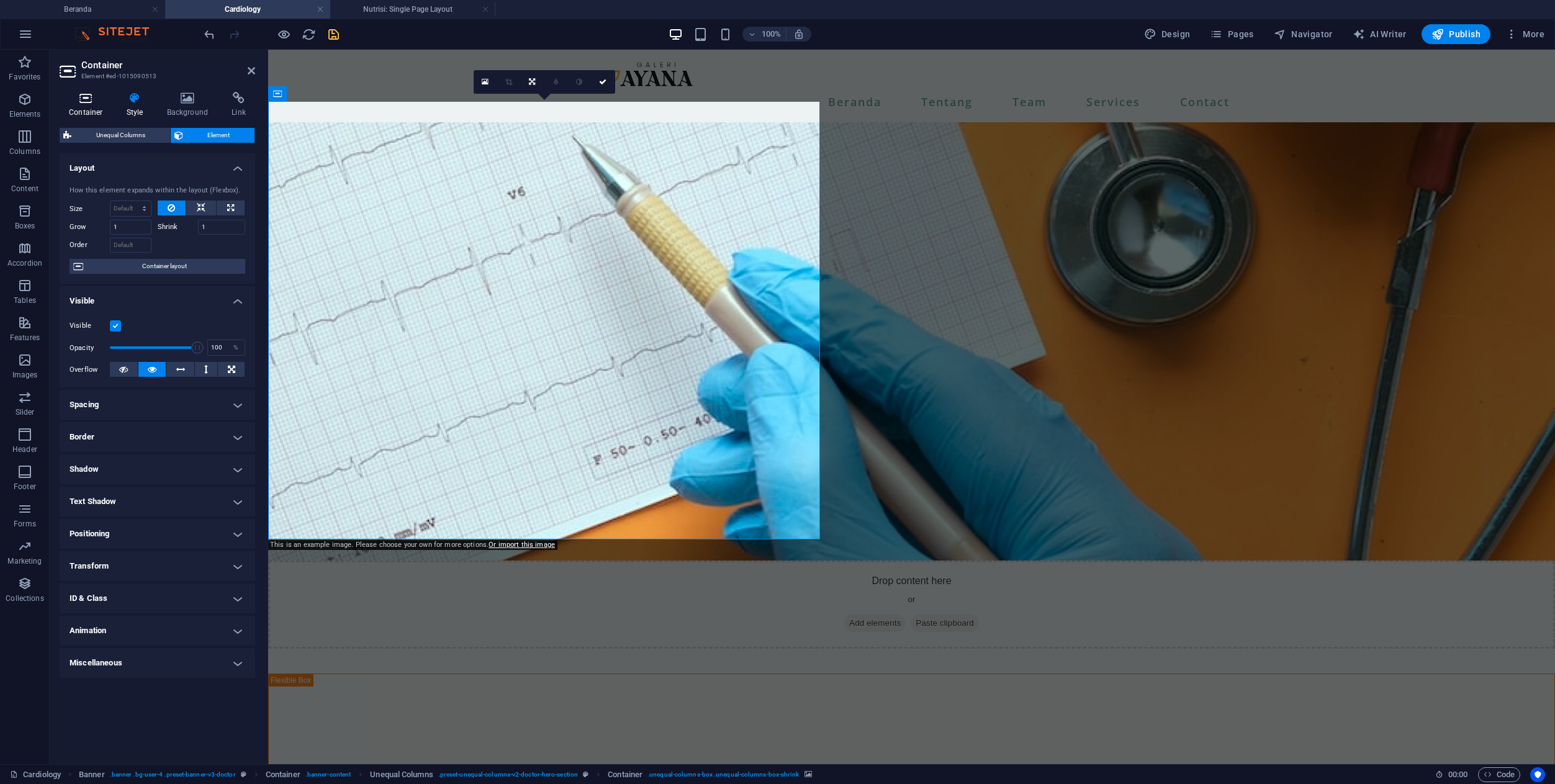
click at [95, 99] on icon at bounding box center [86, 98] width 53 height 12
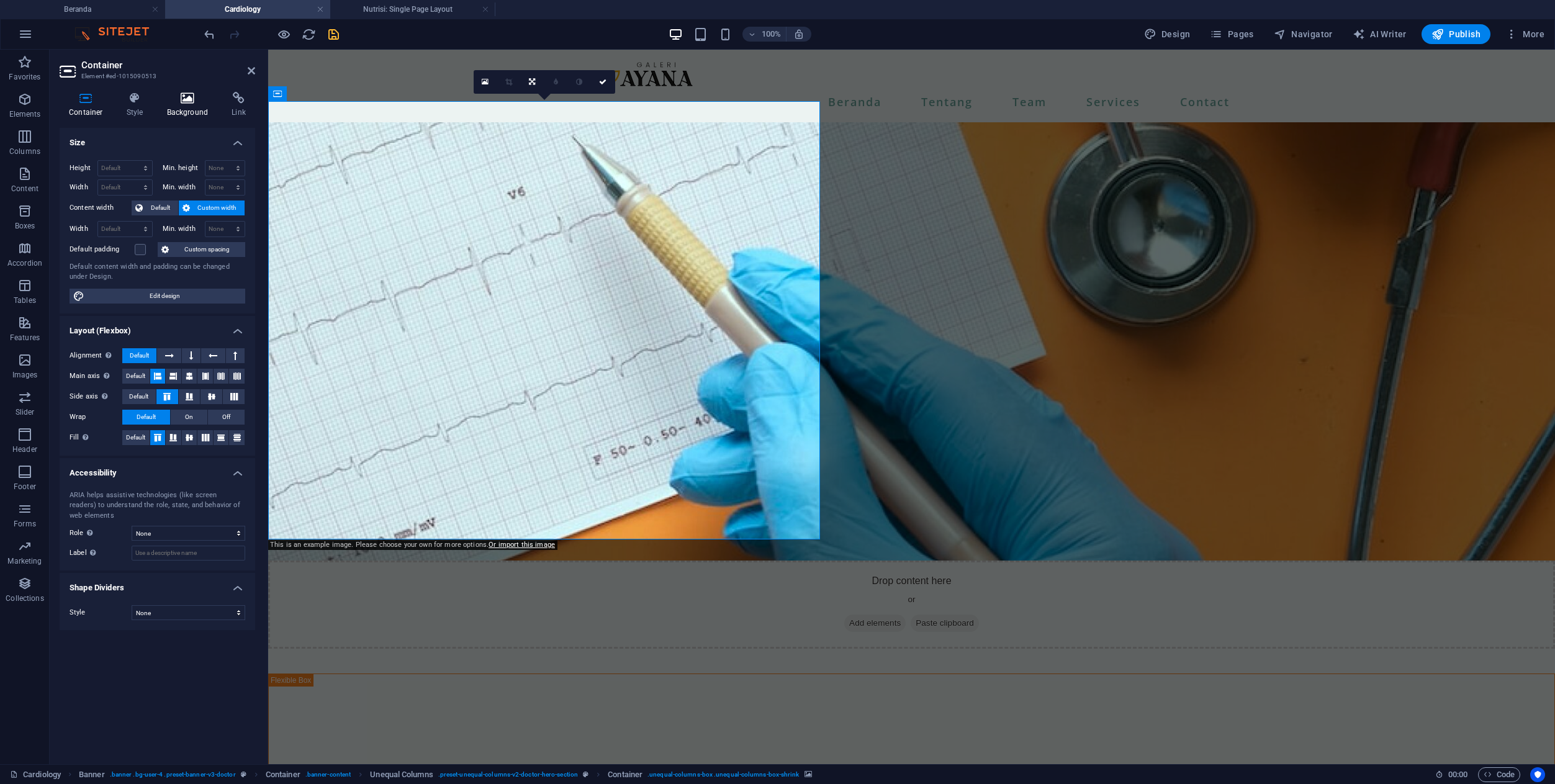
click at [206, 113] on h4 "Background" at bounding box center [190, 104] width 65 height 26
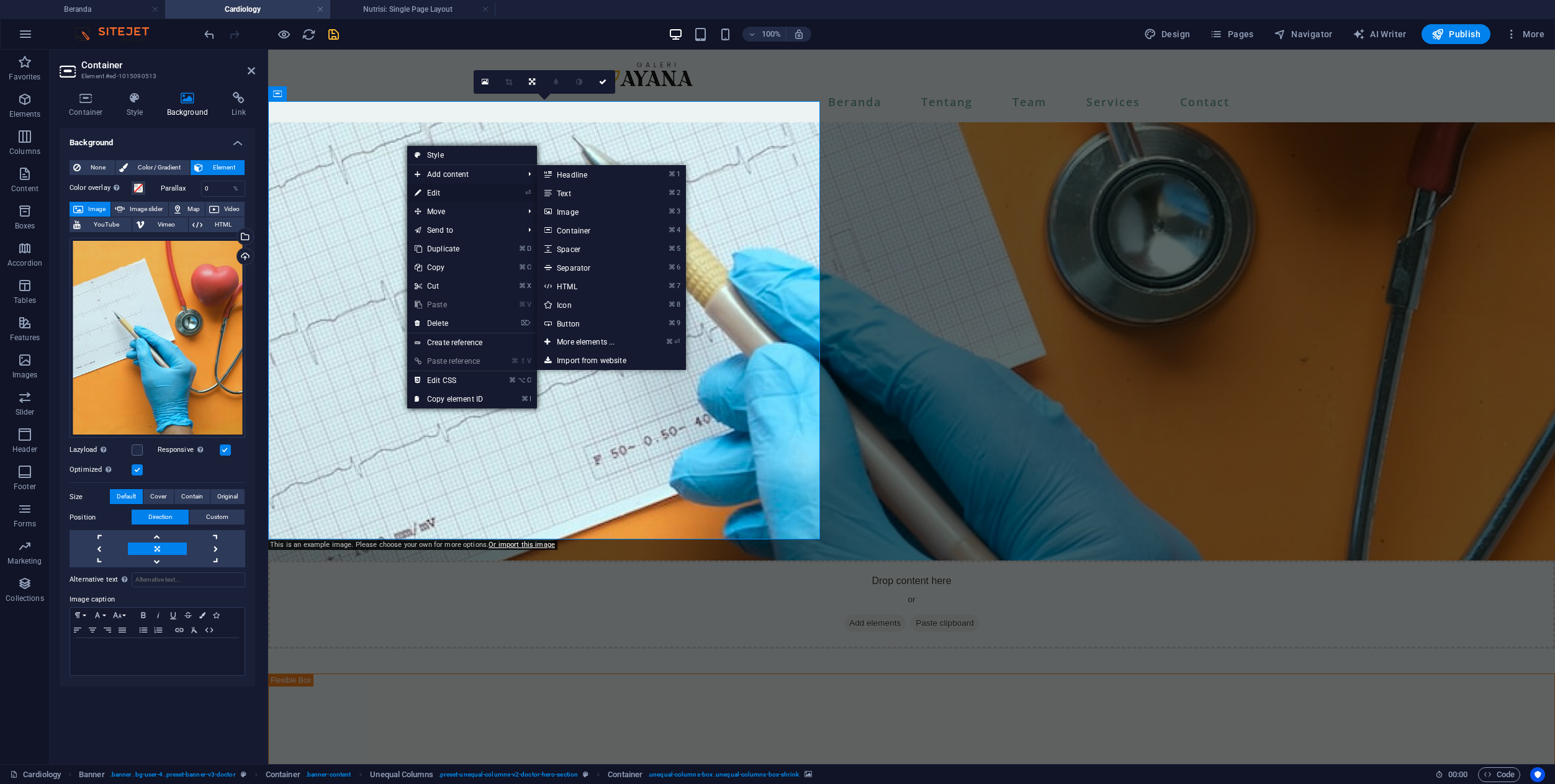
click at [422, 194] on link "⏎ Edit" at bounding box center [449, 193] width 83 height 19
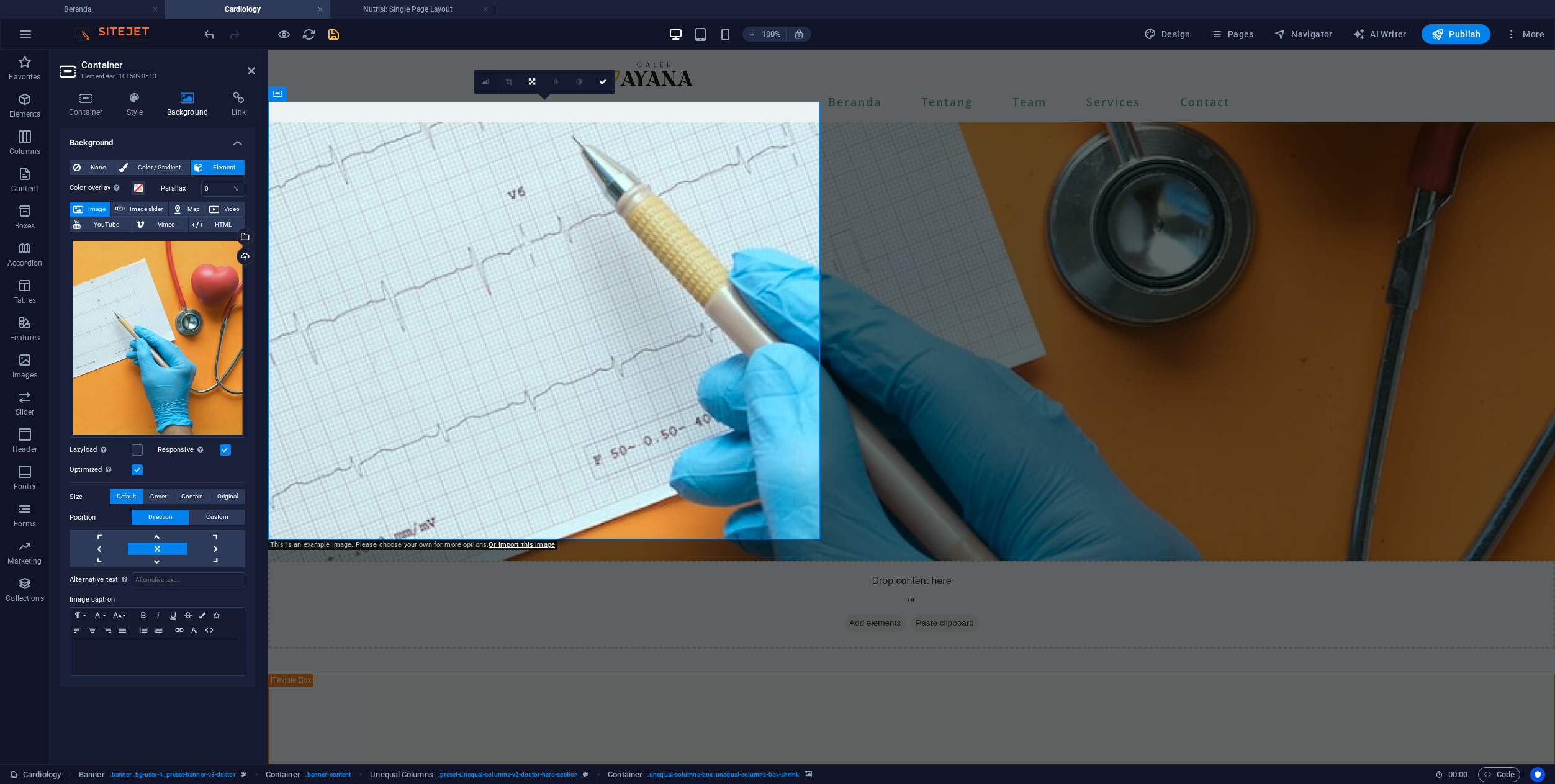
click at [486, 84] on icon at bounding box center [485, 82] width 7 height 9
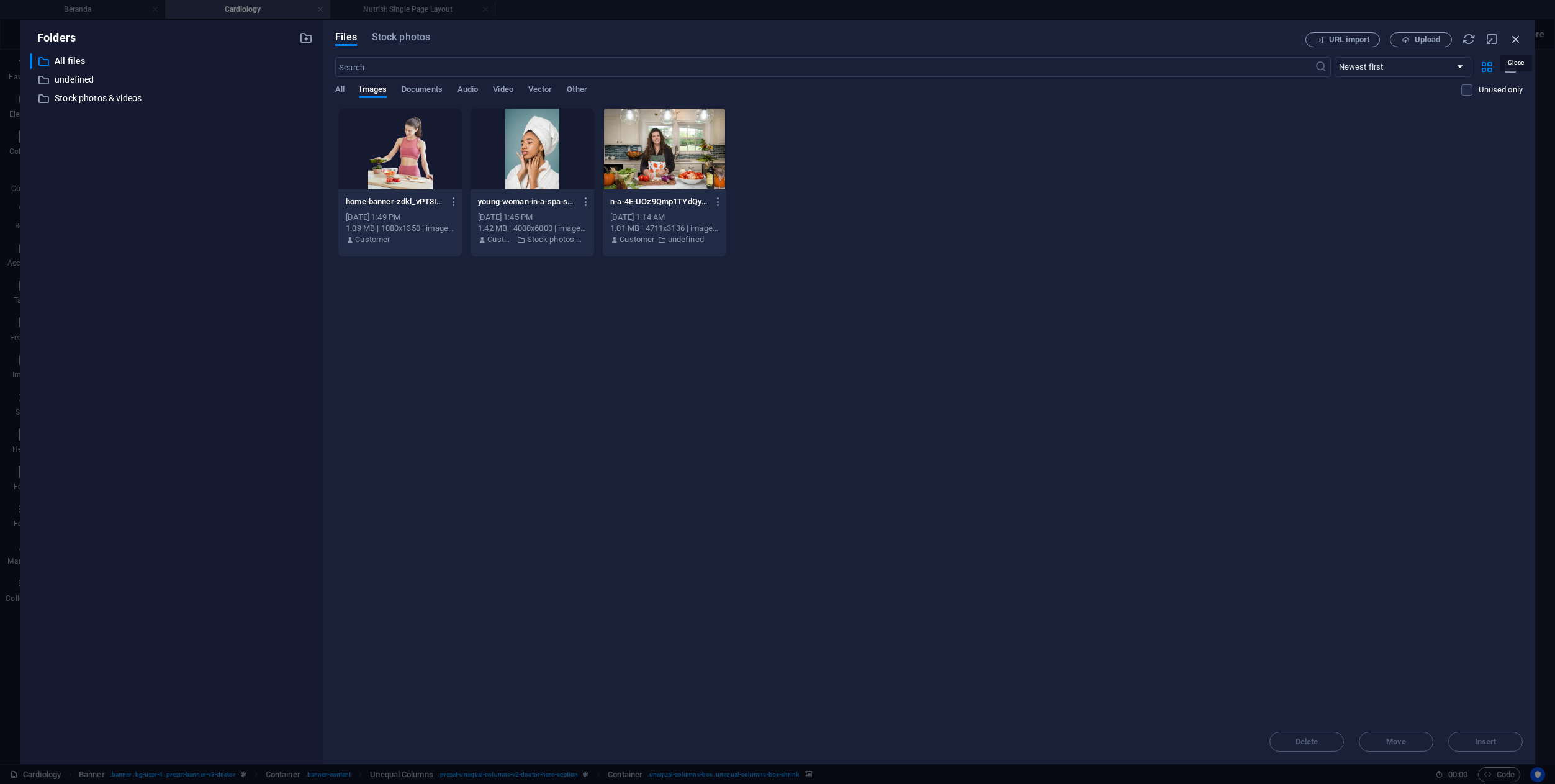
click at [1515, 41] on icon "button" at bounding box center [1515, 39] width 13 height 13
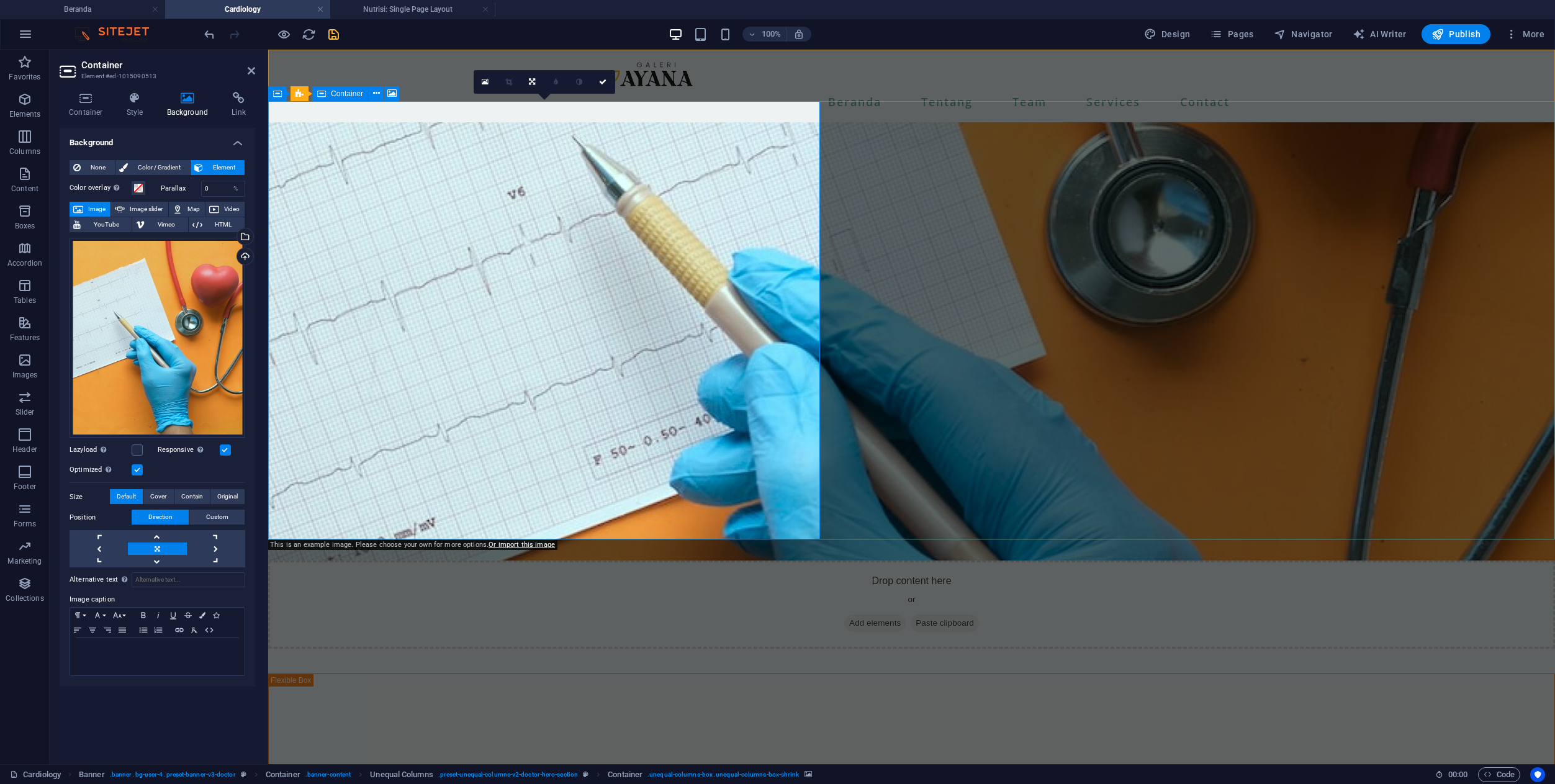
click at [758, 435] on figure at bounding box center [911, 341] width 1286 height 438
click at [256, 72] on aside "Container Element #ed-1015090513 Container Style Background Link Size Height De…" at bounding box center [158, 407] width 218 height 714
click at [248, 70] on icon at bounding box center [251, 70] width 7 height 10
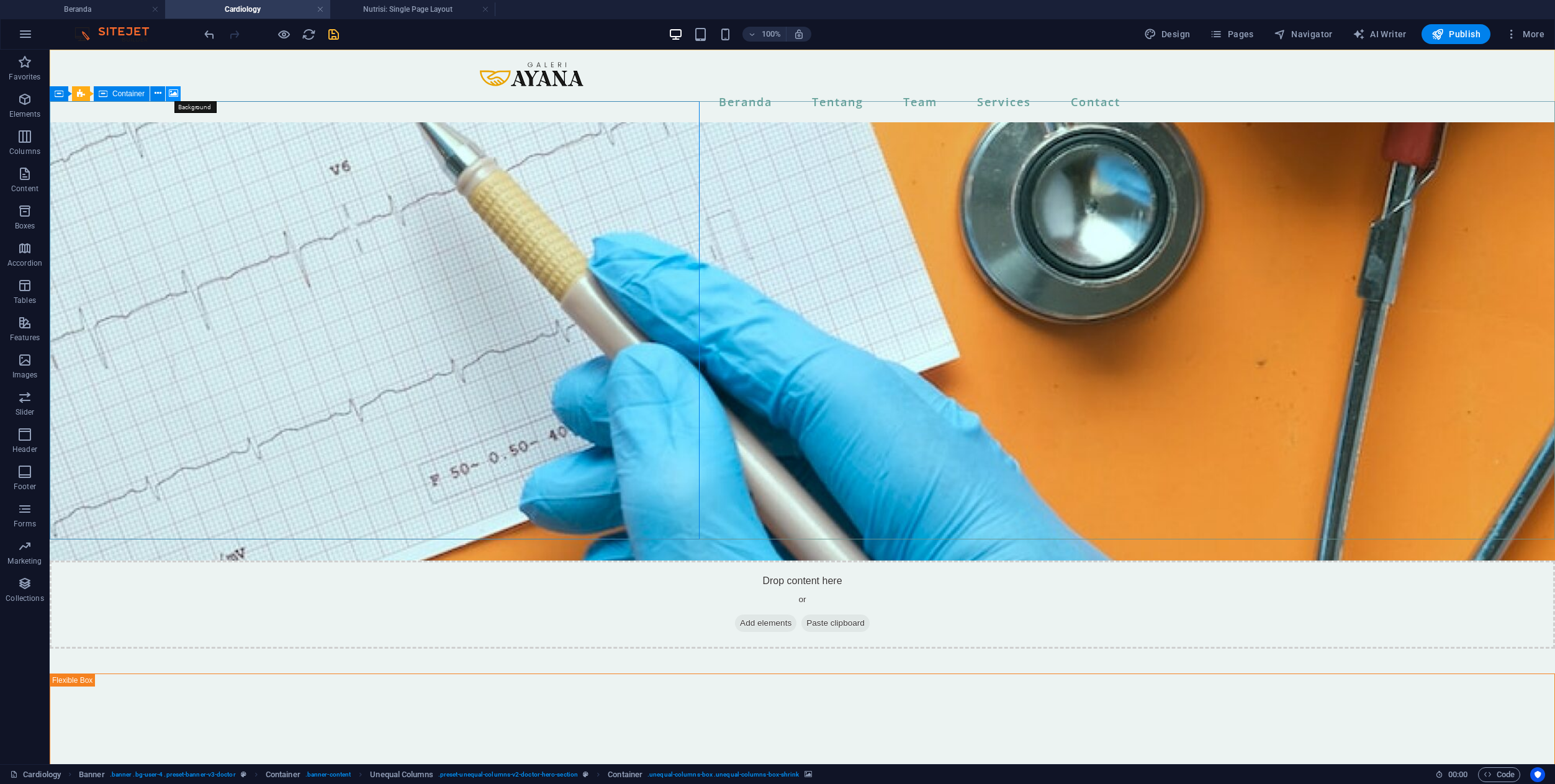
click at [172, 97] on icon at bounding box center [173, 93] width 10 height 13
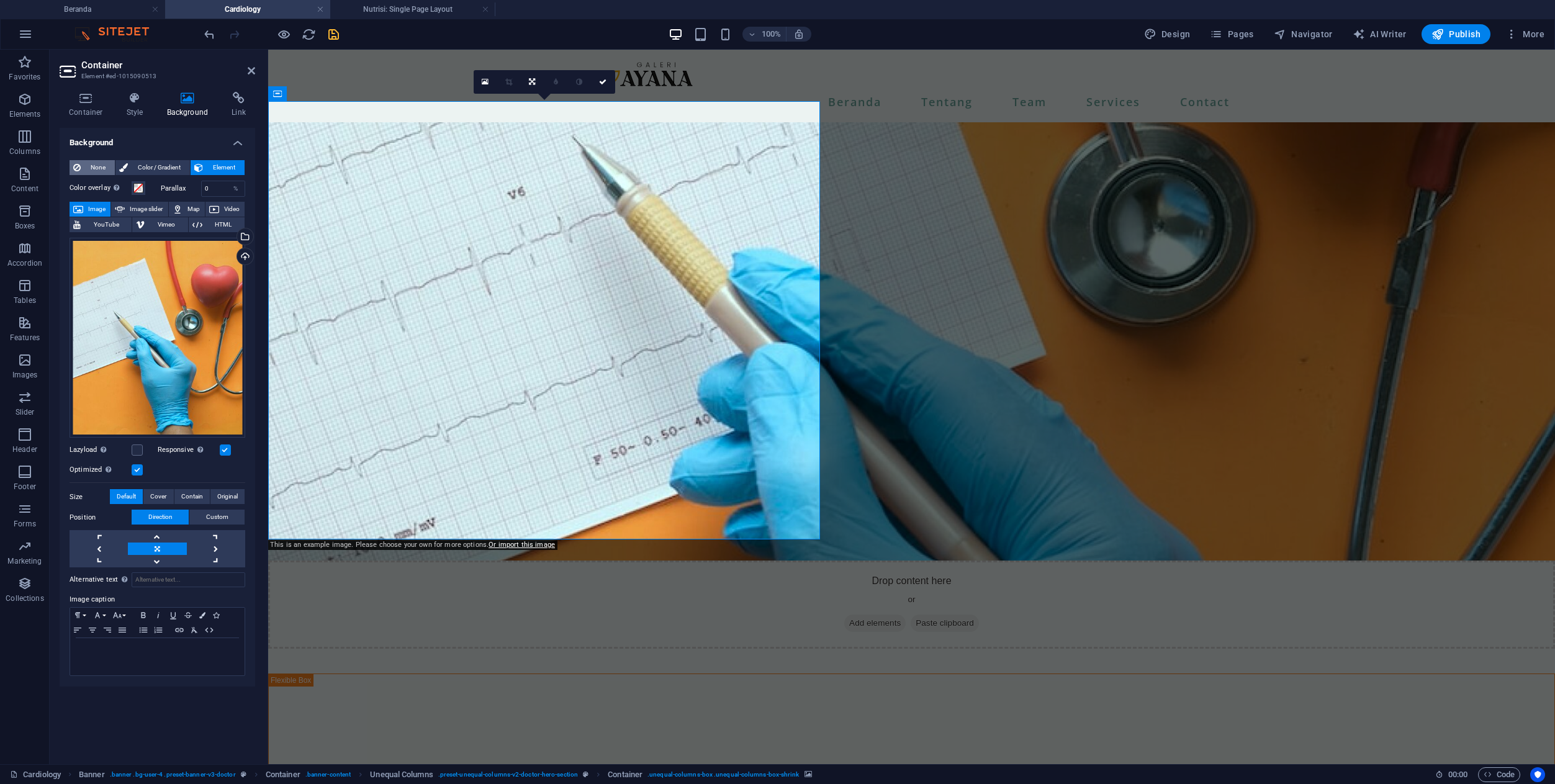
click at [100, 164] on span "None" at bounding box center [97, 167] width 27 height 15
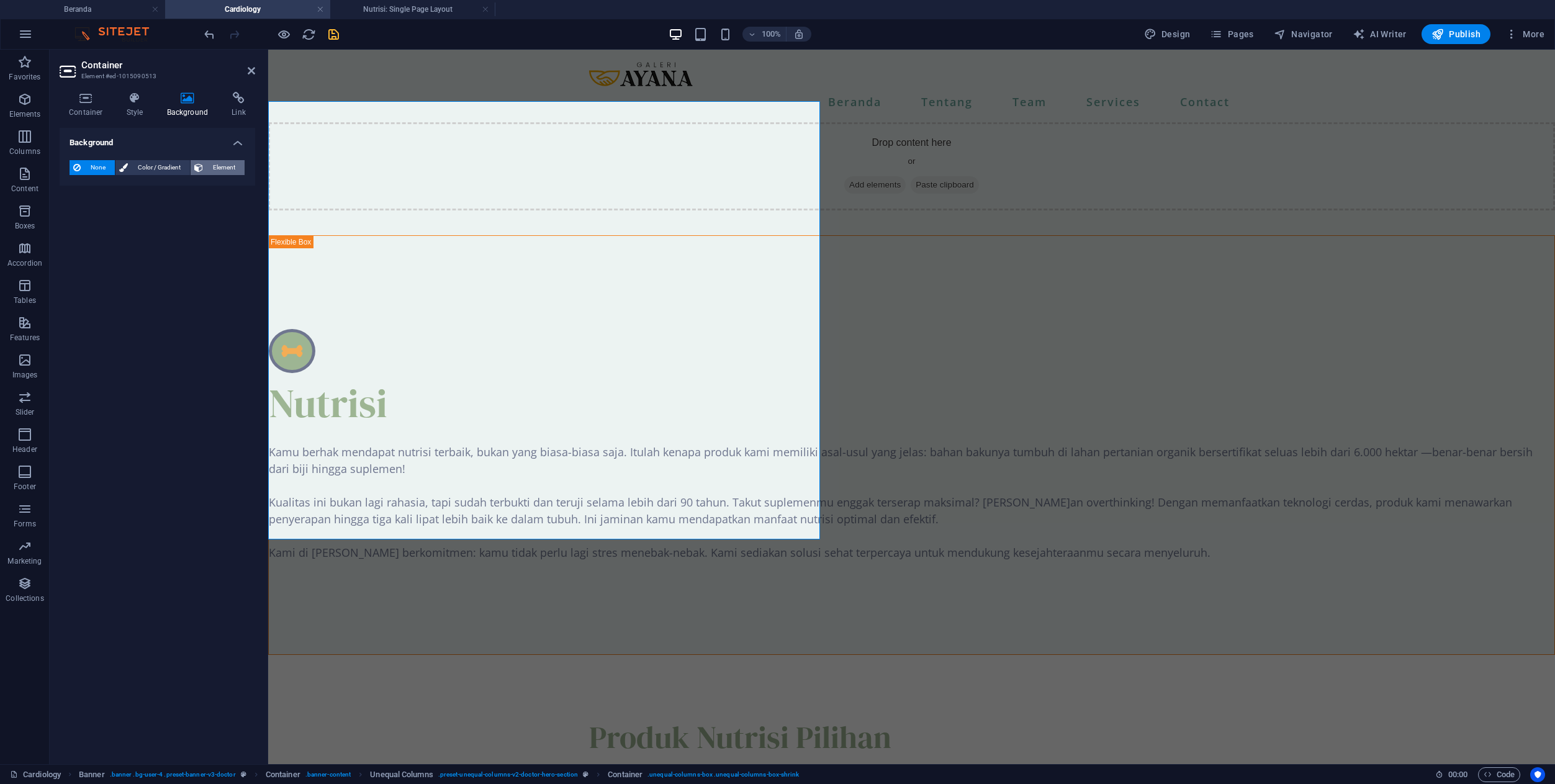
click at [214, 166] on span "Element" at bounding box center [224, 167] width 34 height 15
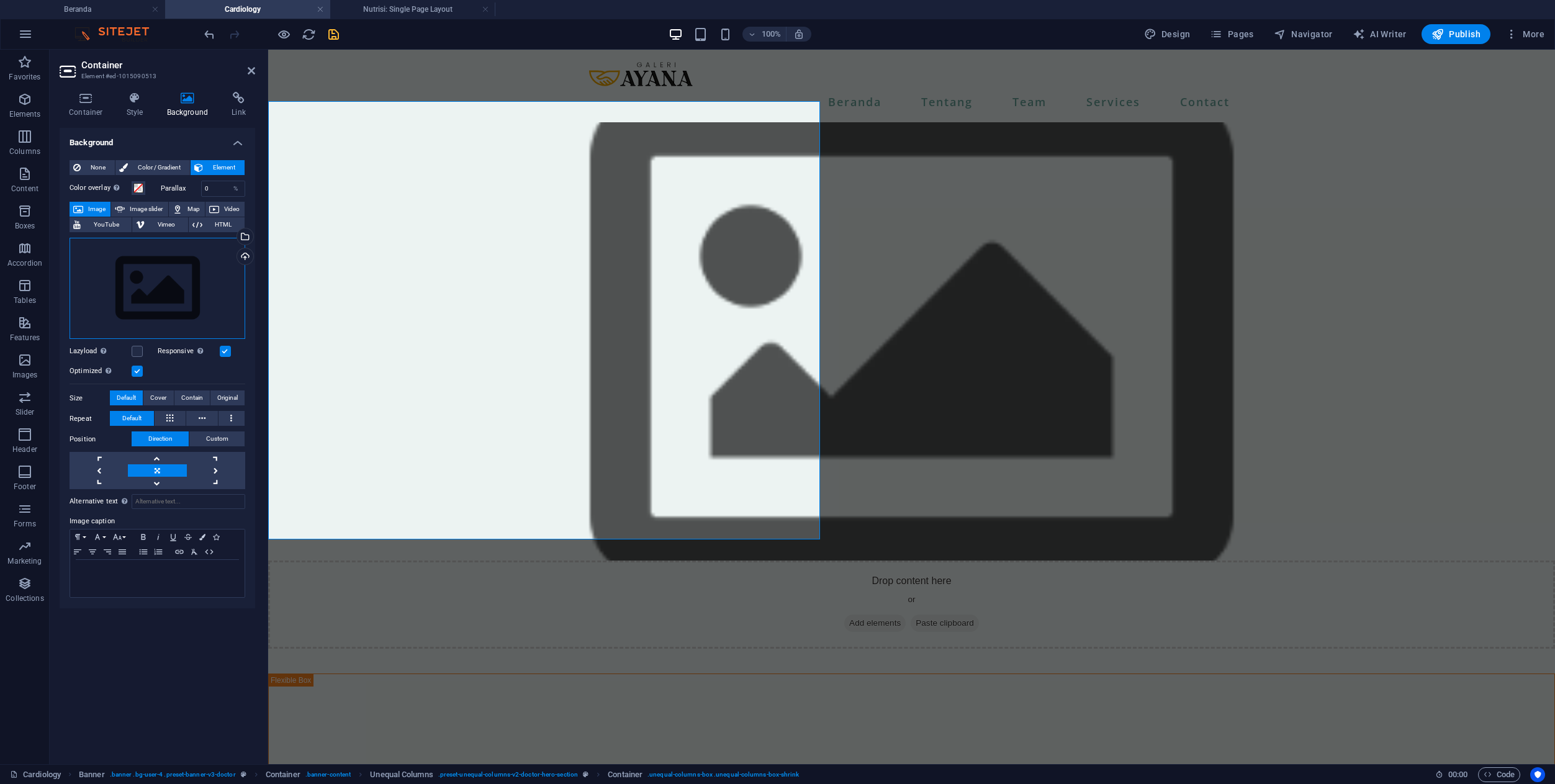
click at [187, 289] on div "Drag files here, click to choose files or select files from Files or our free s…" at bounding box center [157, 288] width 176 height 102
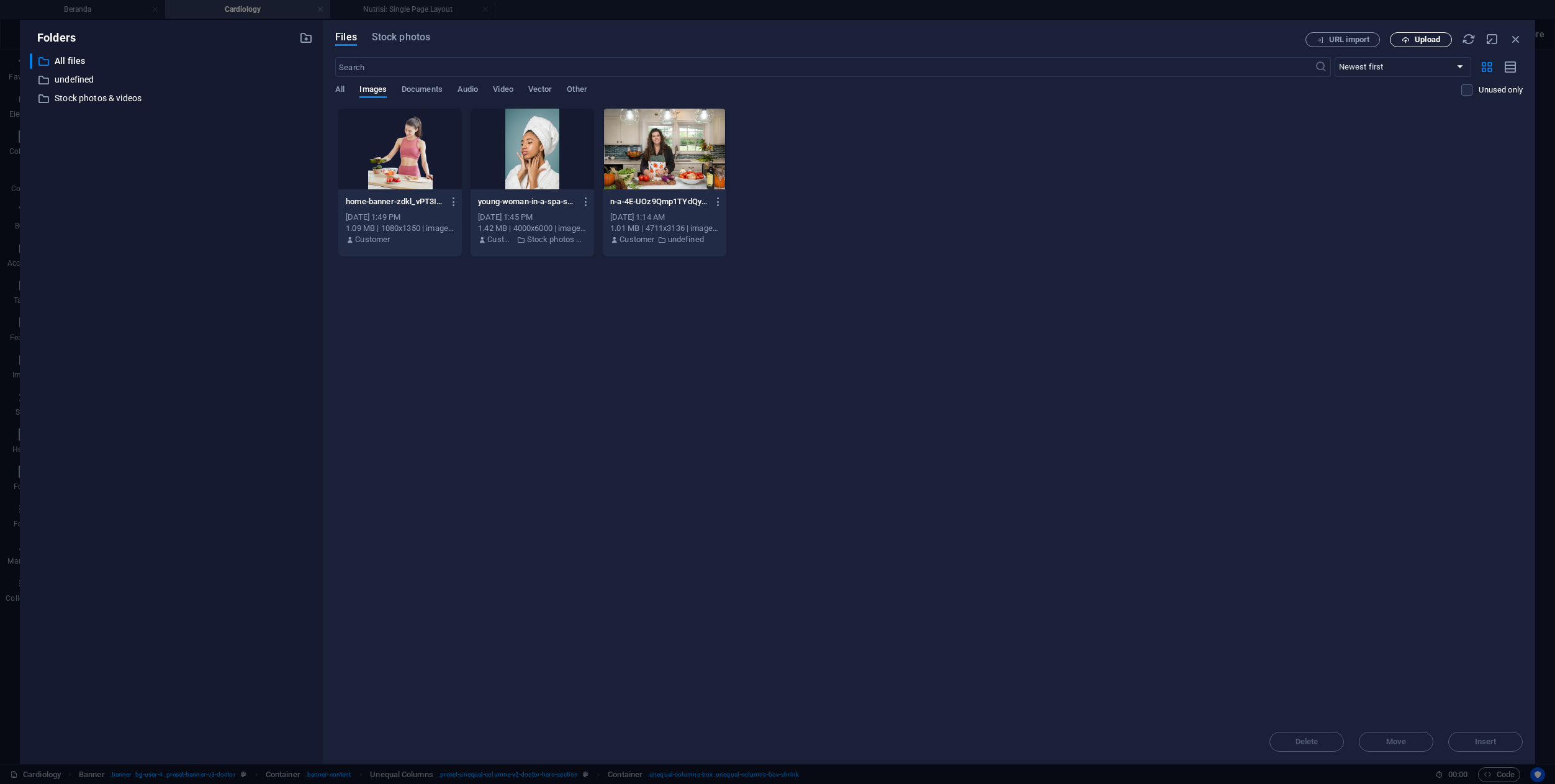
click at [1403, 39] on icon "button" at bounding box center [1405, 40] width 8 height 8
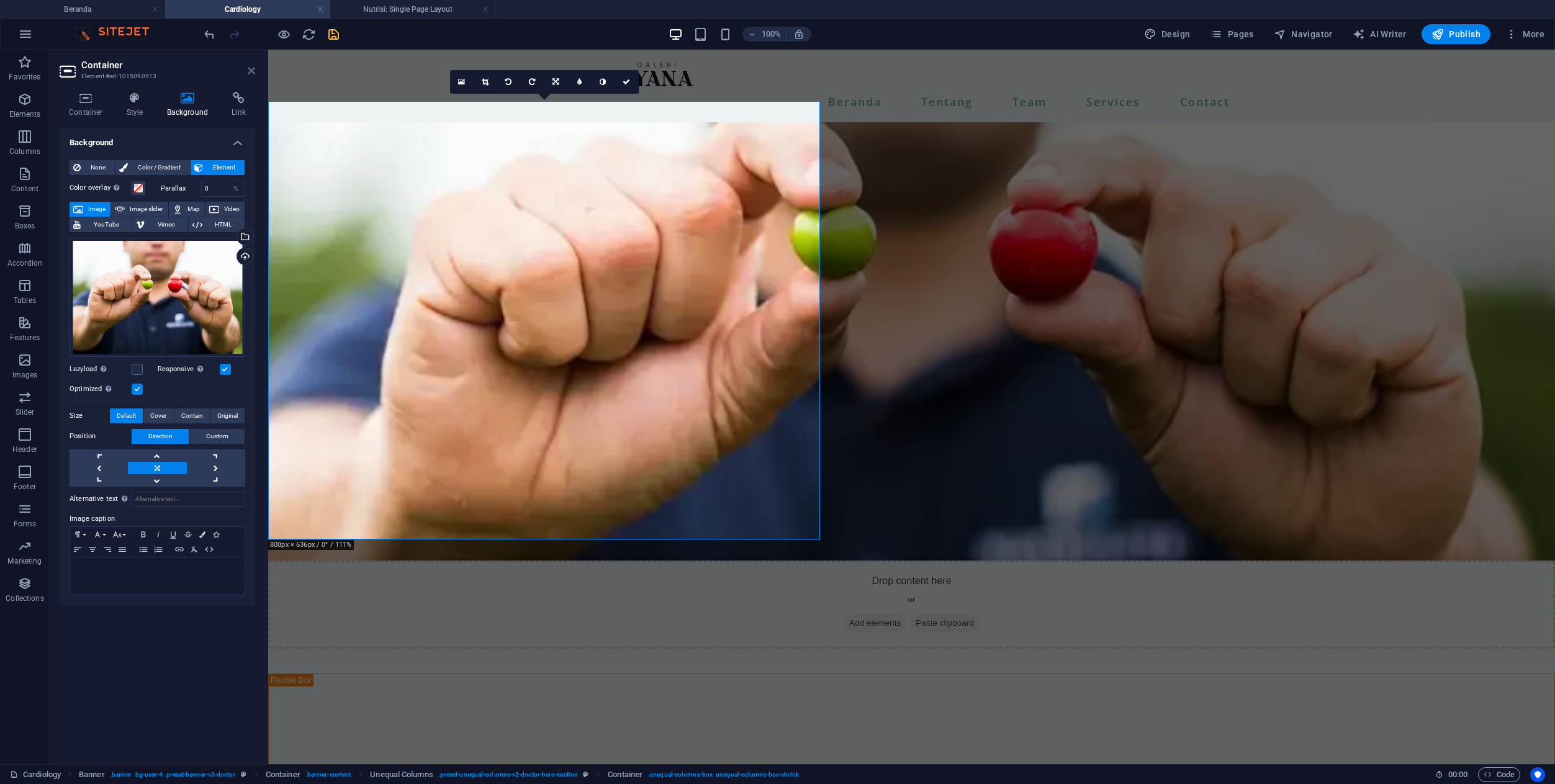
click at [253, 70] on icon at bounding box center [251, 70] width 7 height 10
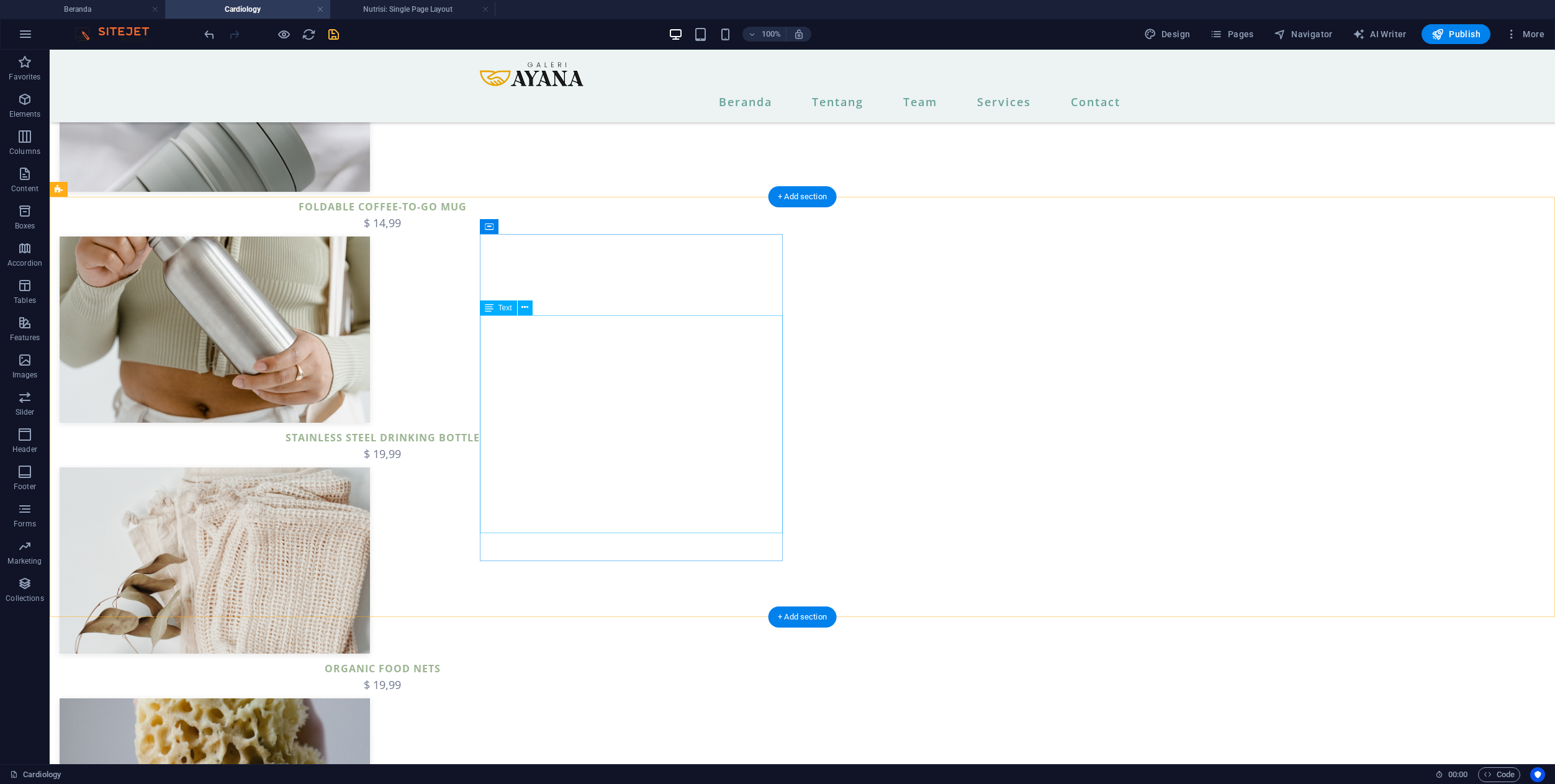
scroll to position [1257, 0]
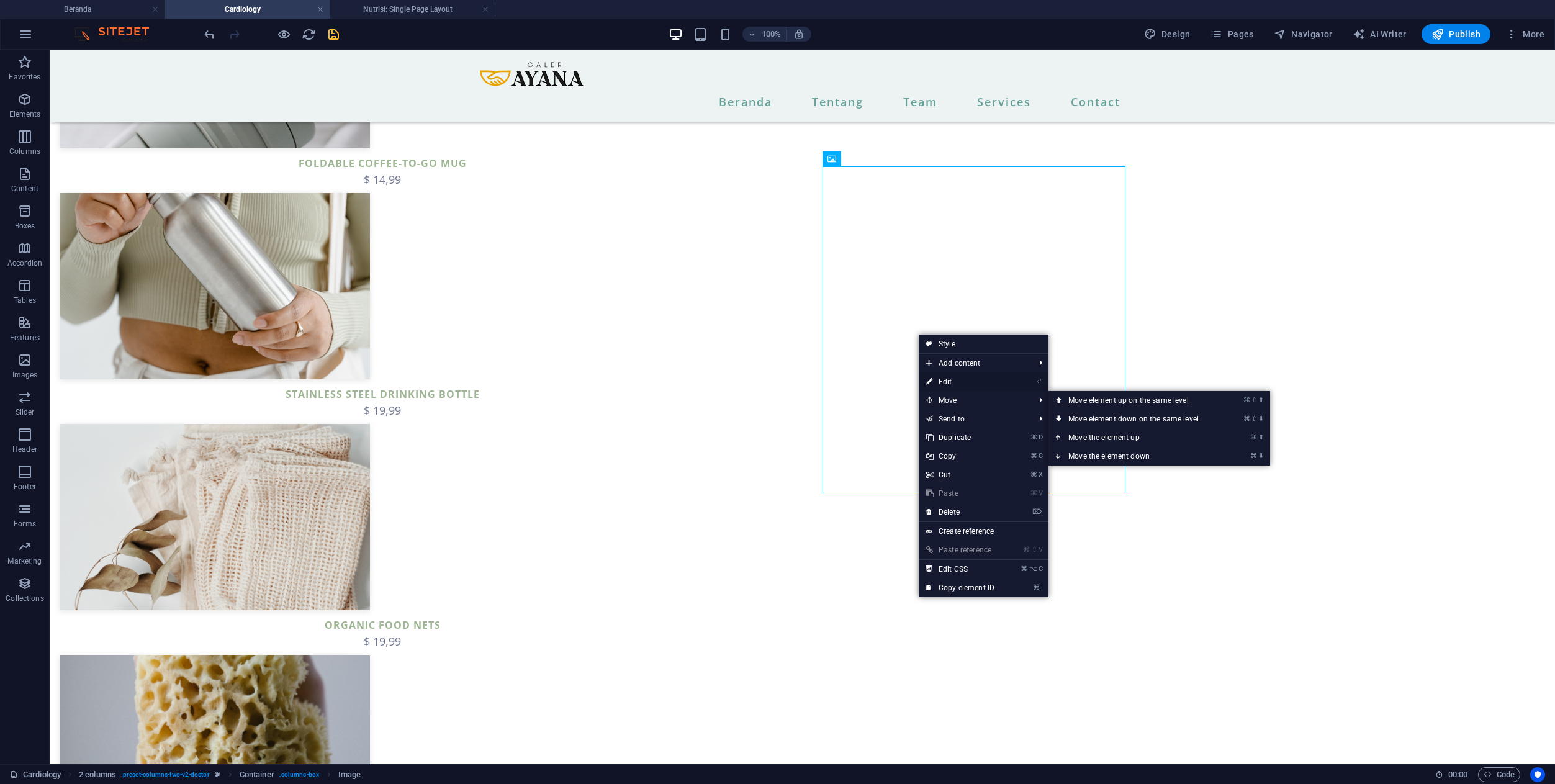
click at [937, 376] on link "⏎ Edit" at bounding box center [960, 381] width 83 height 19
select select "%"
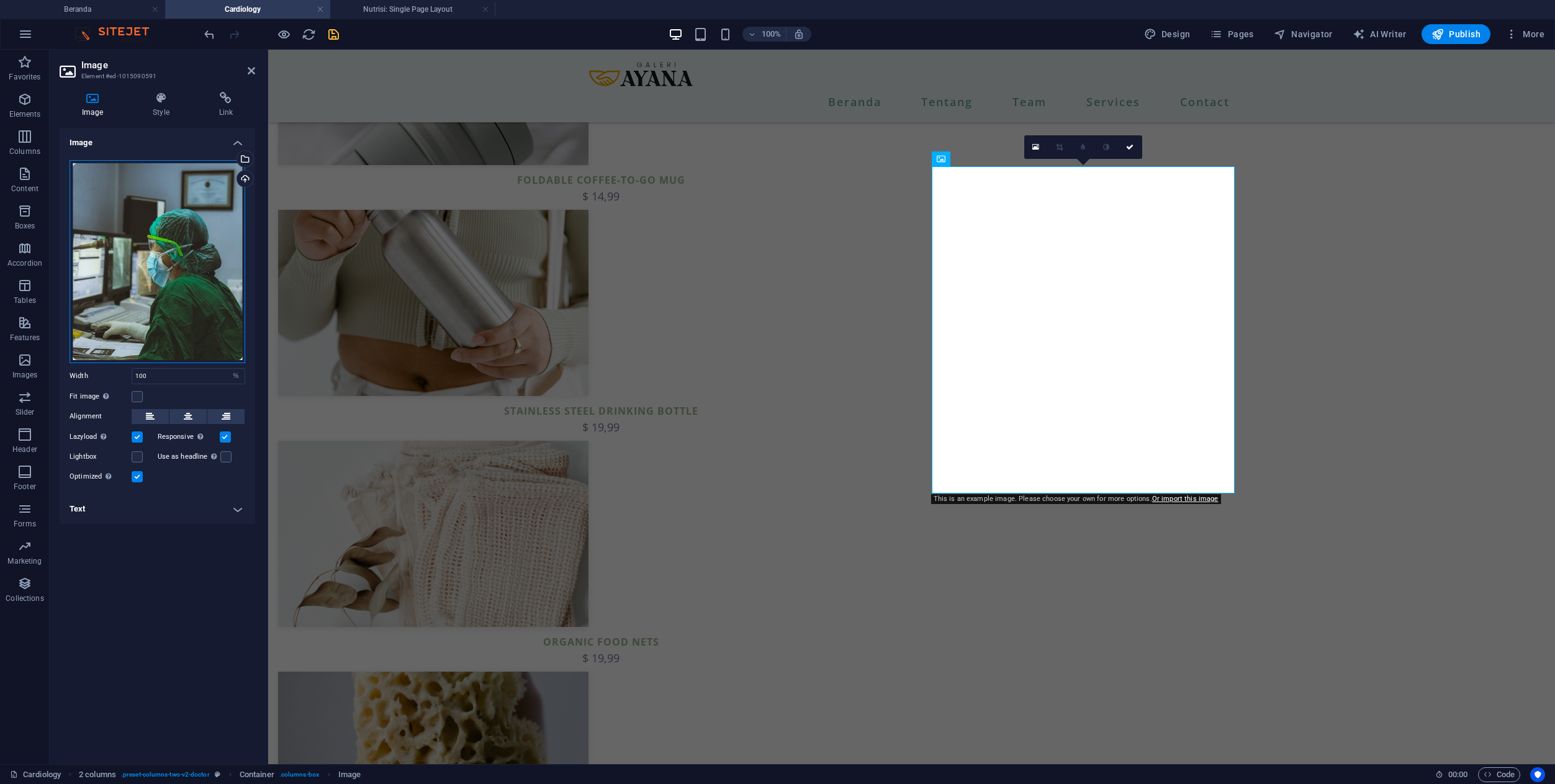
click at [210, 188] on div "Drag files here, click to choose files or select files from Files or our free s…" at bounding box center [157, 262] width 176 height 203
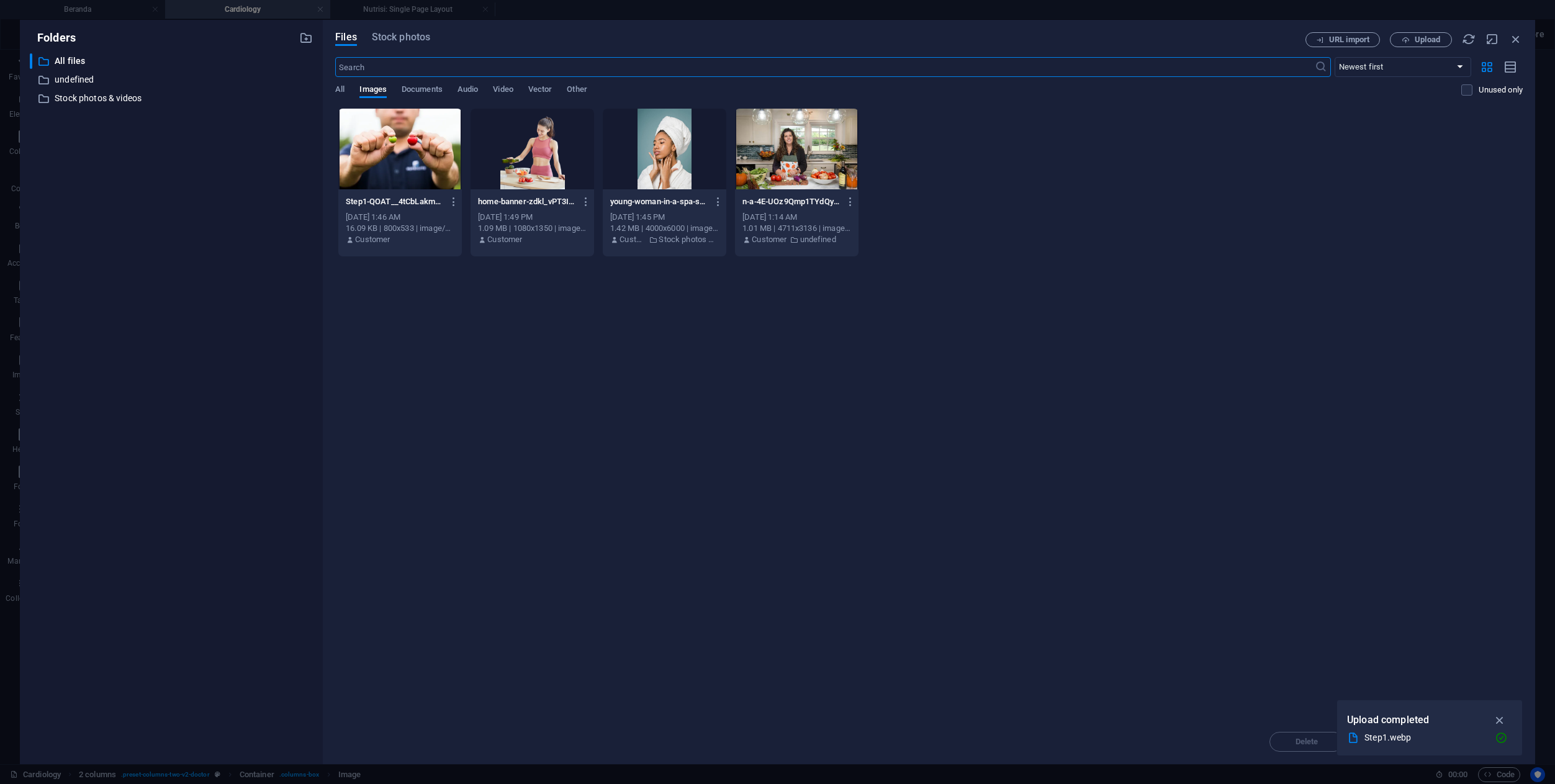
click at [428, 141] on div at bounding box center [400, 148] width 124 height 80
click at [1429, 39] on span "Upload" at bounding box center [1427, 40] width 26 height 7
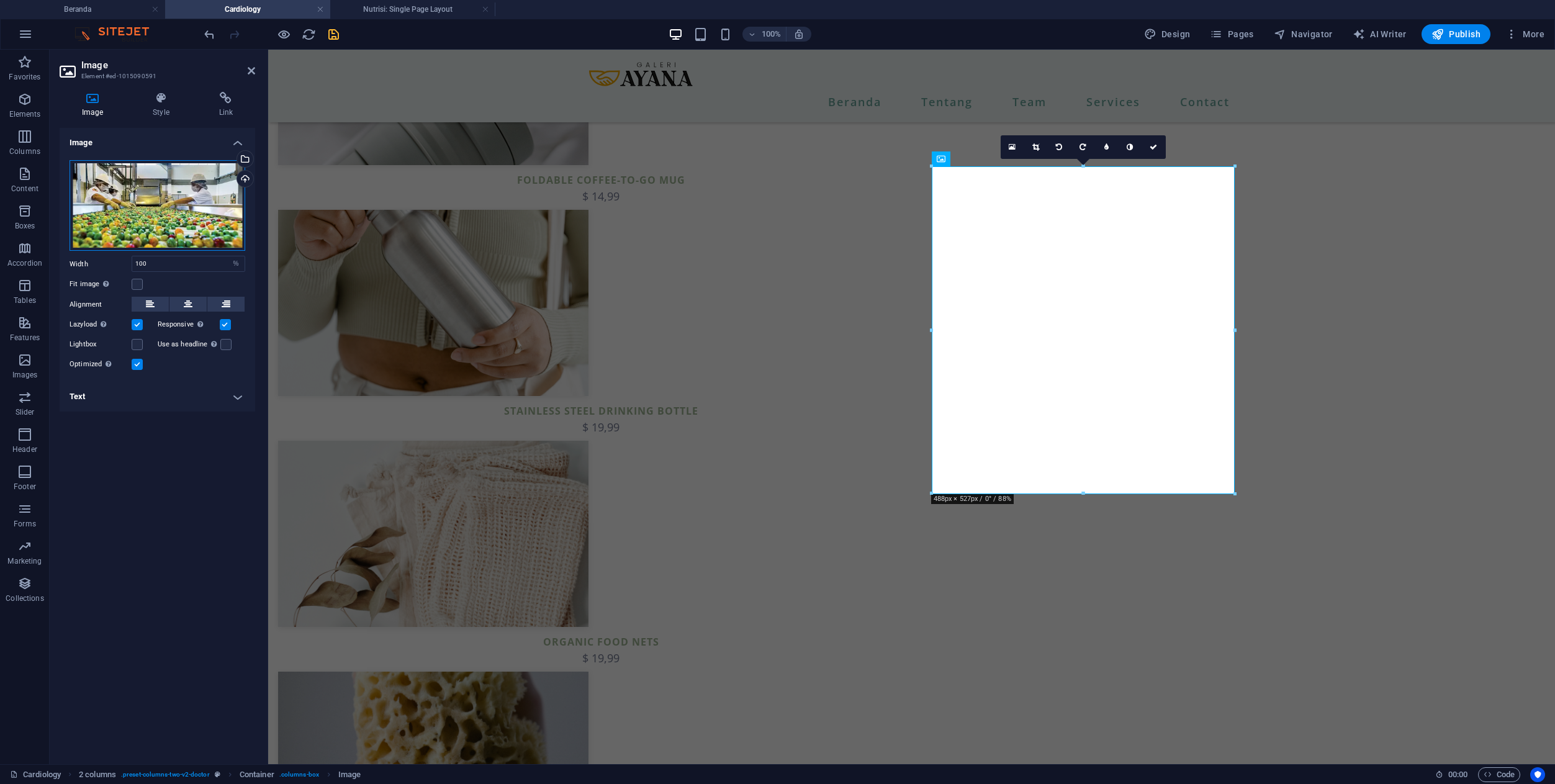
click at [159, 214] on div "Drag files here, click to choose files or select files from Files or our free s…" at bounding box center [157, 205] width 176 height 91
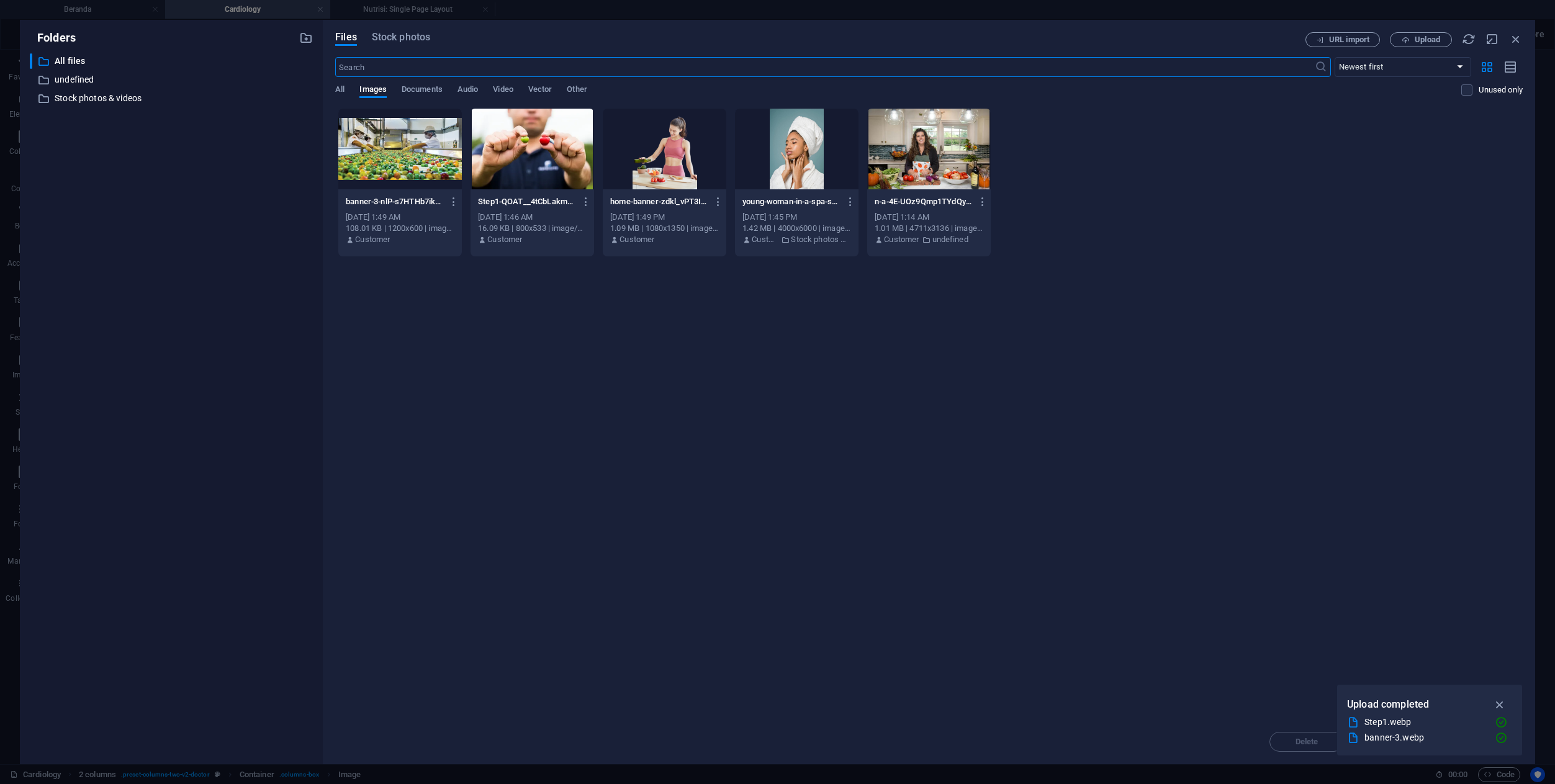
click at [551, 132] on div at bounding box center [532, 148] width 124 height 80
click at [1500, 700] on icon "button" at bounding box center [1500, 704] width 14 height 13
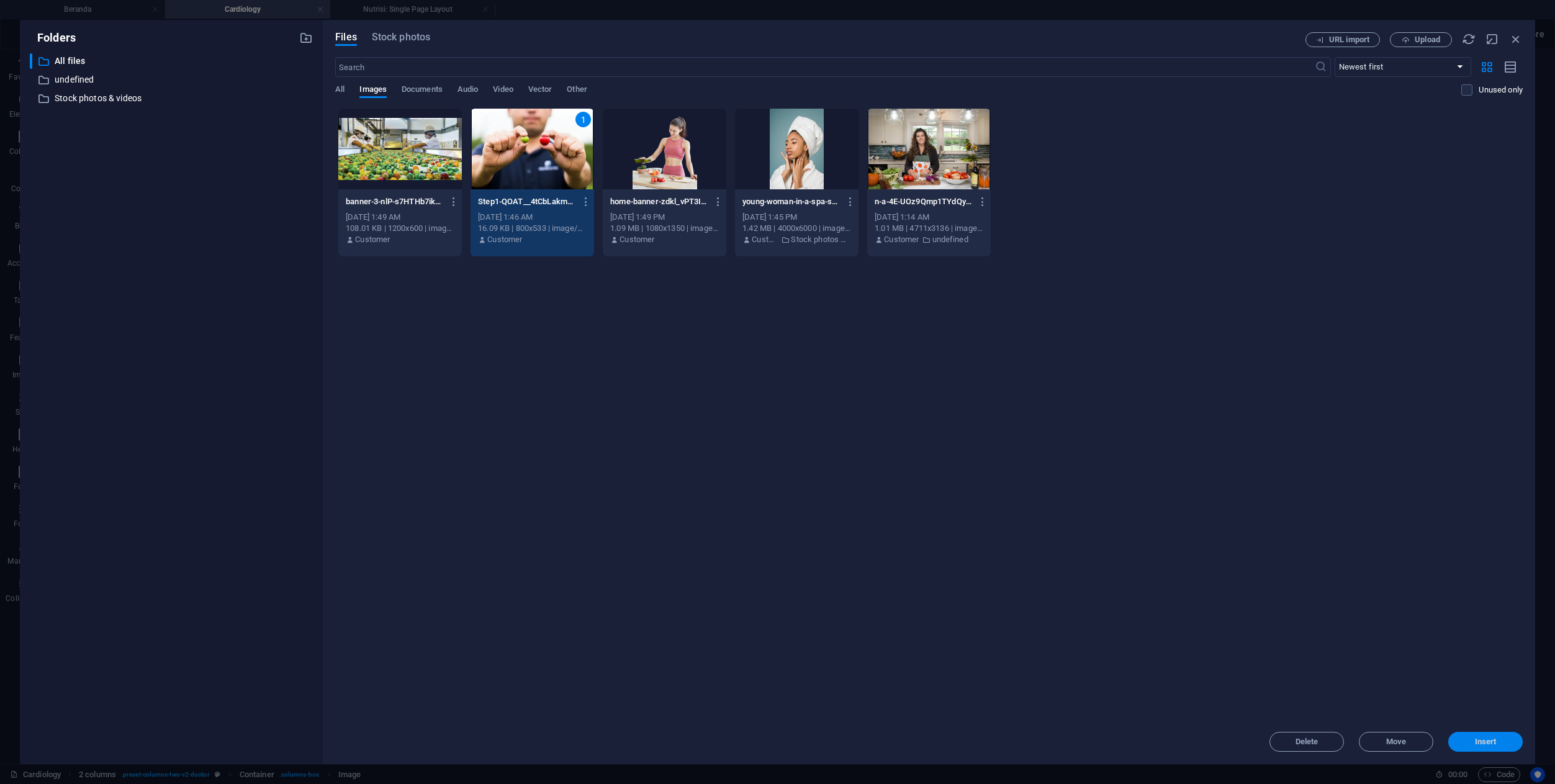
click at [1483, 747] on button "Insert" at bounding box center [1485, 742] width 74 height 19
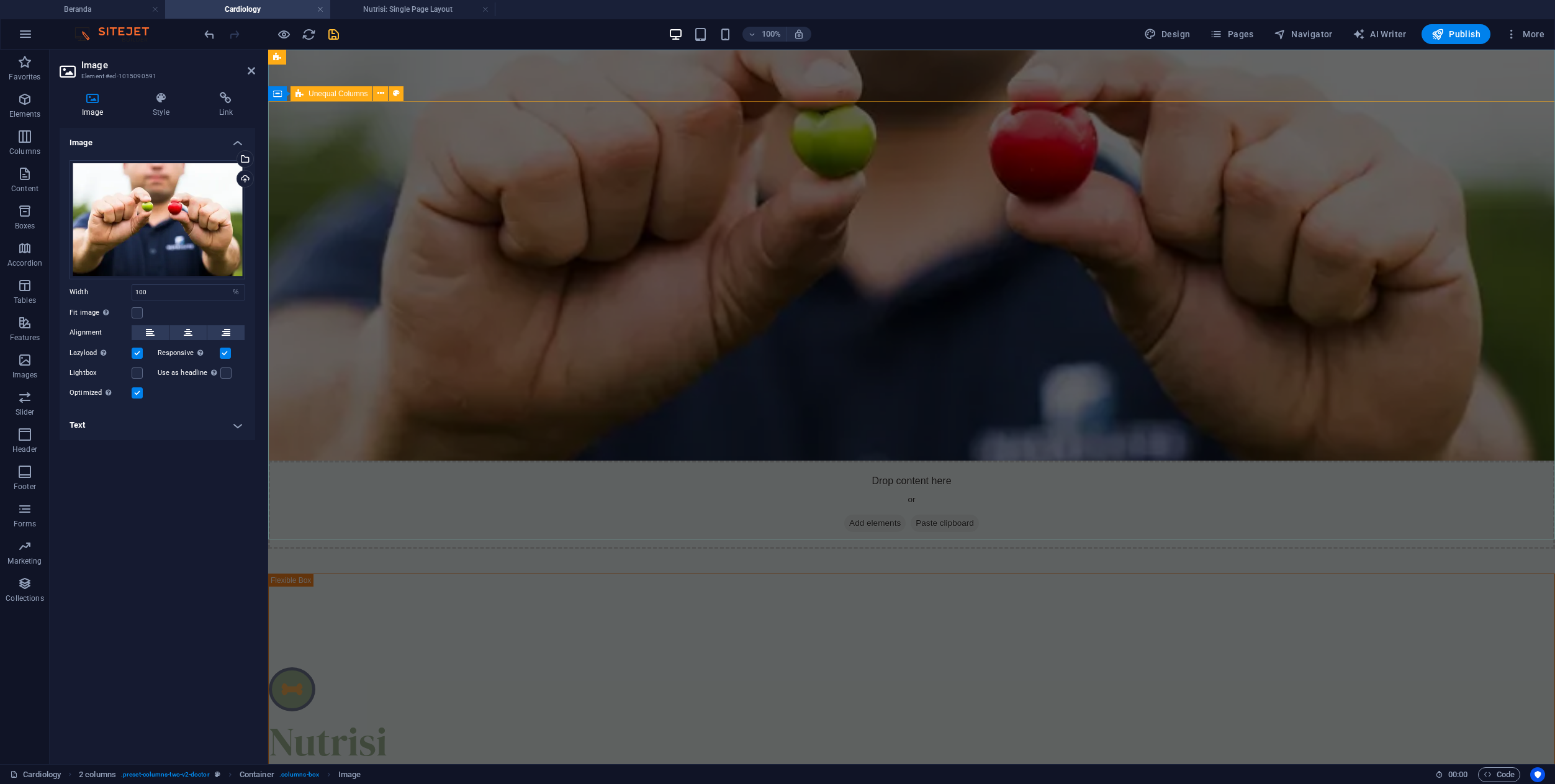
scroll to position [0, 0]
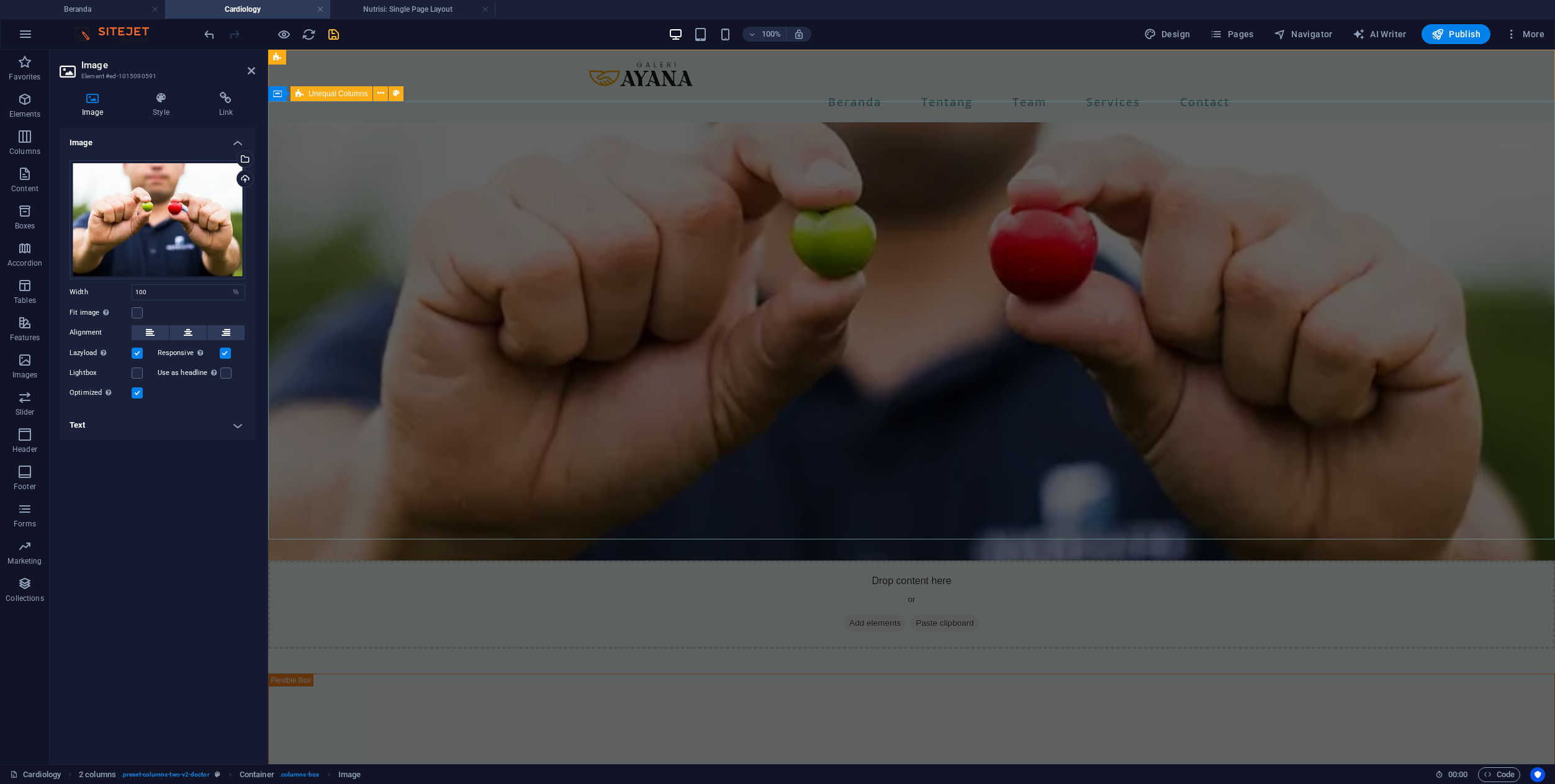
click at [559, 292] on figure at bounding box center [911, 341] width 1286 height 438
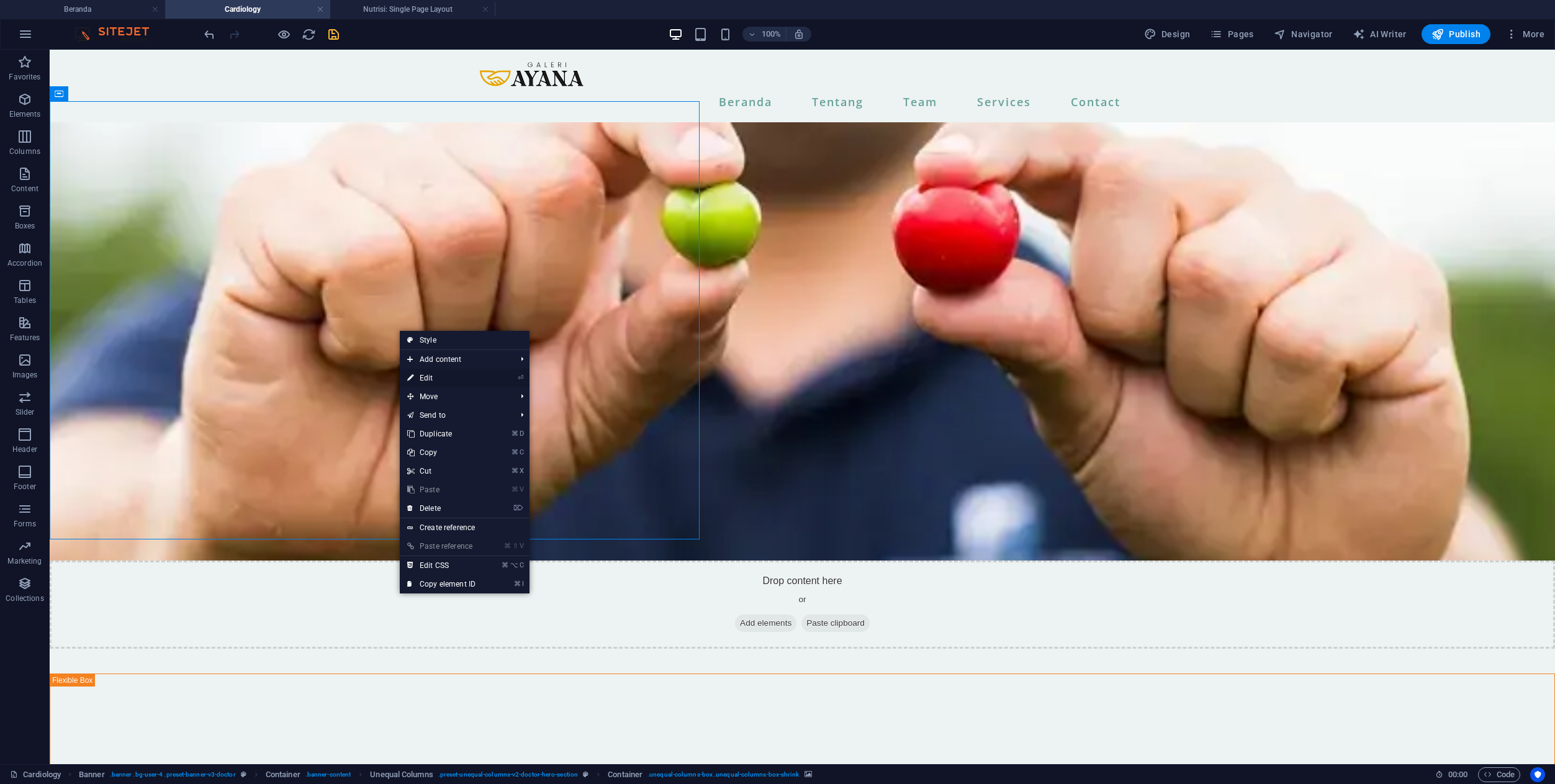
click at [415, 376] on link "⏎ Edit" at bounding box center [441, 377] width 83 height 19
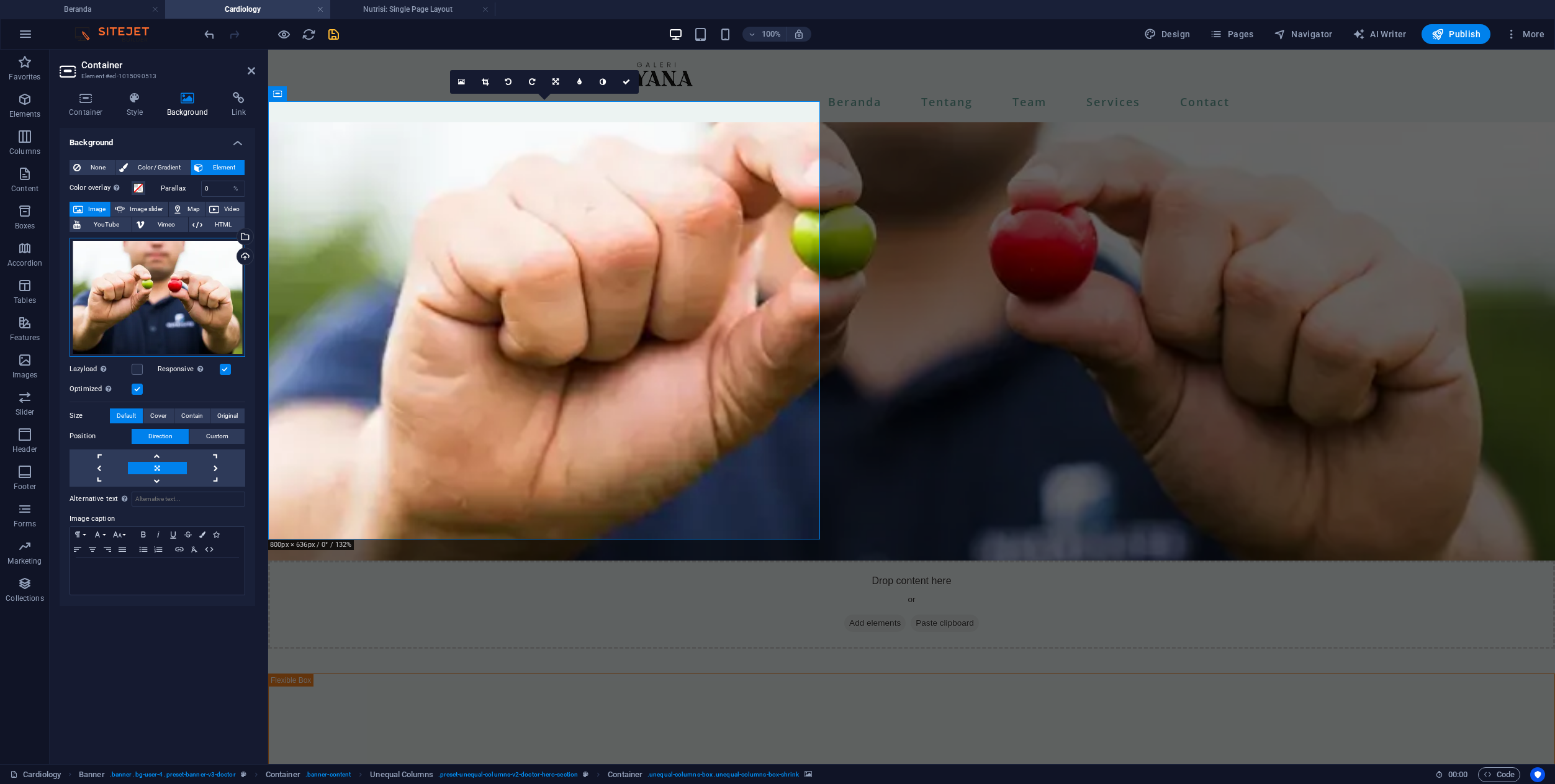
click at [214, 289] on div "Drag files here, click to choose files or select files from Files or our free s…" at bounding box center [157, 297] width 176 height 119
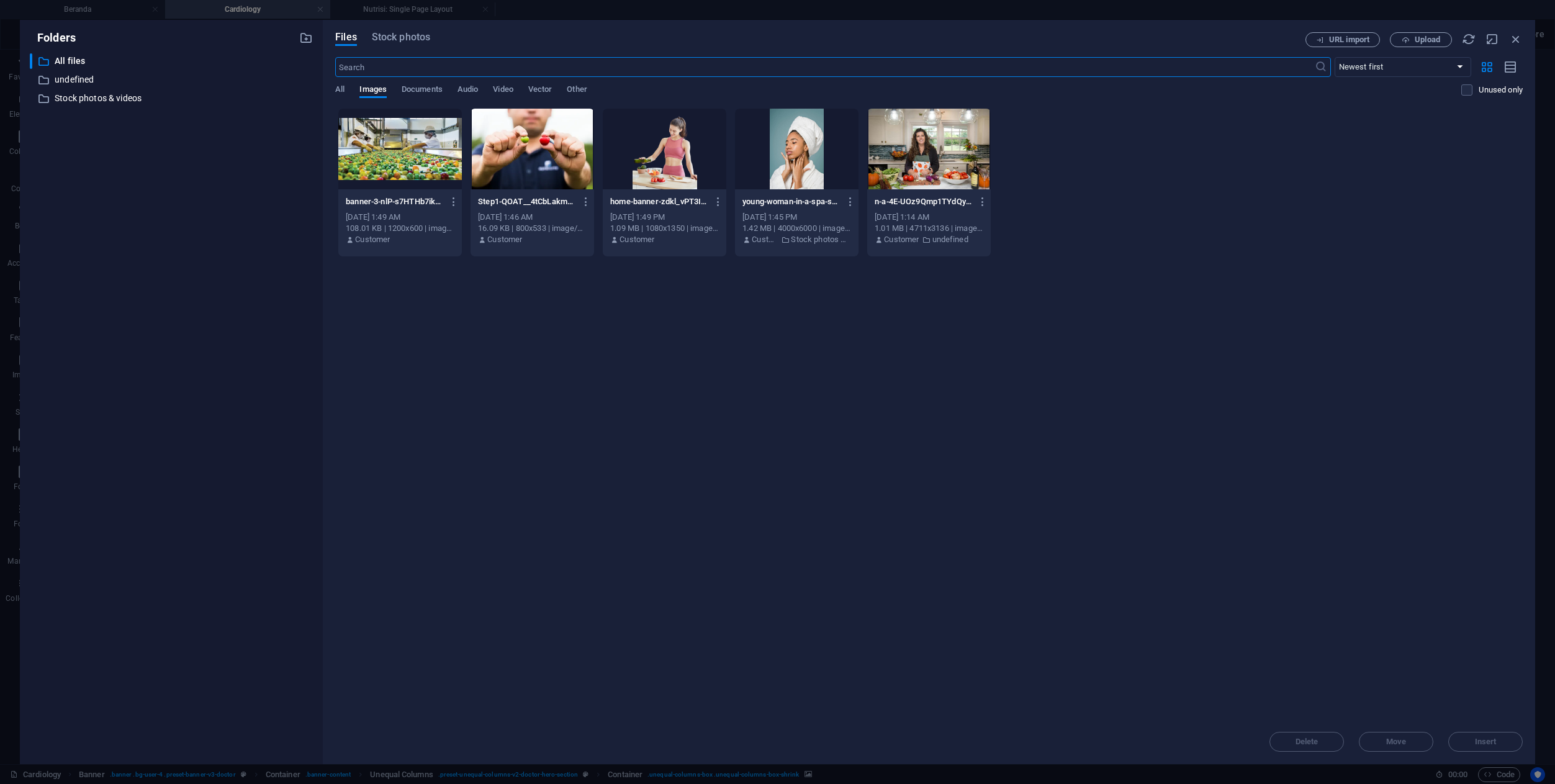
click at [395, 165] on div at bounding box center [400, 148] width 124 height 80
click at [1492, 742] on span "Insert" at bounding box center [1485, 742] width 22 height 7
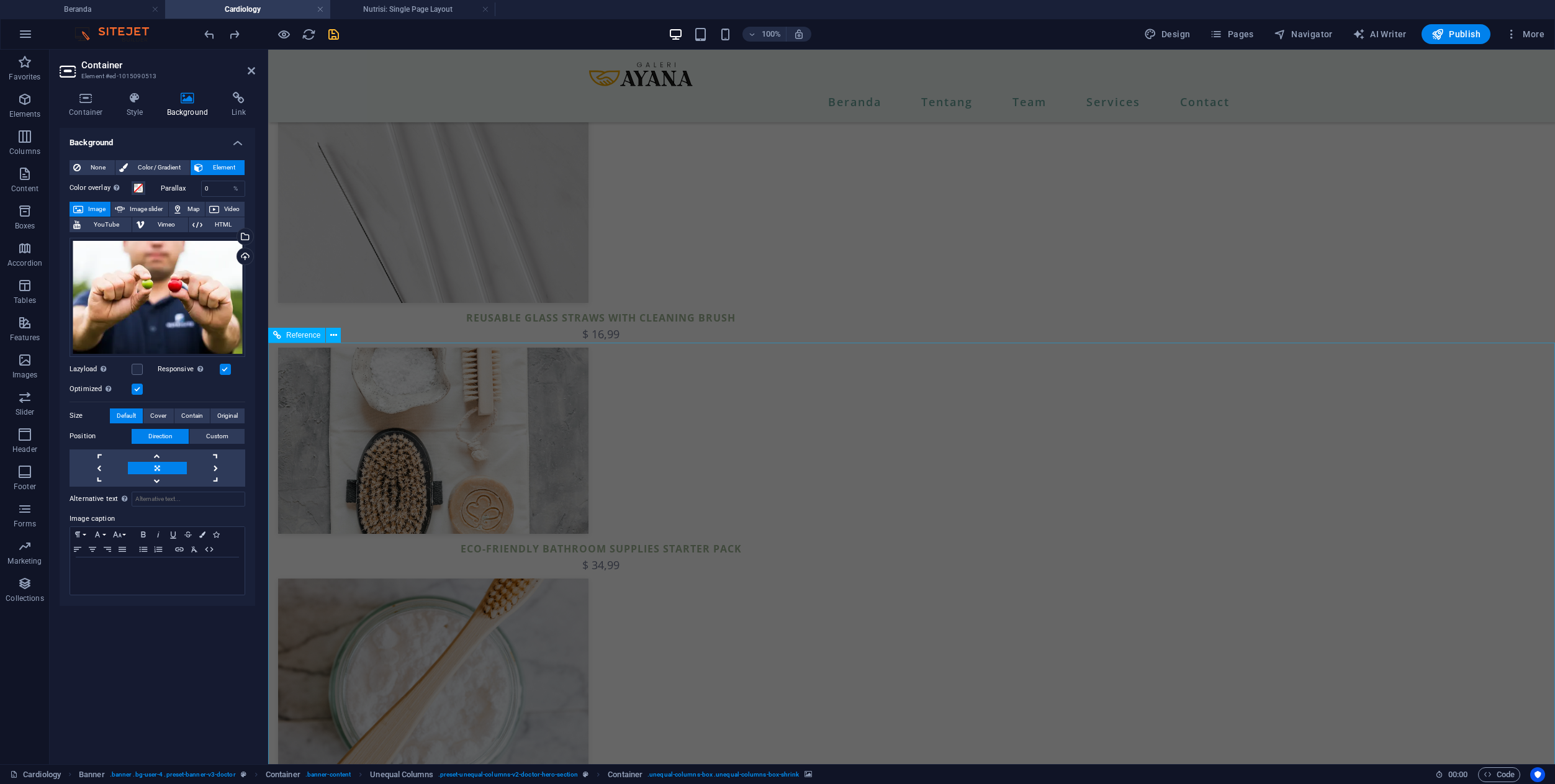
scroll to position [2070, 0]
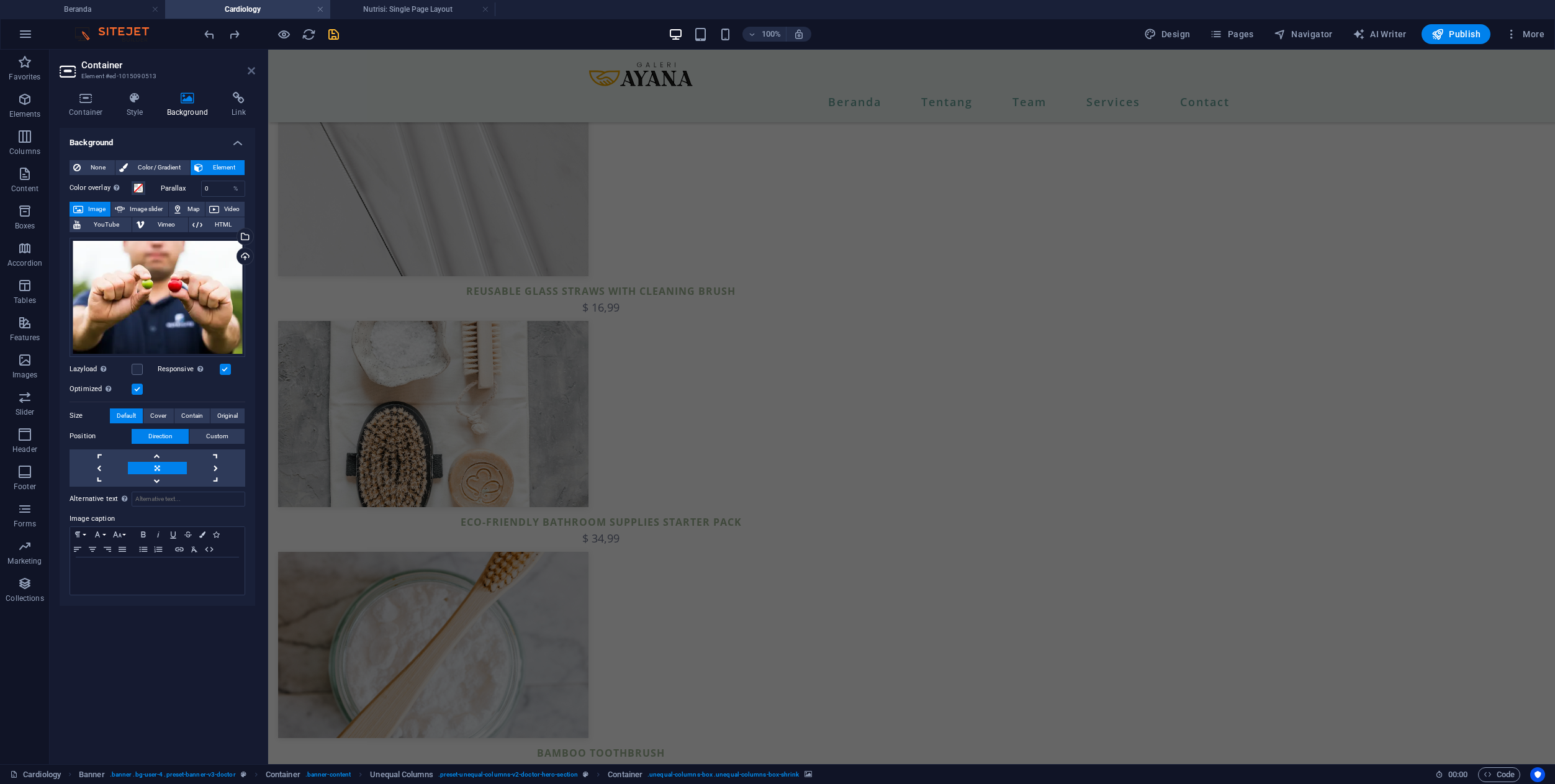
click at [249, 74] on icon at bounding box center [251, 70] width 7 height 10
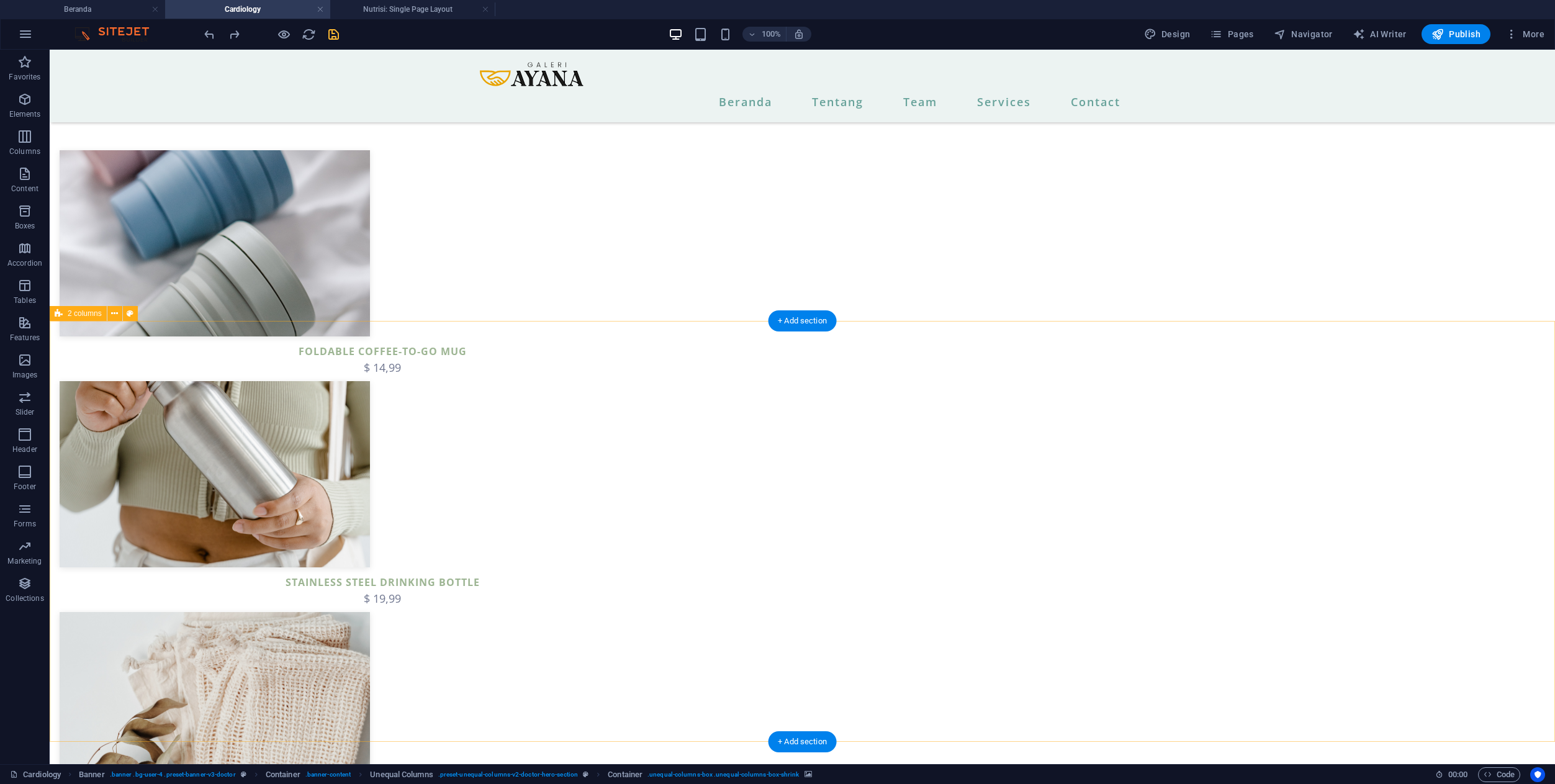
scroll to position [1072, 0]
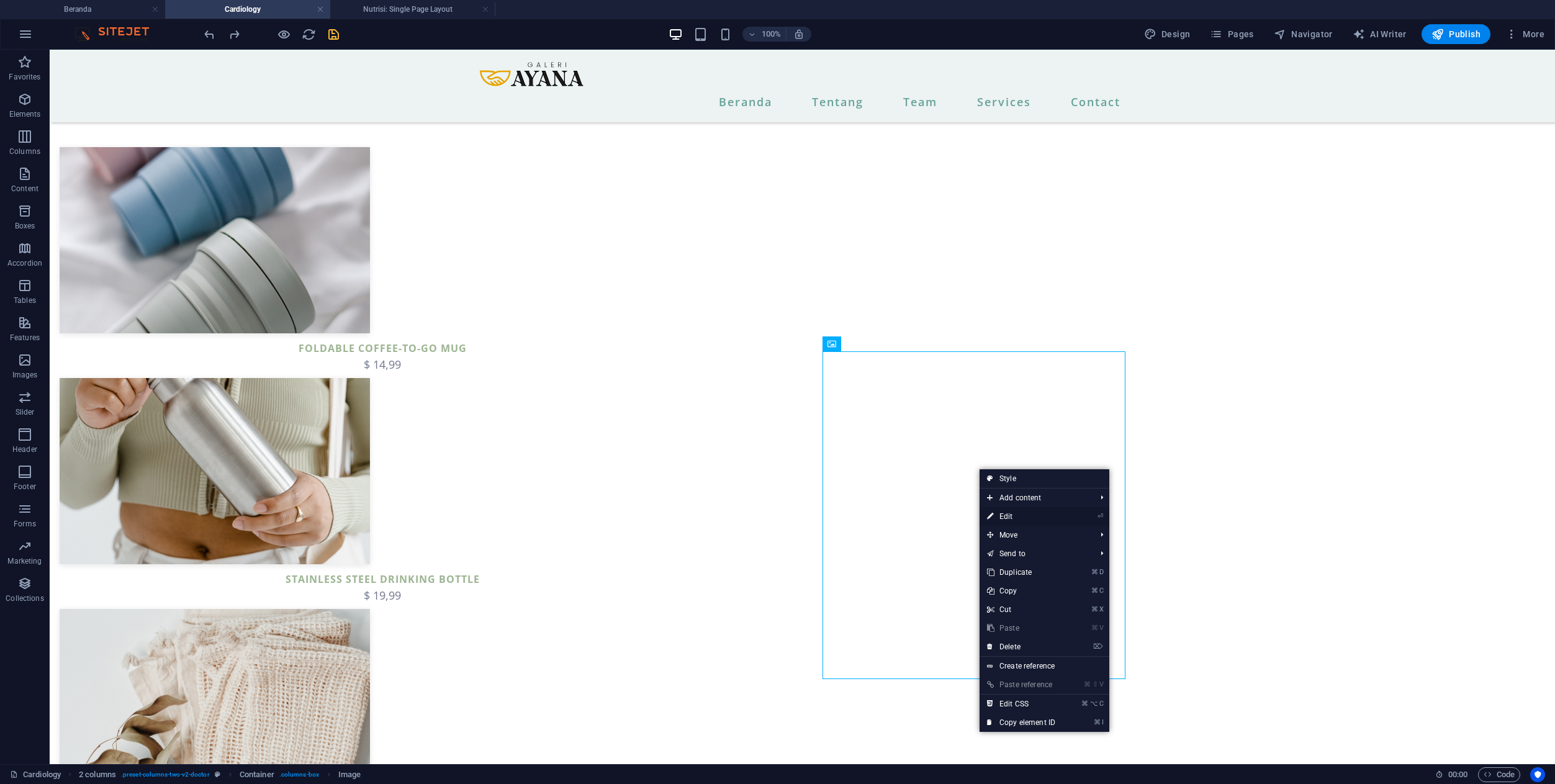
click at [997, 517] on link "⏎ Edit" at bounding box center [1021, 516] width 83 height 19
select select "%"
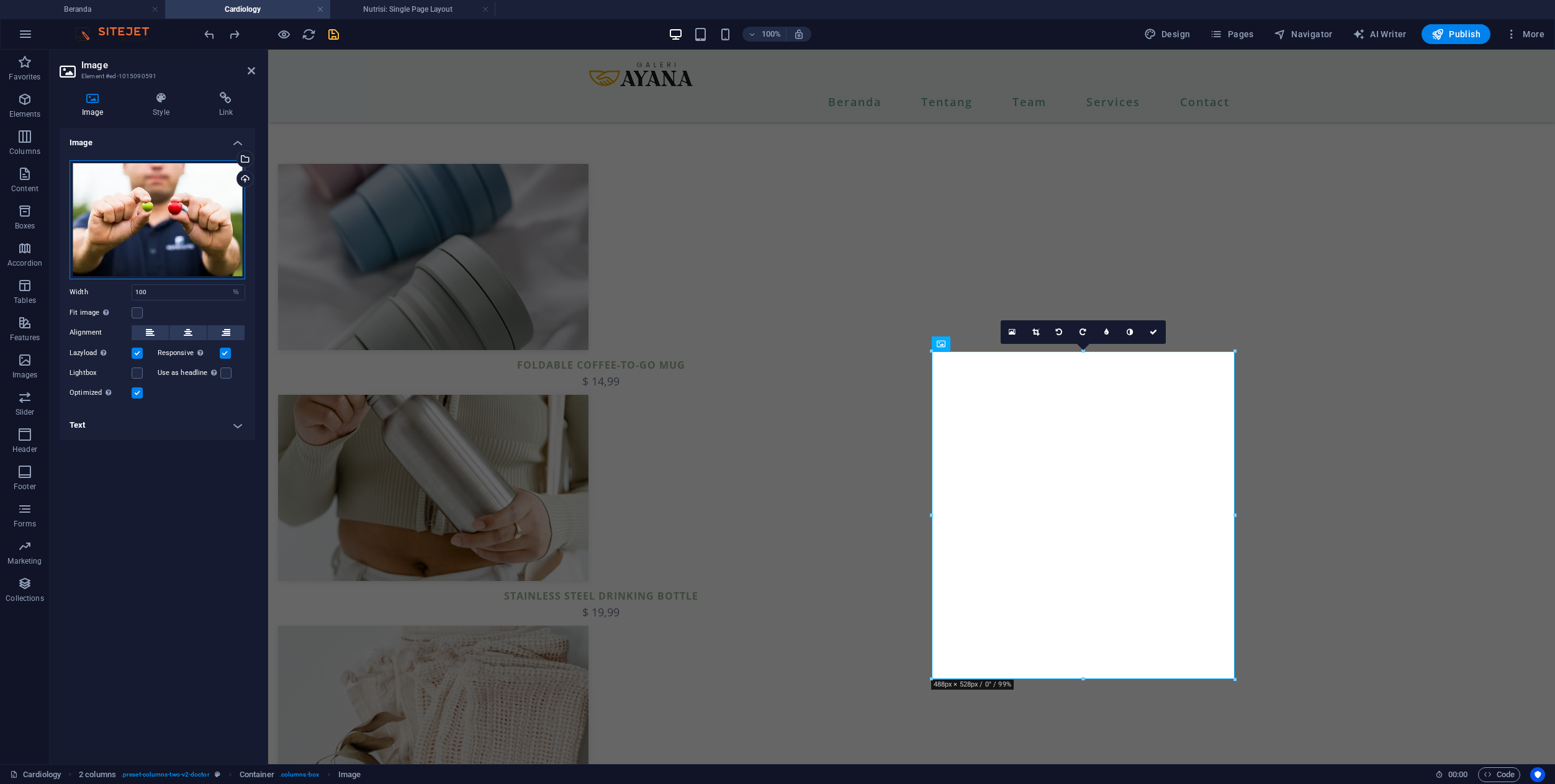
click at [187, 216] on div "Drag files here, click to choose files or select files from Files or our free s…" at bounding box center [157, 219] width 176 height 119
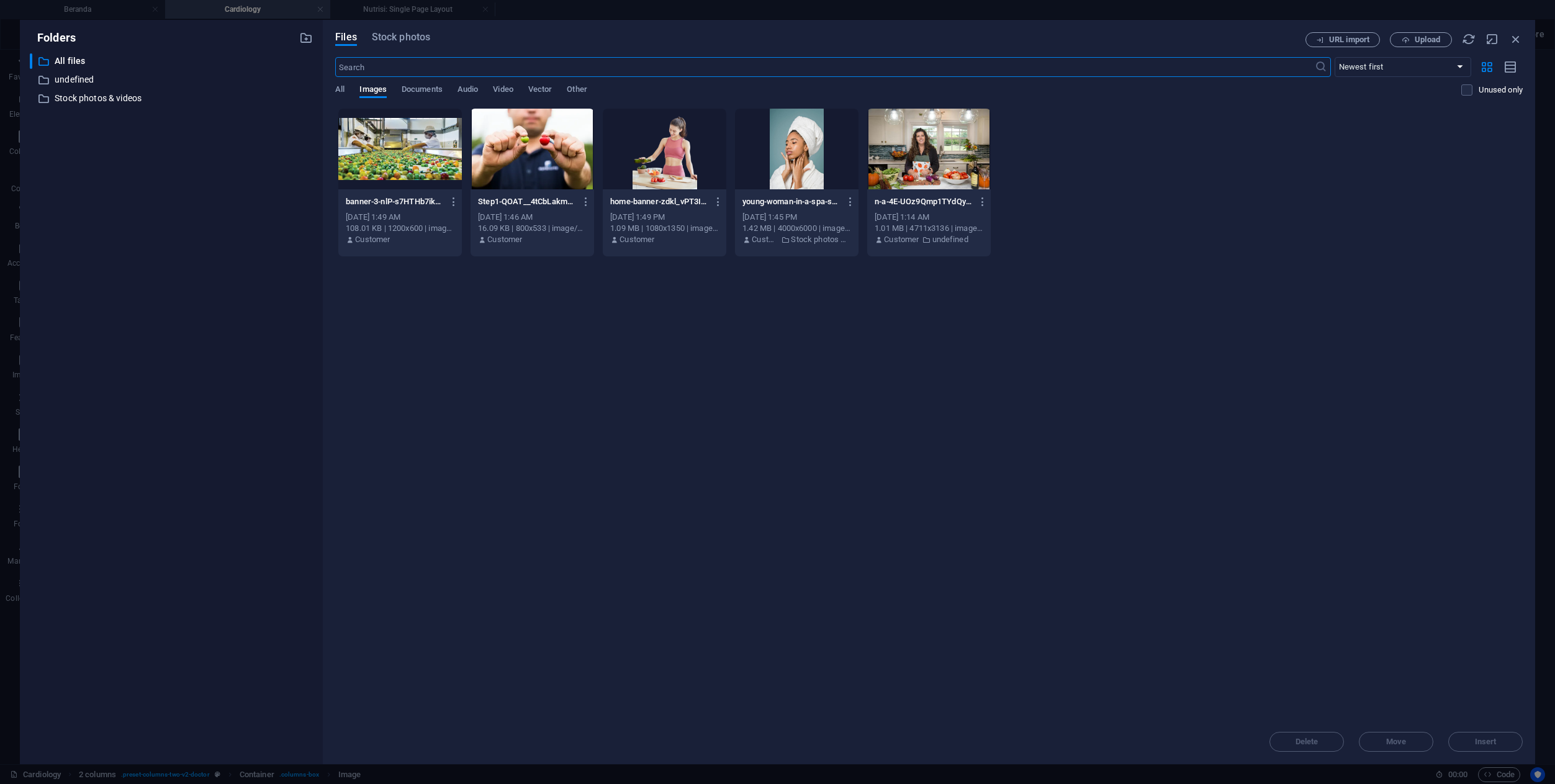
click at [395, 149] on div at bounding box center [400, 148] width 124 height 80
click at [1475, 739] on span "Insert" at bounding box center [1485, 742] width 22 height 7
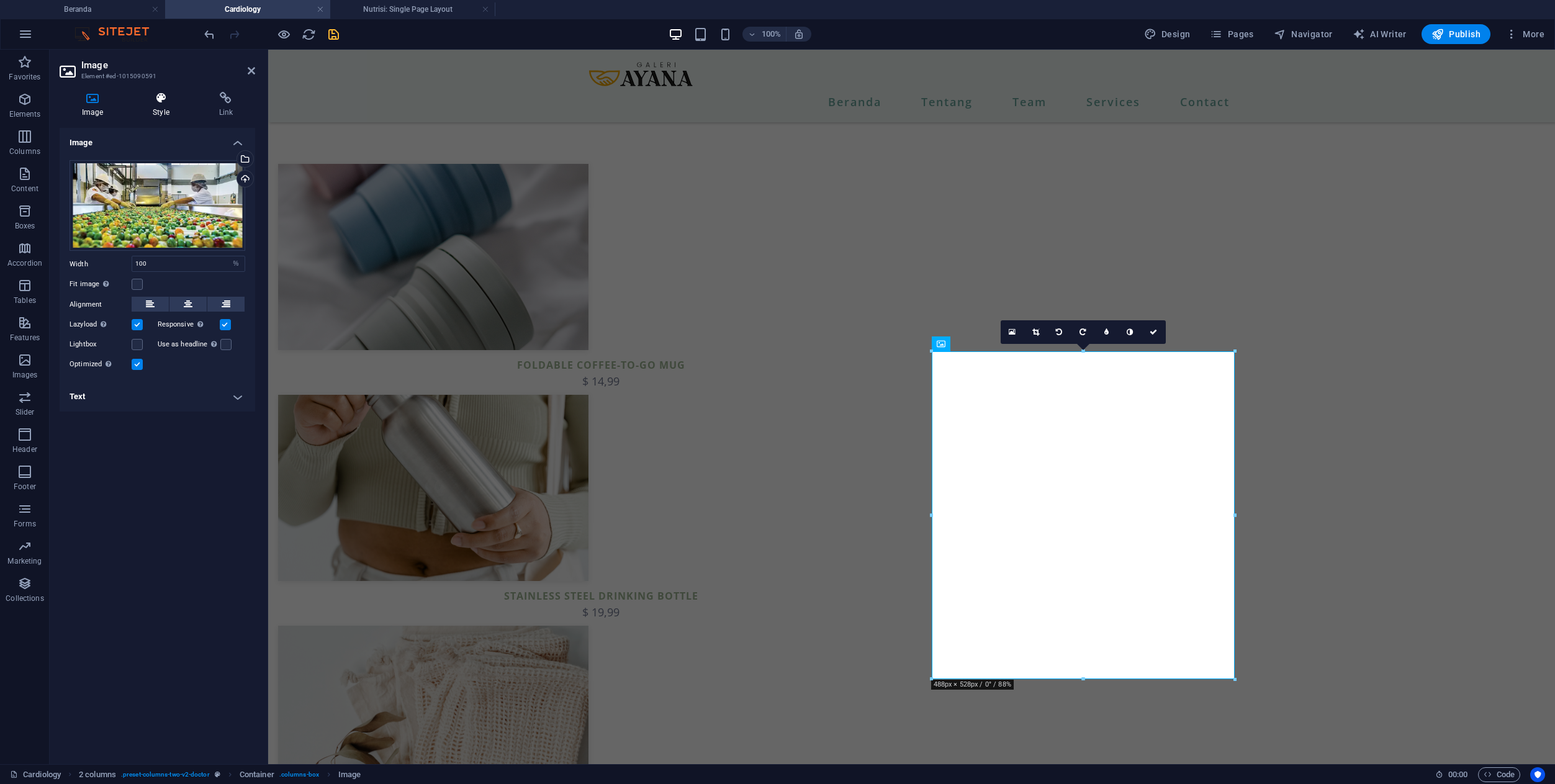
click at [170, 100] on icon at bounding box center [160, 98] width 61 height 12
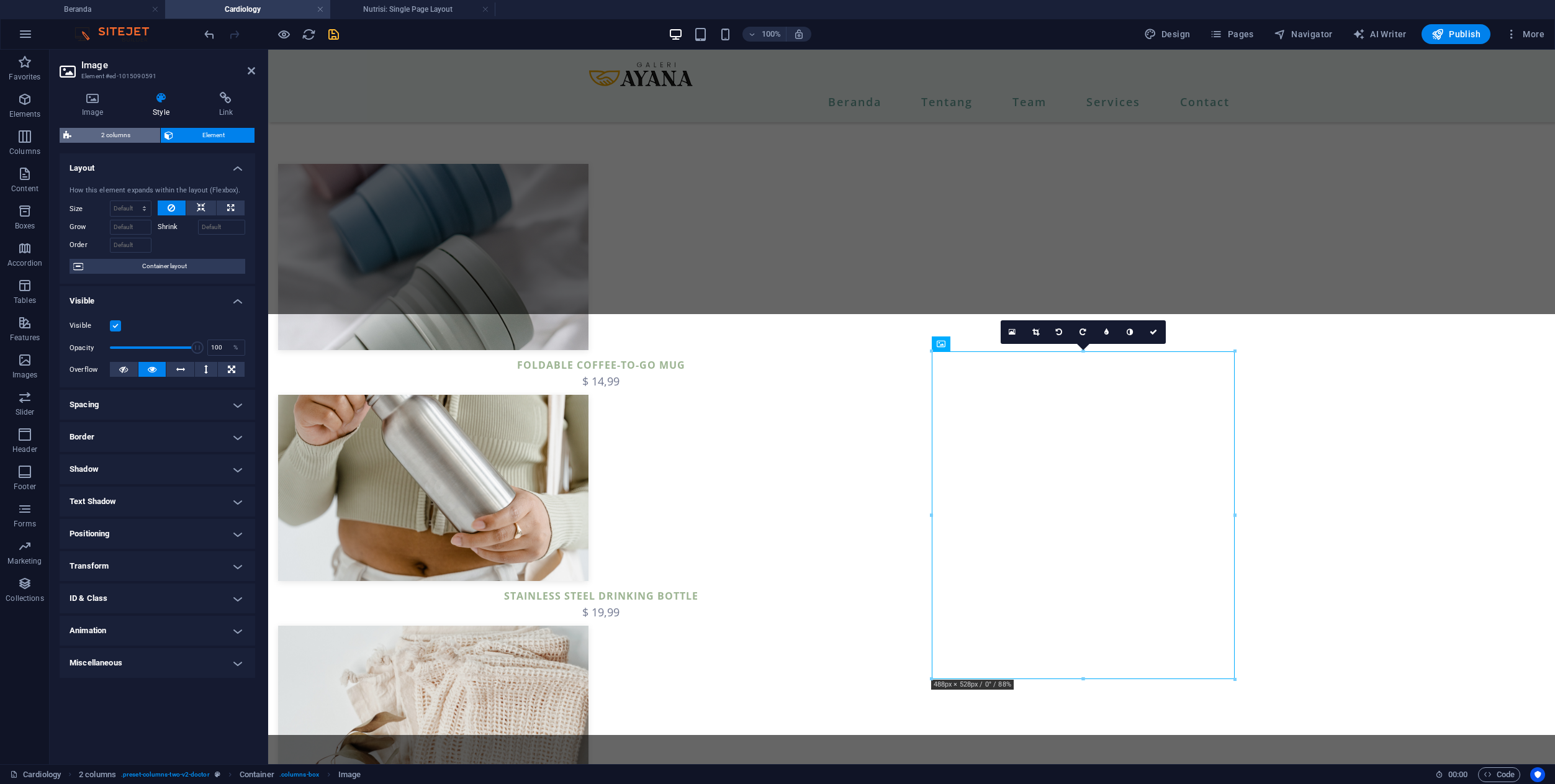
click at [133, 136] on span "2 columns" at bounding box center [116, 135] width 81 height 15
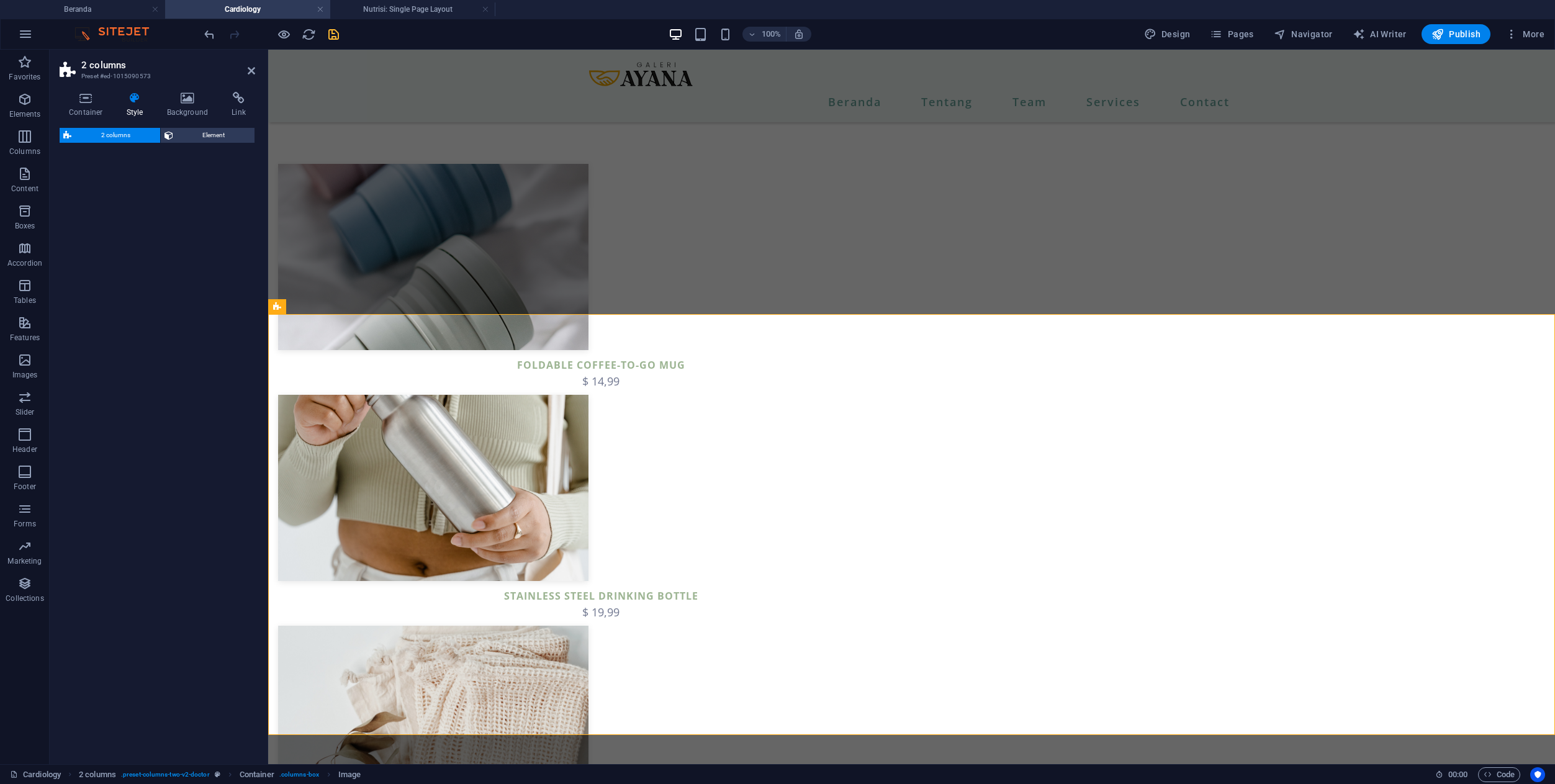
select select "px"
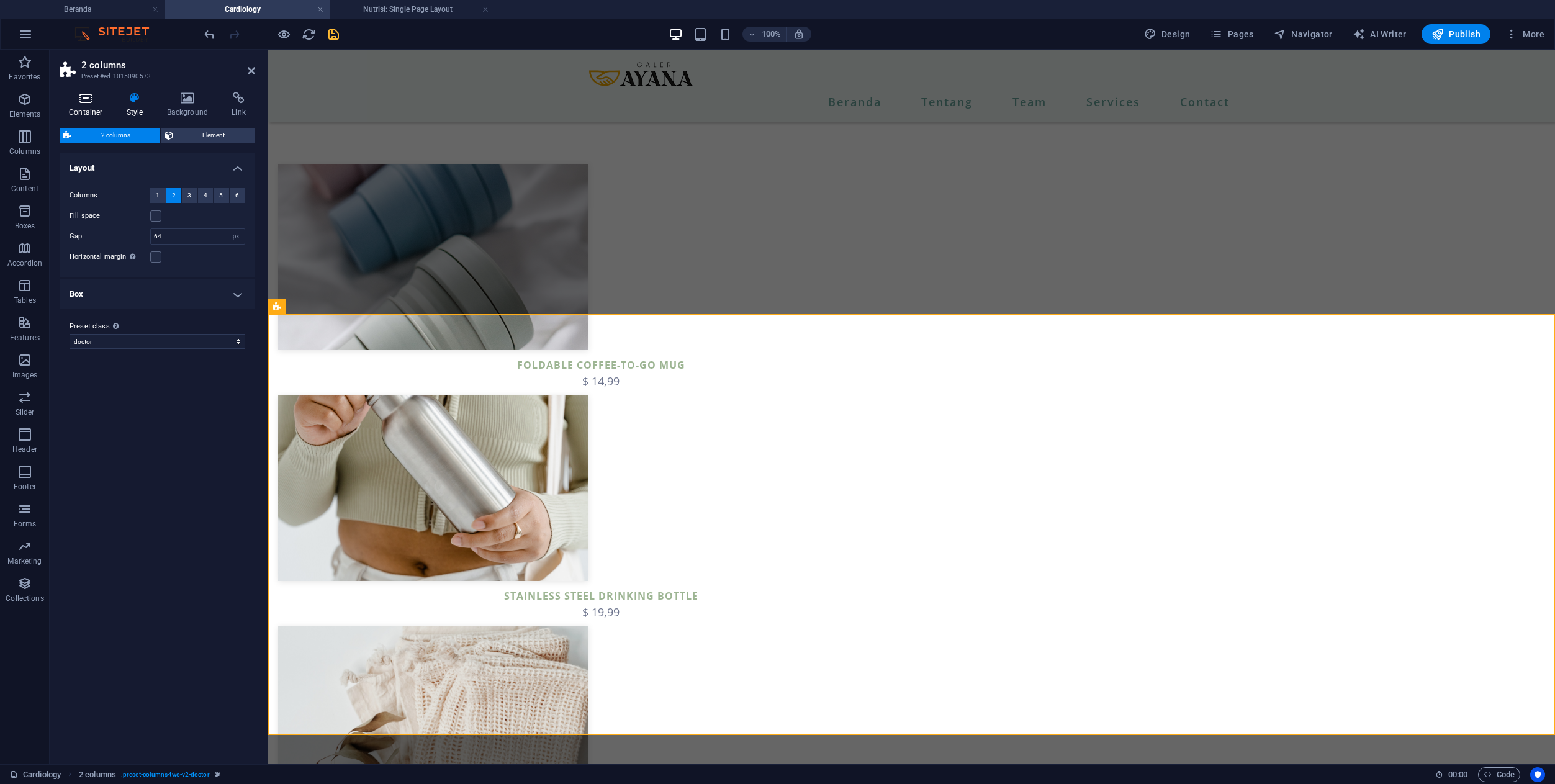
click at [82, 97] on icon at bounding box center [86, 98] width 53 height 12
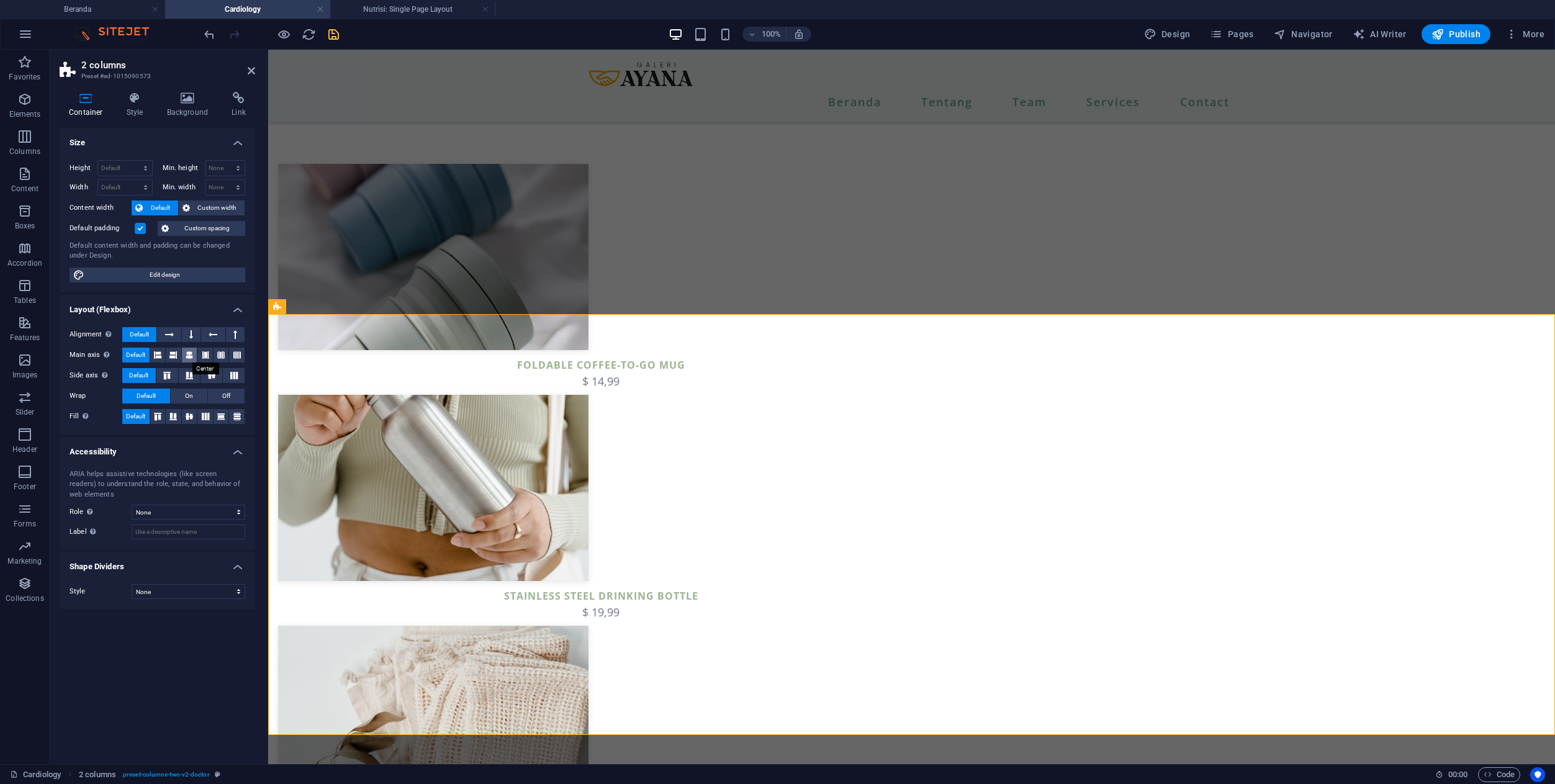
click at [193, 358] on icon at bounding box center [189, 354] width 7 height 15
click at [211, 356] on button at bounding box center [205, 354] width 16 height 15
click at [162, 360] on button at bounding box center [158, 354] width 16 height 15
click at [217, 380] on button at bounding box center [211, 375] width 22 height 15
click at [232, 383] on div "Side axis Control the vertical direction of the element inside of the container…" at bounding box center [157, 376] width 176 height 16
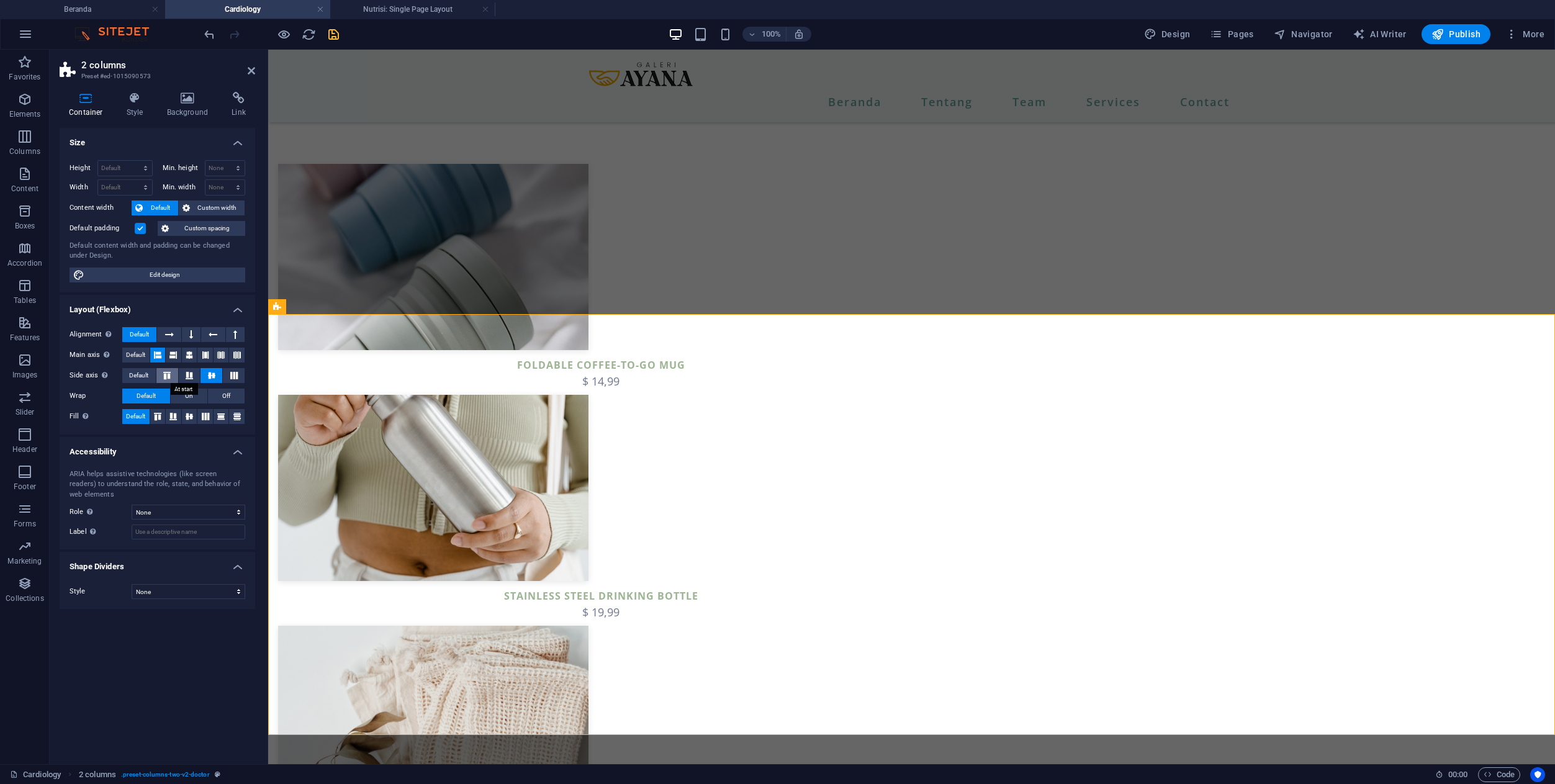
click at [164, 380] on button at bounding box center [167, 375] width 22 height 15
click at [136, 382] on span "Default" at bounding box center [139, 375] width 19 height 15
click at [202, 415] on icon at bounding box center [205, 416] width 15 height 7
click at [137, 413] on span "Default" at bounding box center [136, 416] width 19 height 15
click at [175, 286] on div "Height Default px rem % vh vw Min. height None px rem % vh vw Width Default px …" at bounding box center [156, 221] width 195 height 142
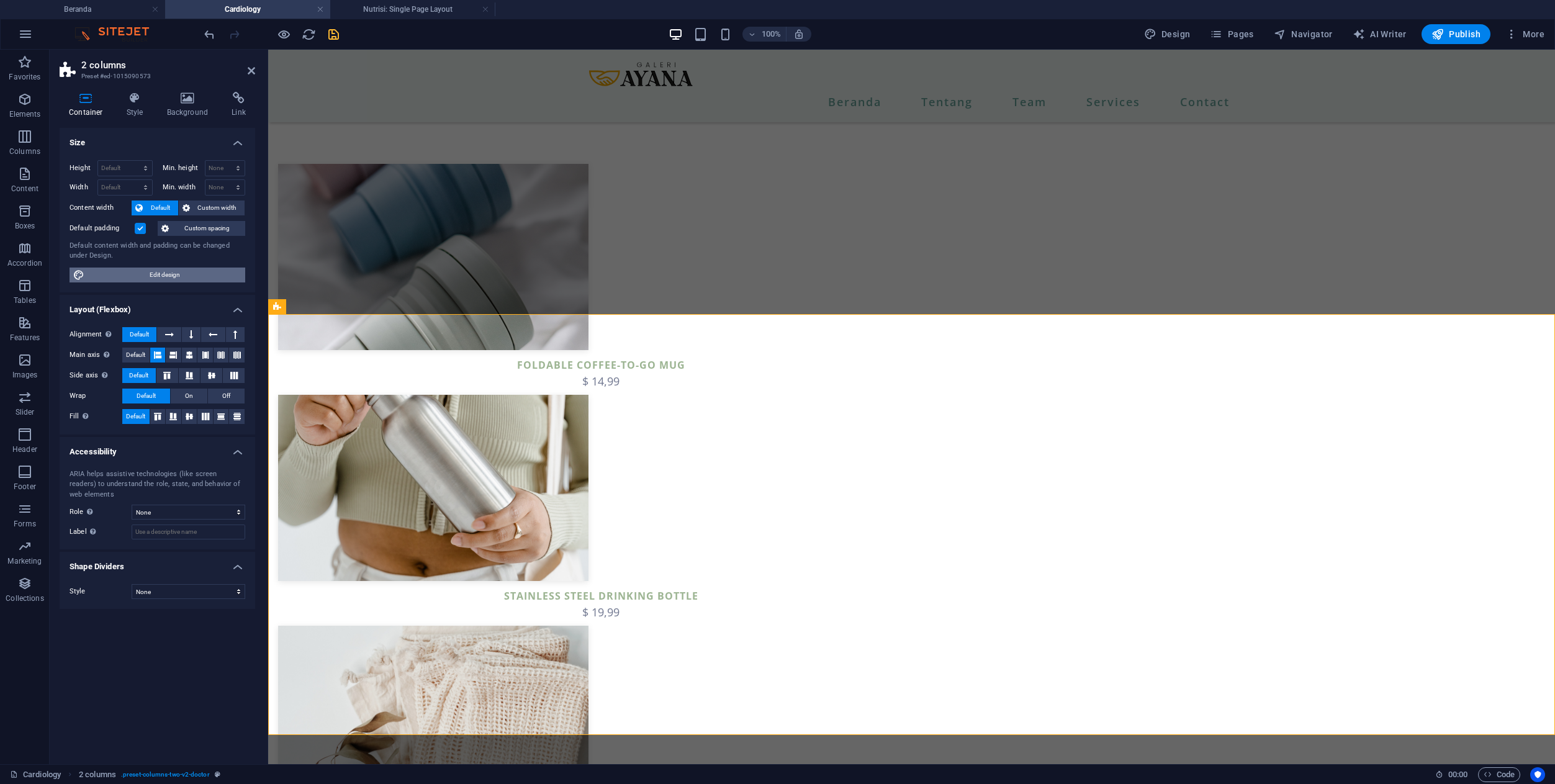
click at [151, 274] on span "Edit design" at bounding box center [164, 275] width 153 height 15
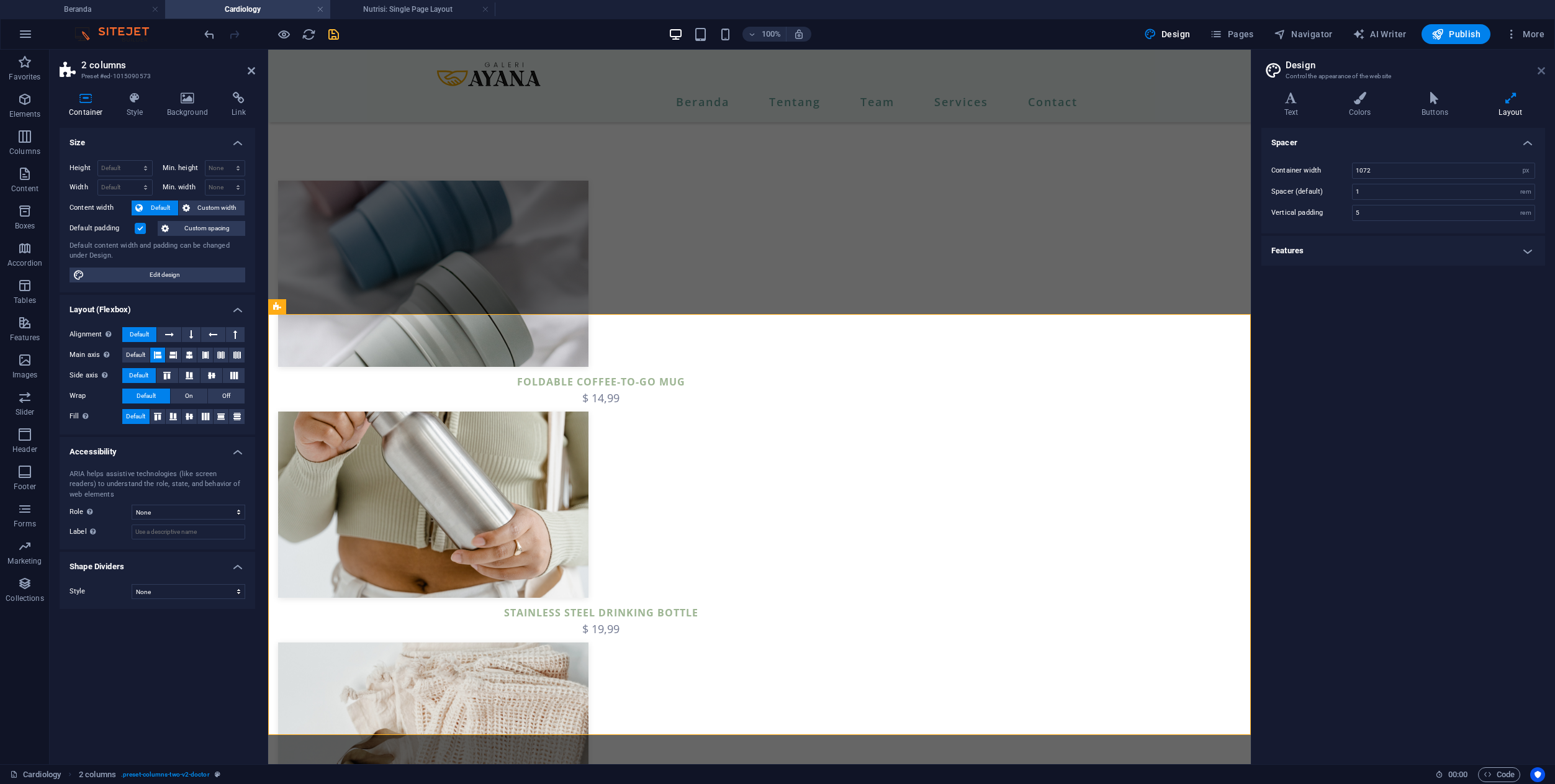
click at [1543, 67] on icon at bounding box center [1541, 70] width 7 height 10
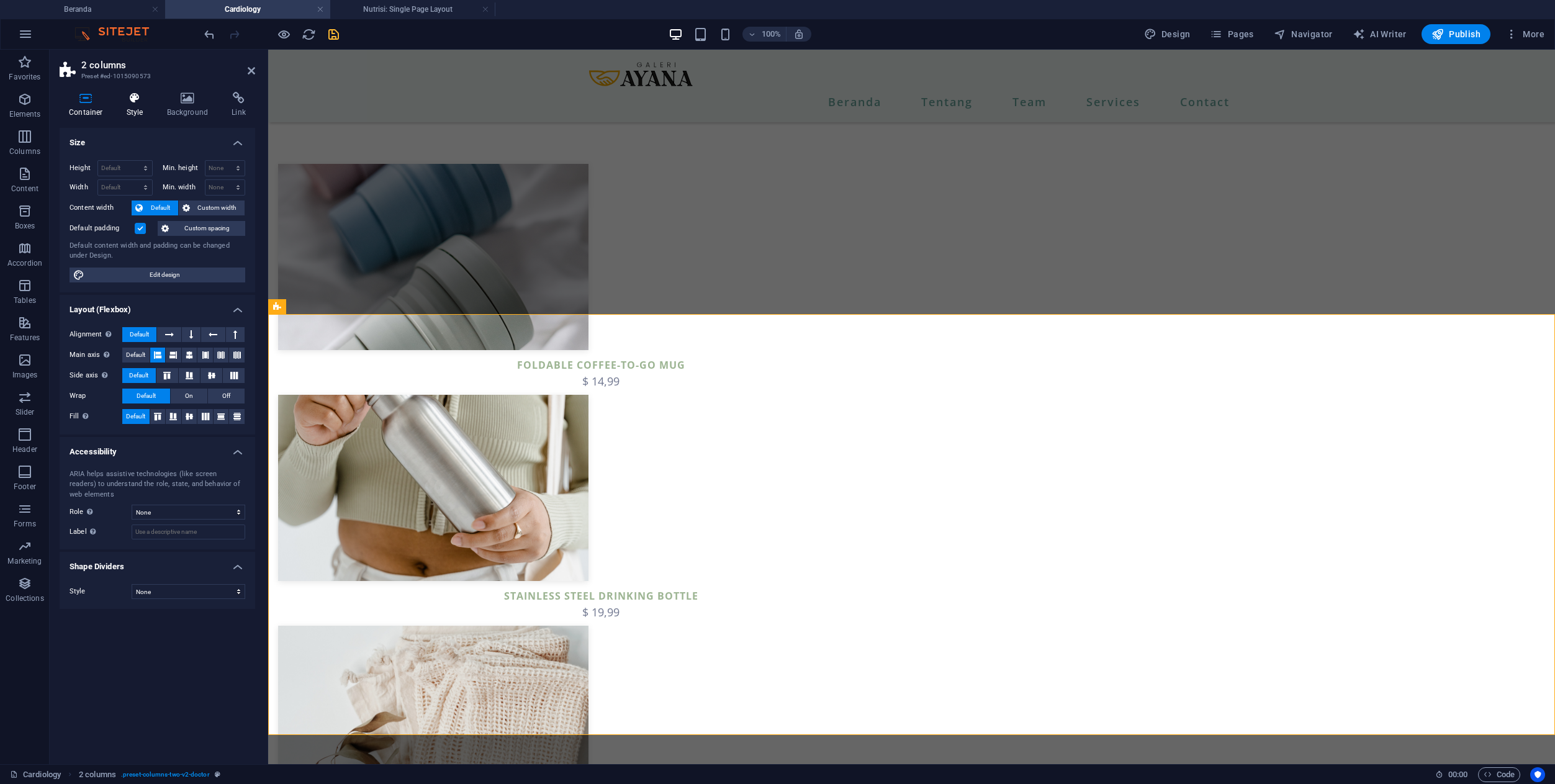
click at [134, 97] on icon at bounding box center [135, 98] width 35 height 12
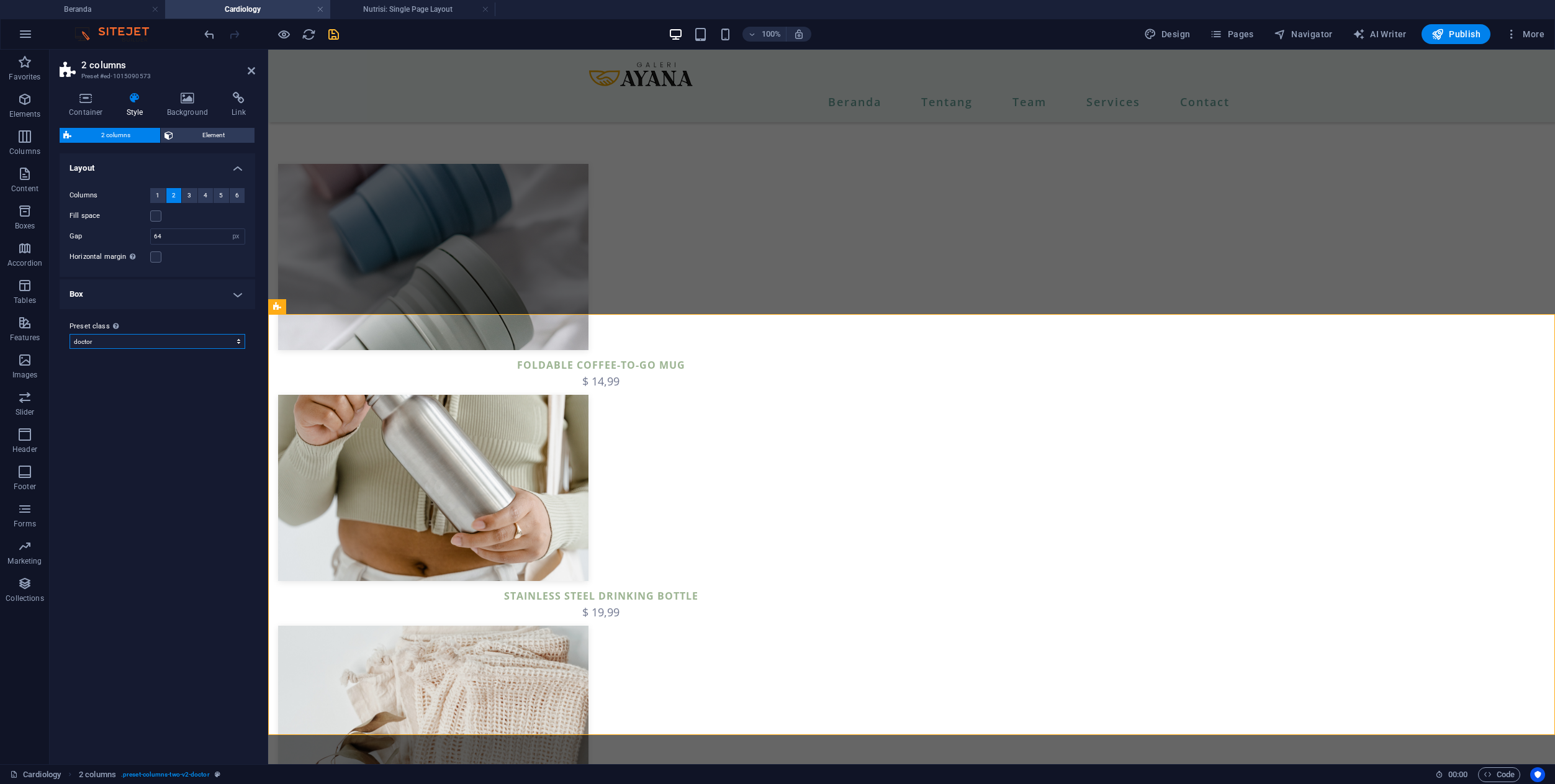
click at [176, 339] on select "doctor default doctor-get-to-know-section Add preset class" at bounding box center [157, 341] width 176 height 15
click at [70, 334] on select "doctor default doctor-get-to-know-section Add preset class" at bounding box center [157, 341] width 176 height 15
select select "preset-columns-two-v2-default"
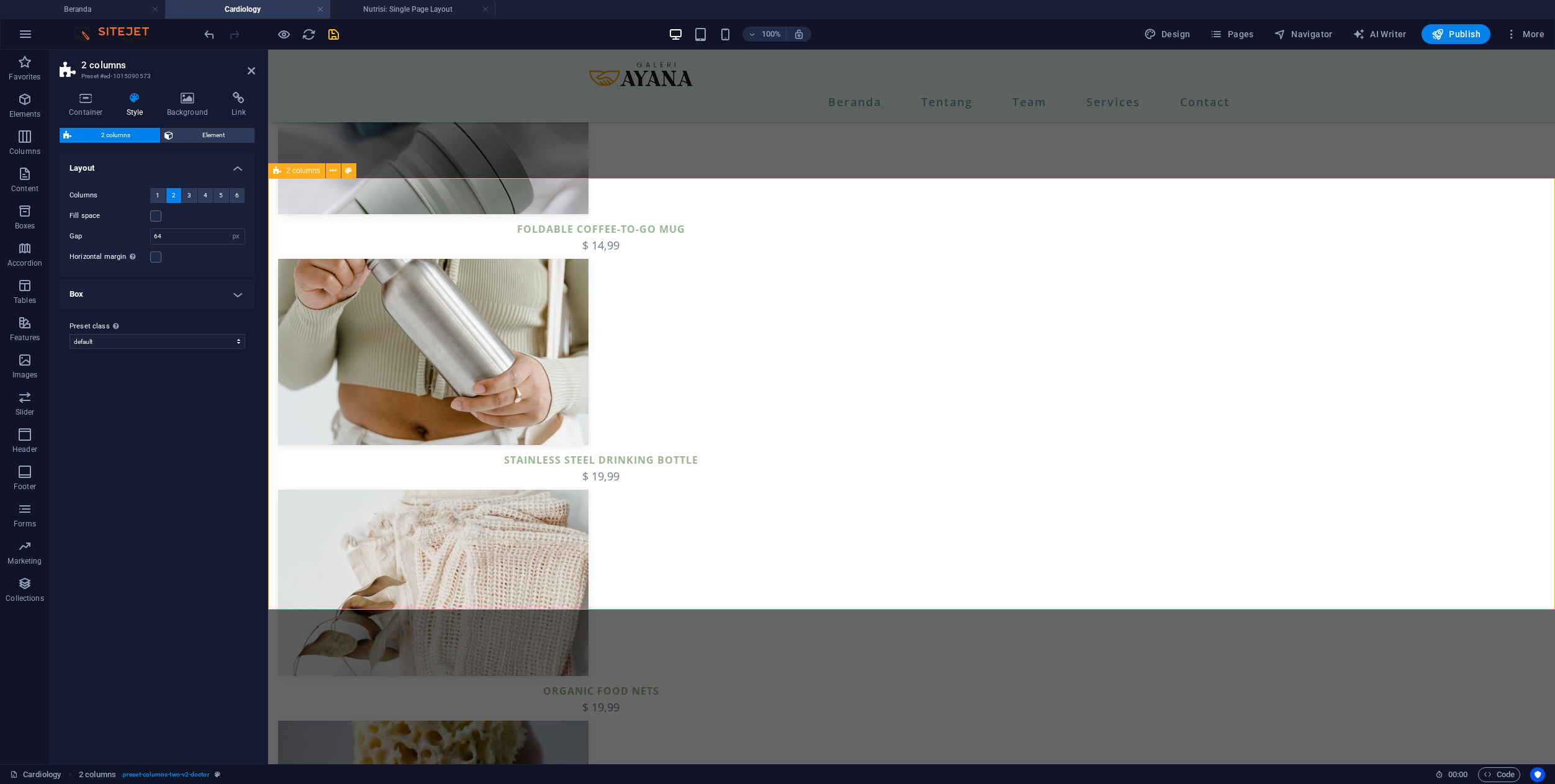
scroll to position [1214, 0]
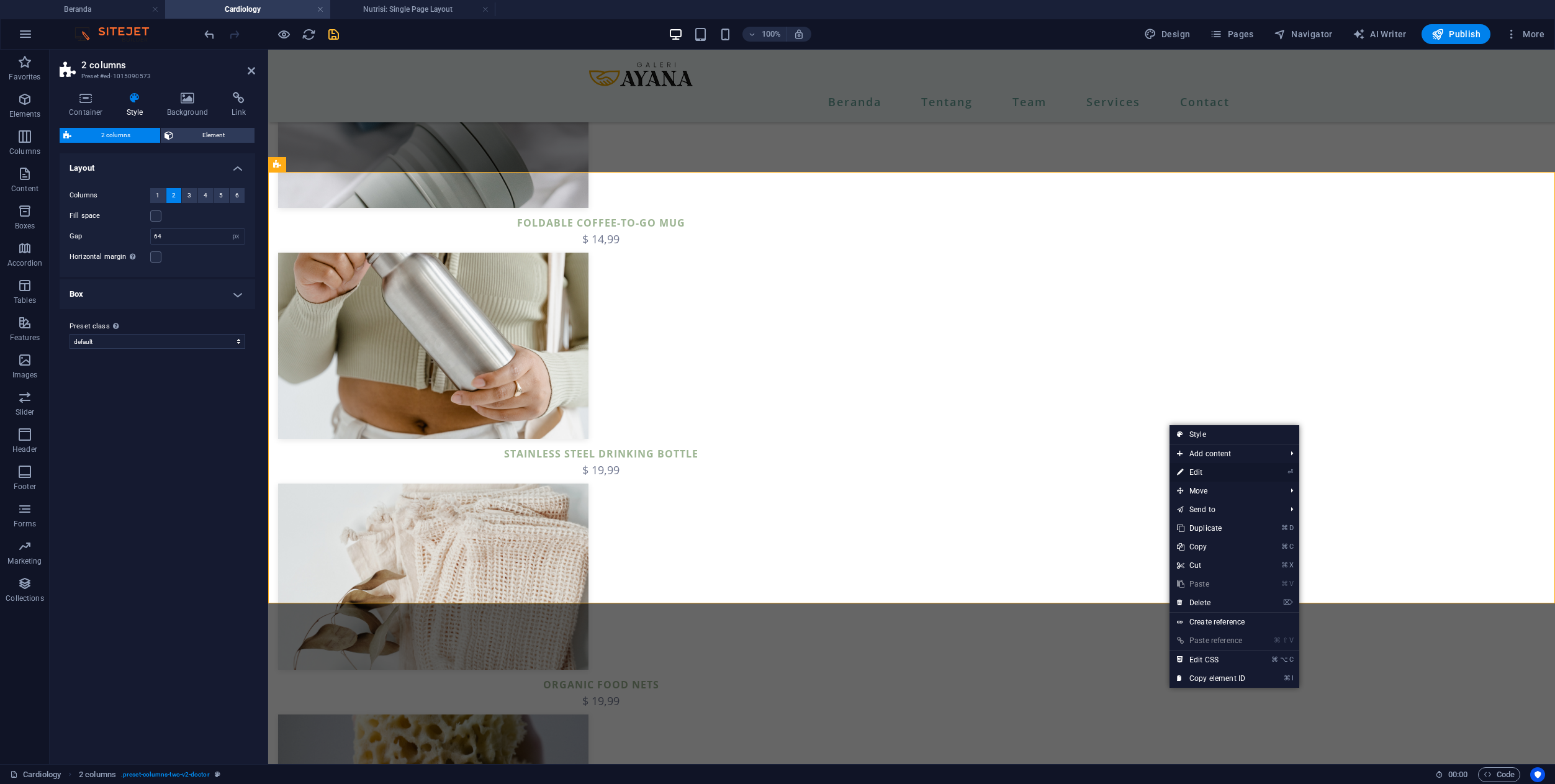
click at [1195, 474] on link "⏎ Edit" at bounding box center [1211, 472] width 83 height 19
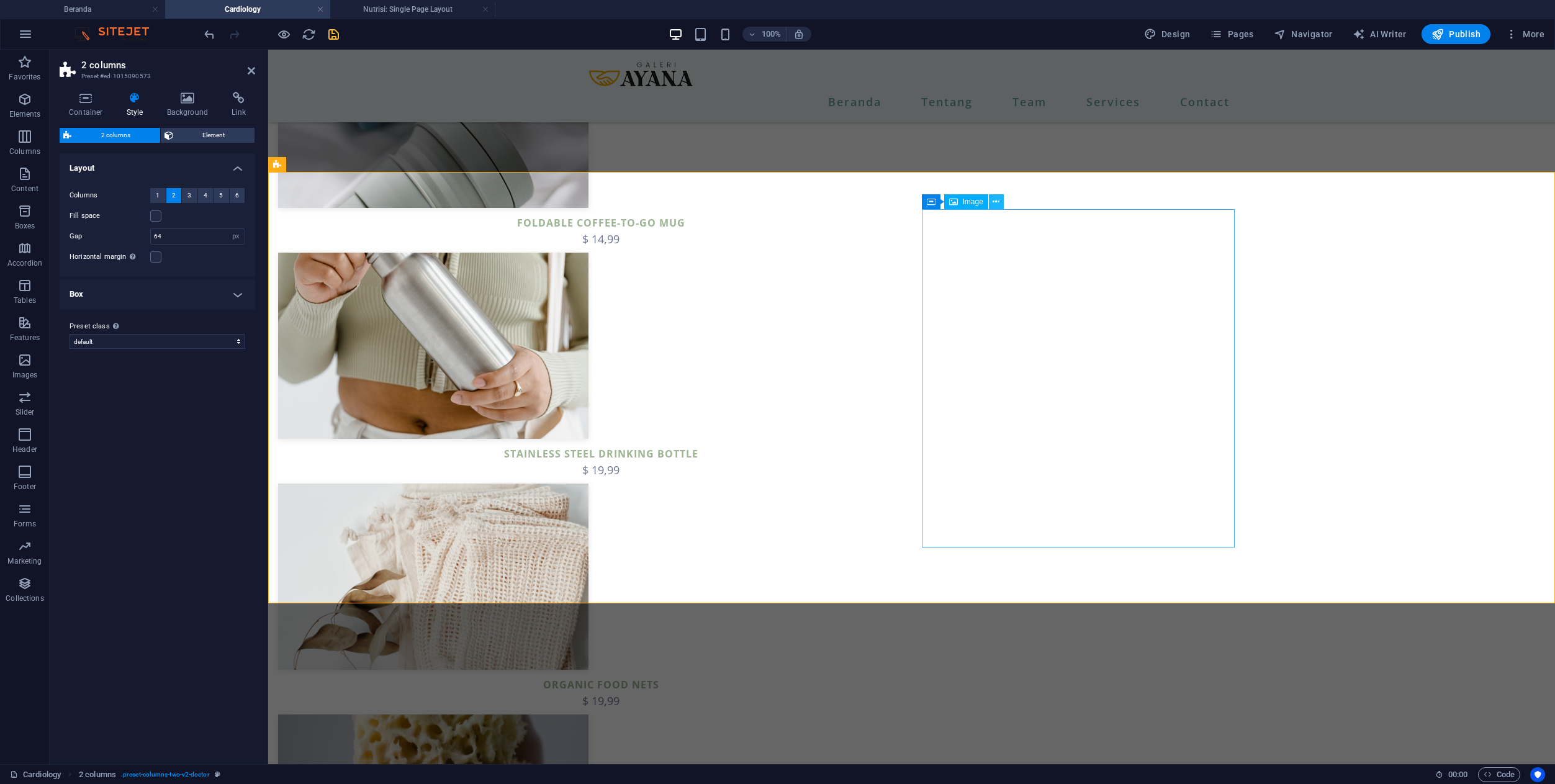
click at [999, 200] on button at bounding box center [995, 202] width 15 height 15
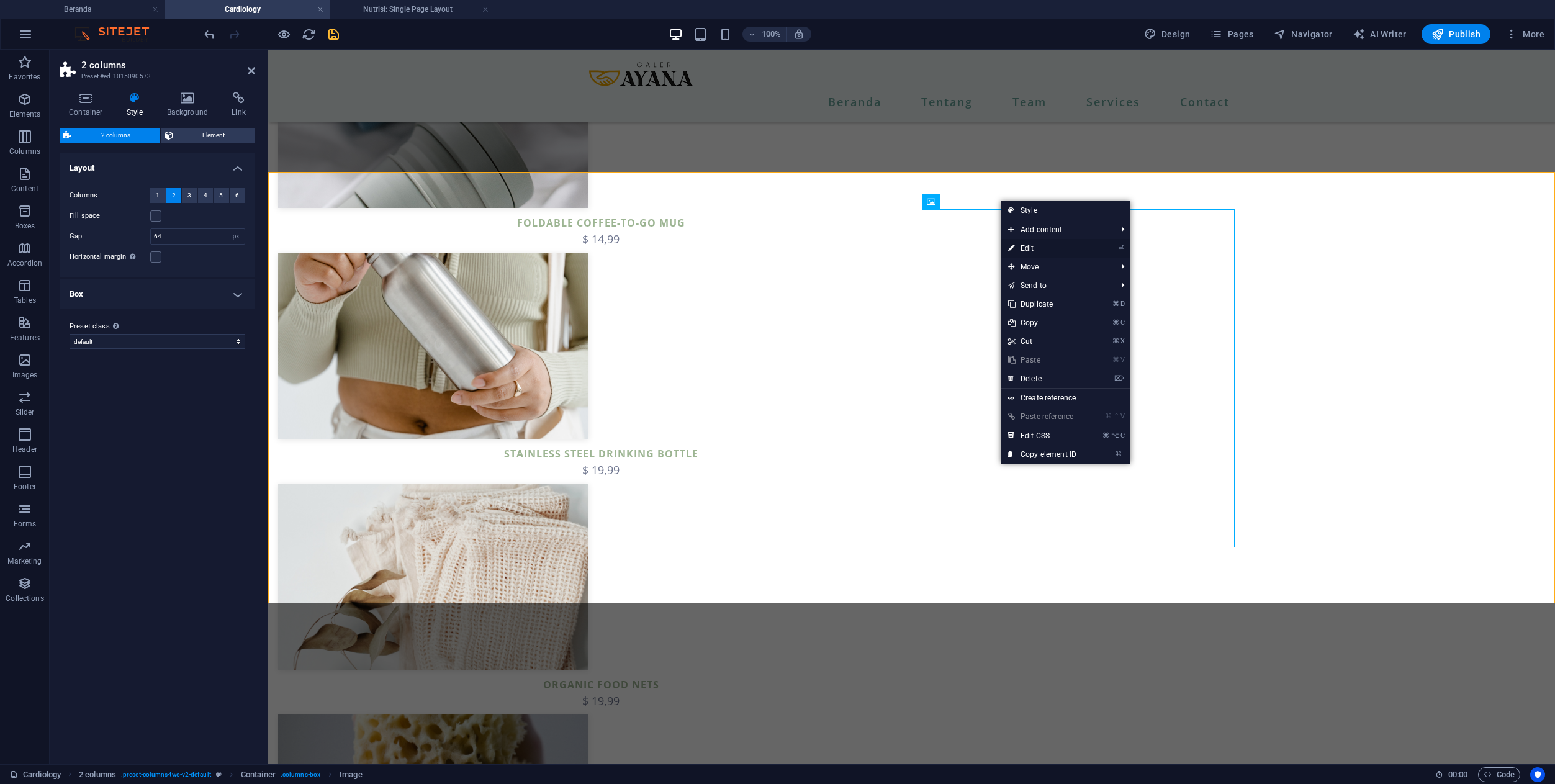
click at [1031, 247] on link "⏎ Edit" at bounding box center [1042, 247] width 83 height 19
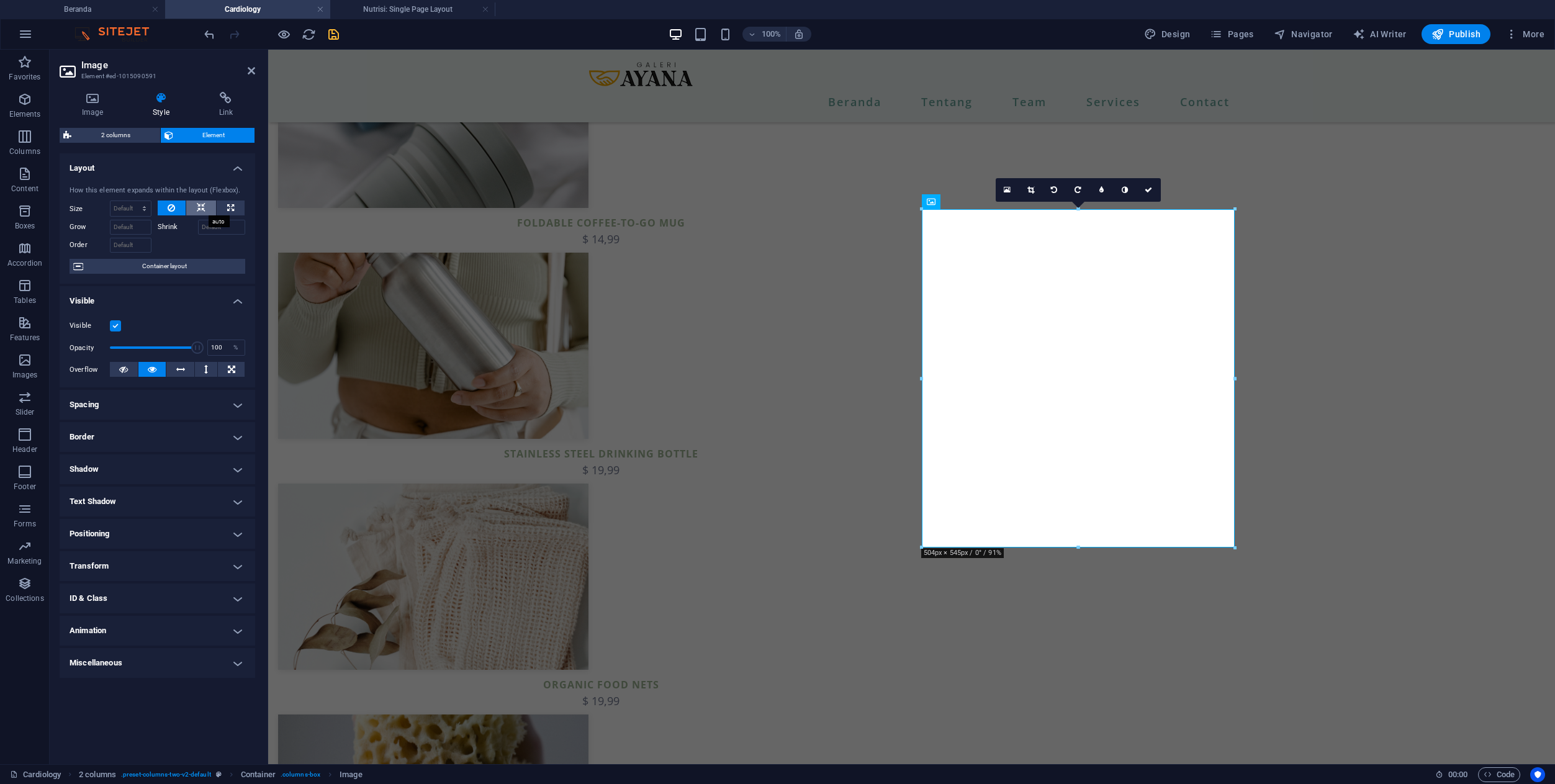
click at [204, 205] on icon at bounding box center [202, 208] width 9 height 15
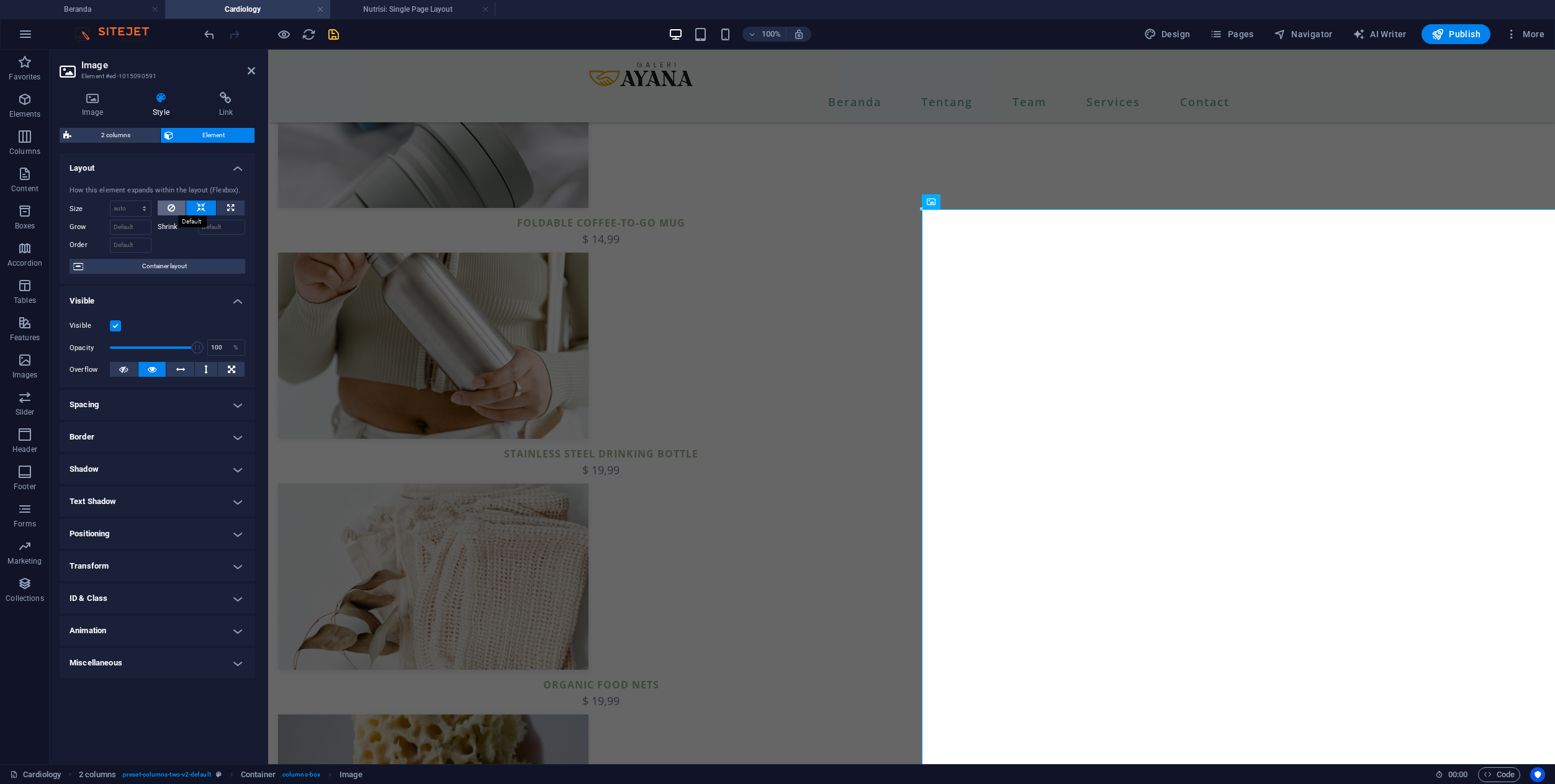
click at [179, 207] on button at bounding box center [172, 208] width 28 height 15
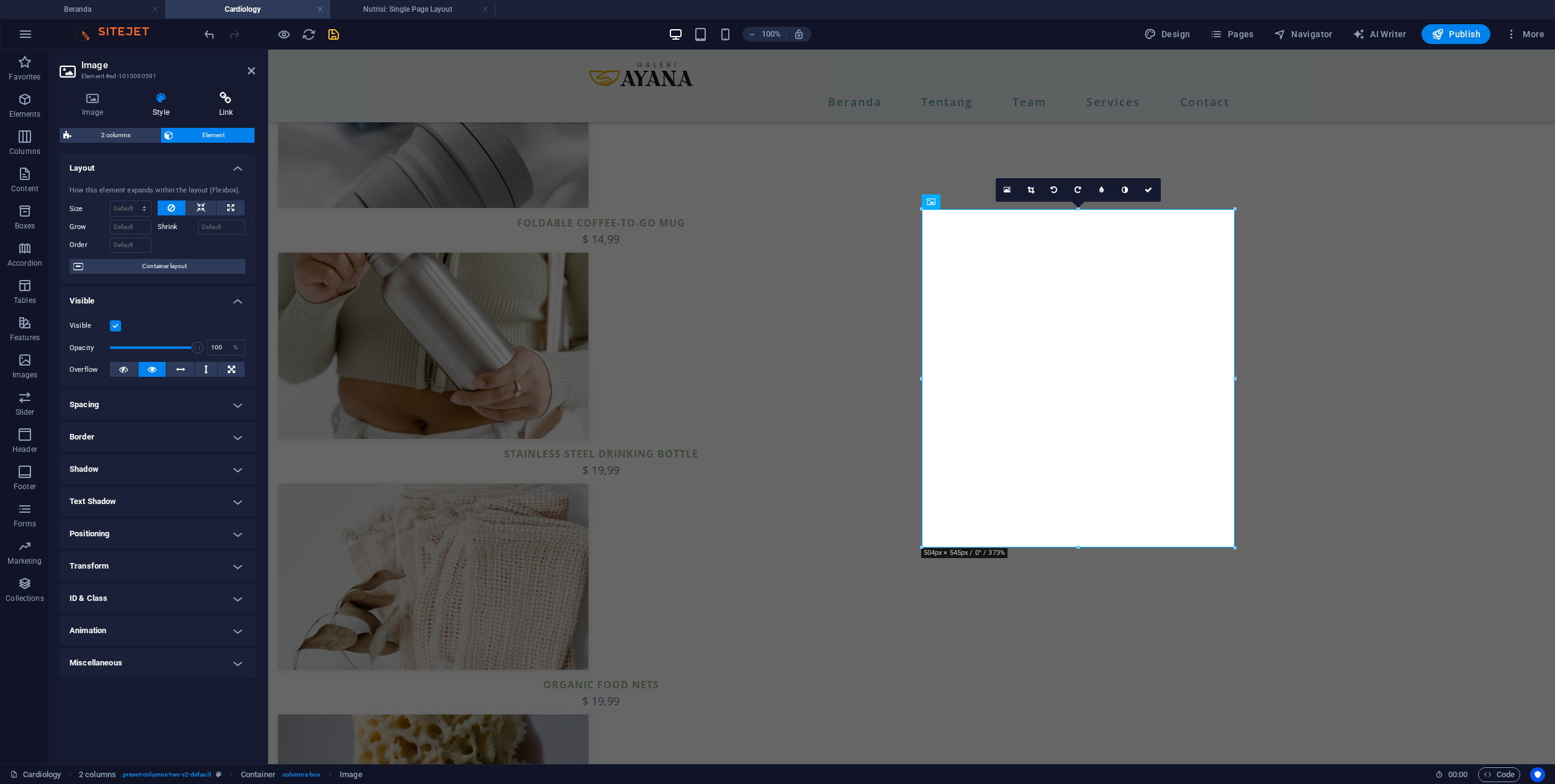
click at [228, 103] on icon at bounding box center [226, 98] width 58 height 12
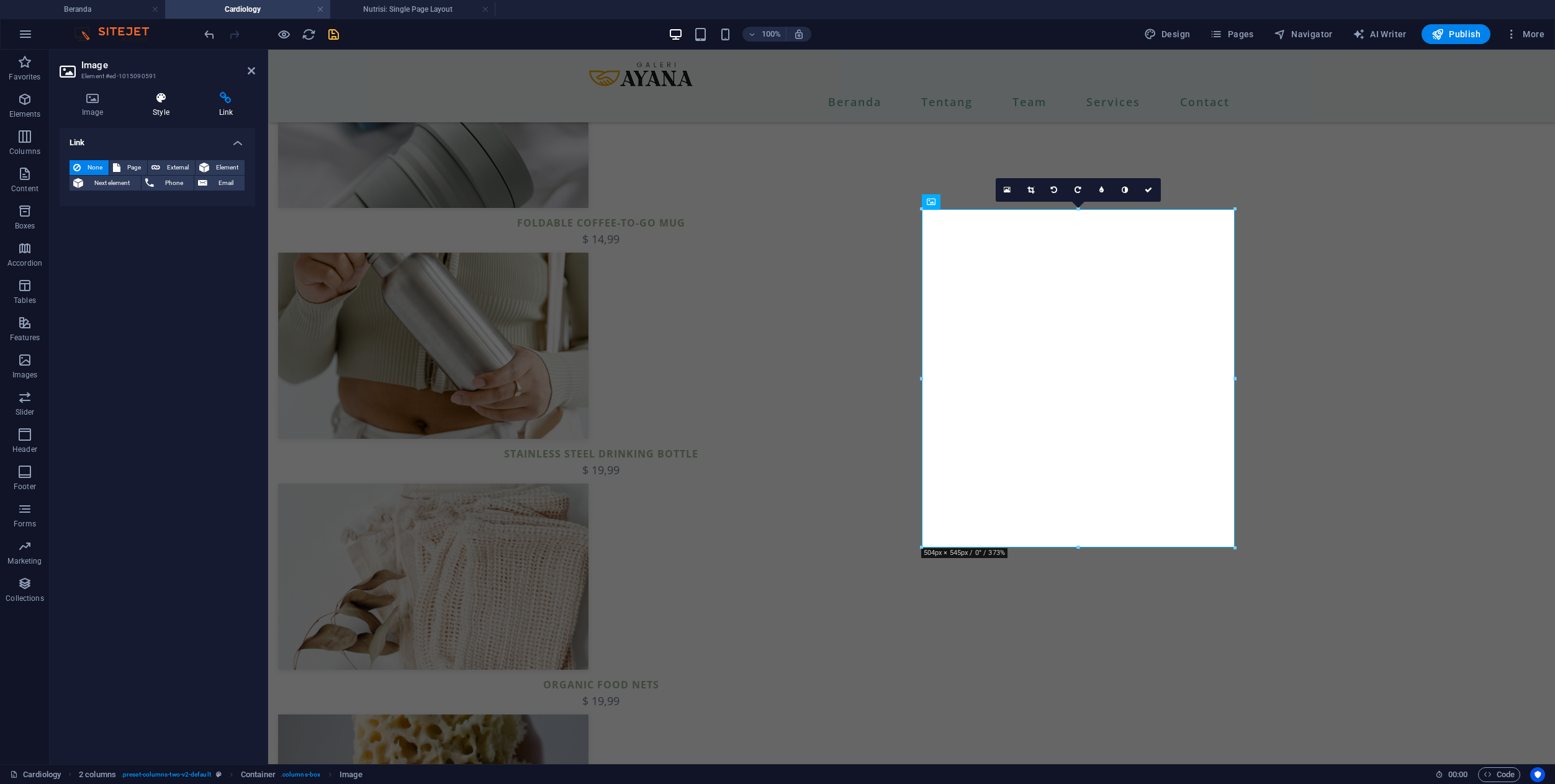
click at [153, 97] on icon at bounding box center [160, 98] width 61 height 12
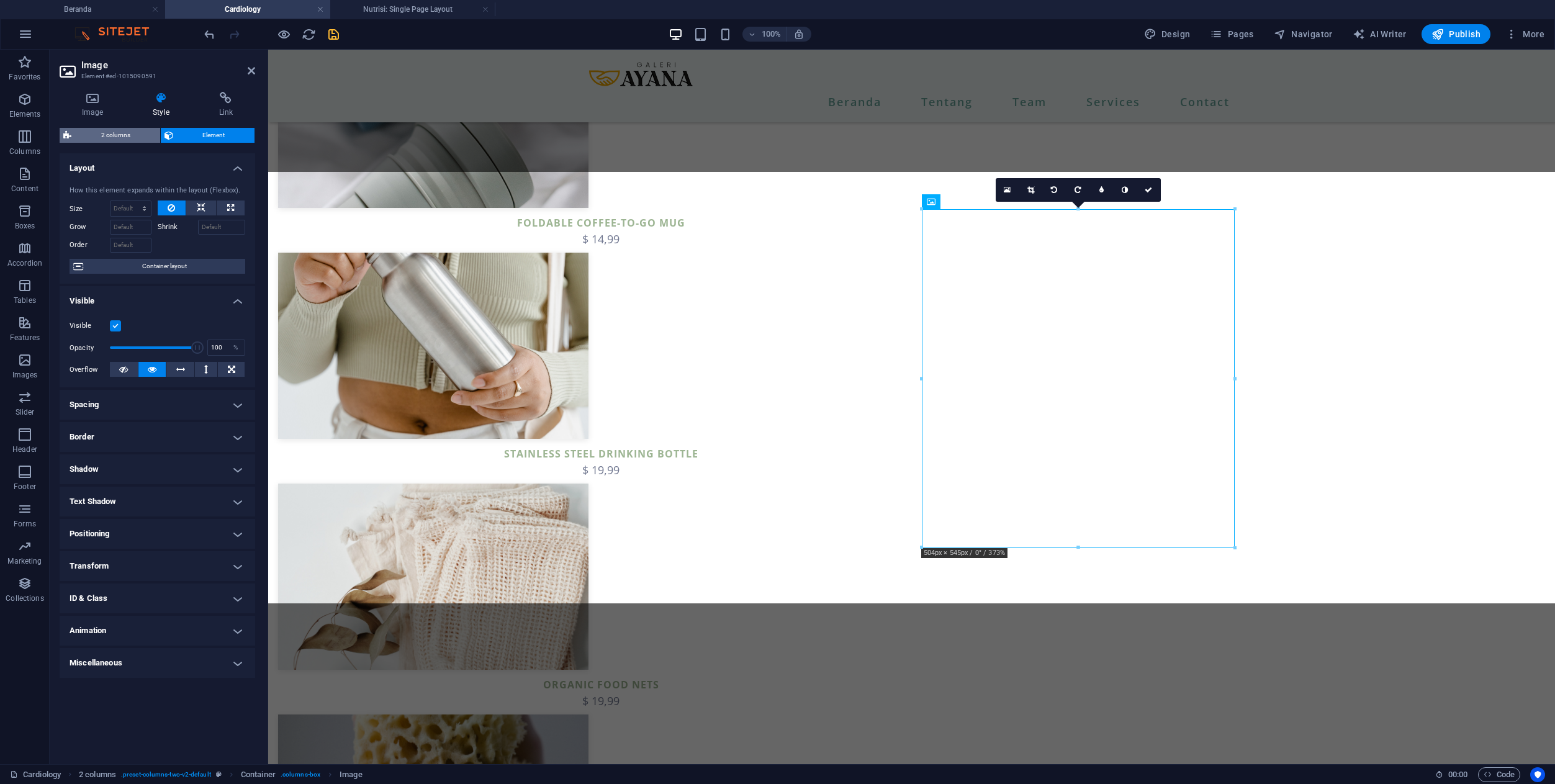
click at [122, 139] on span "2 columns" at bounding box center [116, 135] width 81 height 15
select select "px"
select select "preset-columns-two-v2-default"
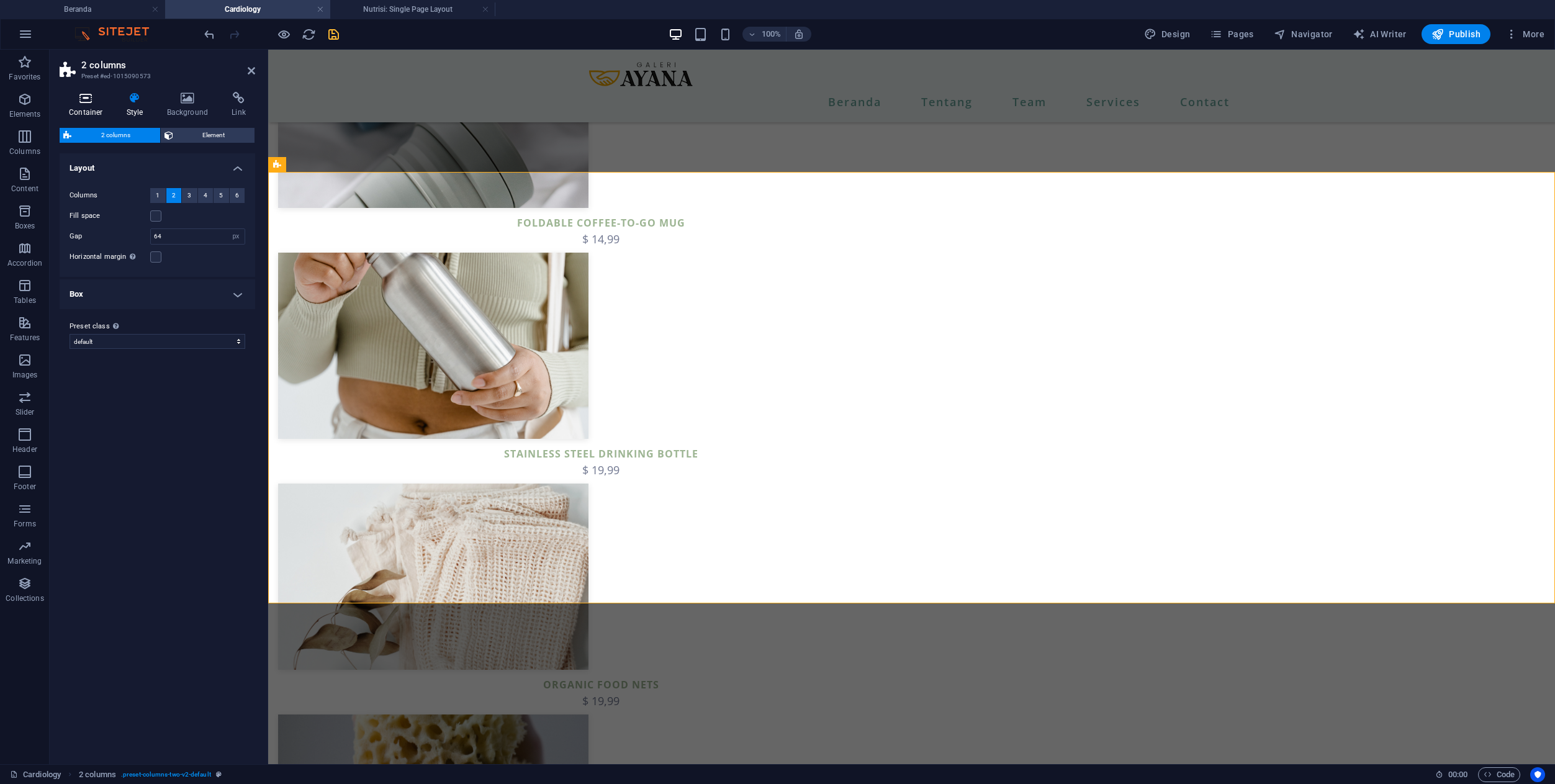
click at [75, 106] on h4 "Container" at bounding box center [88, 104] width 57 height 26
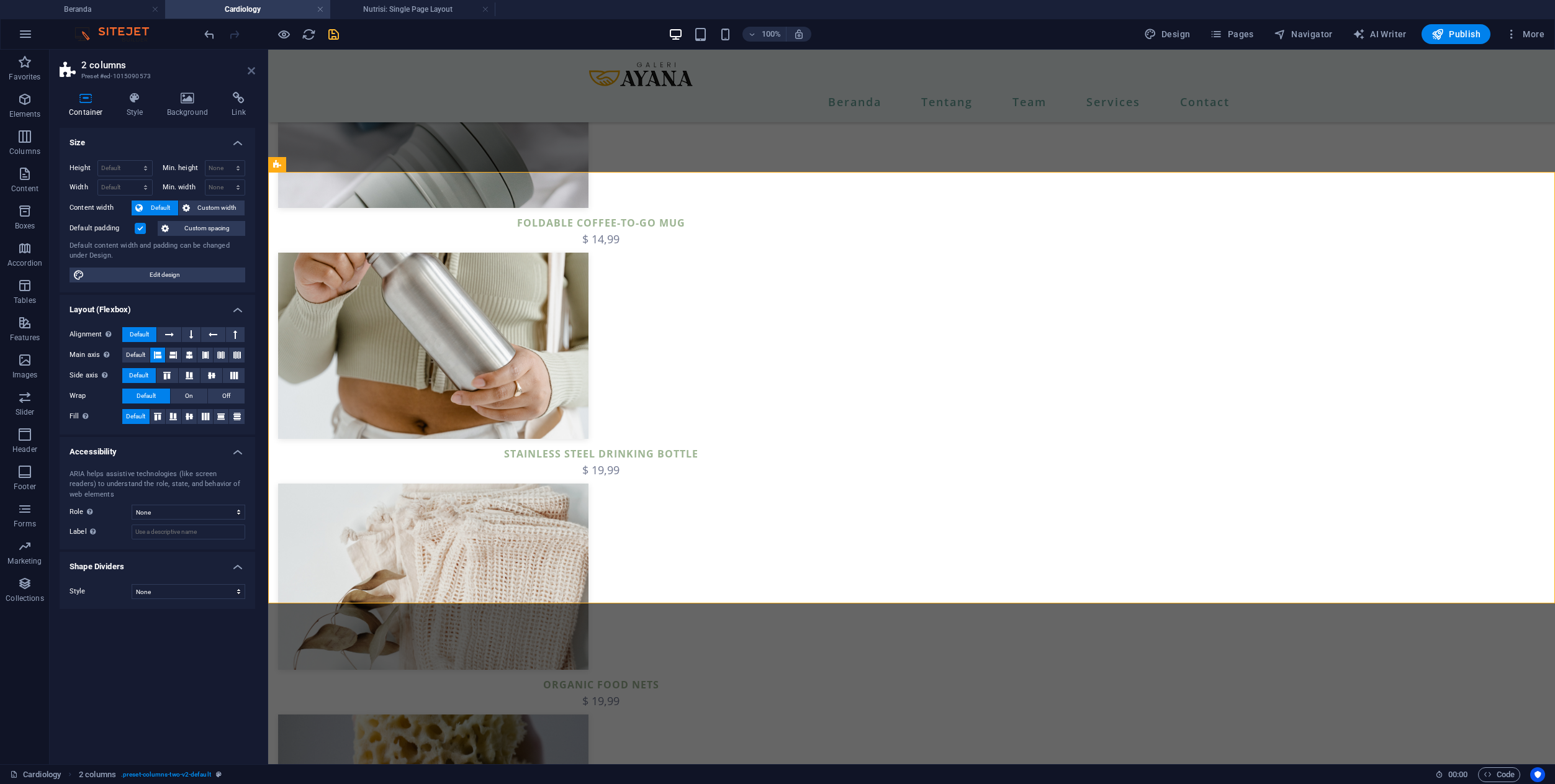
click at [253, 69] on icon at bounding box center [251, 70] width 7 height 10
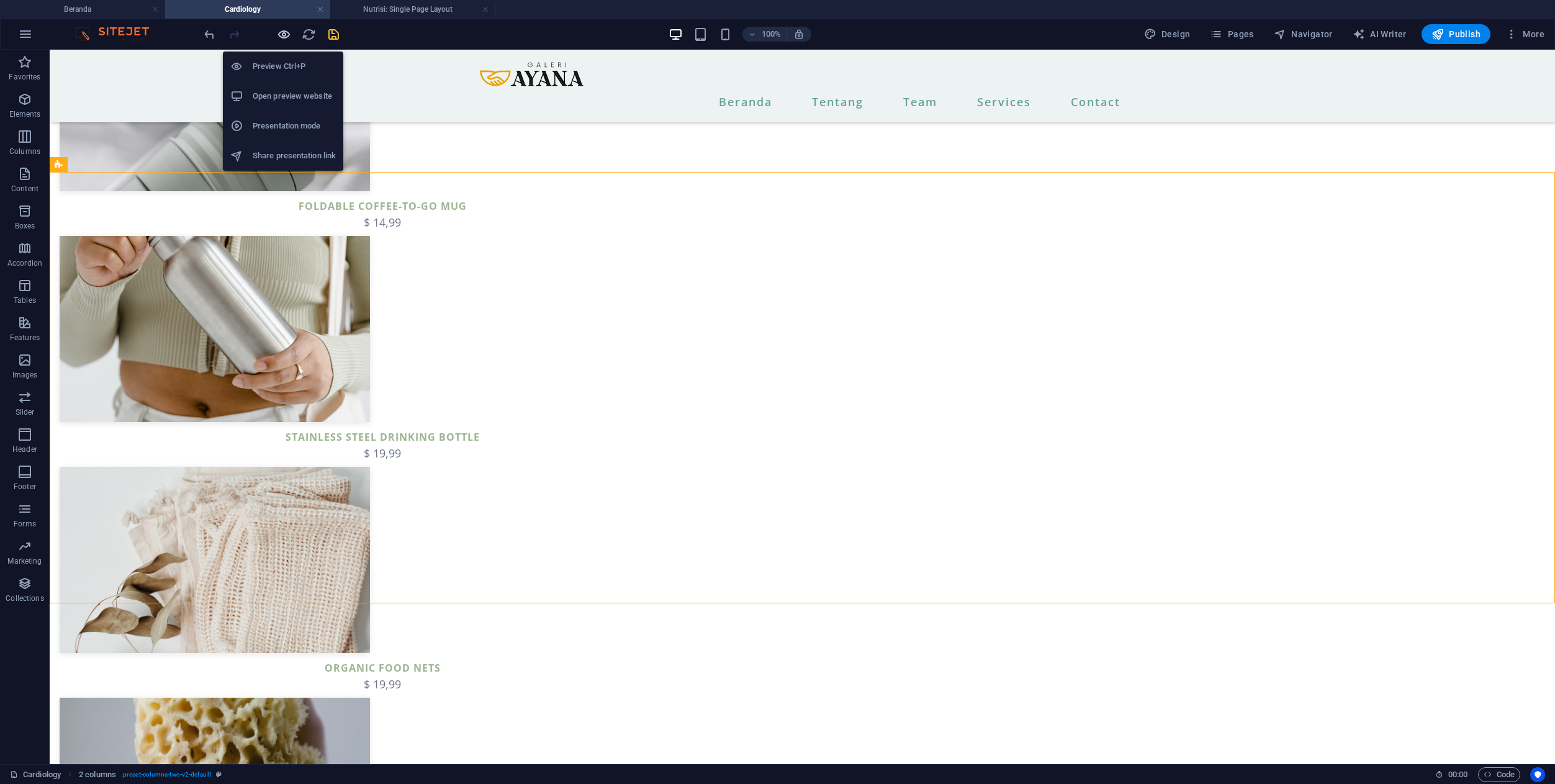
click at [278, 34] on icon "button" at bounding box center [284, 34] width 14 height 14
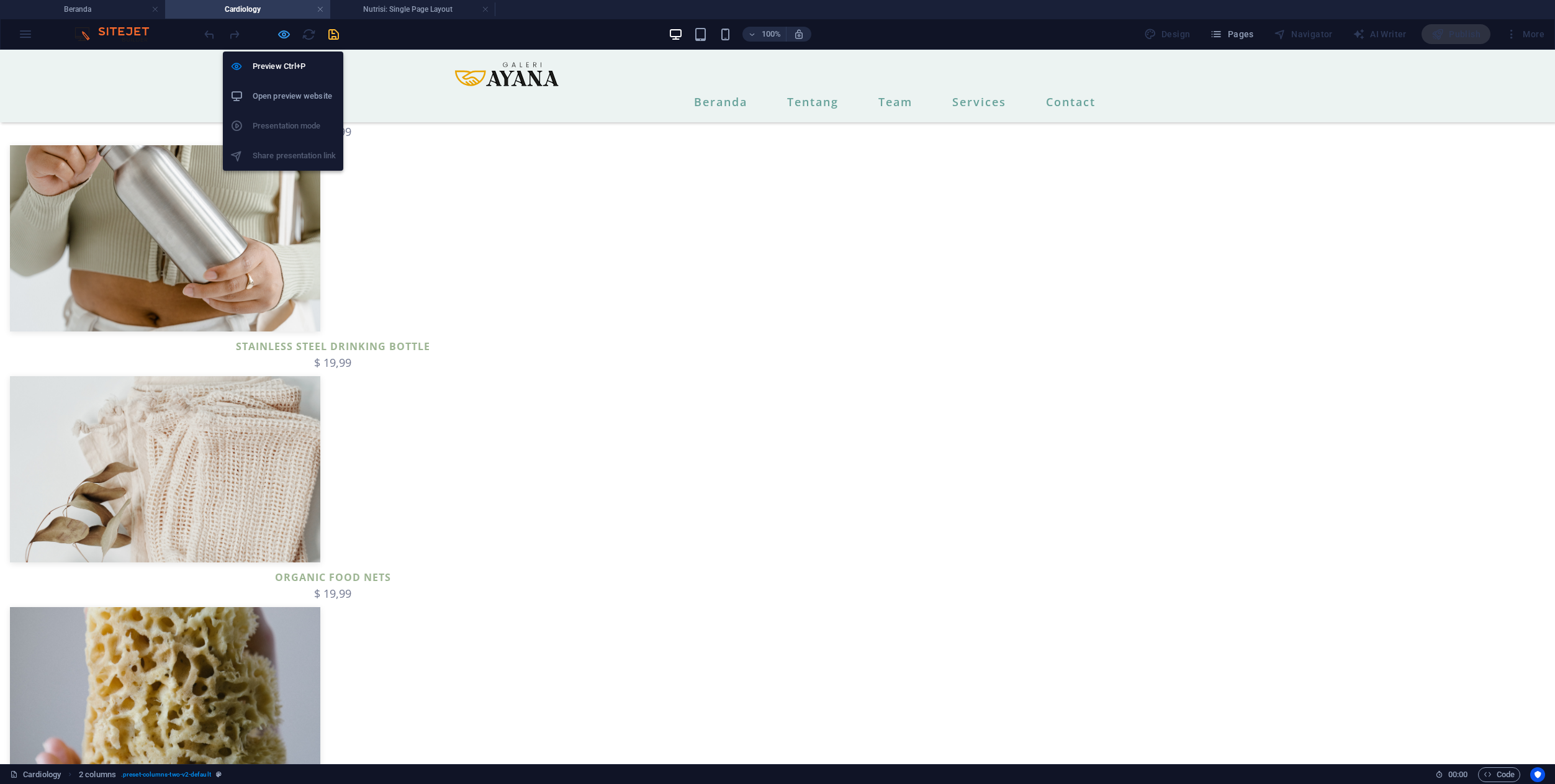
scroll to position [1214, 0]
click at [292, 65] on h6 "Preview Ctrl+P" at bounding box center [294, 66] width 83 height 15
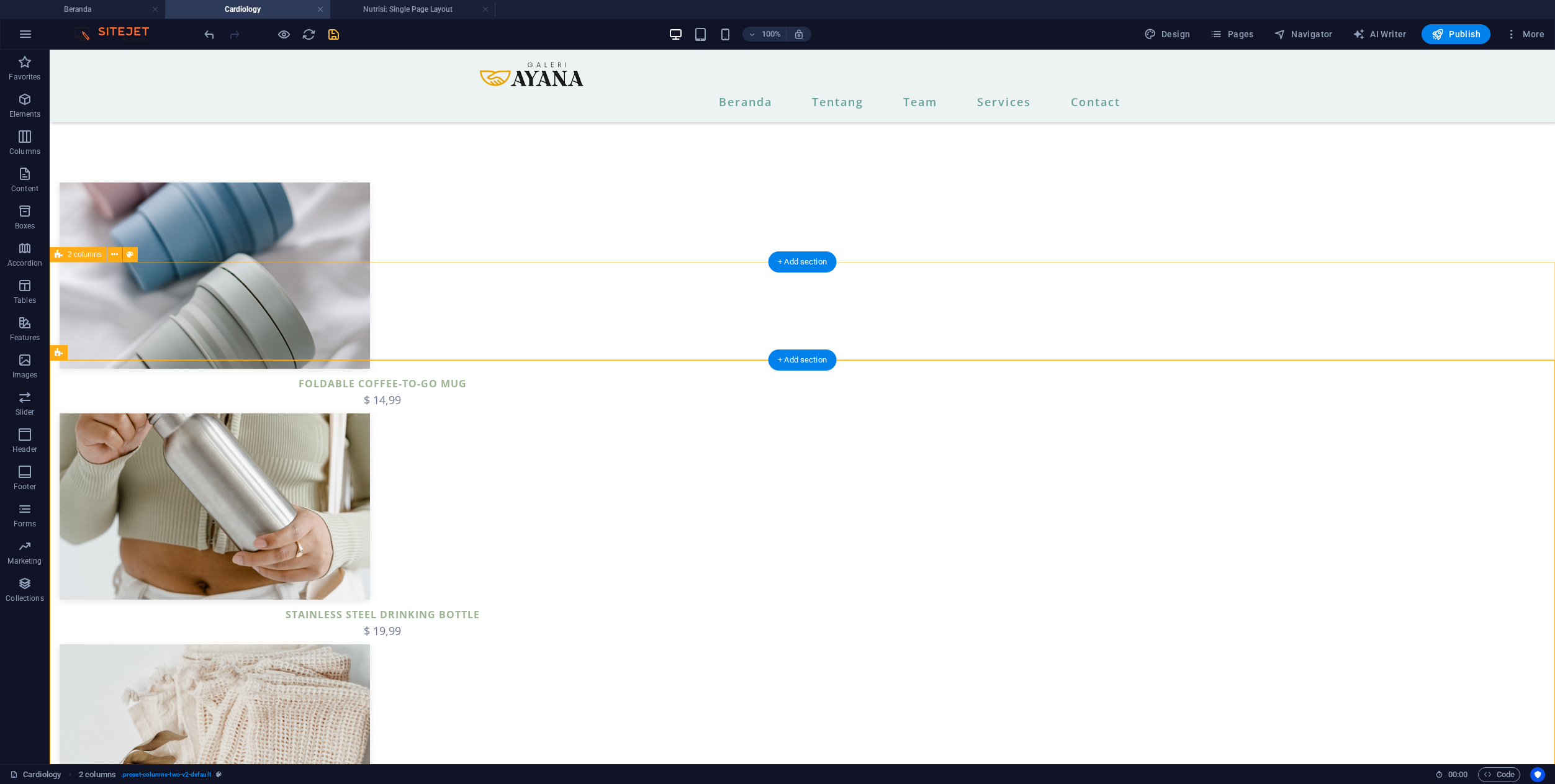
scroll to position [1026, 0]
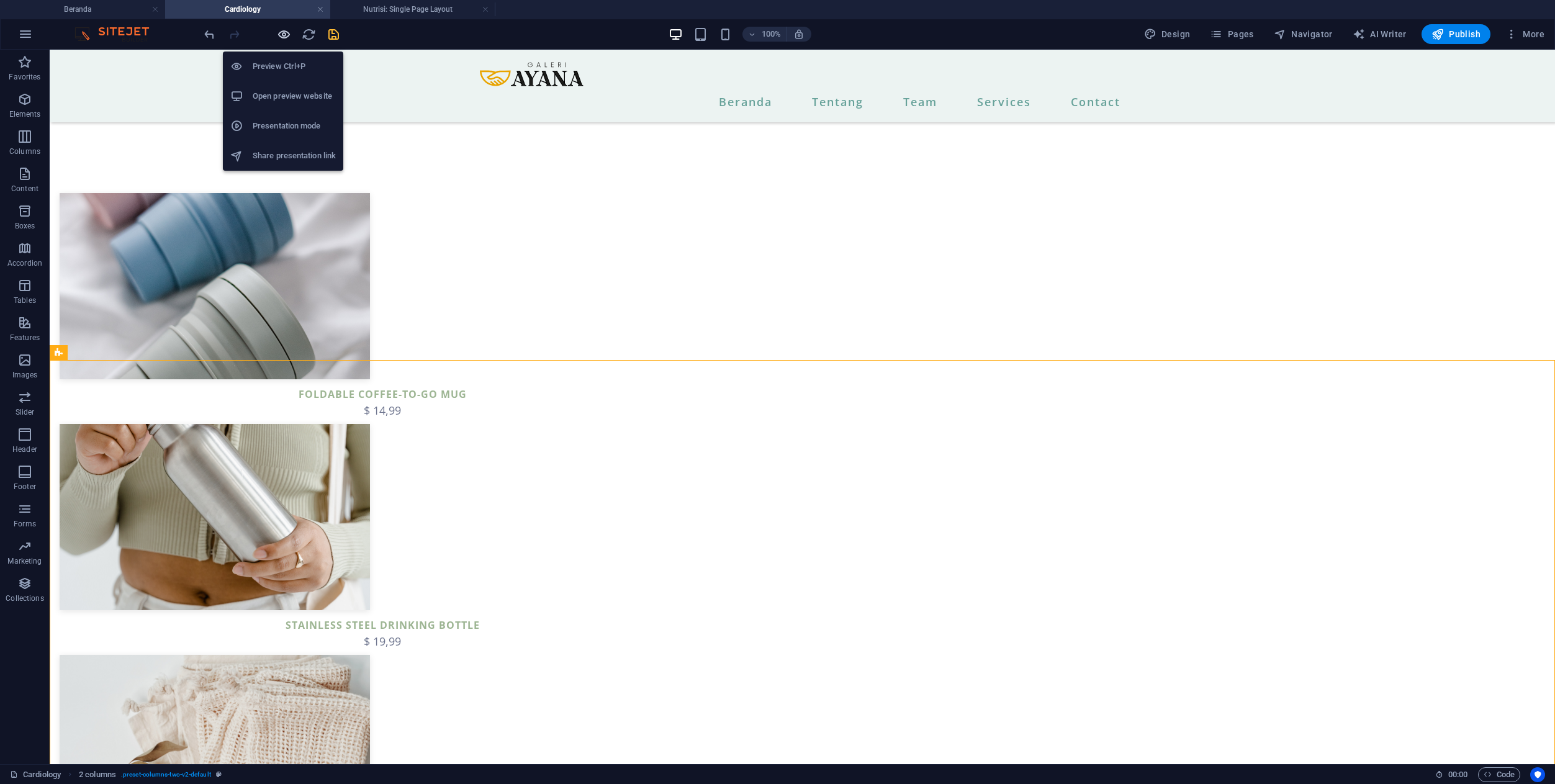
click at [288, 33] on icon "button" at bounding box center [284, 34] width 14 height 14
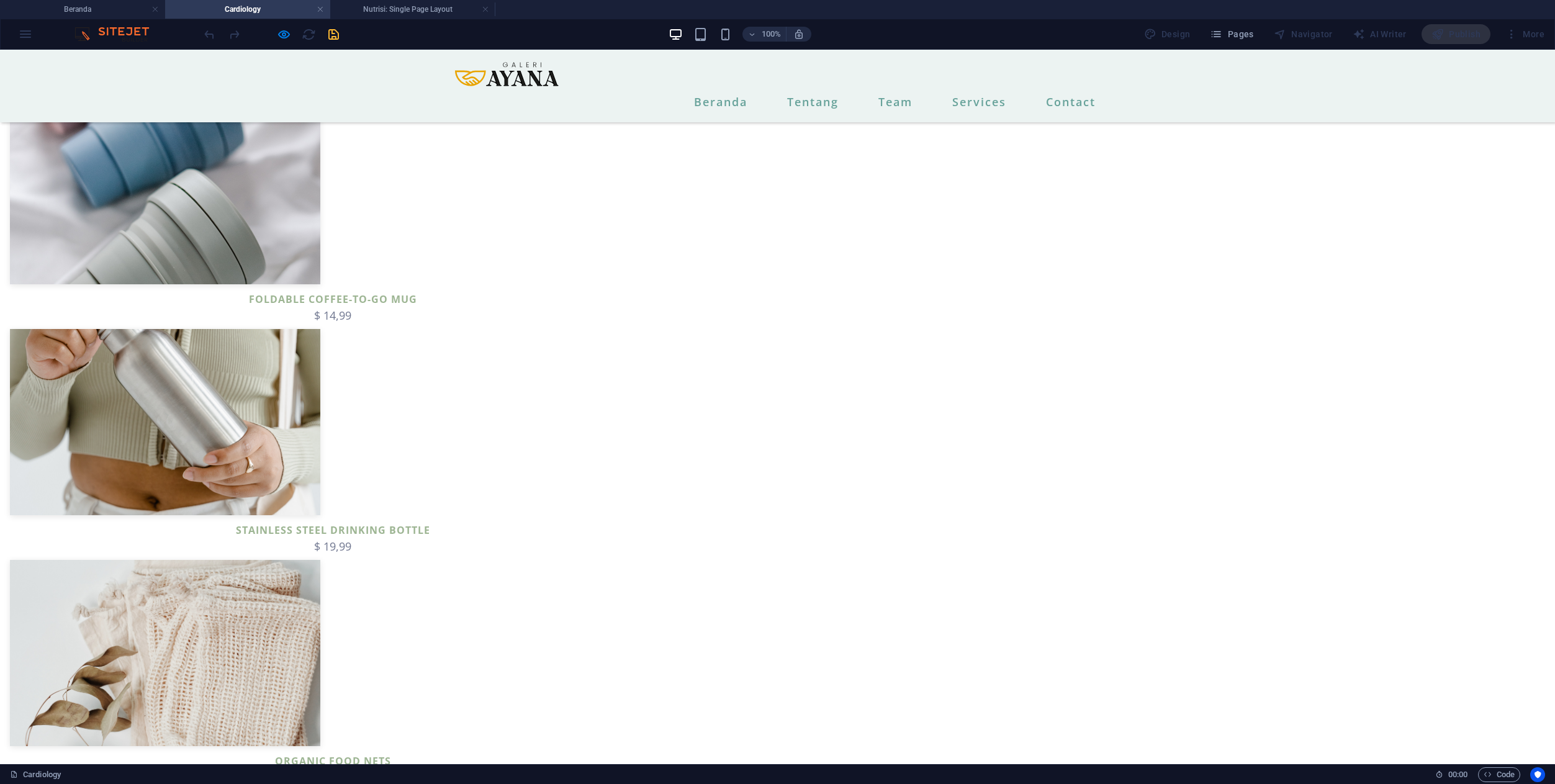
scroll to position [1032, 0]
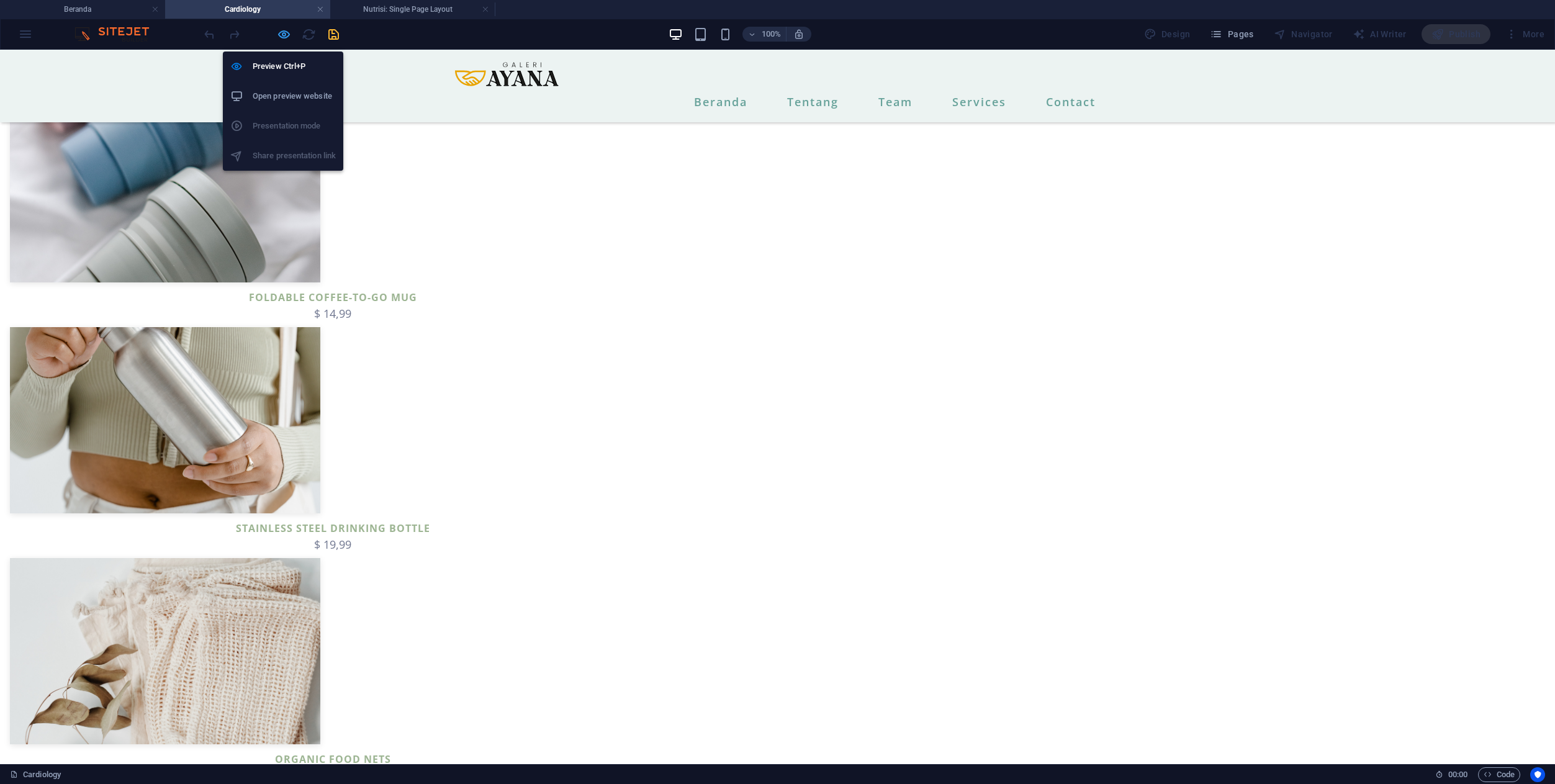
click at [286, 33] on icon "button" at bounding box center [284, 34] width 14 height 14
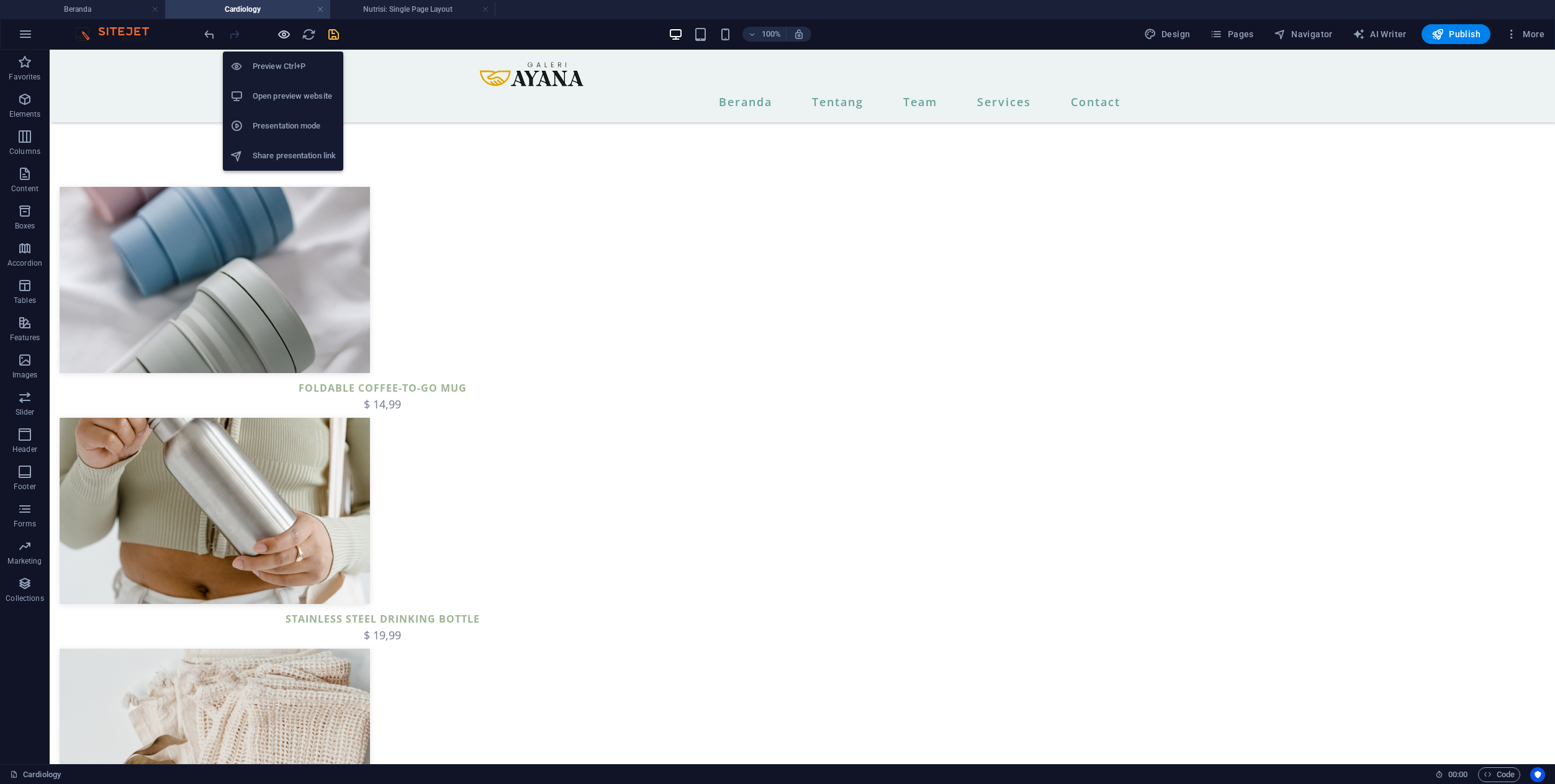
scroll to position [1034, 0]
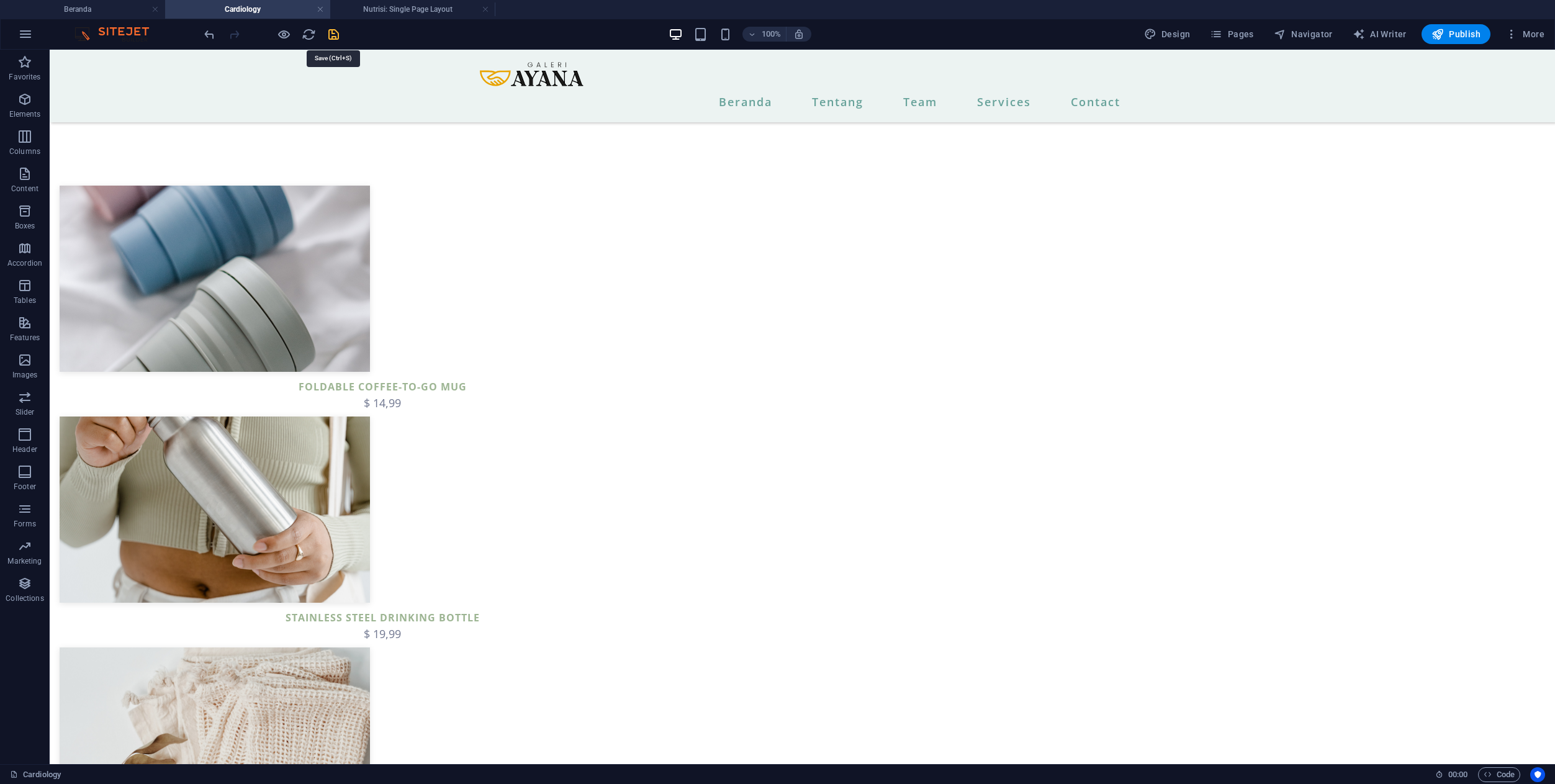
click at [337, 36] on icon "save" at bounding box center [333, 34] width 14 height 14
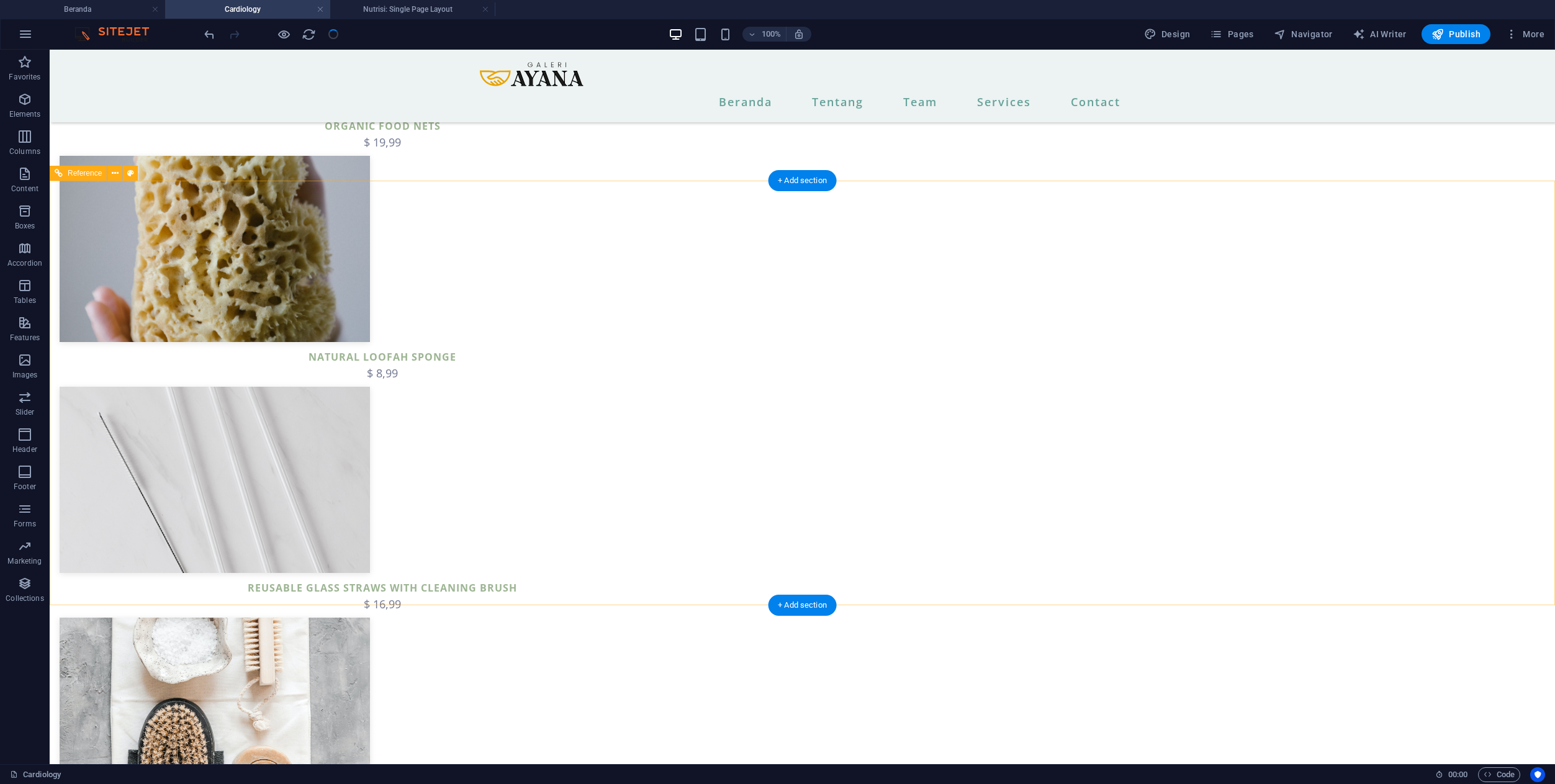
scroll to position [1725, 0]
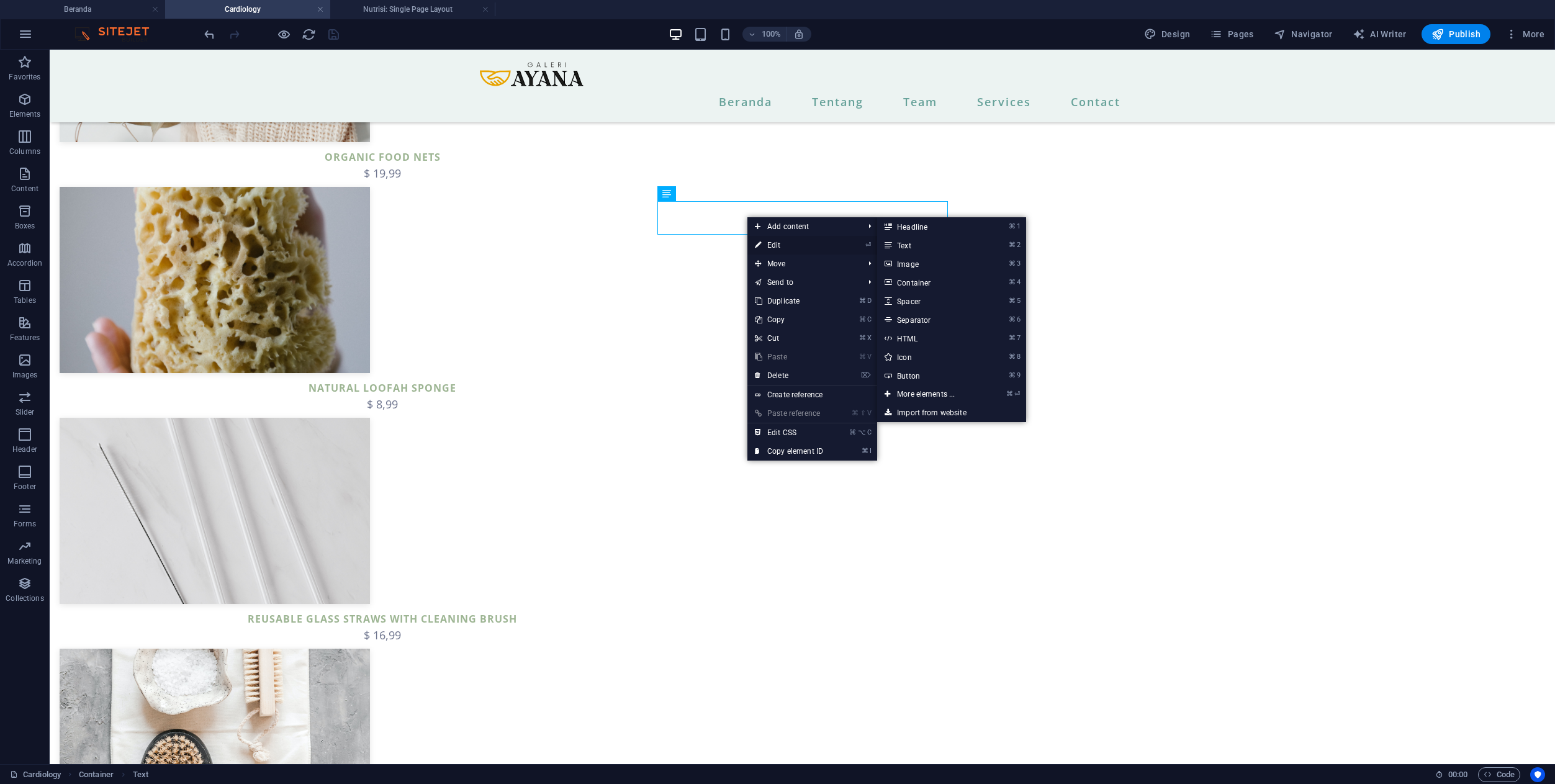
click at [772, 240] on link "⏎ Edit" at bounding box center [789, 245] width 83 height 19
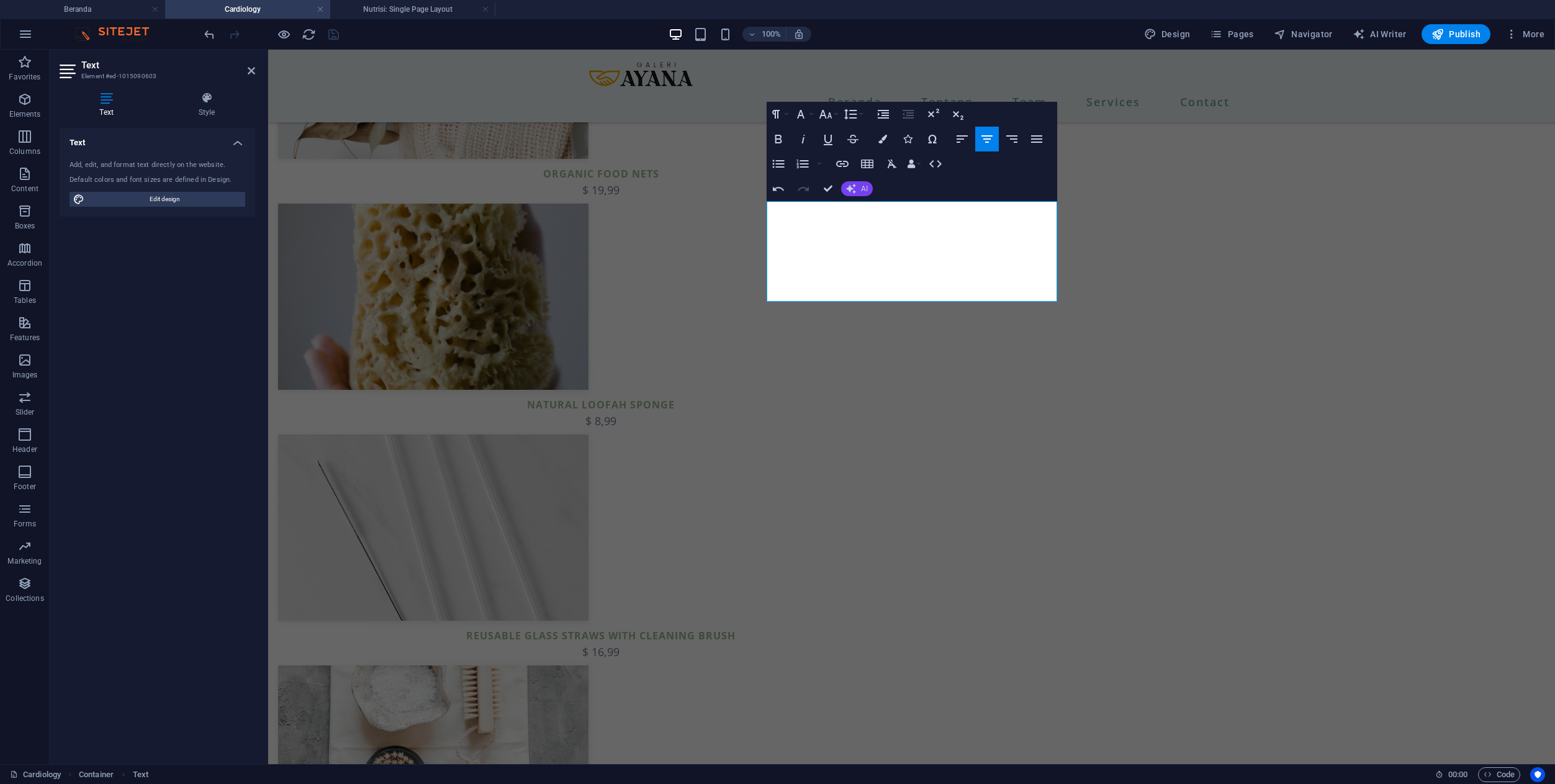
click at [856, 191] on button "AI" at bounding box center [857, 188] width 32 height 15
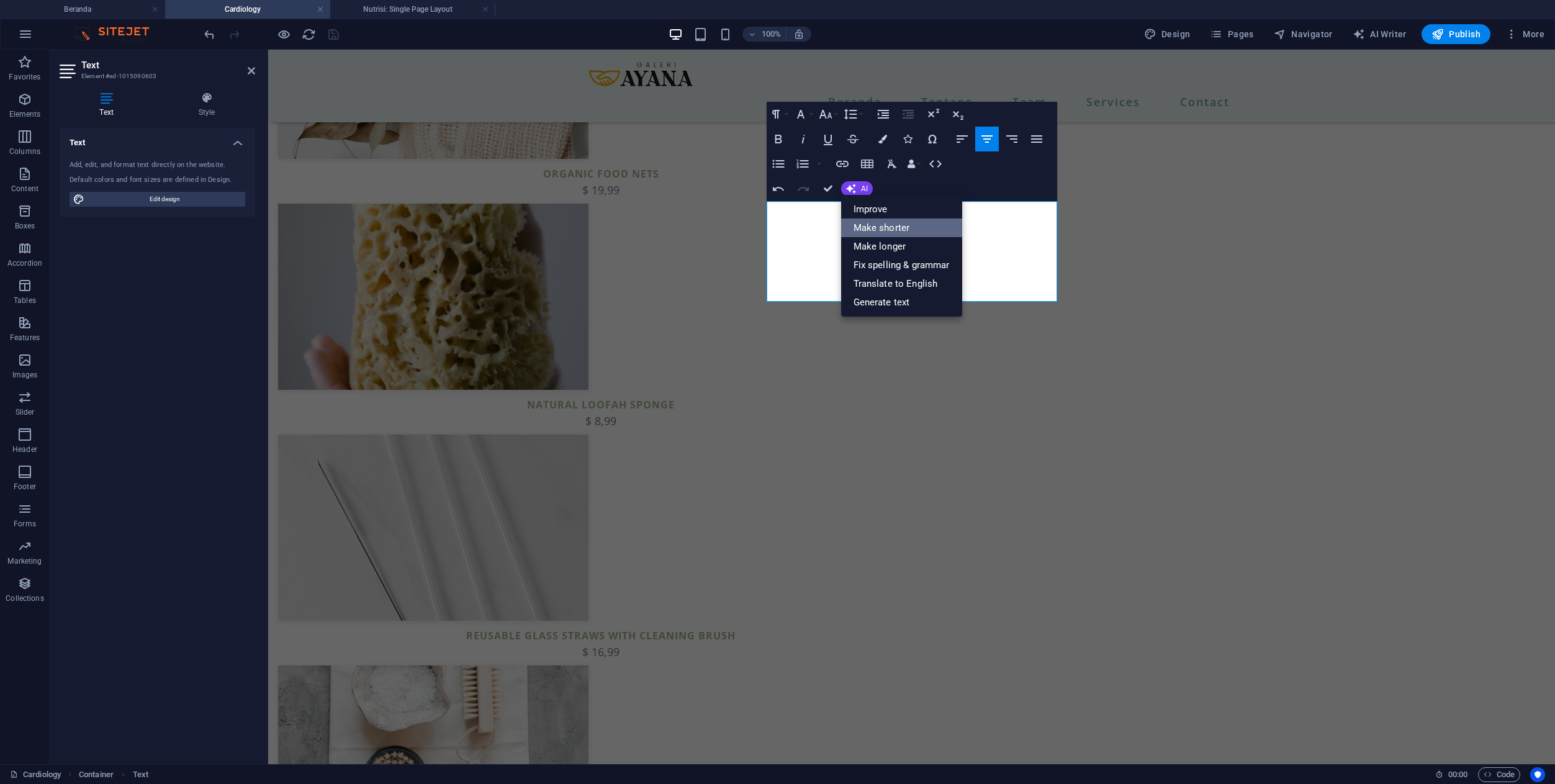
click at [865, 232] on link "Make shorter" at bounding box center [901, 227] width 121 height 19
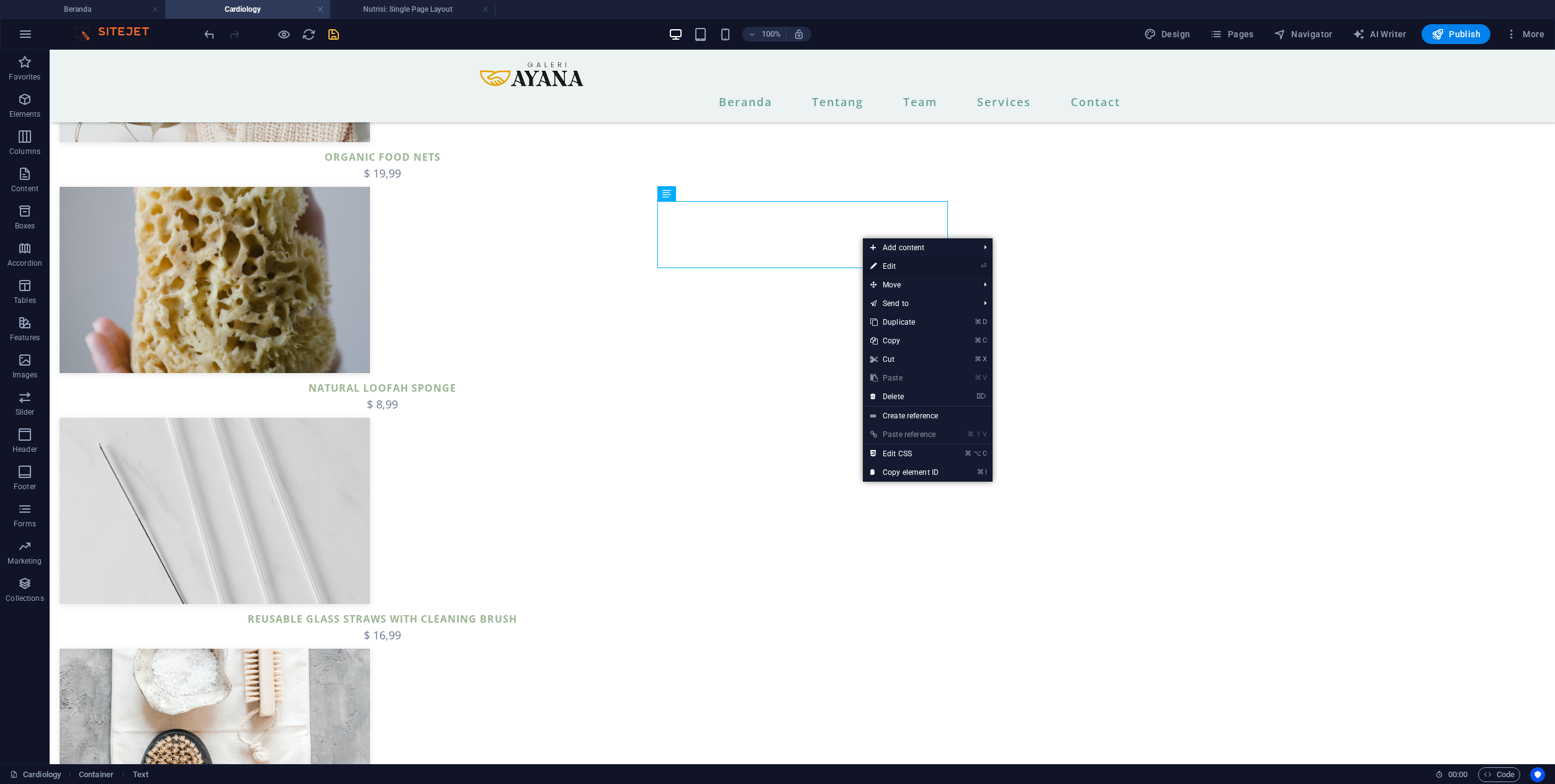
click at [883, 268] on link "⏎ Edit" at bounding box center [904, 266] width 83 height 19
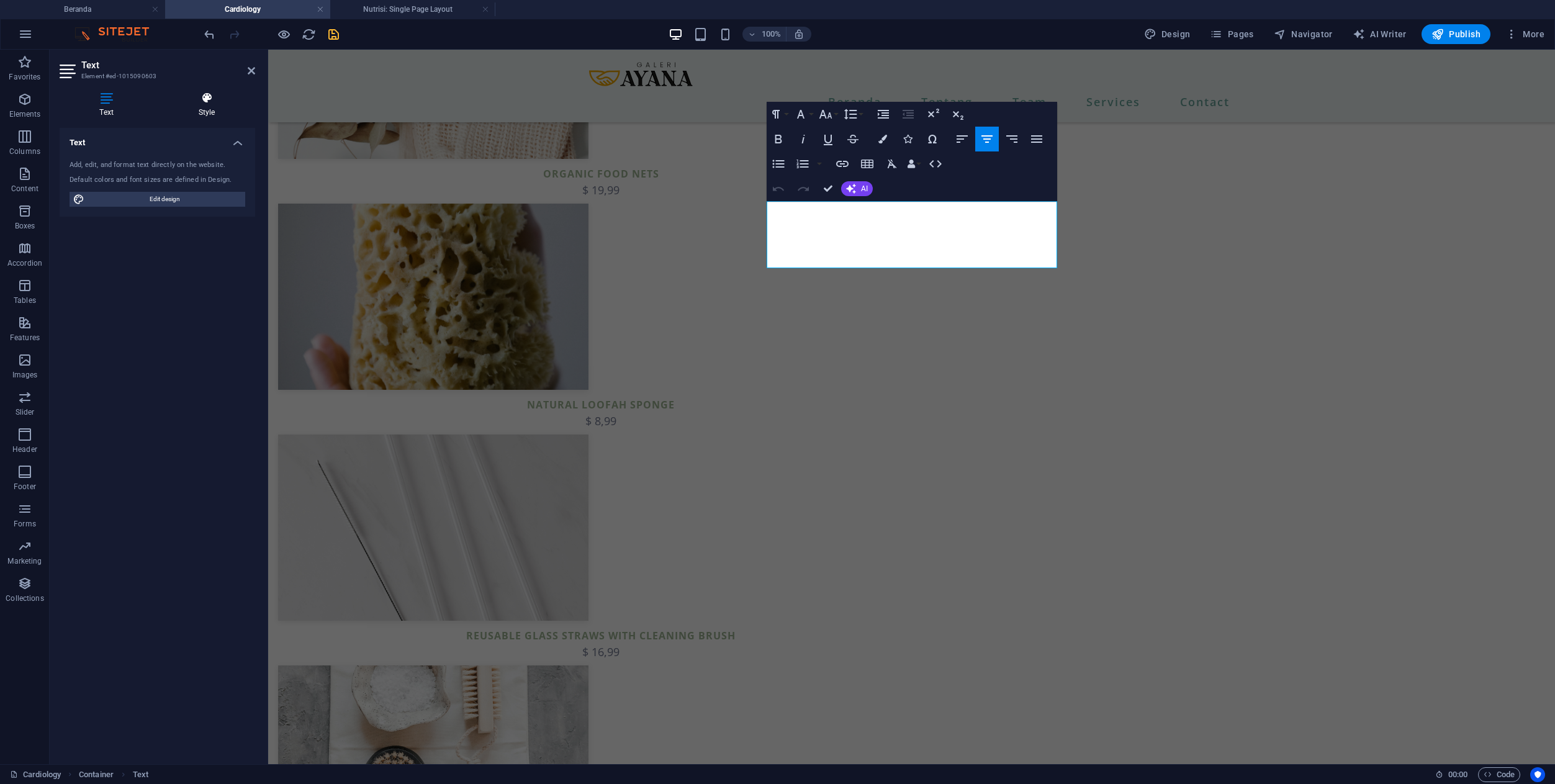
click at [204, 99] on icon at bounding box center [207, 98] width 97 height 12
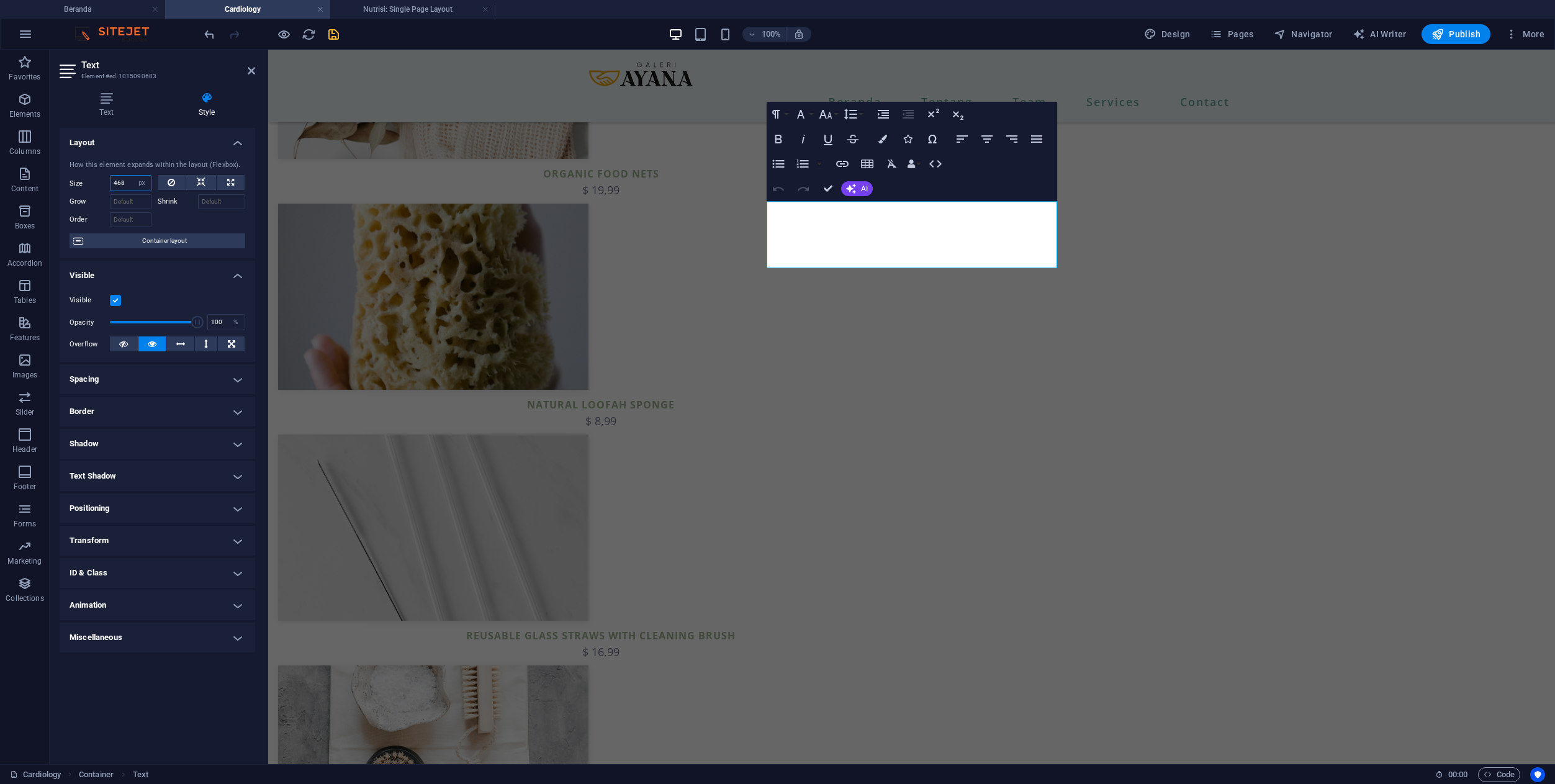
drag, startPoint x: 129, startPoint y: 180, endPoint x: 102, endPoint y: 182, distance: 27.1
click at [102, 180] on div "Size 468 Default auto px % 1/1 1/2 1/3 1/4 1/5 1/6 1/7 1/8 1/9 1/10" at bounding box center [111, 183] width 82 height 16
type input "600"
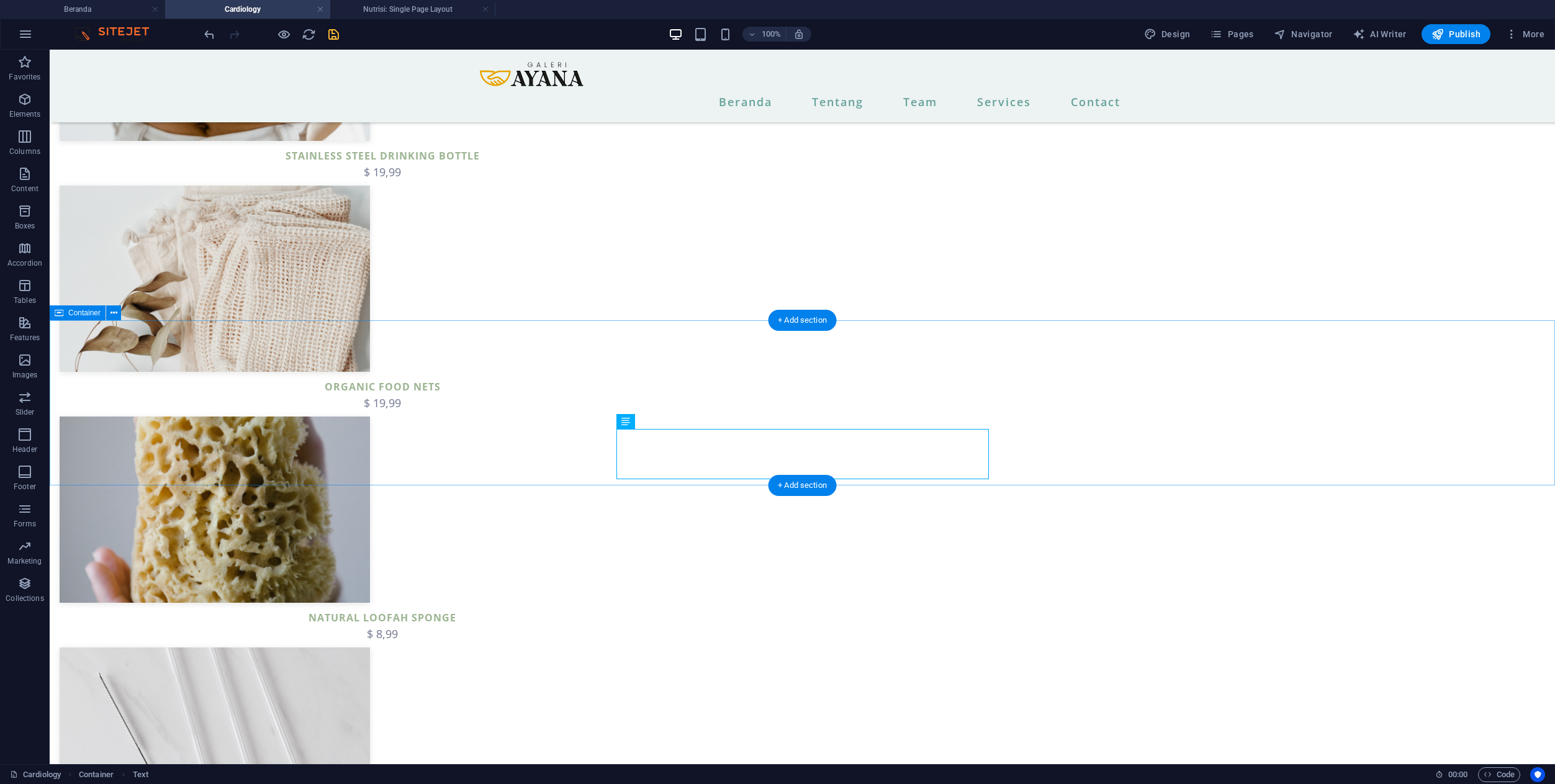
scroll to position [1493, 0]
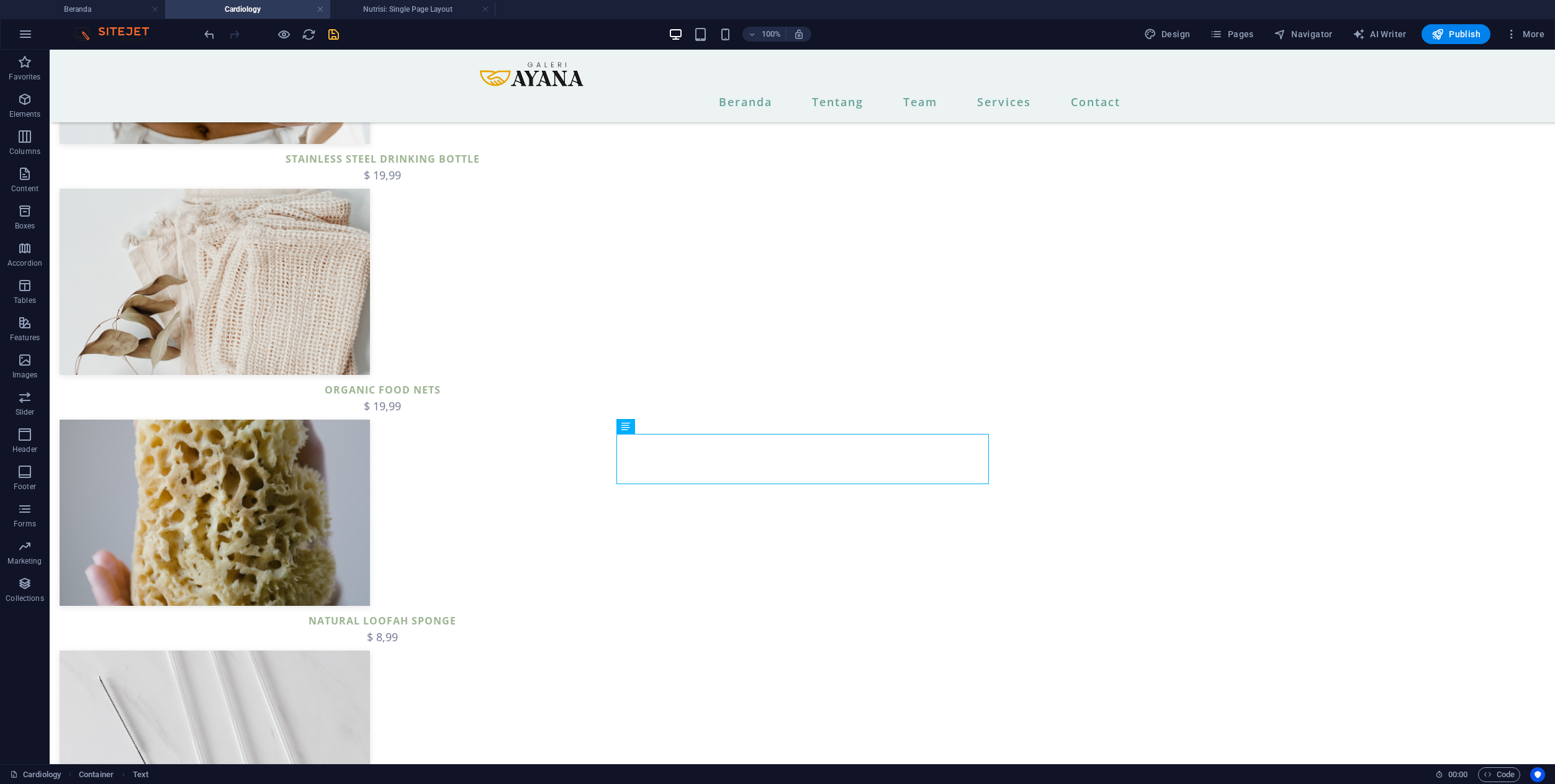
click at [339, 42] on div at bounding box center [271, 34] width 139 height 19
click at [336, 38] on icon "save" at bounding box center [333, 34] width 14 height 14
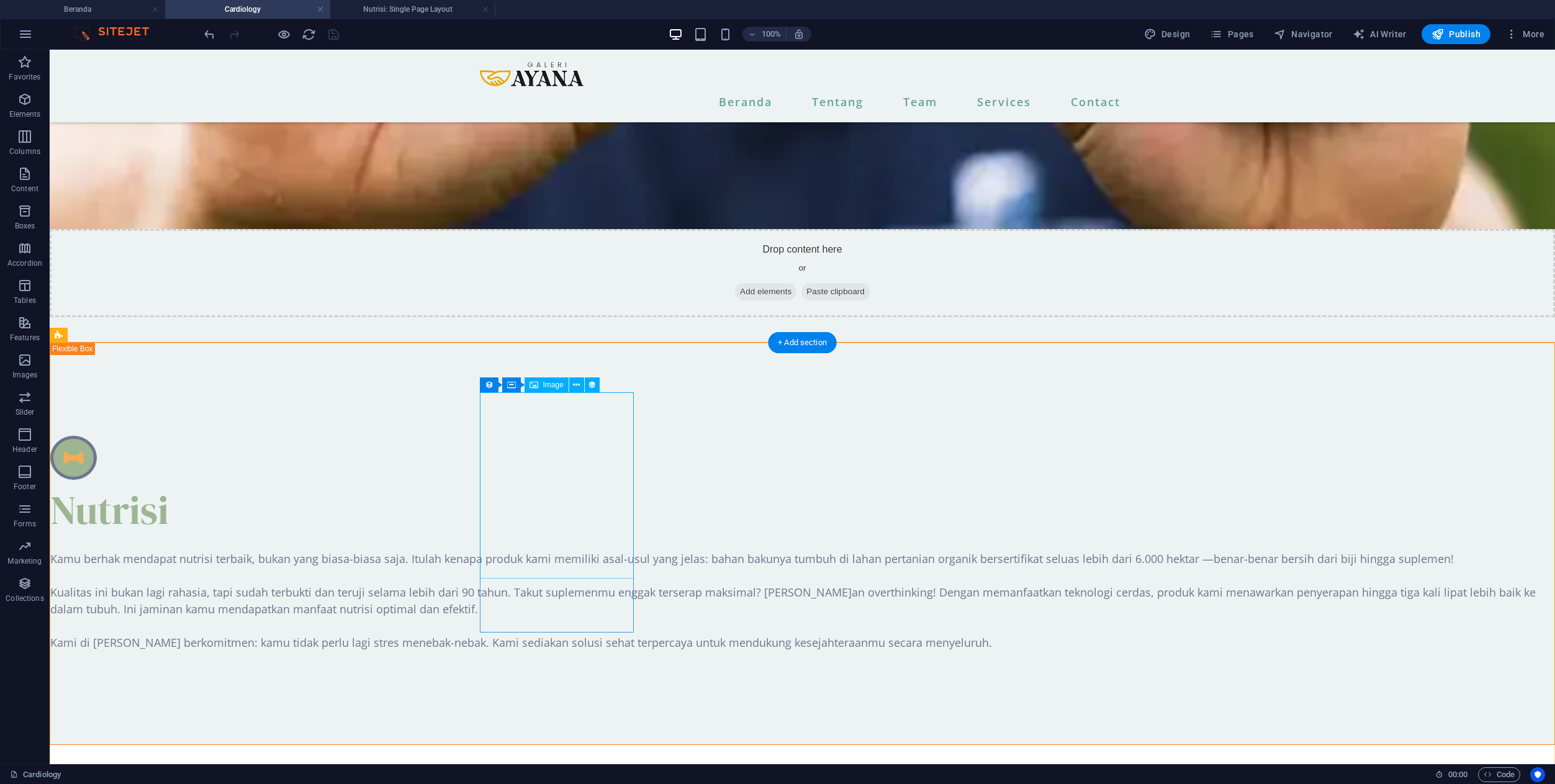
scroll to position [314, 0]
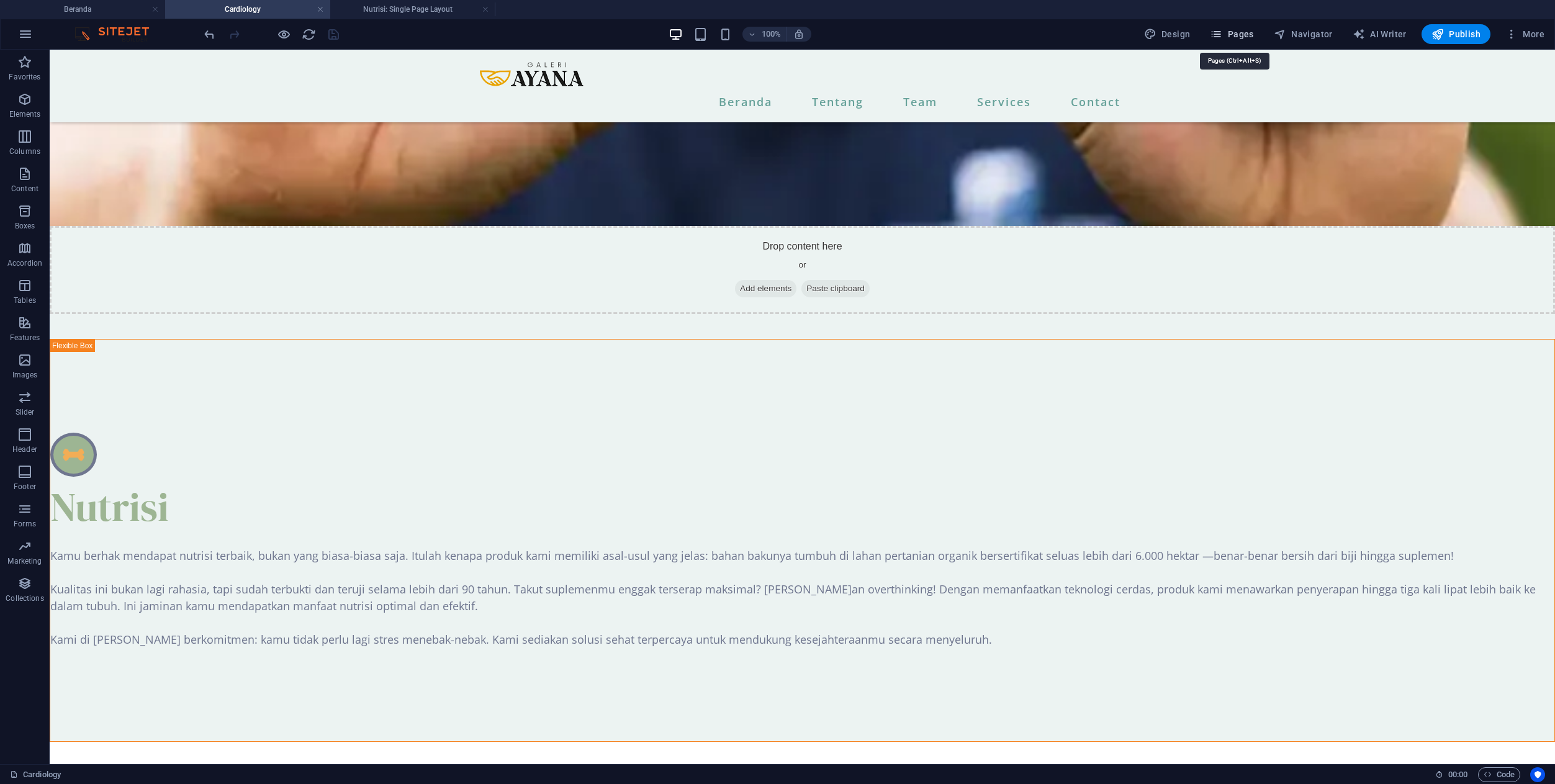
click at [1252, 35] on span "Pages" at bounding box center [1231, 34] width 43 height 12
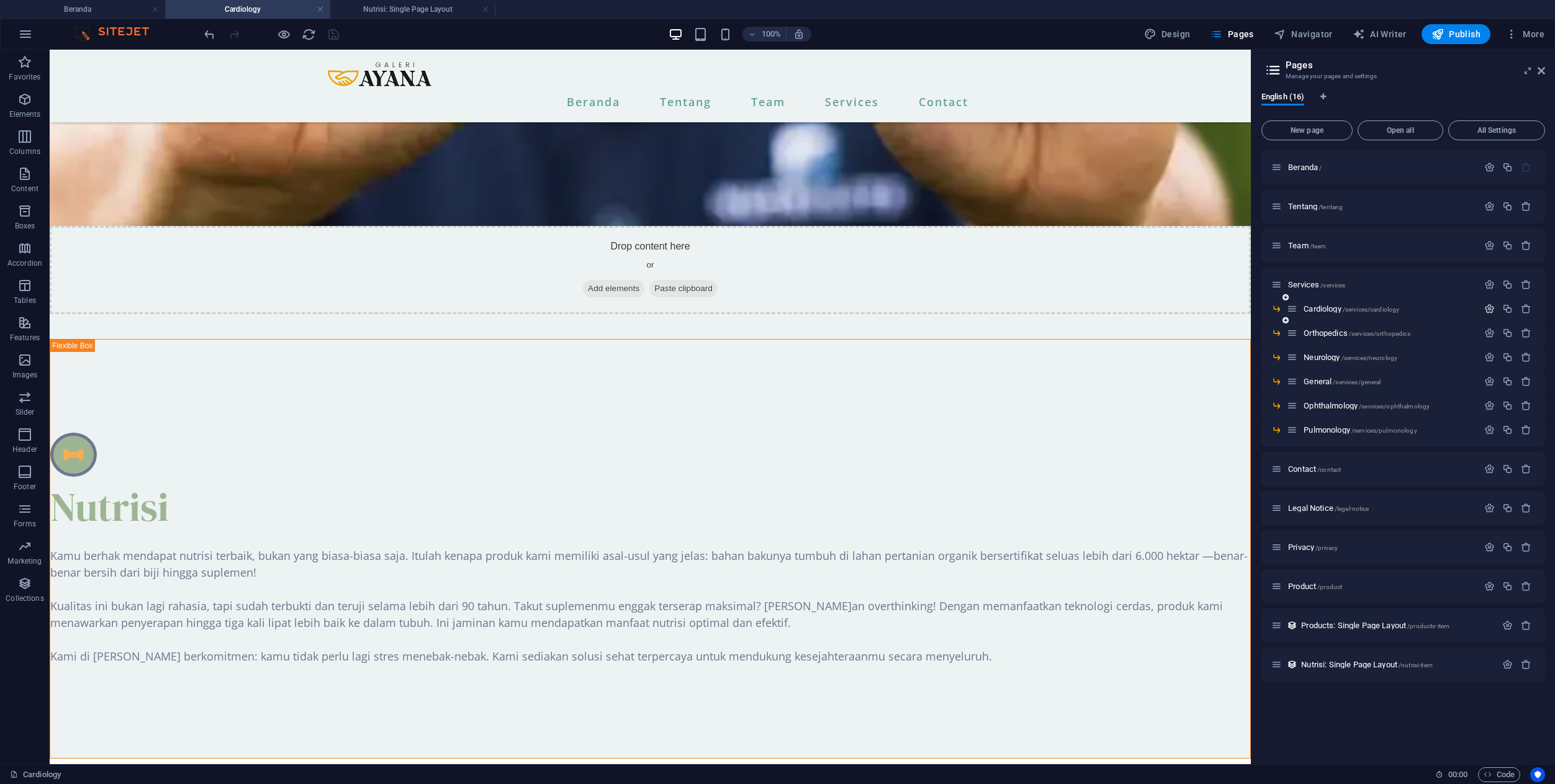
click at [1484, 308] on icon "button" at bounding box center [1490, 308] width 11 height 11
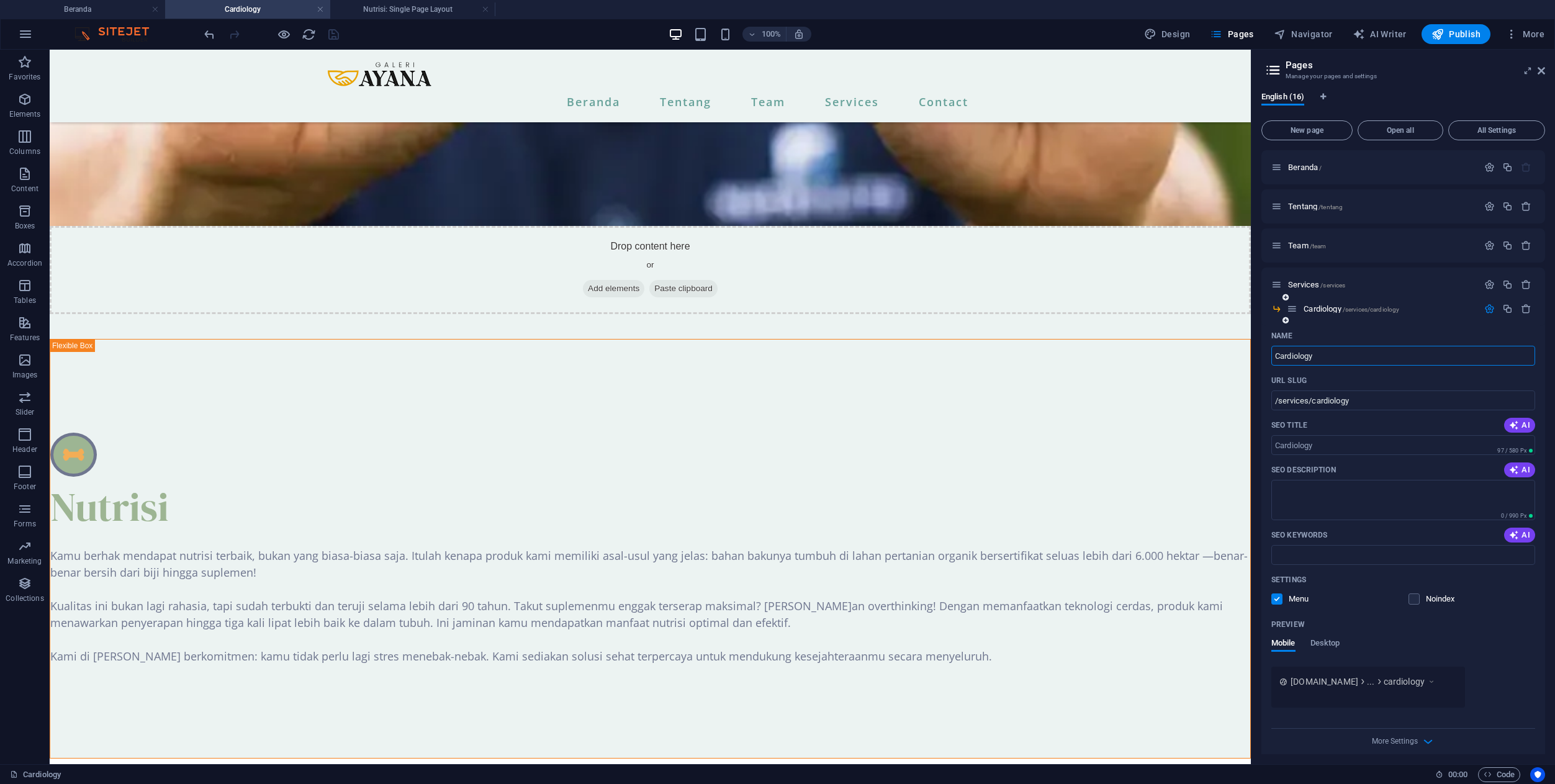
drag, startPoint x: 1338, startPoint y: 362, endPoint x: 1263, endPoint y: 352, distance: 75.7
click at [1263, 352] on div "Name Cardiology ​ URL SLUG /services/cardiology ​ SEO Title AI ​ 97 / 580 Px SE…" at bounding box center [1403, 542] width 284 height 432
type input "n"
type input "Nut"
type input "Nu"
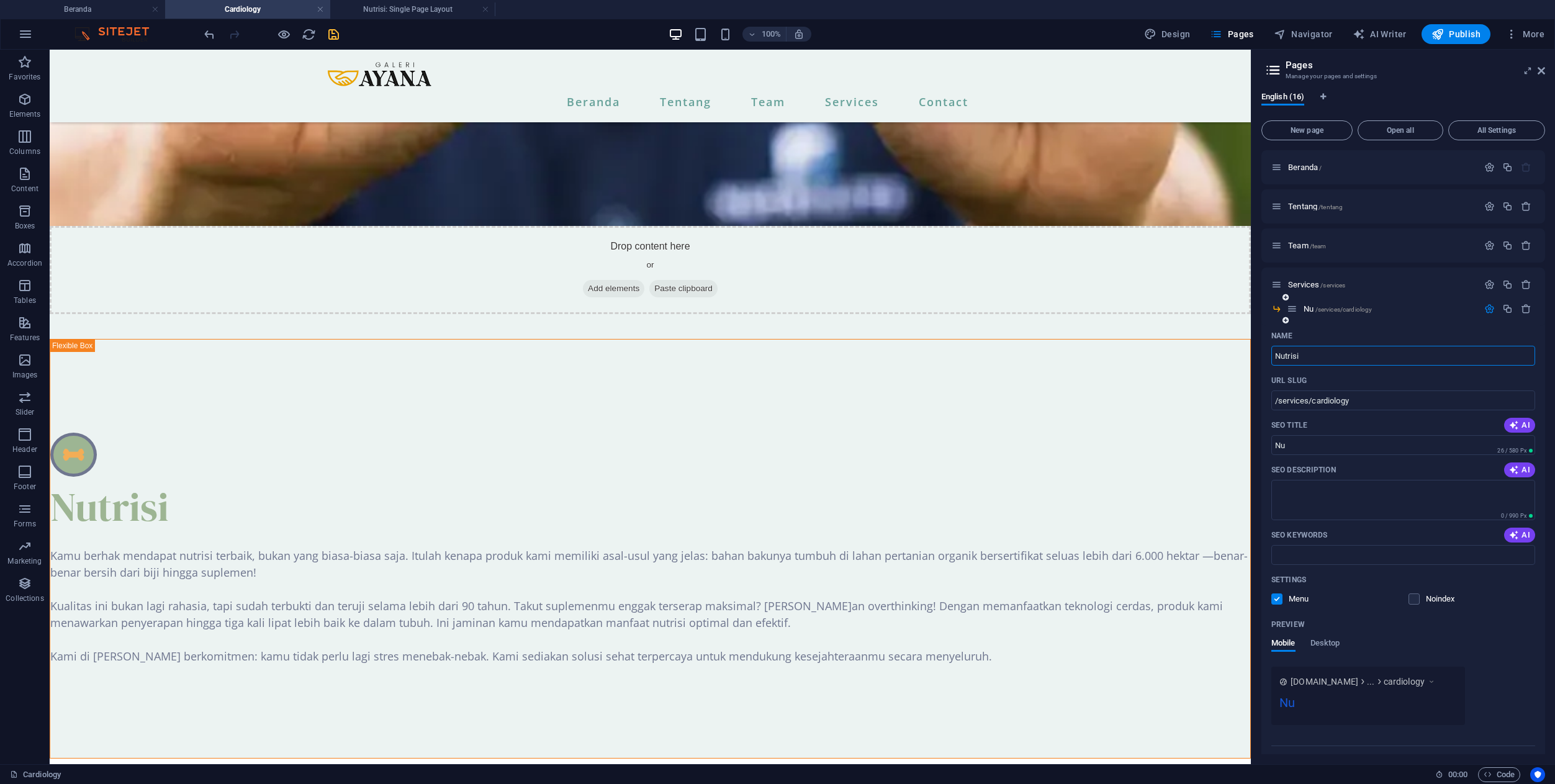
type input "Nutrisi"
click at [1366, 397] on input "/services/cardiology" at bounding box center [1403, 400] width 263 height 19
click at [1297, 401] on input "/services/cardiology" at bounding box center [1403, 400] width 263 height 19
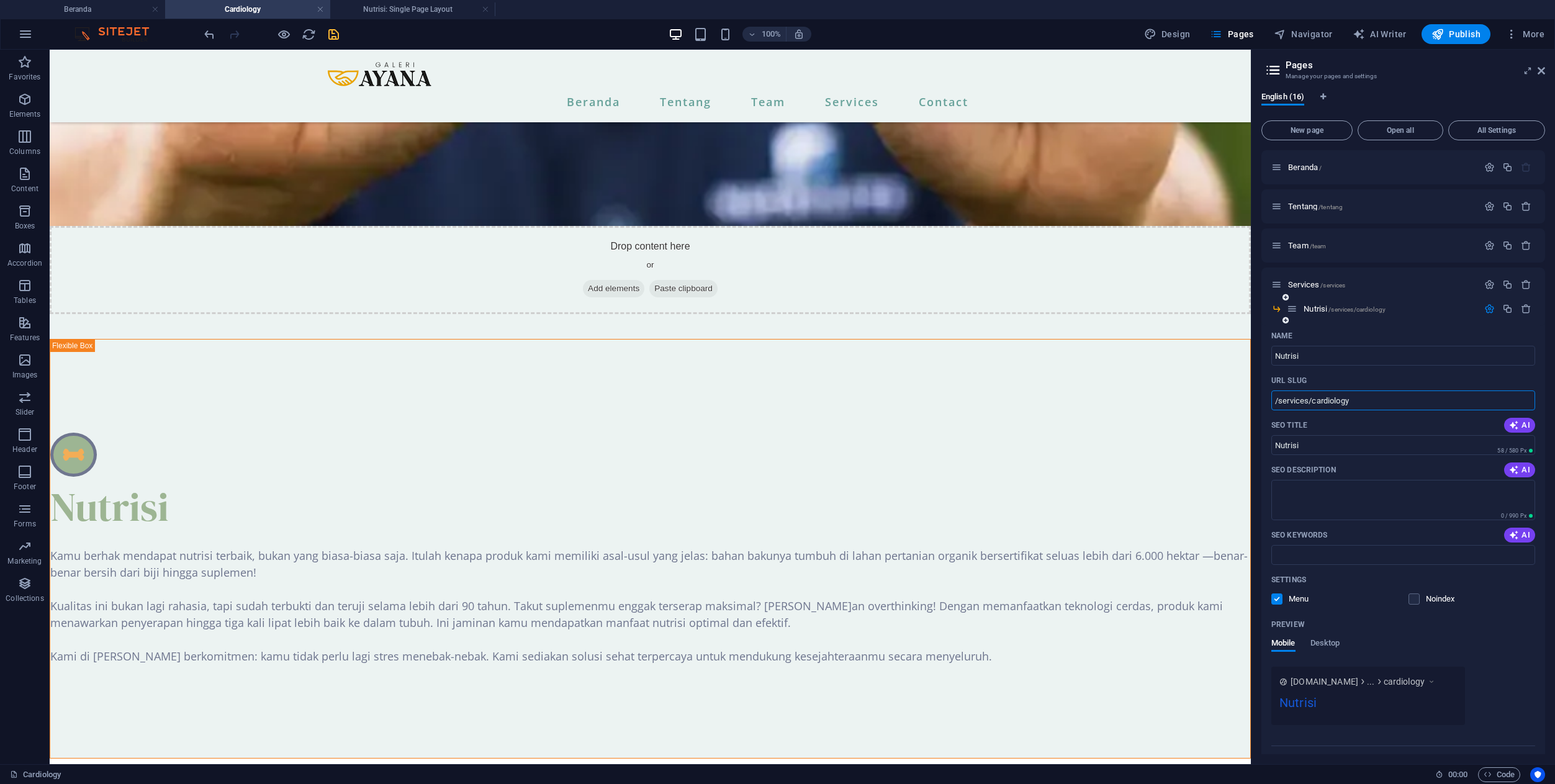
click at [1297, 401] on input "/services/cardiology" at bounding box center [1403, 400] width 263 height 19
click at [1341, 399] on input "/kategori/cardiology" at bounding box center [1403, 400] width 263 height 19
type input "/kategori/nutrisi"
click at [1488, 310] on icon "button" at bounding box center [1490, 308] width 11 height 11
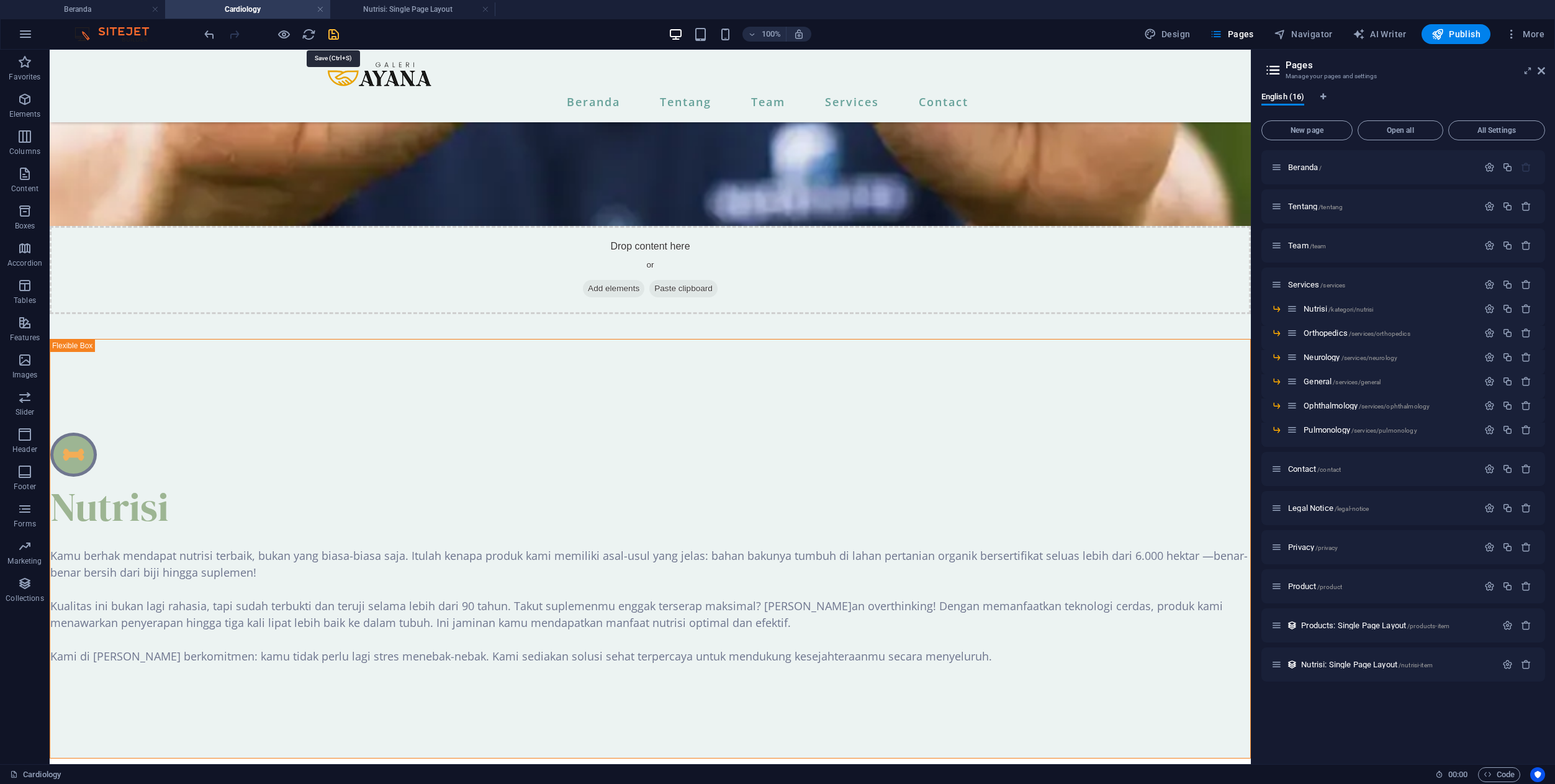
click at [332, 33] on icon "save" at bounding box center [333, 34] width 14 height 14
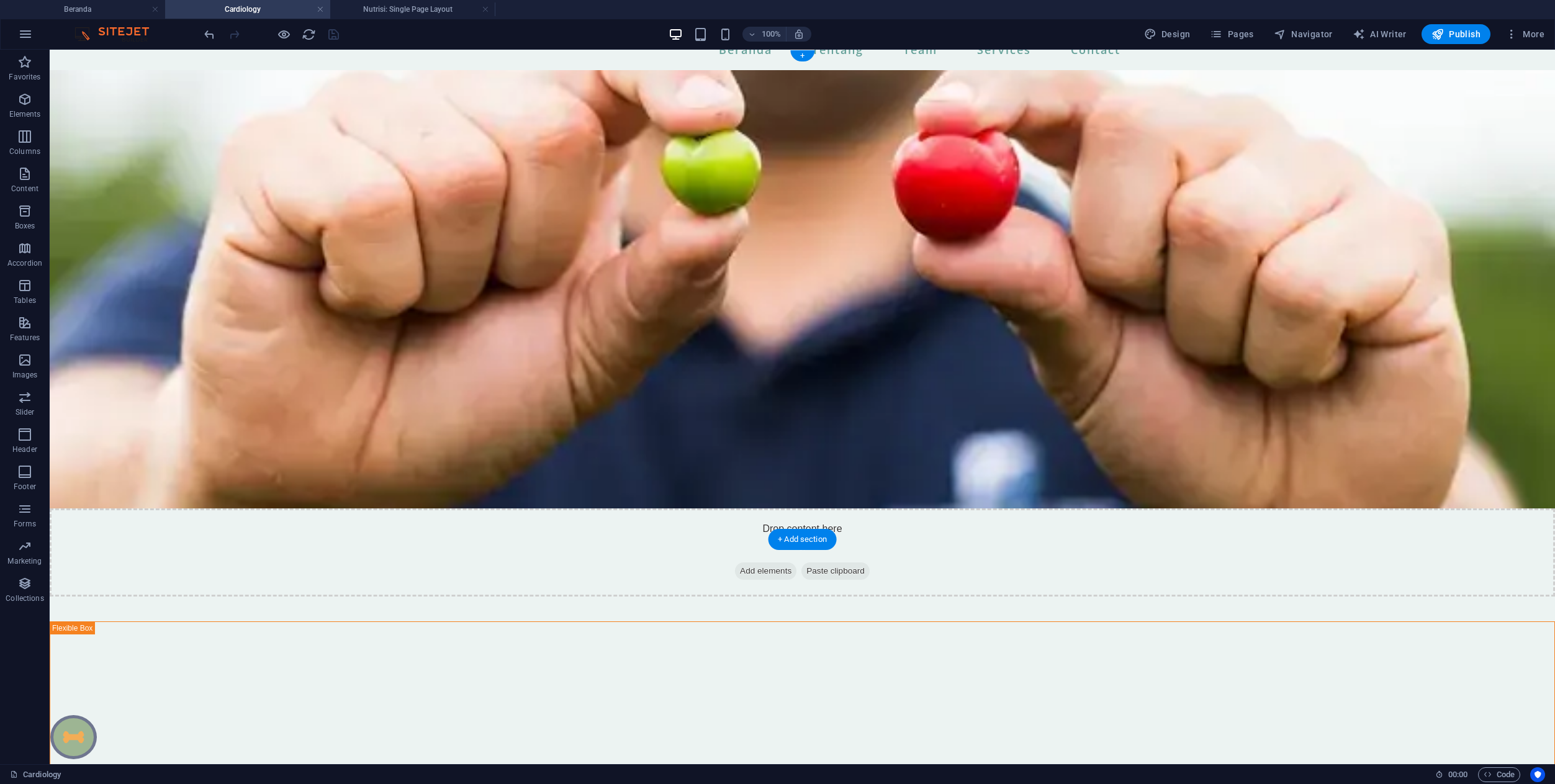
scroll to position [0, 0]
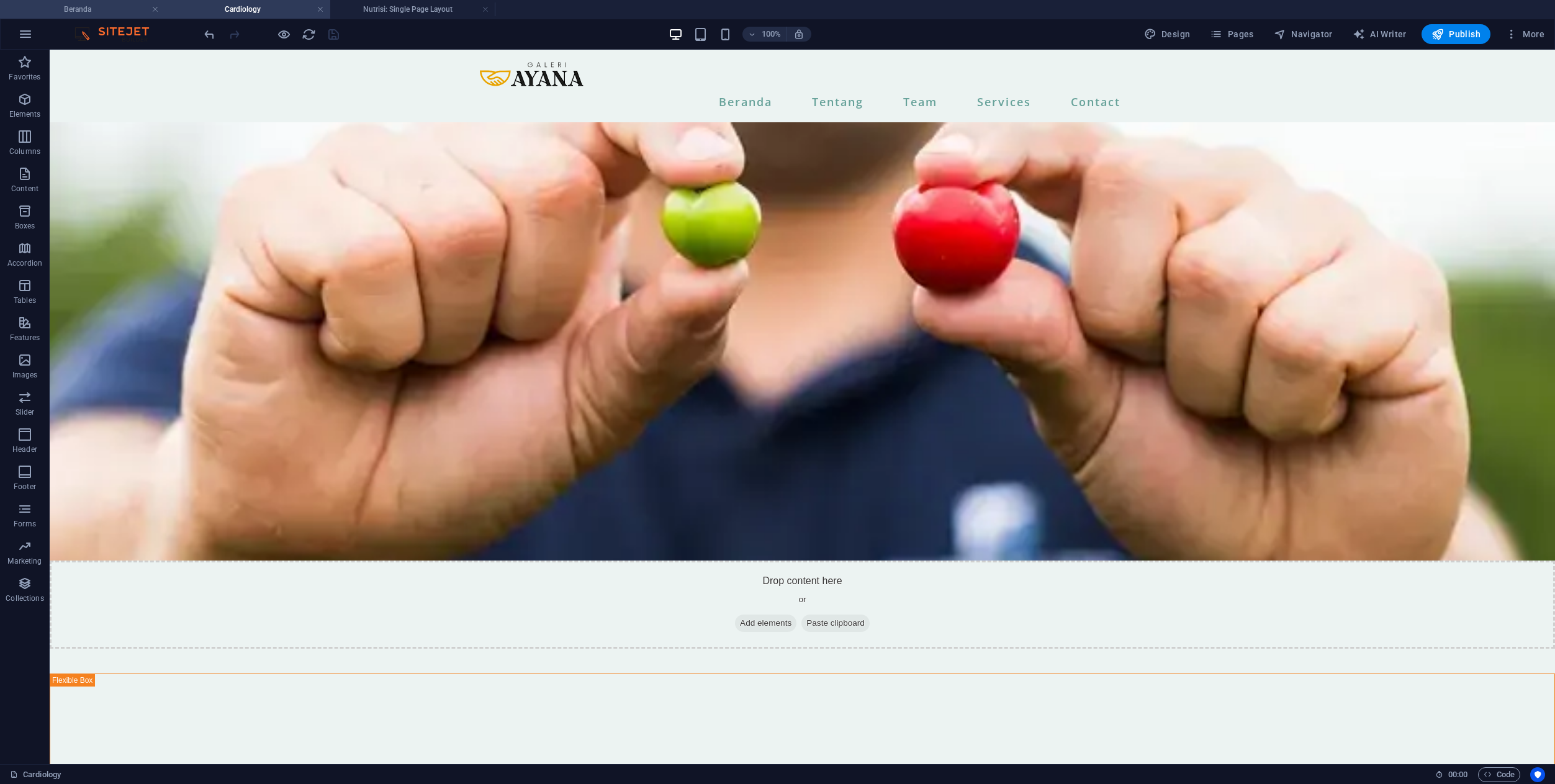
click at [116, 5] on h4 "Beranda" at bounding box center [82, 9] width 165 height 13
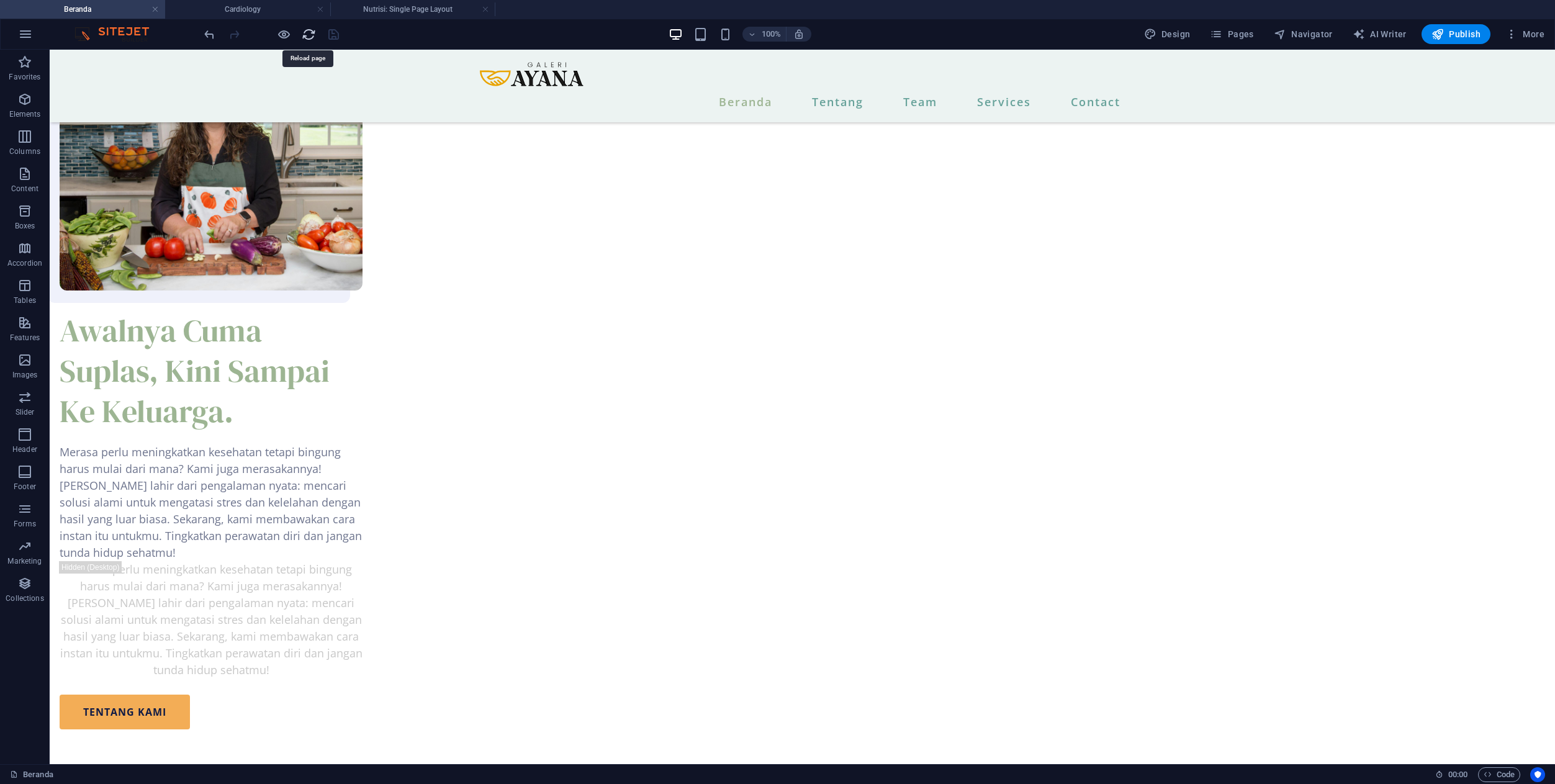
click at [309, 35] on icon "reload" at bounding box center [309, 34] width 14 height 14
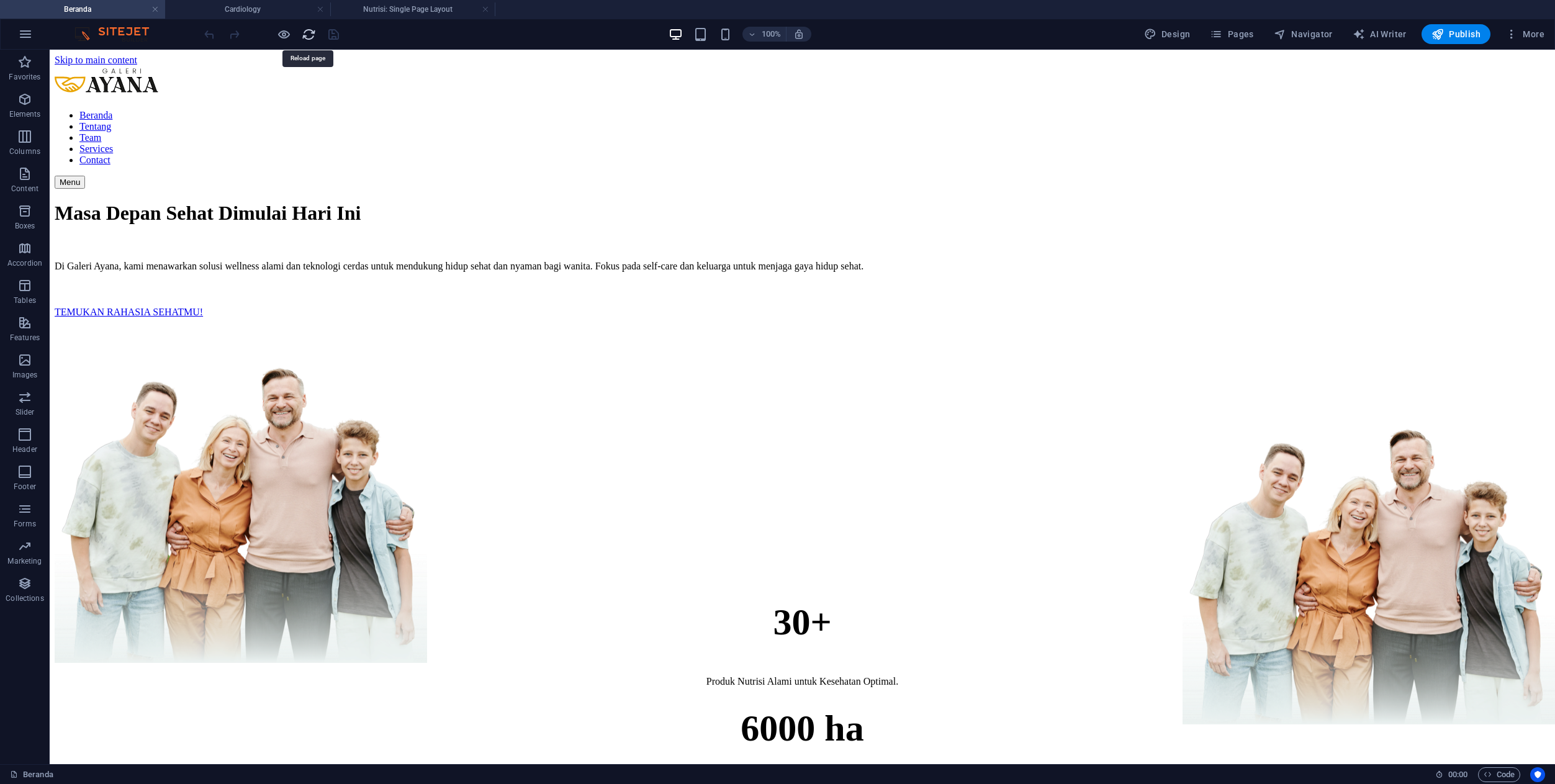
scroll to position [0, 0]
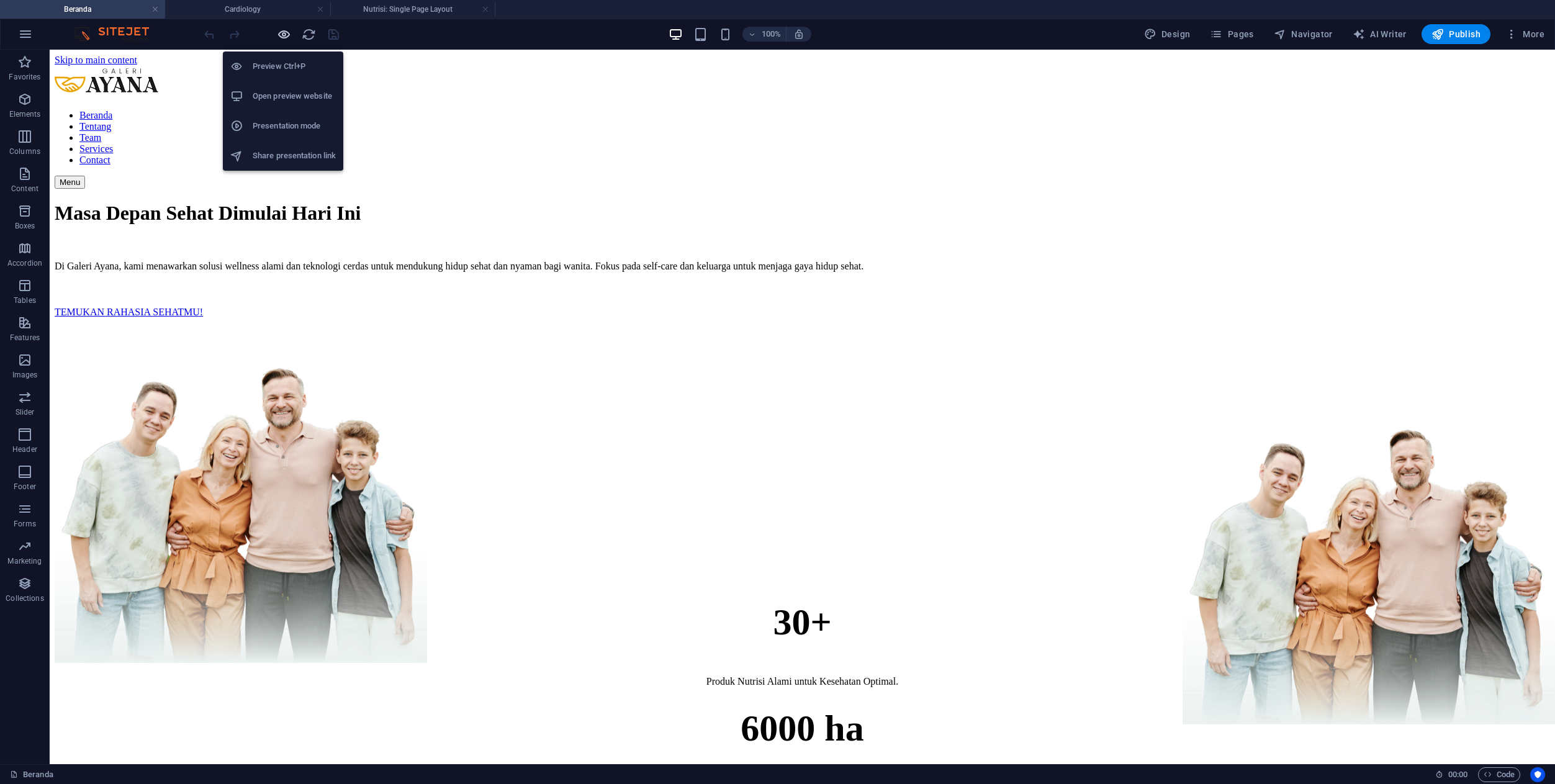
click at [284, 34] on icon "button" at bounding box center [284, 34] width 14 height 14
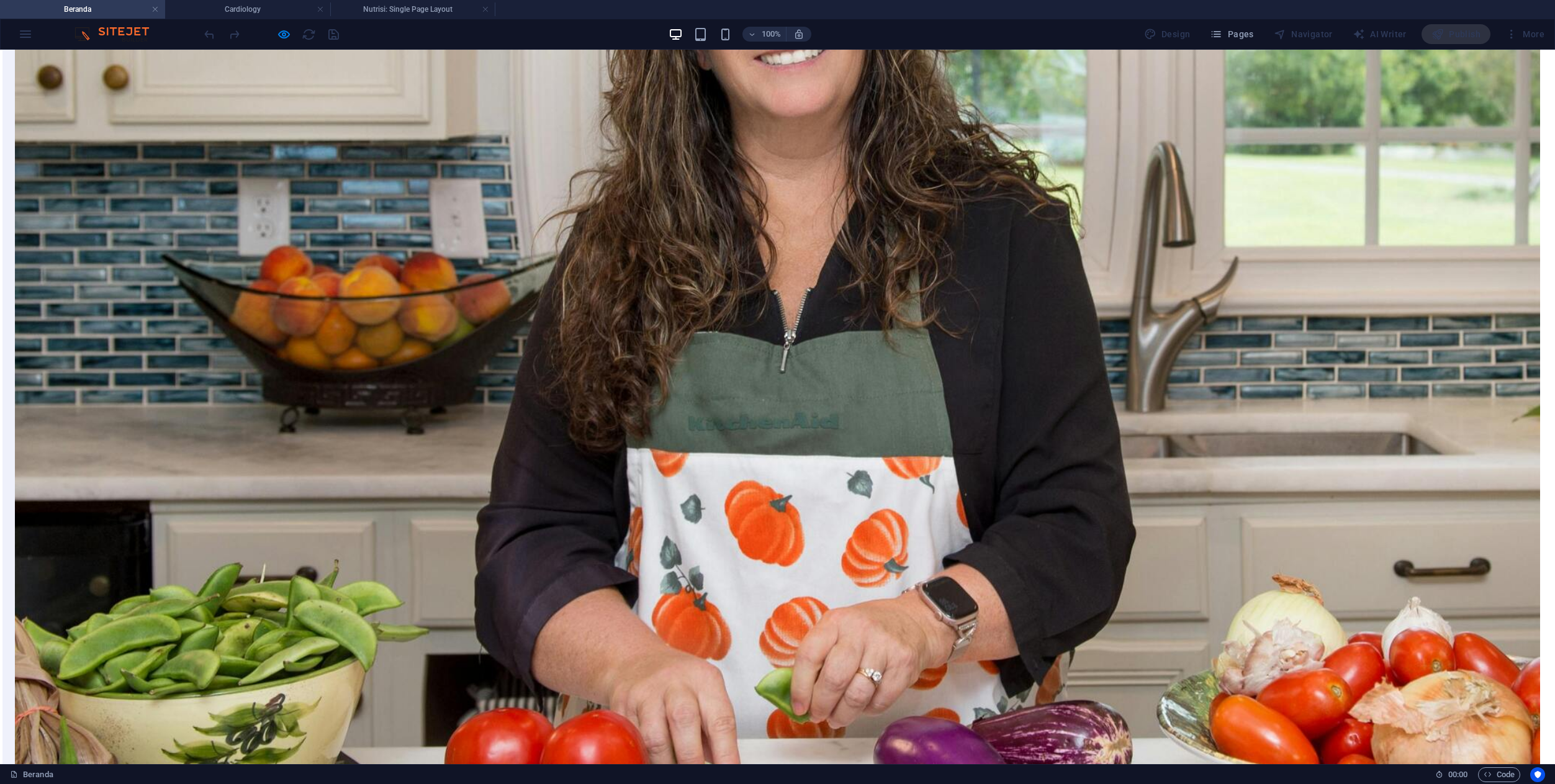
scroll to position [1514, 0]
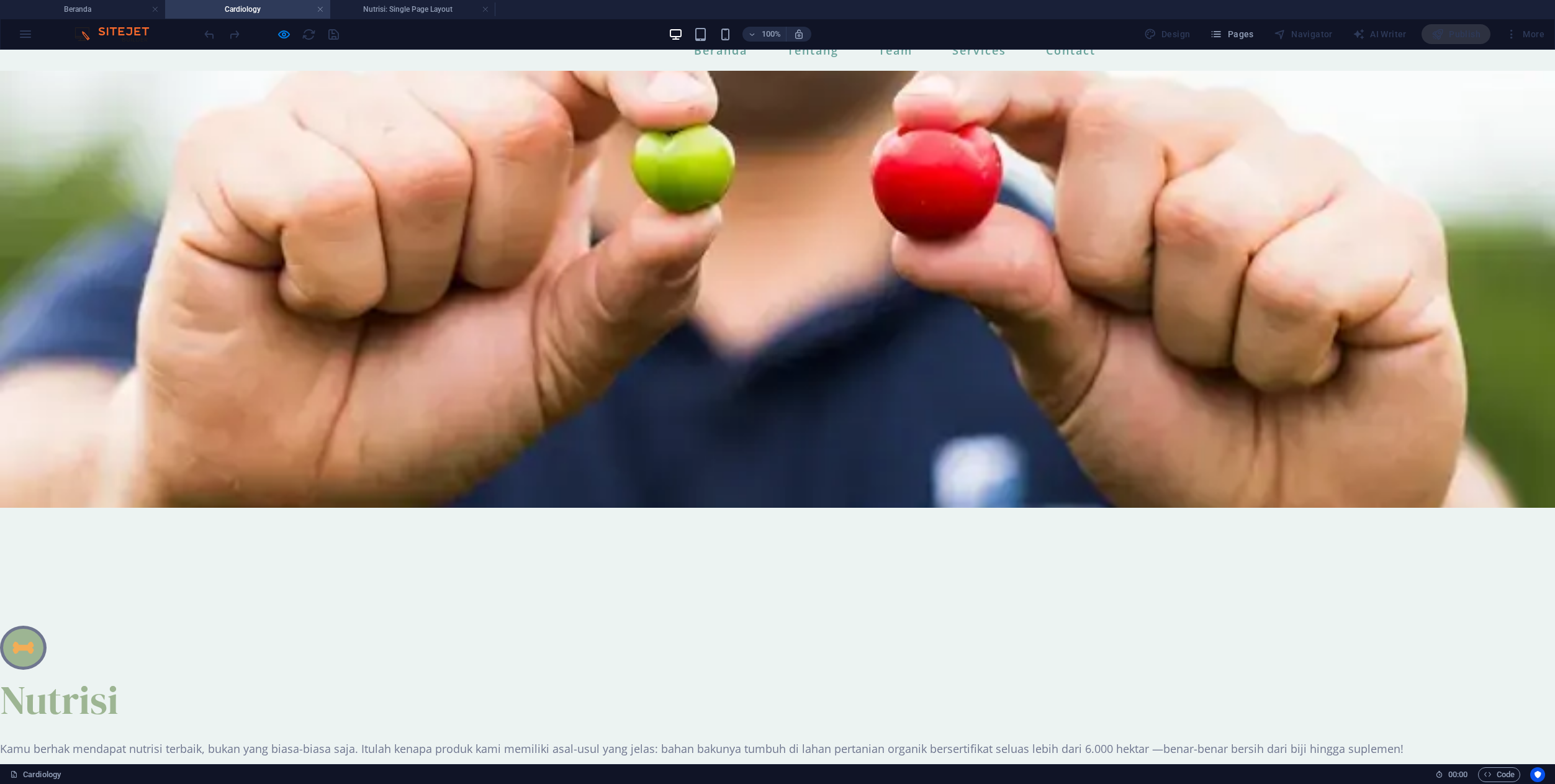
scroll to position [0, 0]
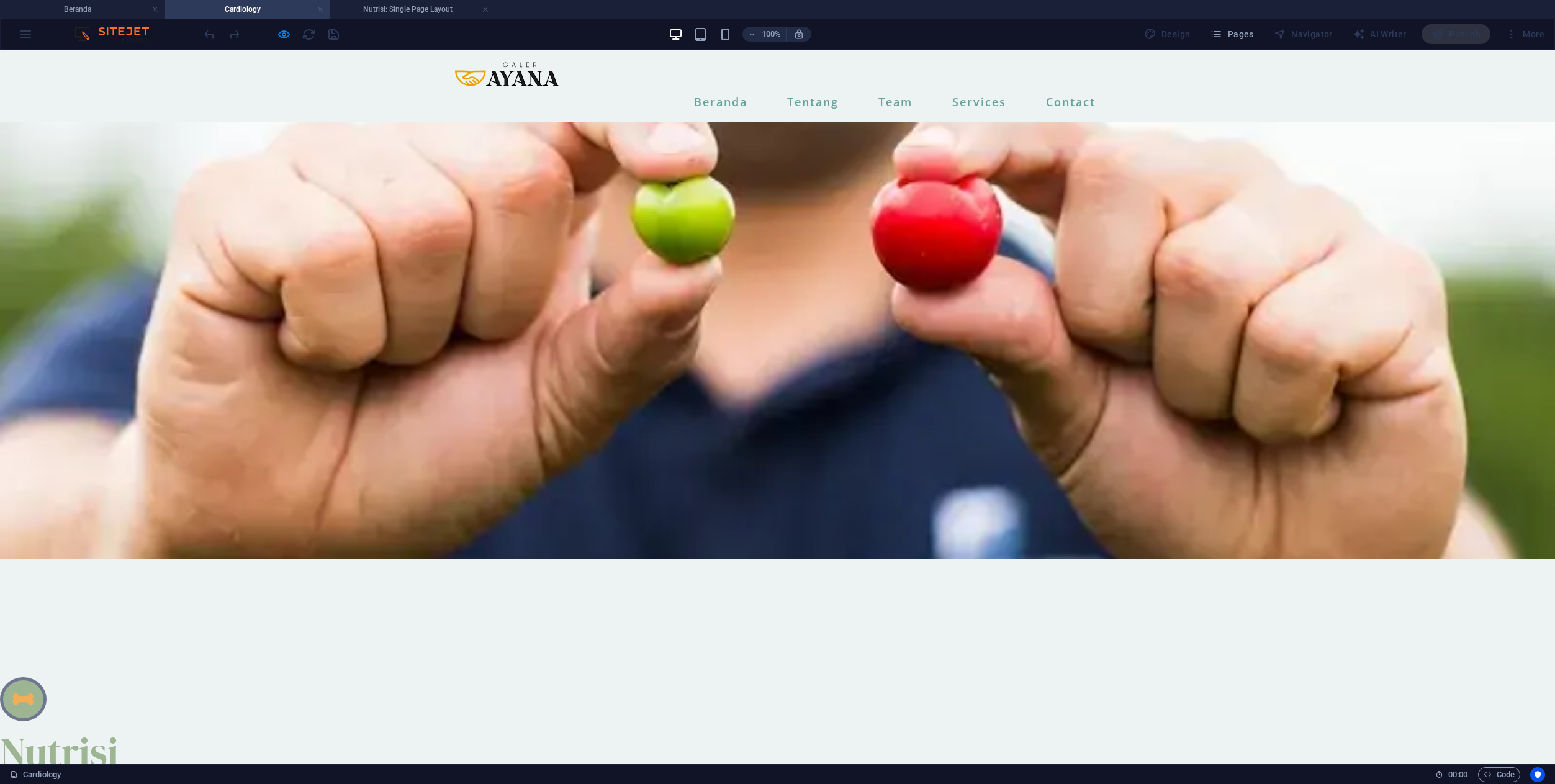
click at [320, 9] on link at bounding box center [320, 9] width 7 height 11
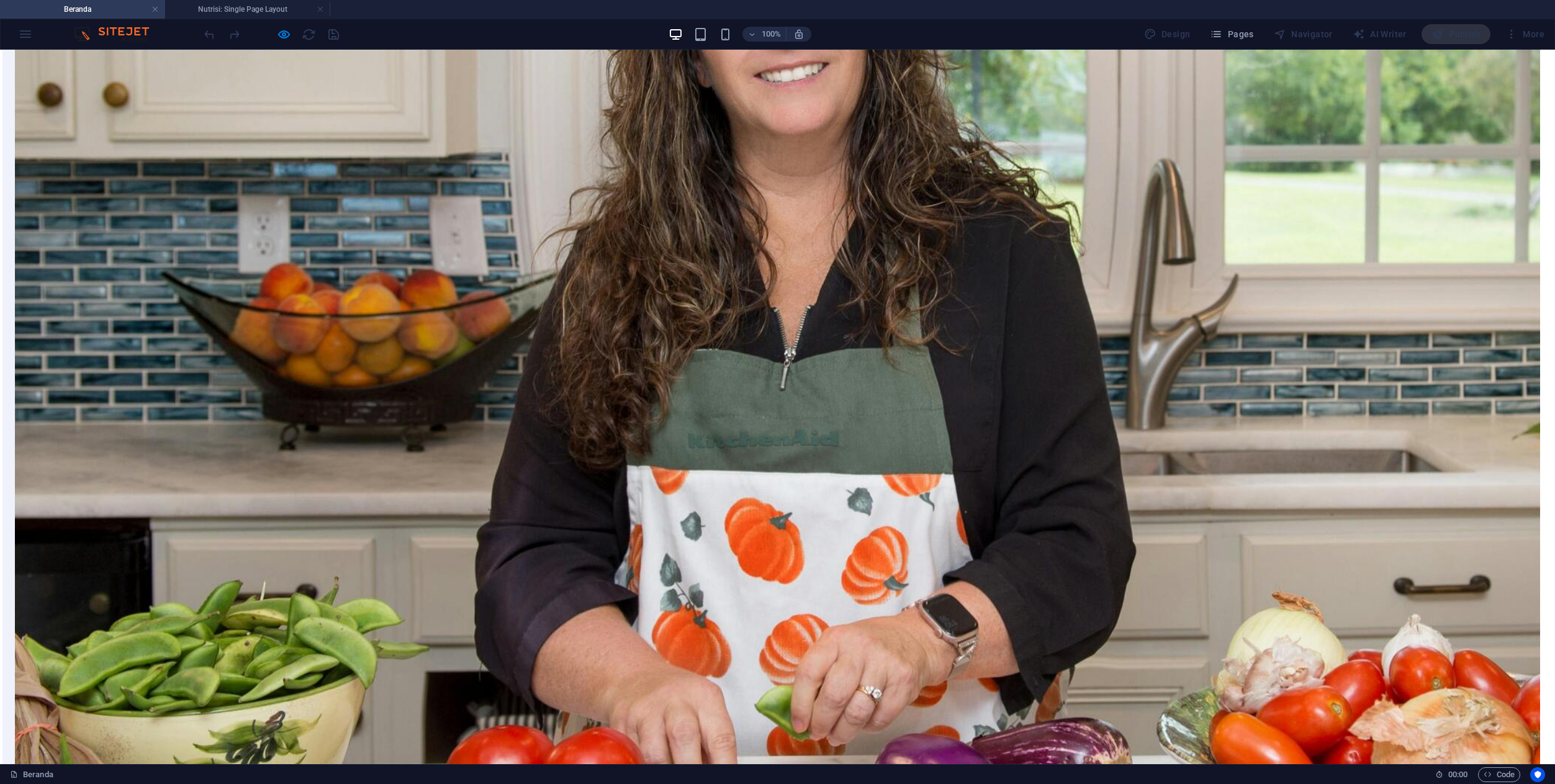
click at [113, 11] on h4 "Beranda" at bounding box center [82, 9] width 165 height 13
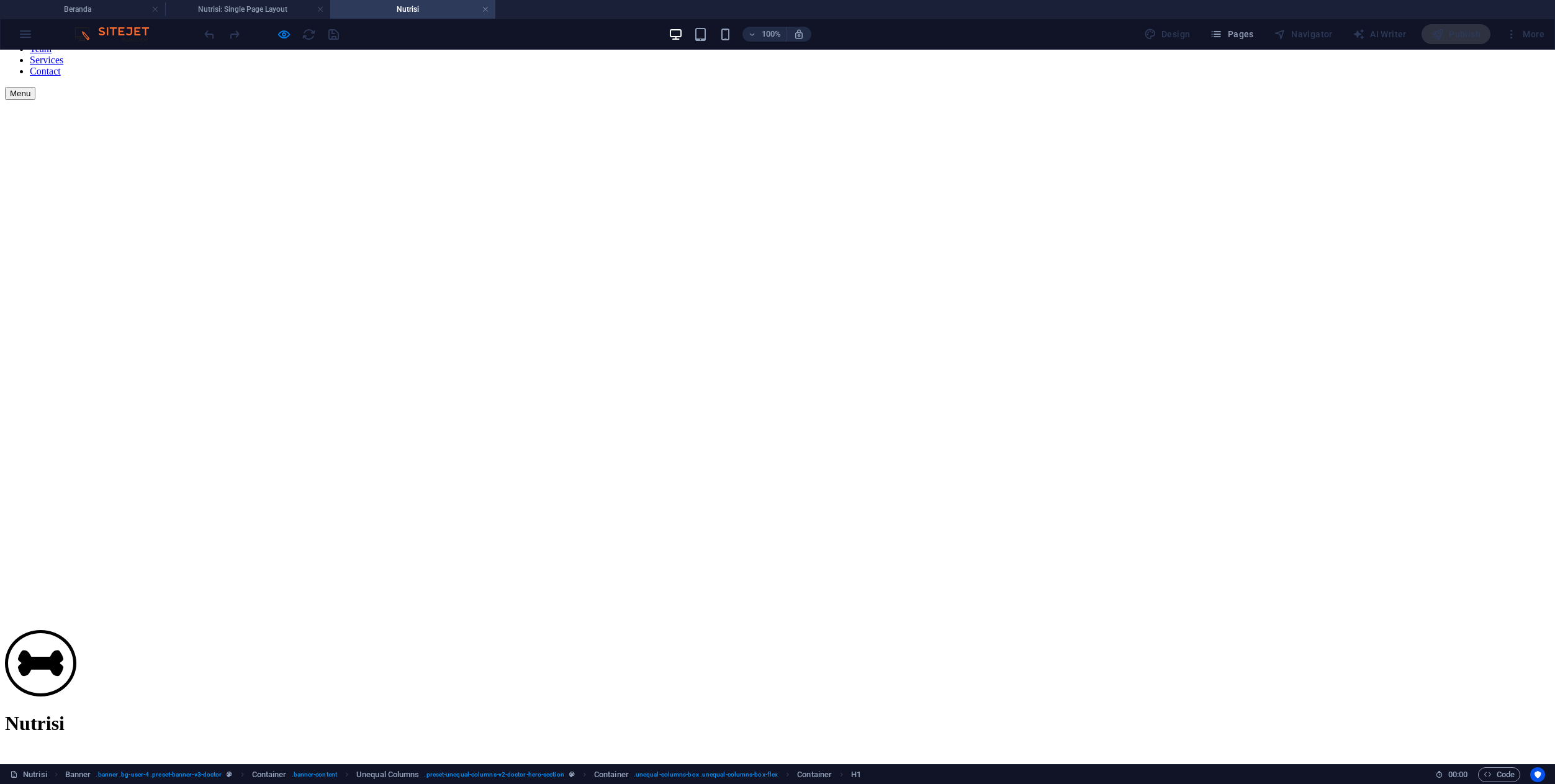
scroll to position [0, 0]
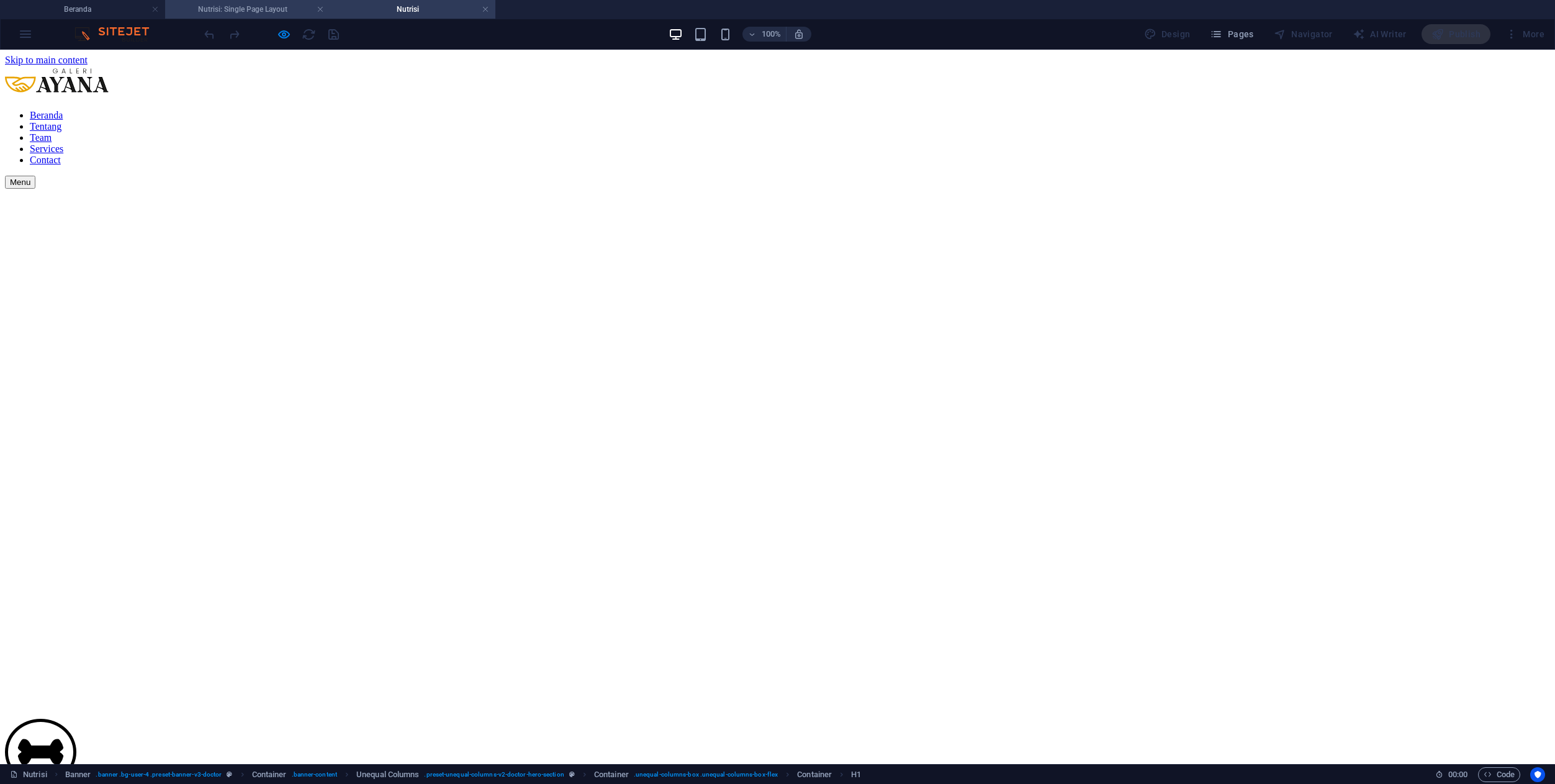
click at [268, 8] on h4 "Nutrisi: Single Page Layout" at bounding box center [248, 9] width 165 height 13
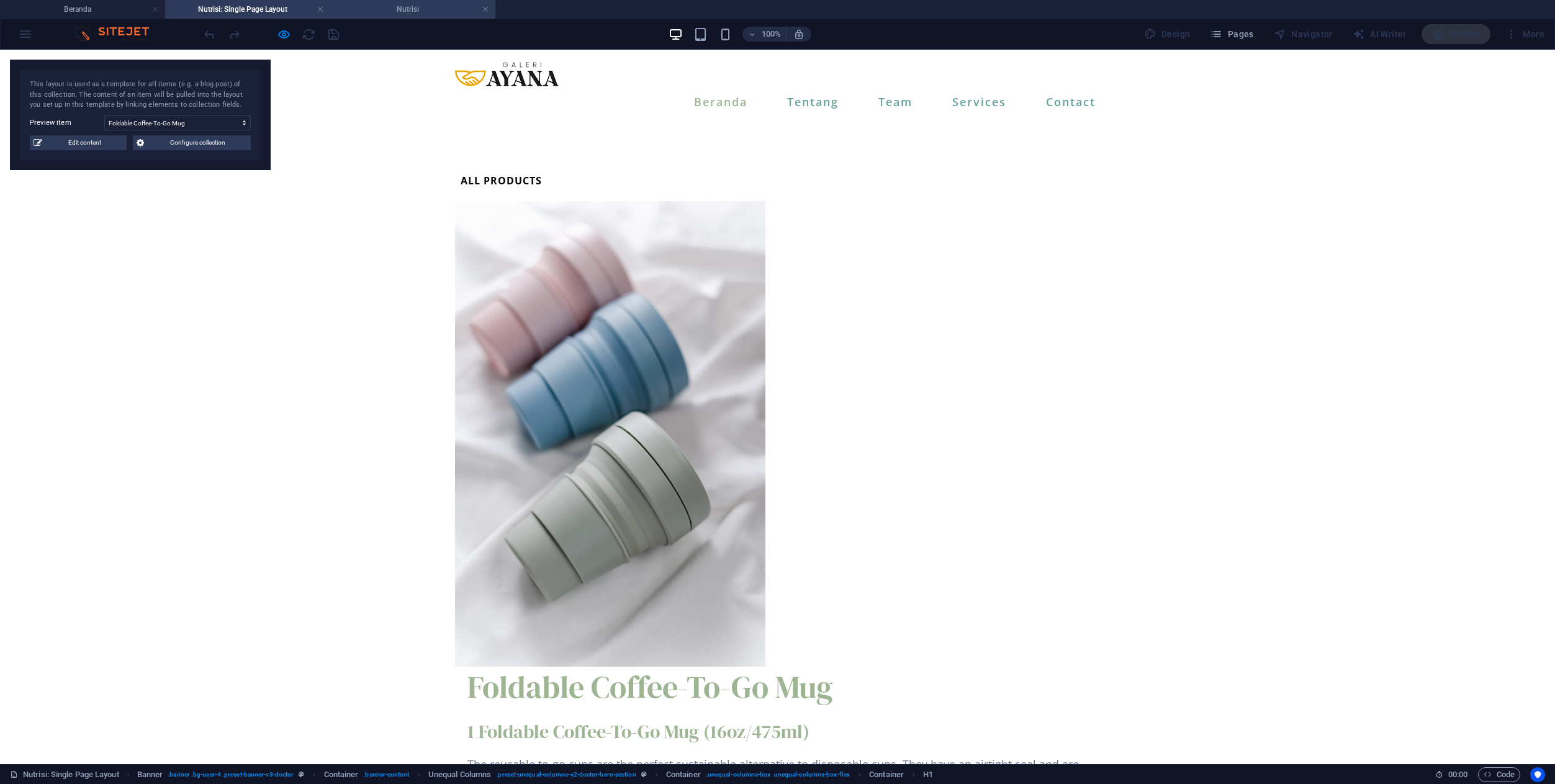
click at [420, 8] on h4 "Nutrisi" at bounding box center [413, 9] width 165 height 13
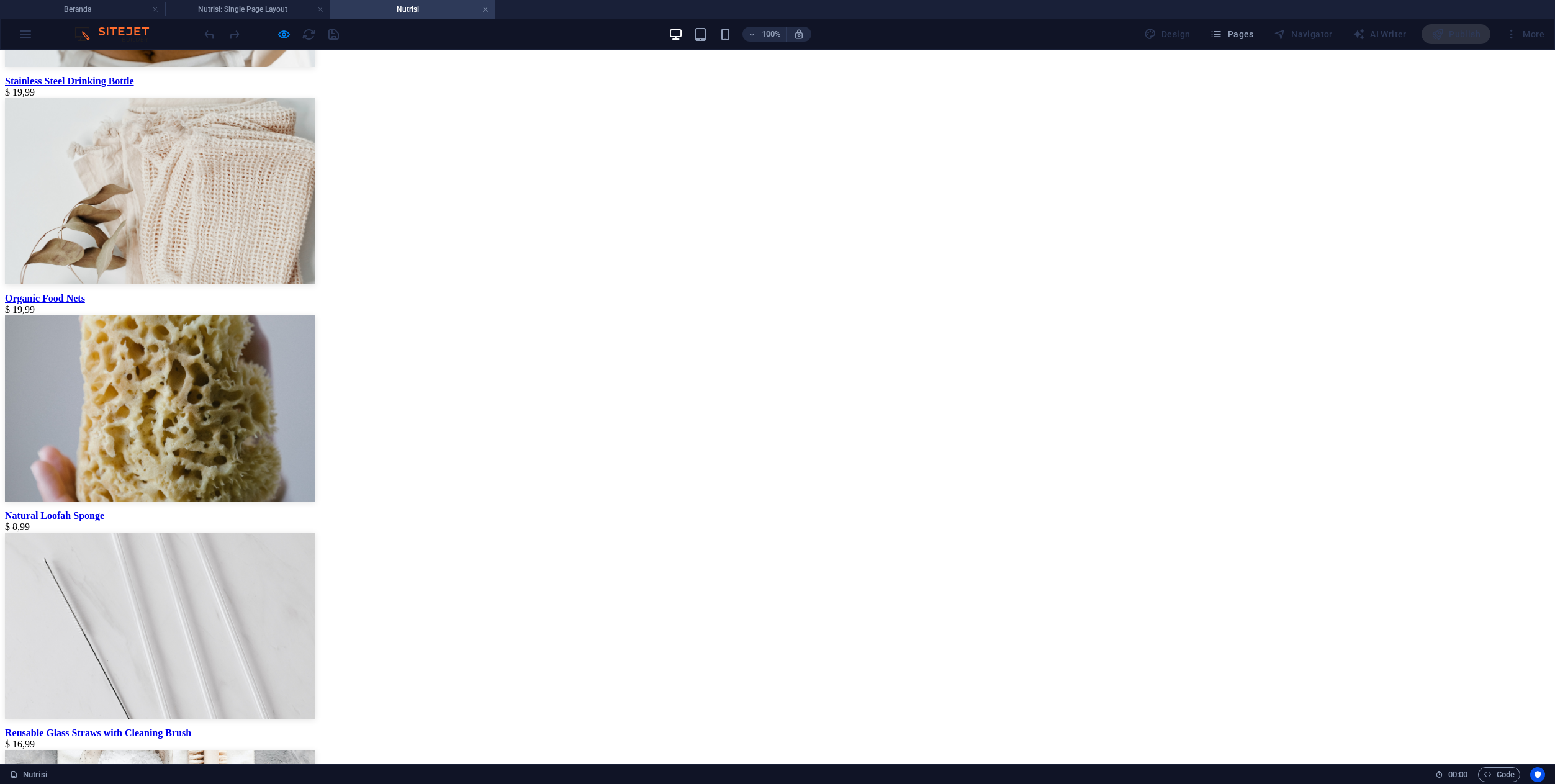
scroll to position [1576, 0]
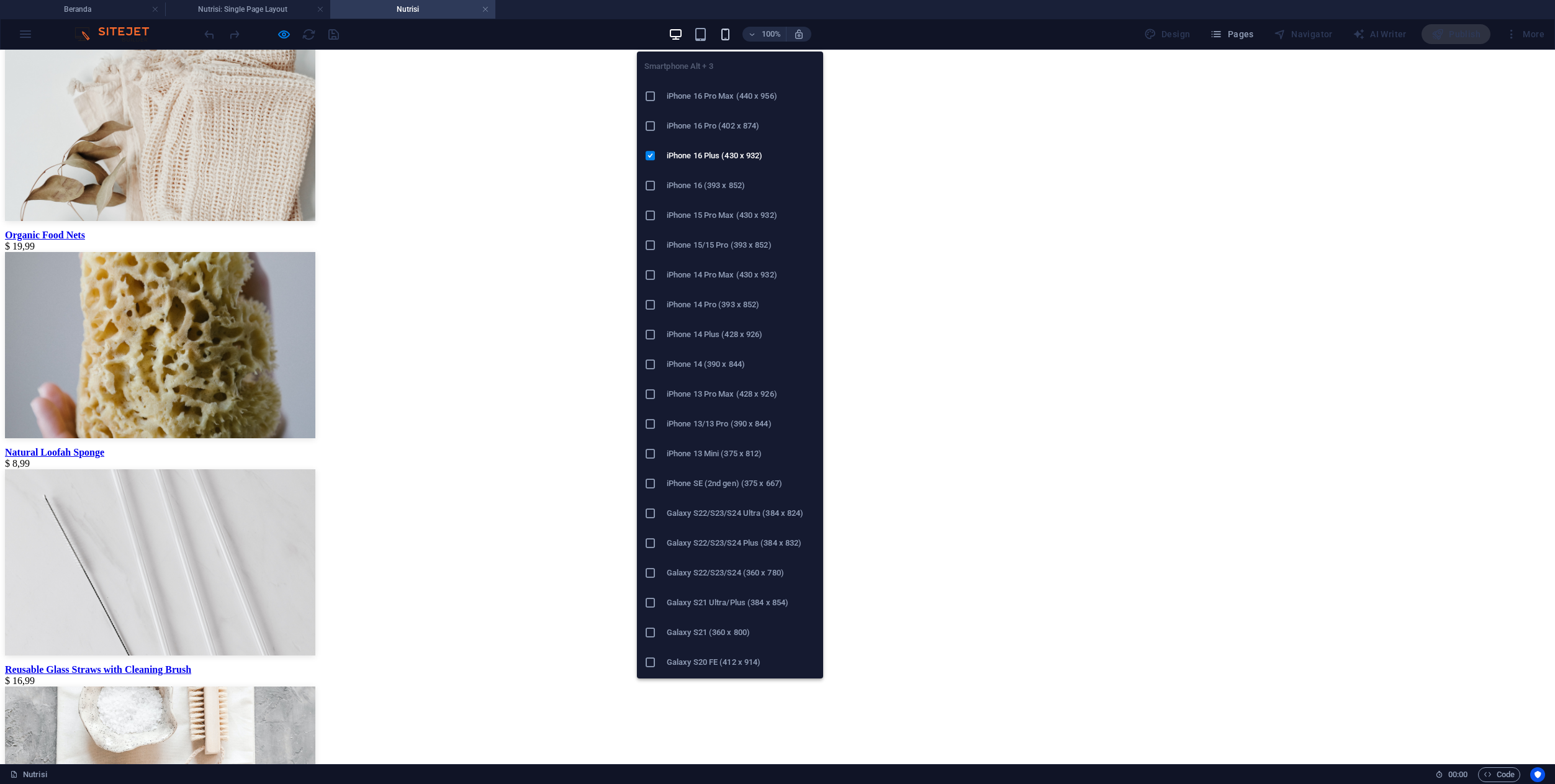
click at [733, 38] on icon "button" at bounding box center [725, 34] width 14 height 14
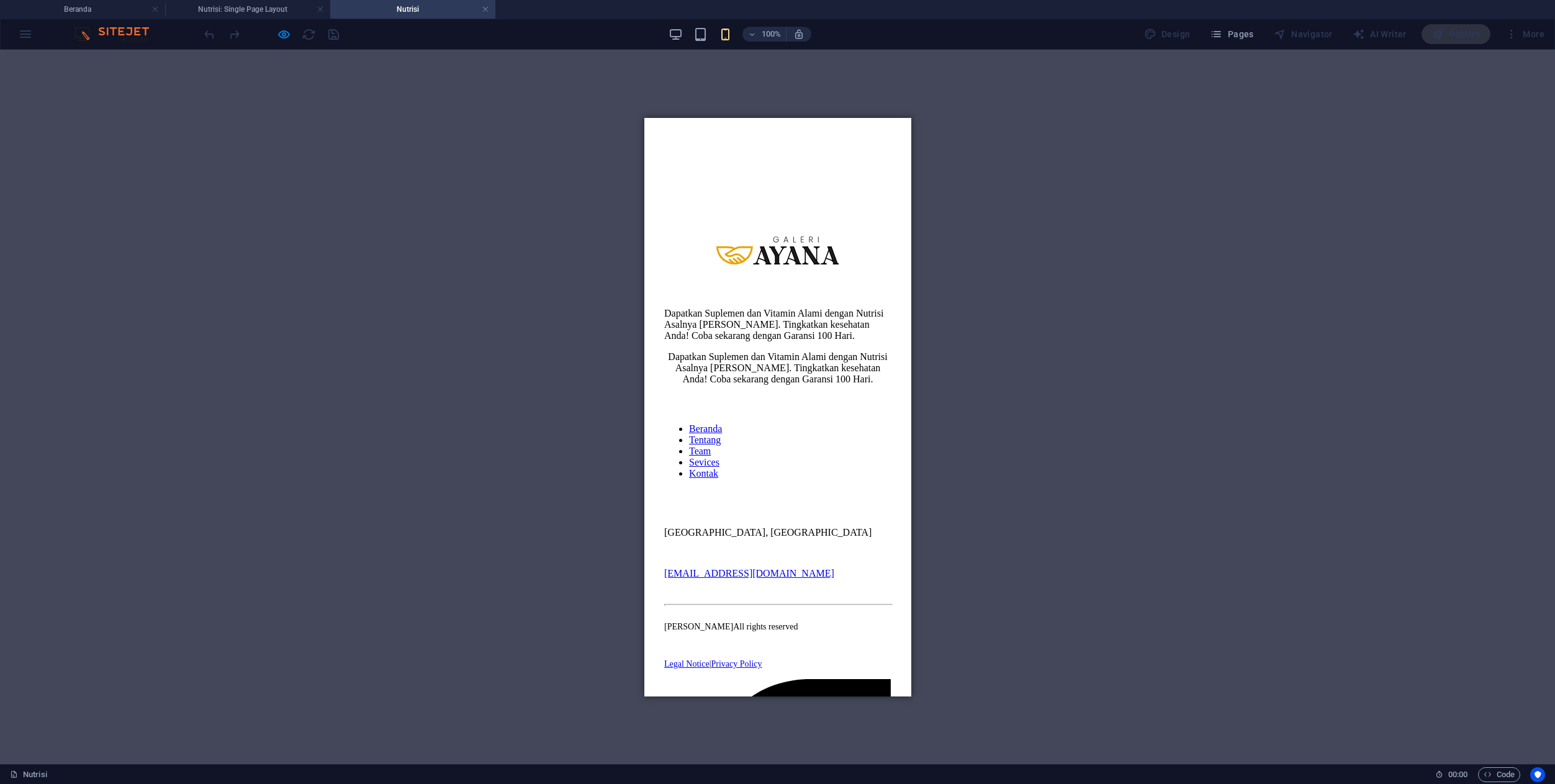
scroll to position [4252, 0]
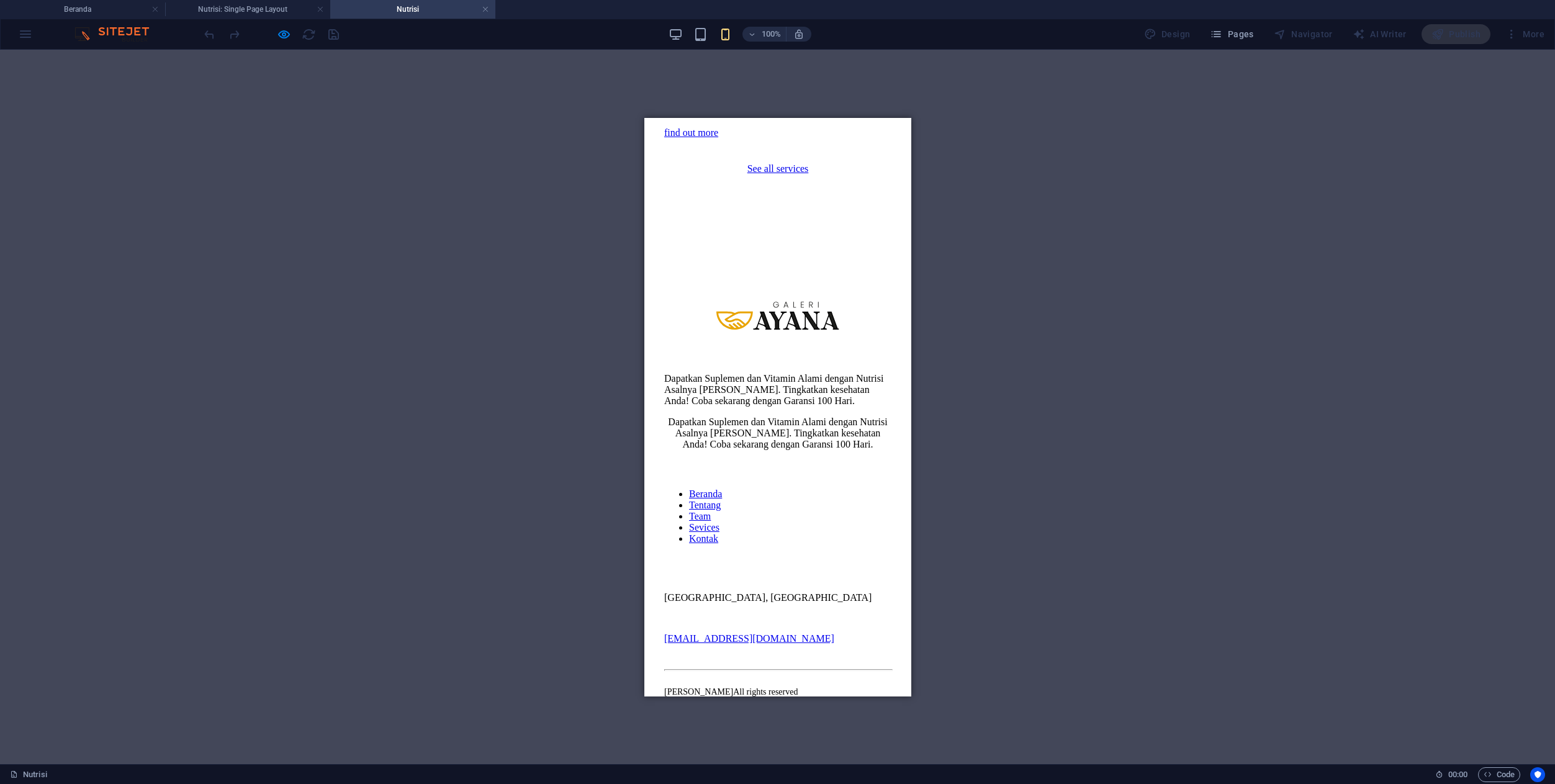
click at [793, 174] on div "See all services" at bounding box center [777, 168] width 227 height 11
click at [787, 138] on div "find out more" at bounding box center [777, 132] width 227 height 11
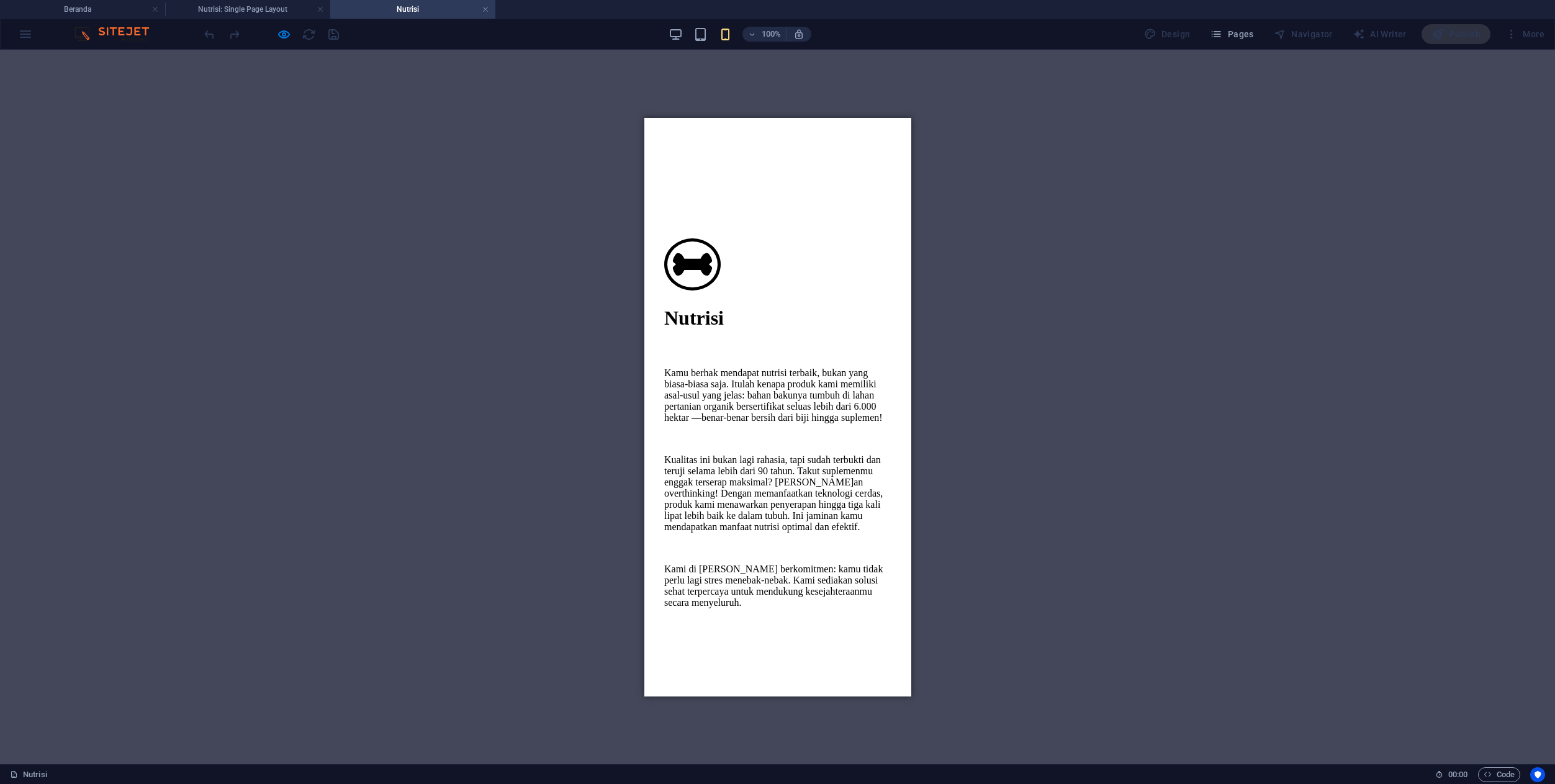
scroll to position [0, 0]
